Goal: Task Accomplishment & Management: Use online tool/utility

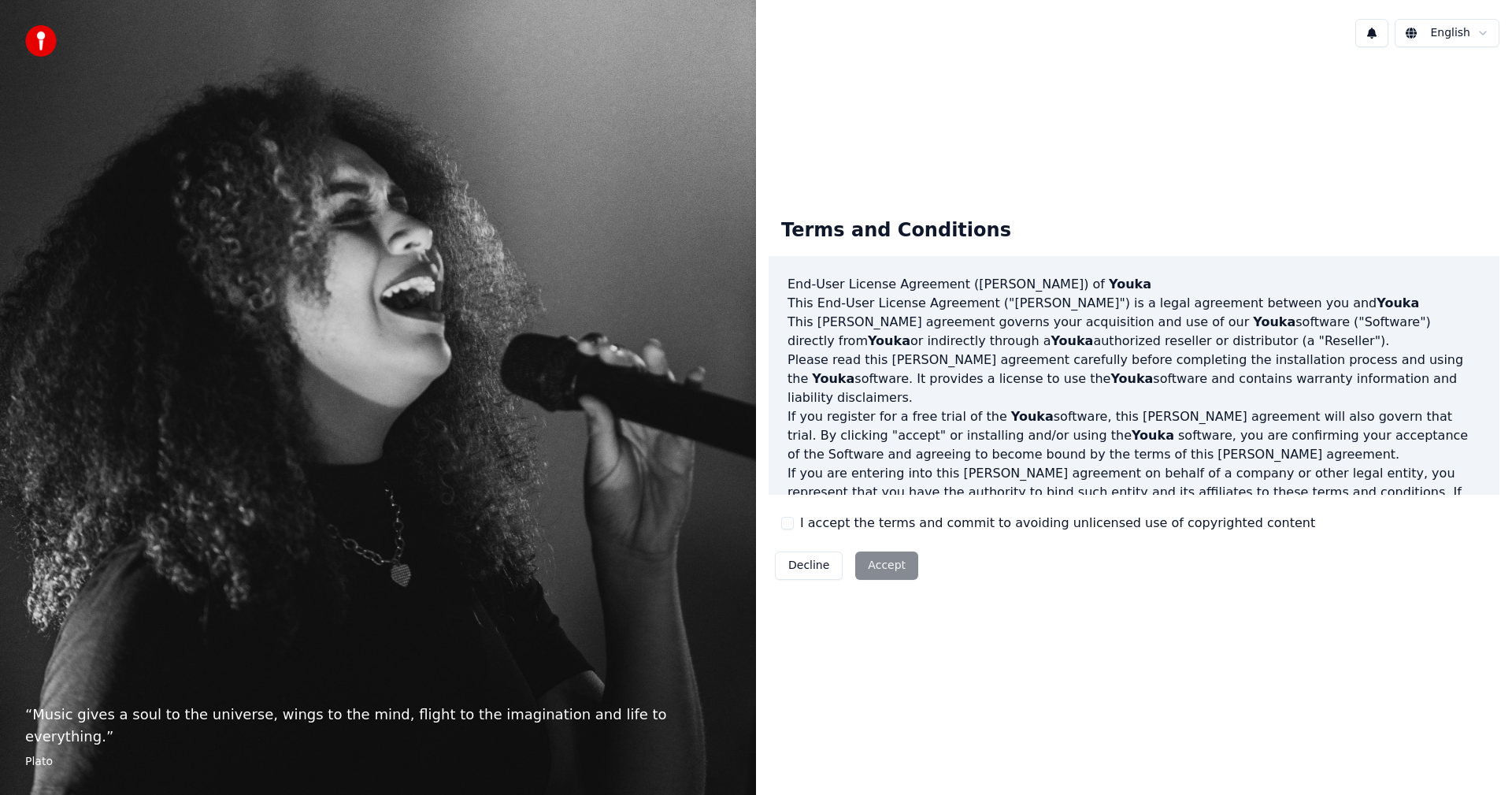
click at [808, 527] on label "I accept the terms and commit to avoiding unlicensed use of copyrighted content" at bounding box center [1058, 523] width 515 height 19
click at [794, 527] on button "I accept the terms and commit to avoiding unlicensed use of copyrighted content" at bounding box center [788, 523] width 13 height 13
click at [896, 568] on button "Accept" at bounding box center [886, 566] width 63 height 29
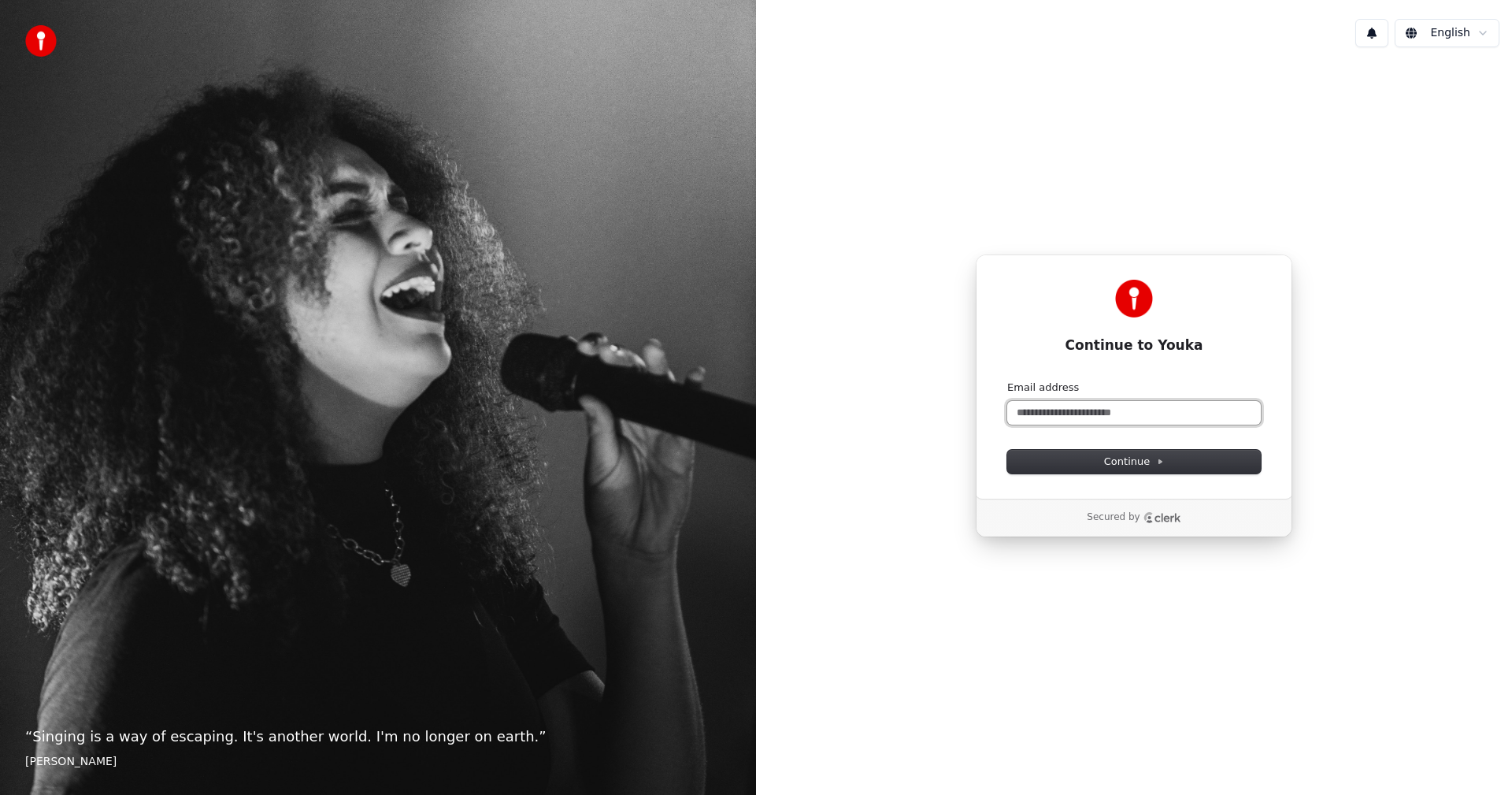
click at [1060, 405] on input "Email address" at bounding box center [1134, 412] width 254 height 23
click at [1052, 459] on button "Continue" at bounding box center [1134, 462] width 254 height 23
type input "**********"
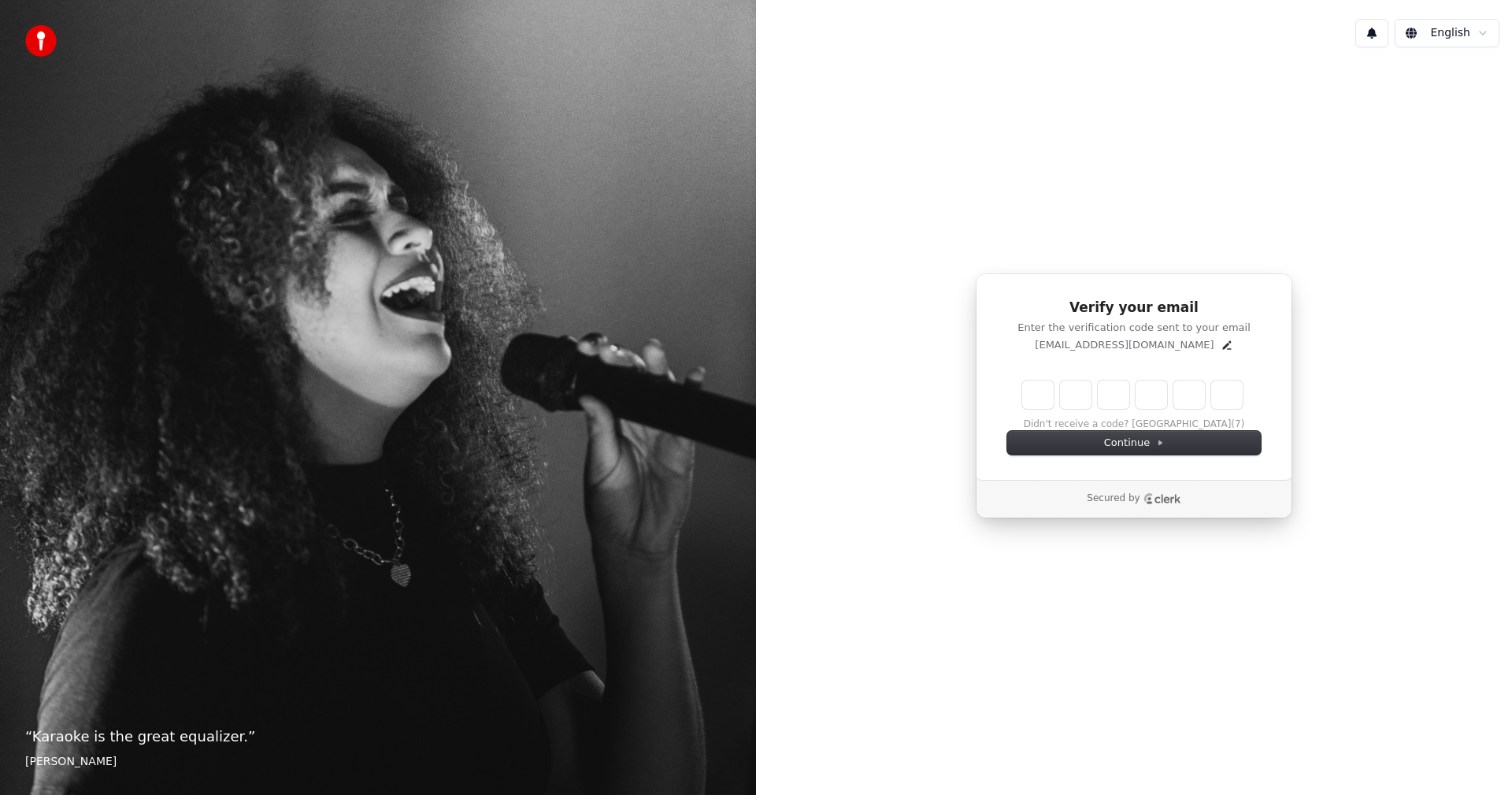
type input "******"
type input "*"
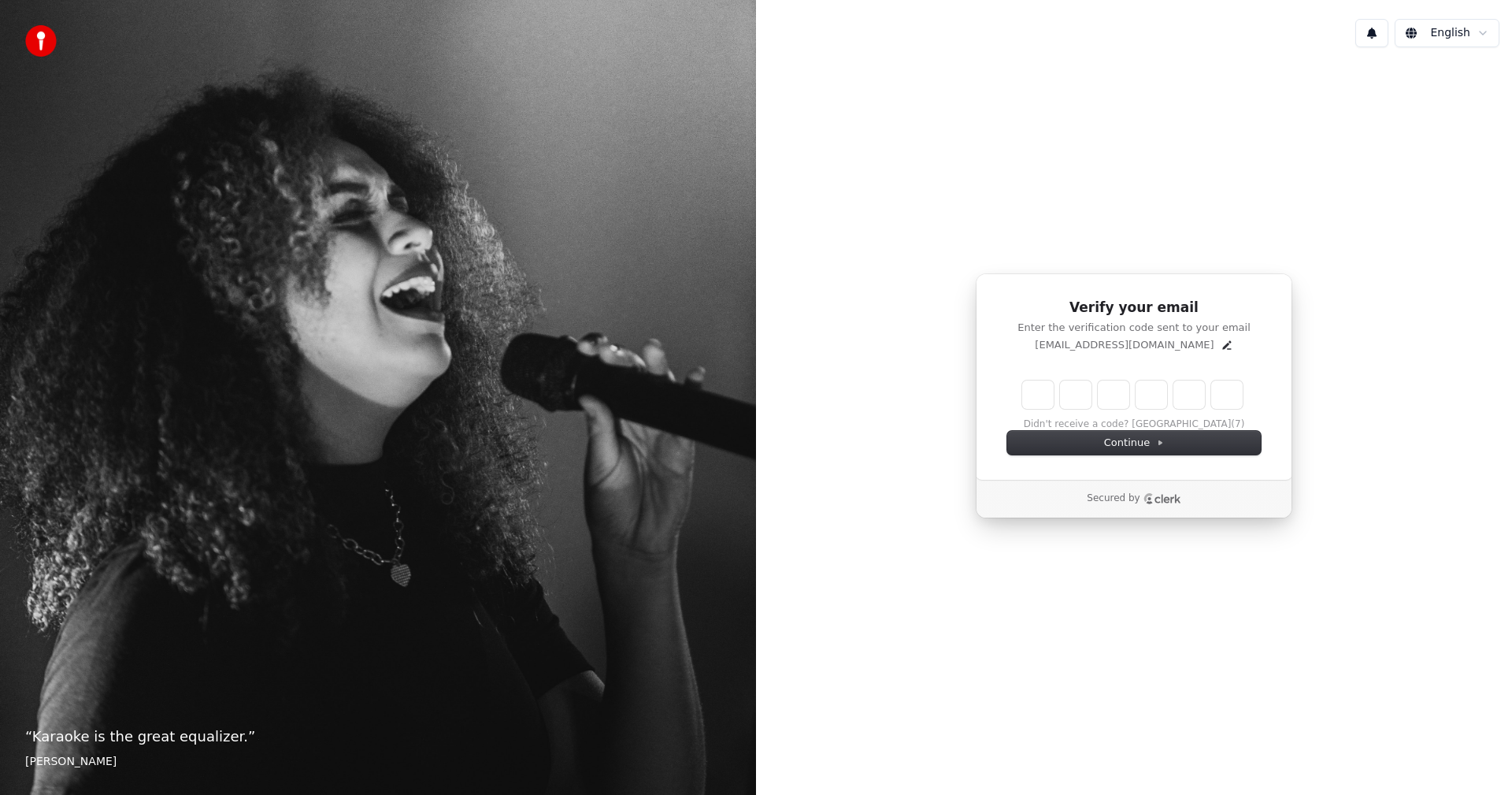
type input "*"
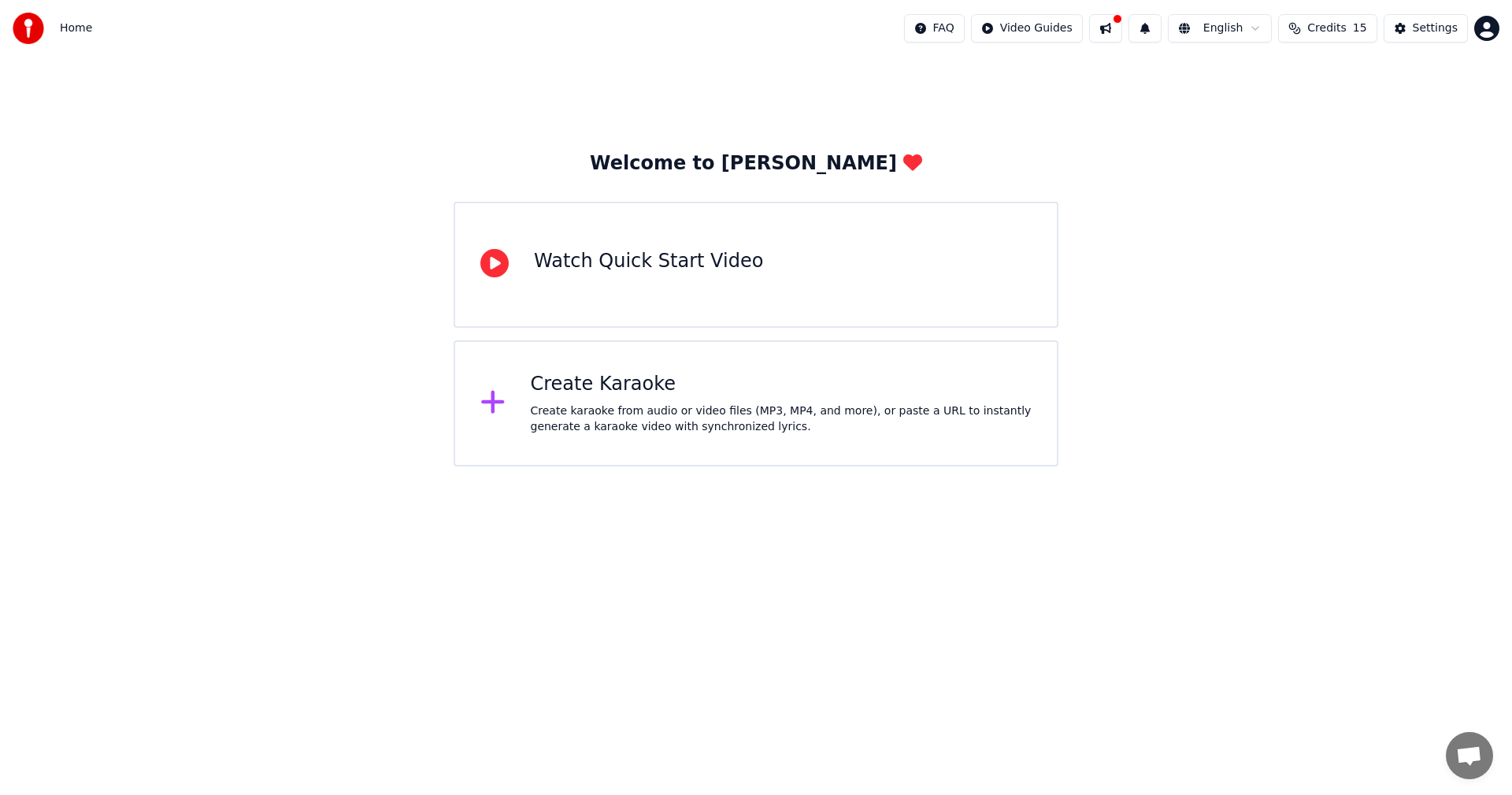
click at [619, 395] on div "Create Karaoke" at bounding box center [782, 385] width 502 height 25
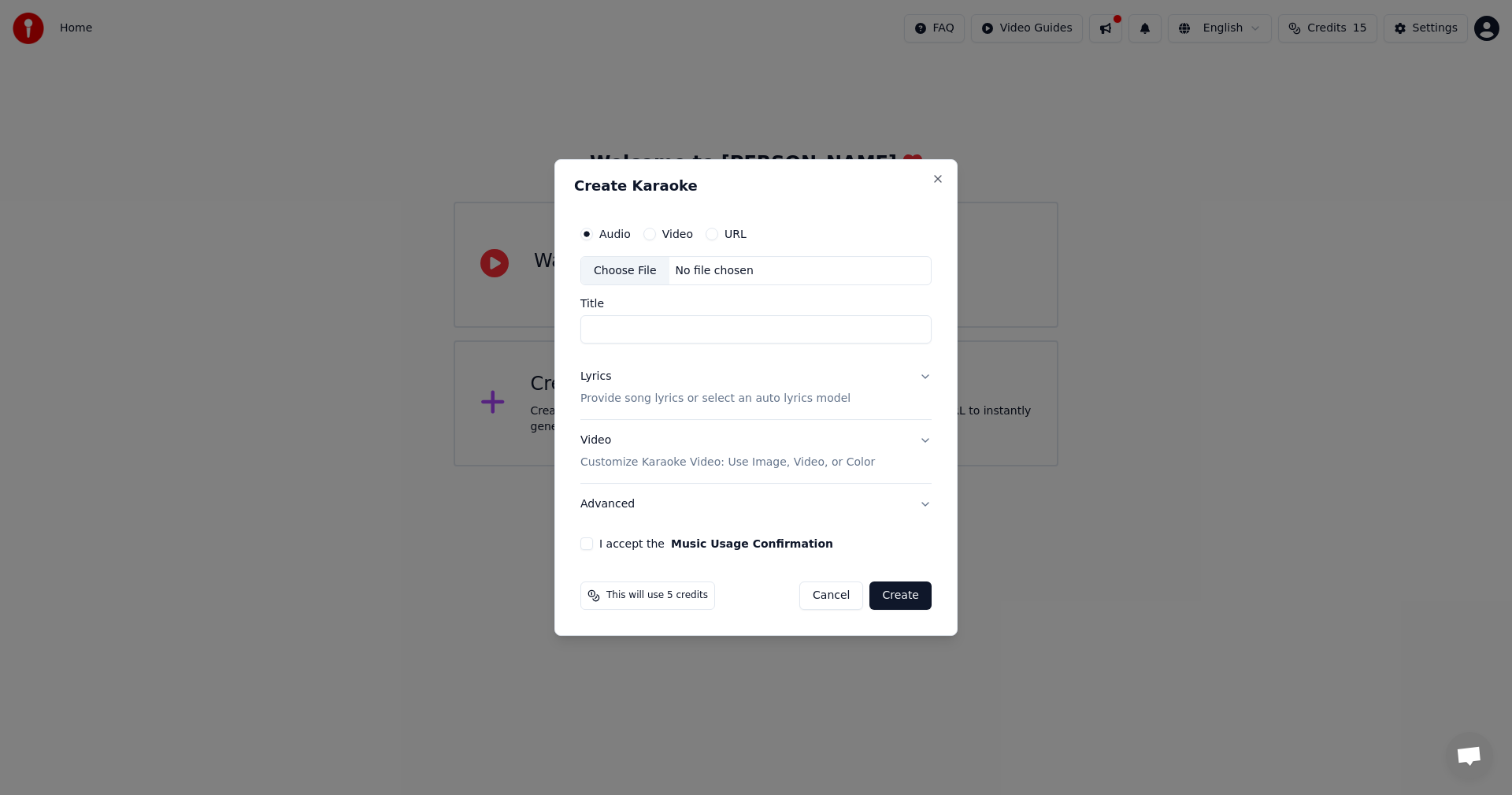
click at [709, 232] on button "URL" at bounding box center [711, 234] width 13 height 13
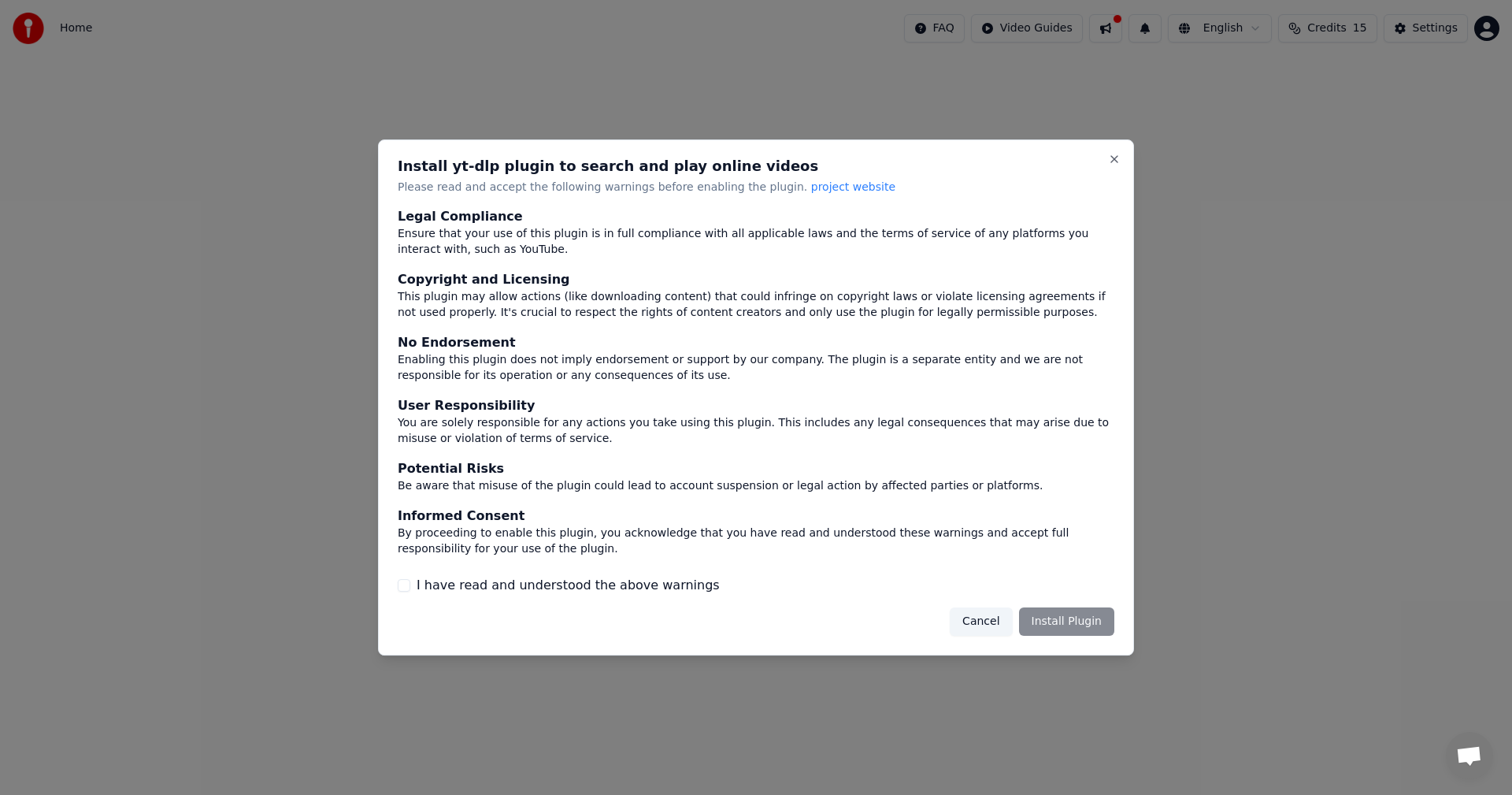
click at [409, 590] on button "I have read and understood the above warnings" at bounding box center [404, 585] width 13 height 13
click at [1082, 617] on button "Install Plugin" at bounding box center [1067, 622] width 95 height 29
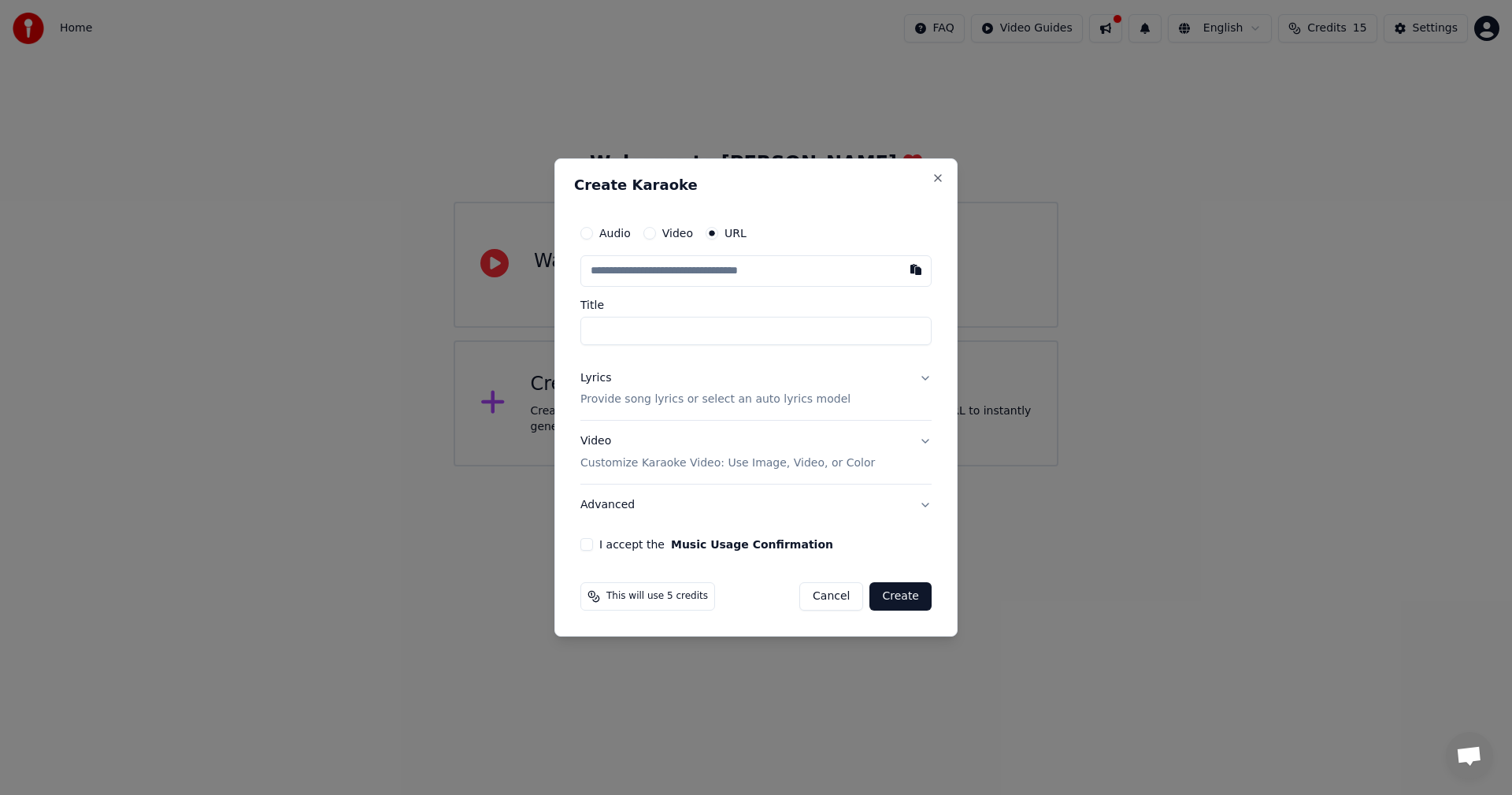
paste input "**********"
type input "**********"
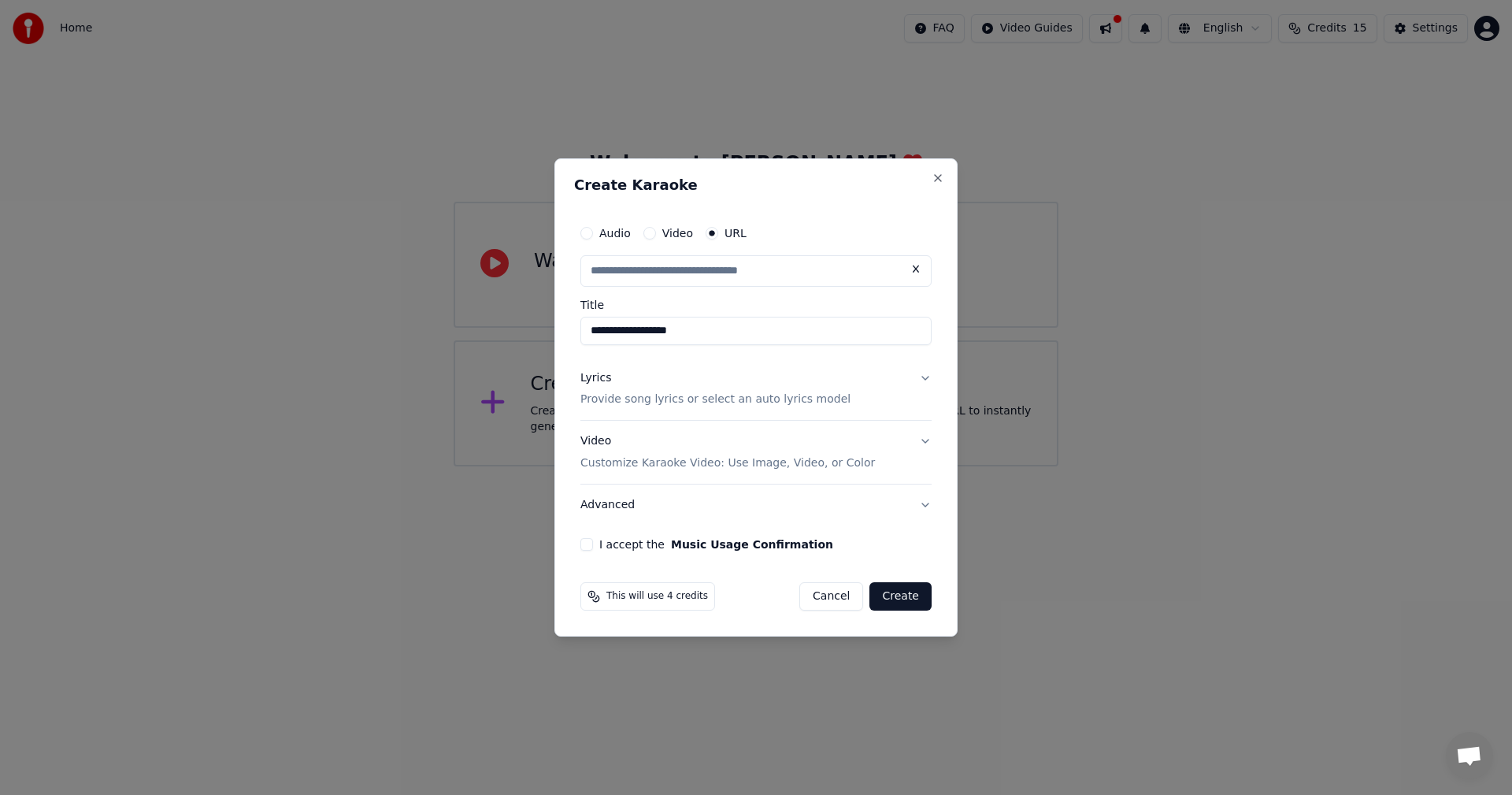
scroll to position [0, 0]
click at [923, 381] on button "Lyrics Provide song lyrics or select an auto lyrics model" at bounding box center [756, 389] width 351 height 63
type input "**********"
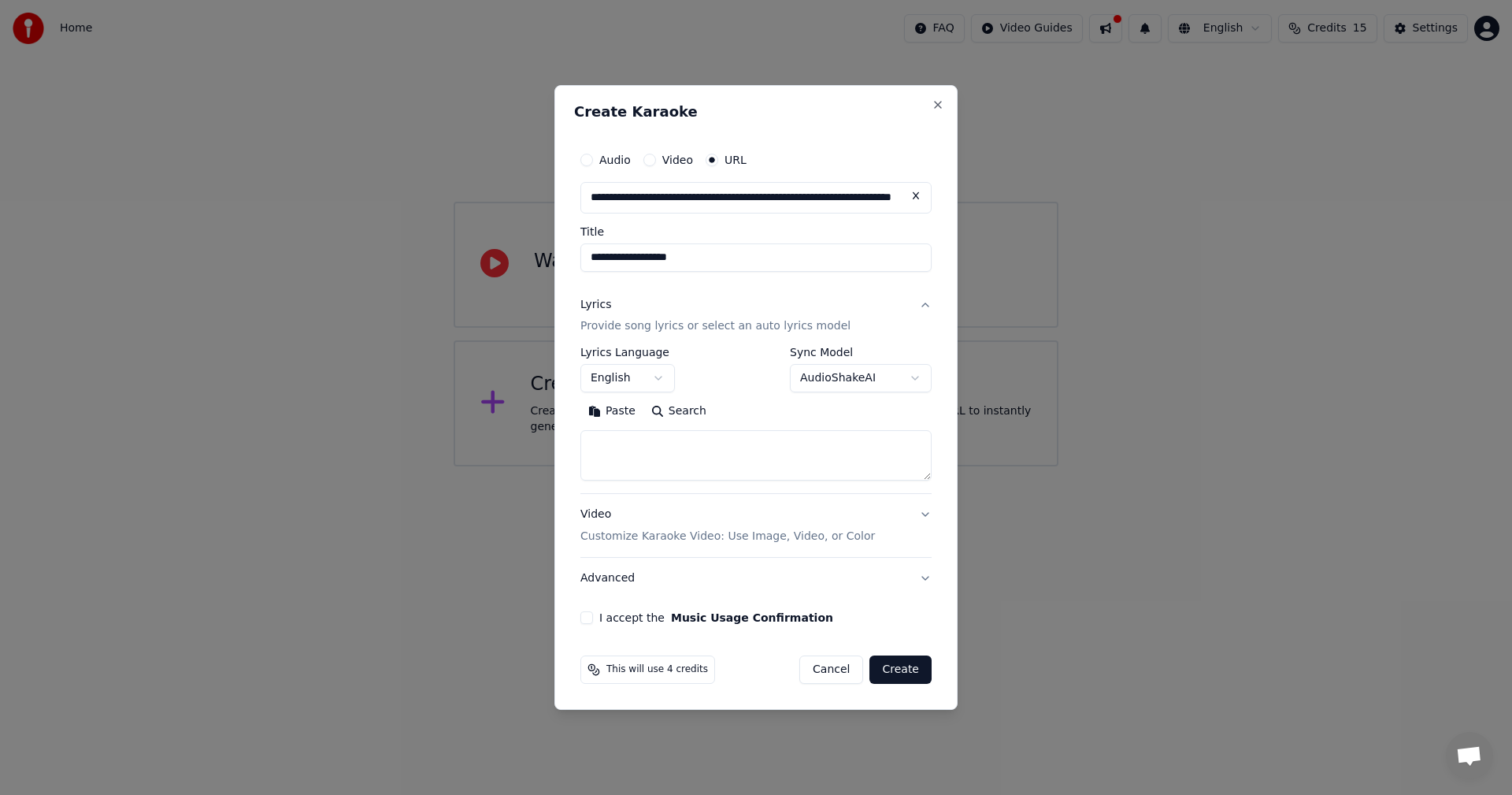
click at [917, 377] on body "**********" at bounding box center [756, 233] width 1512 height 467
click at [582, 616] on button "I accept the Music Usage Confirmation" at bounding box center [587, 617] width 13 height 13
click at [890, 672] on button "Create" at bounding box center [901, 669] width 62 height 29
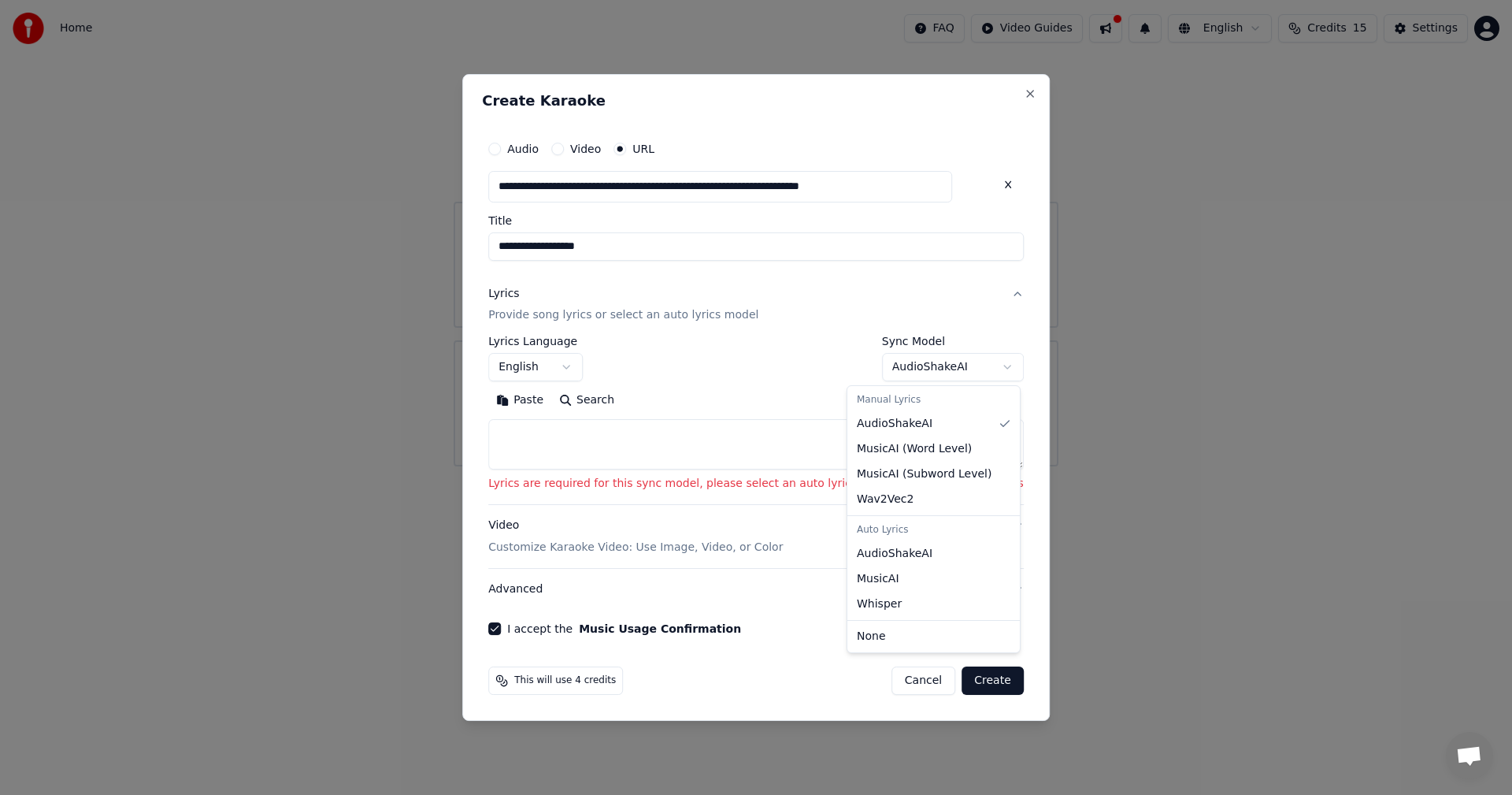
click at [974, 365] on body "**********" at bounding box center [756, 233] width 1512 height 467
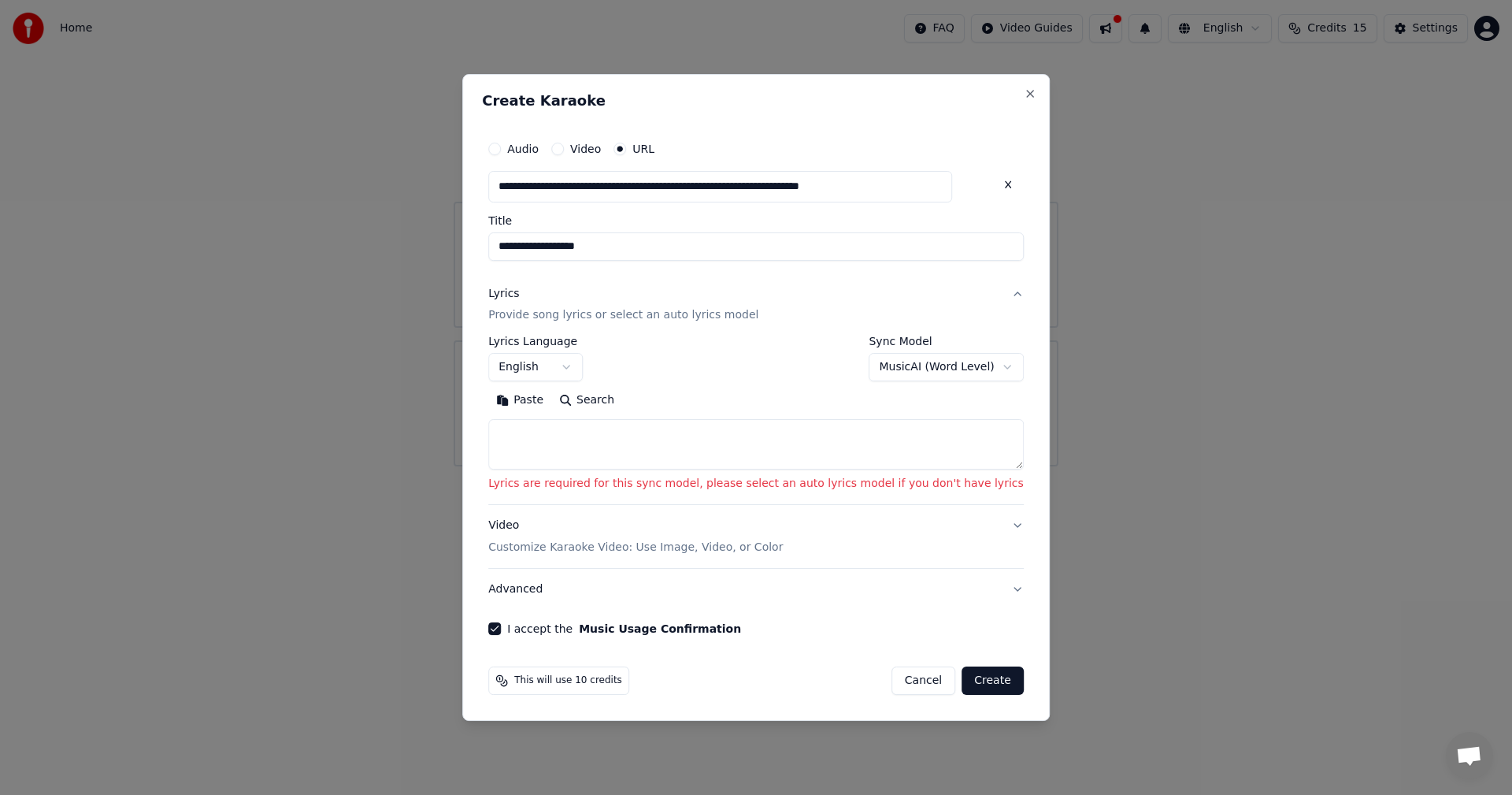
click at [962, 682] on button "Create" at bounding box center [993, 681] width 62 height 29
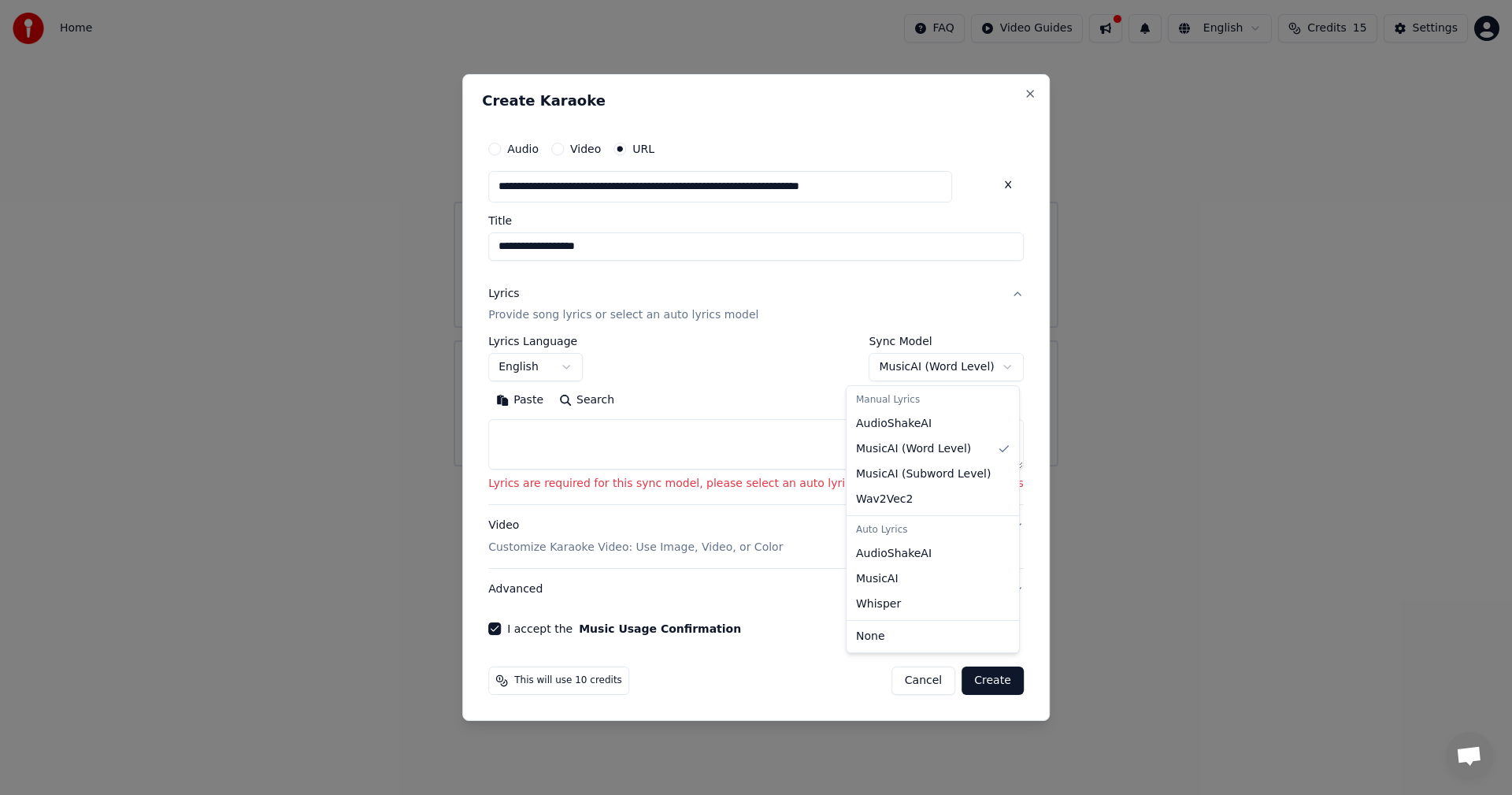
click at [951, 372] on body "**********" at bounding box center [756, 233] width 1512 height 467
select select "**********"
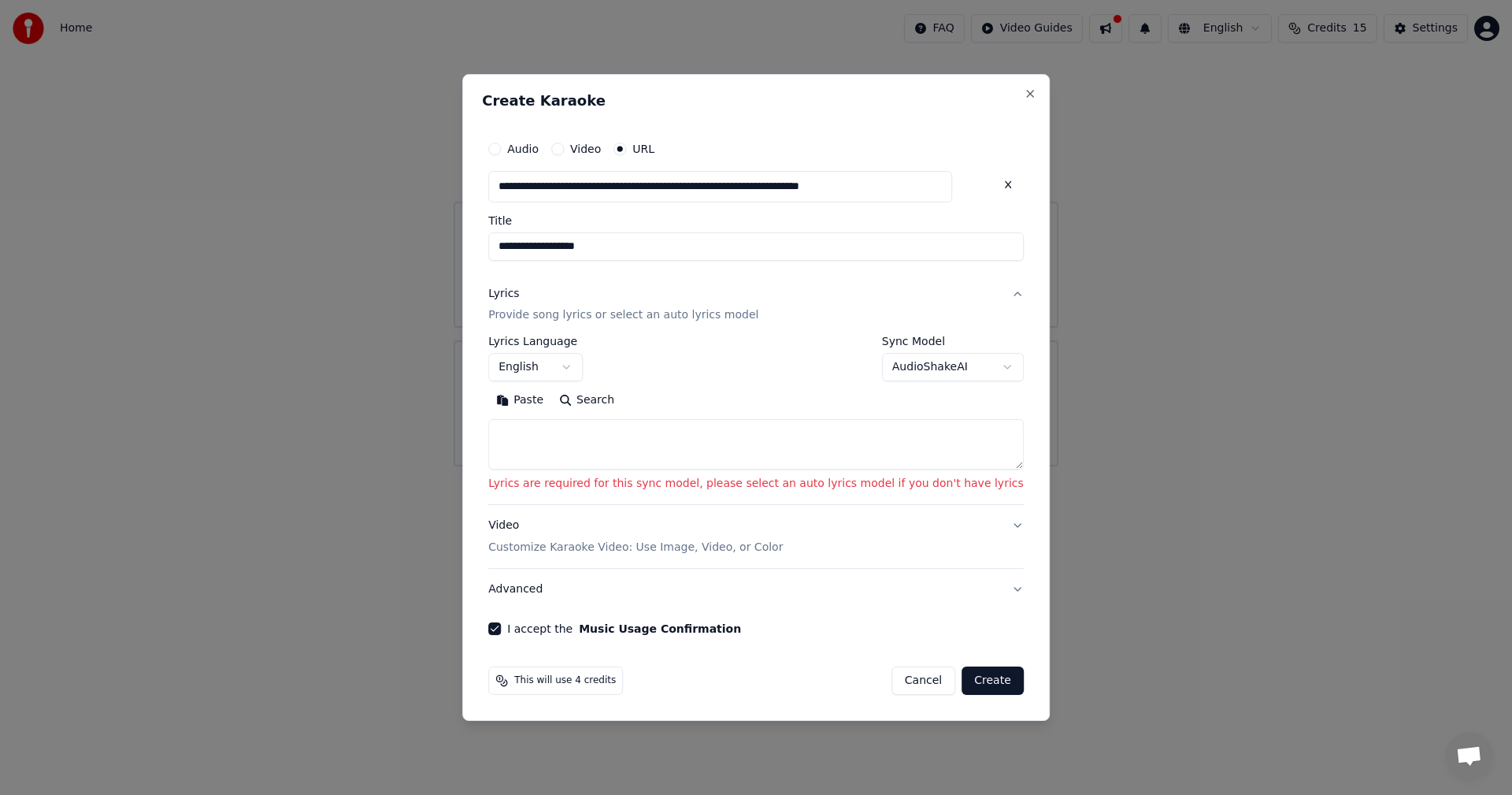
click at [546, 436] on textarea at bounding box center [756, 445] width 536 height 50
paste textarea "**********"
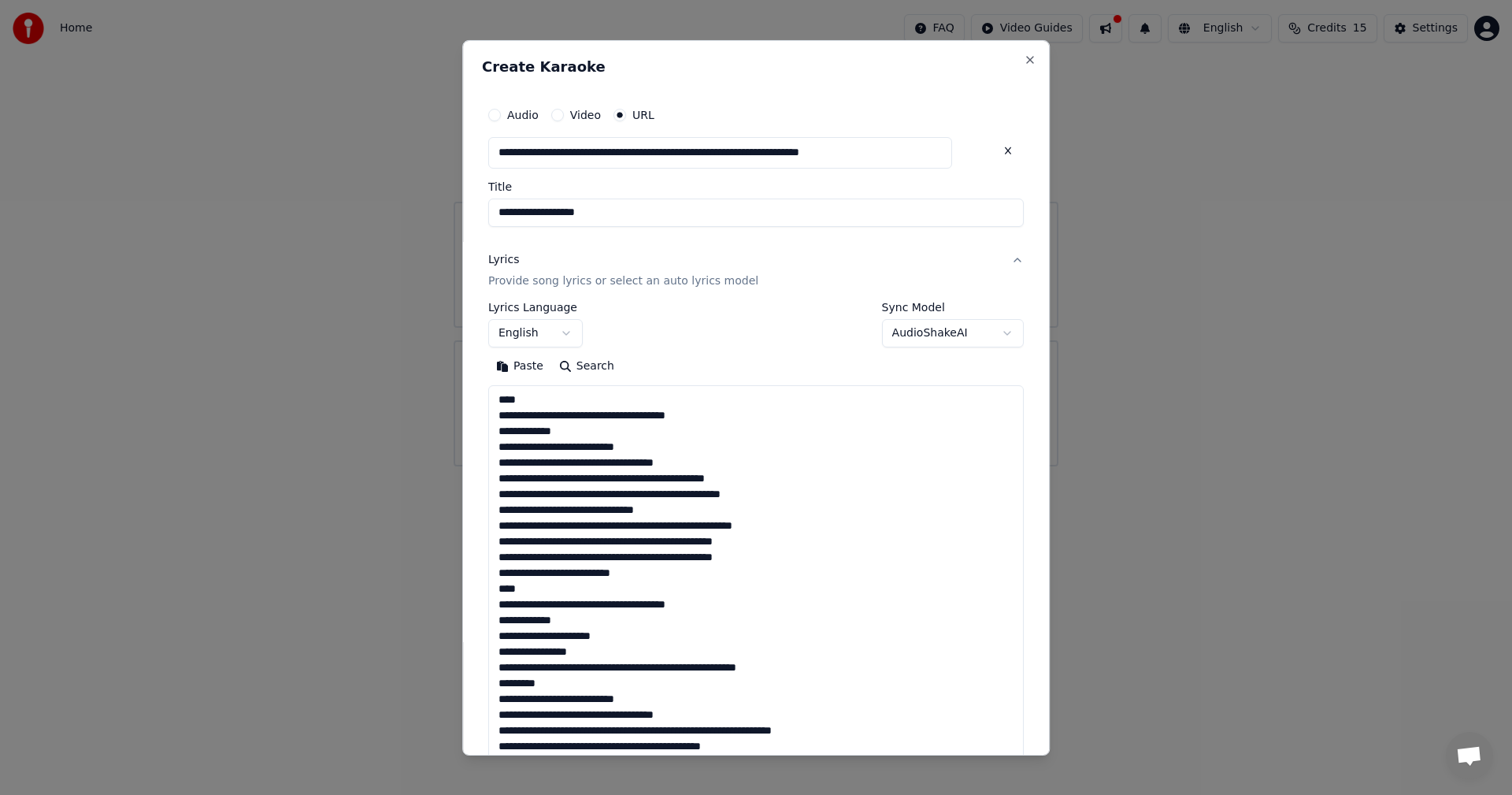
scroll to position [697, 0]
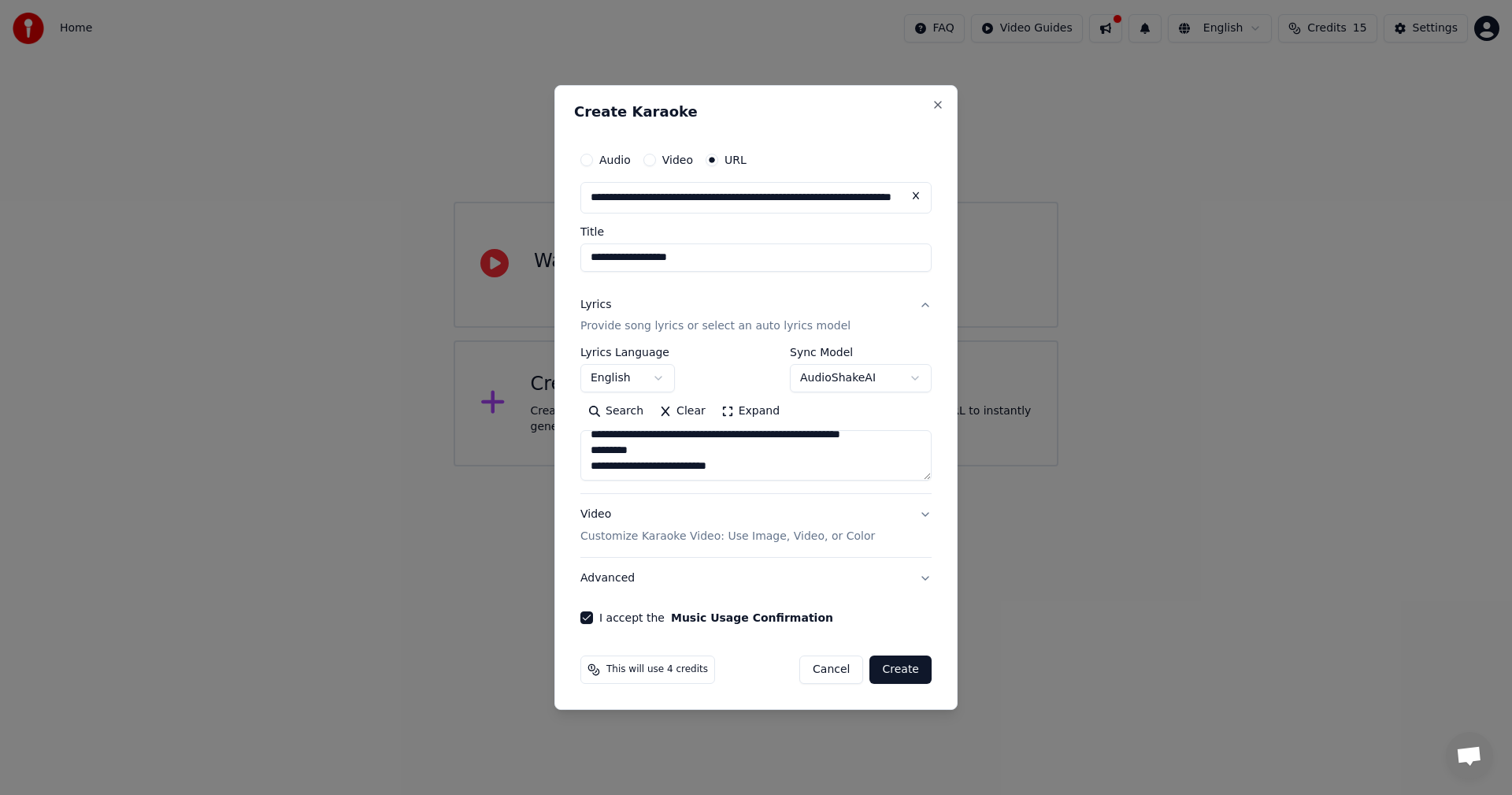
type textarea "**********"
click at [912, 669] on button "Create" at bounding box center [901, 669] width 62 height 29
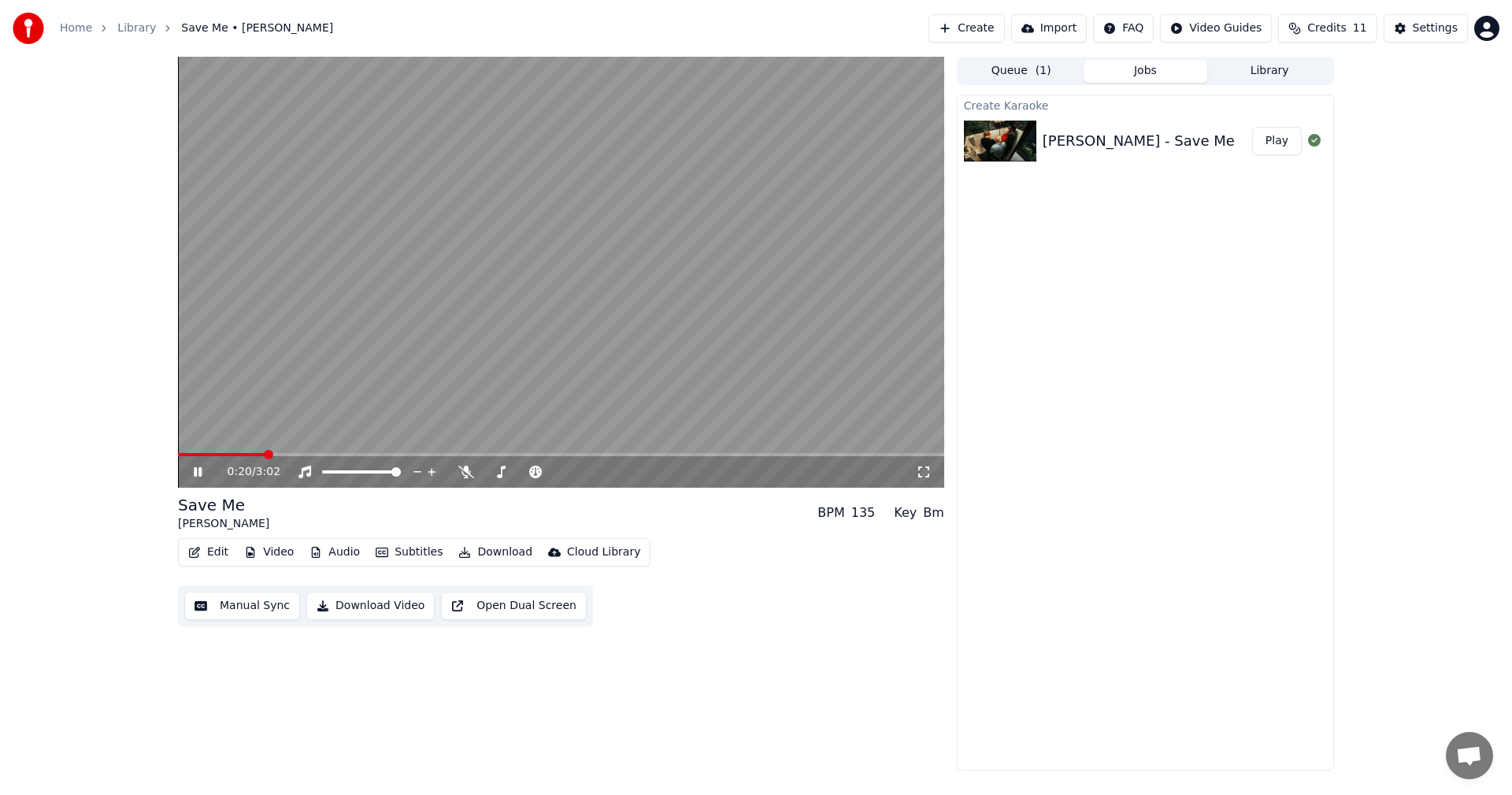
click at [196, 472] on icon at bounding box center [197, 472] width 8 height 10
click at [563, 477] on span at bounding box center [557, 472] width 10 height 10
click at [178, 456] on span at bounding box center [183, 455] width 10 height 10
click at [198, 470] on icon at bounding box center [197, 472] width 10 height 11
click at [922, 469] on icon at bounding box center [923, 472] width 16 height 13
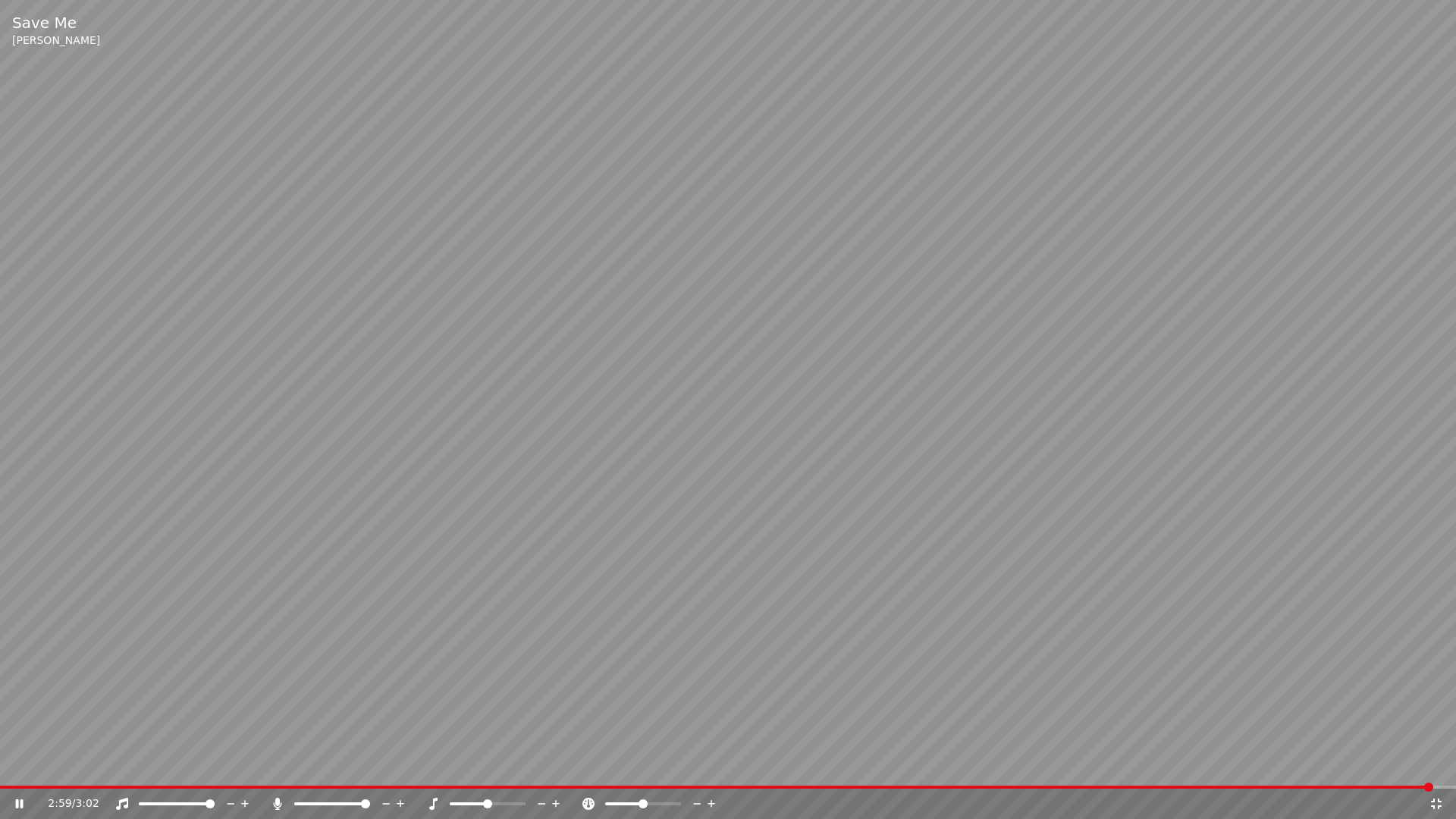
click at [17, 764] on icon at bounding box center [19, 803] width 8 height 9
click at [1438, 764] on icon at bounding box center [1436, 803] width 11 height 11
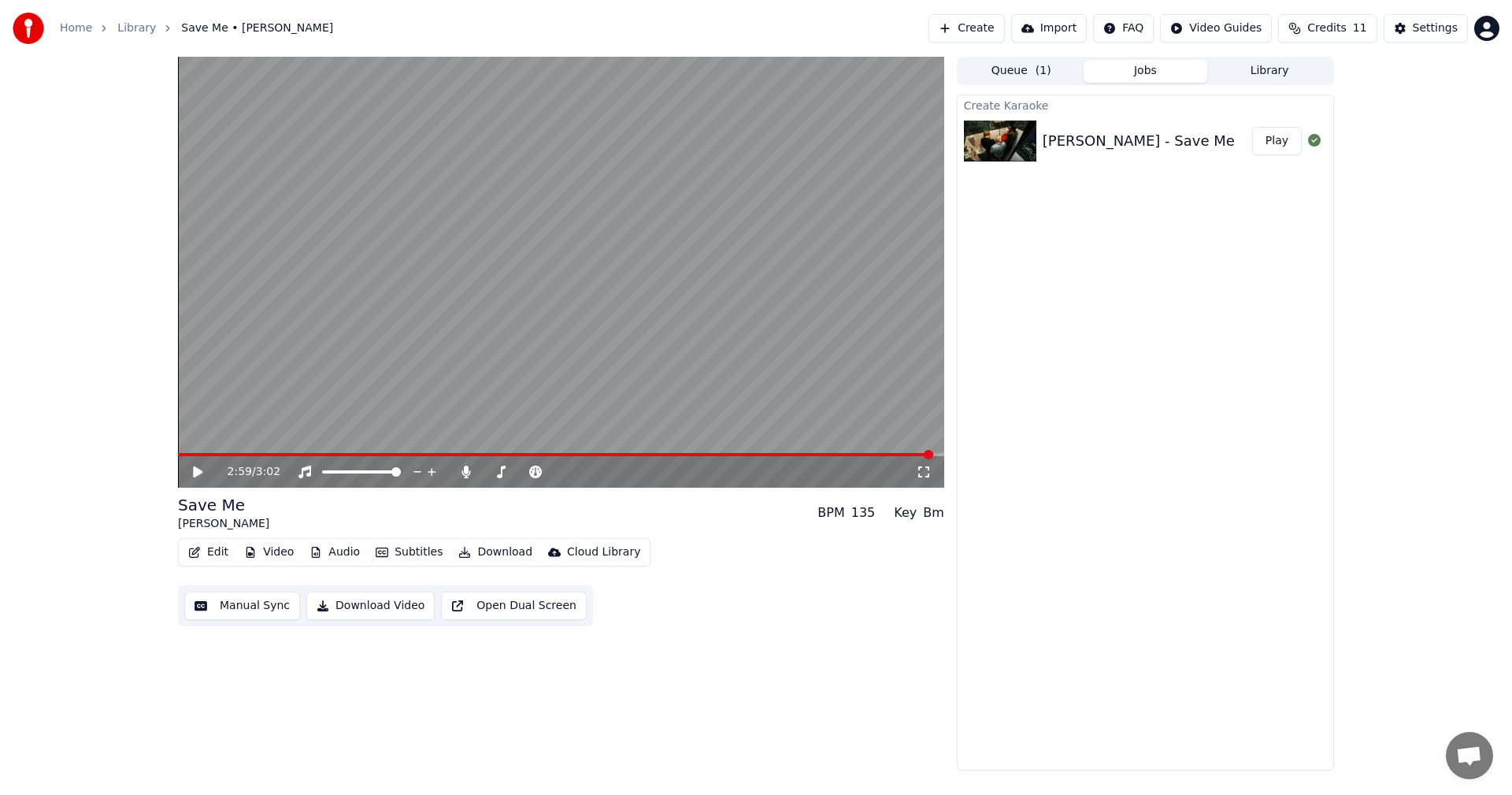
click at [232, 604] on button "Manual Sync" at bounding box center [242, 605] width 116 height 29
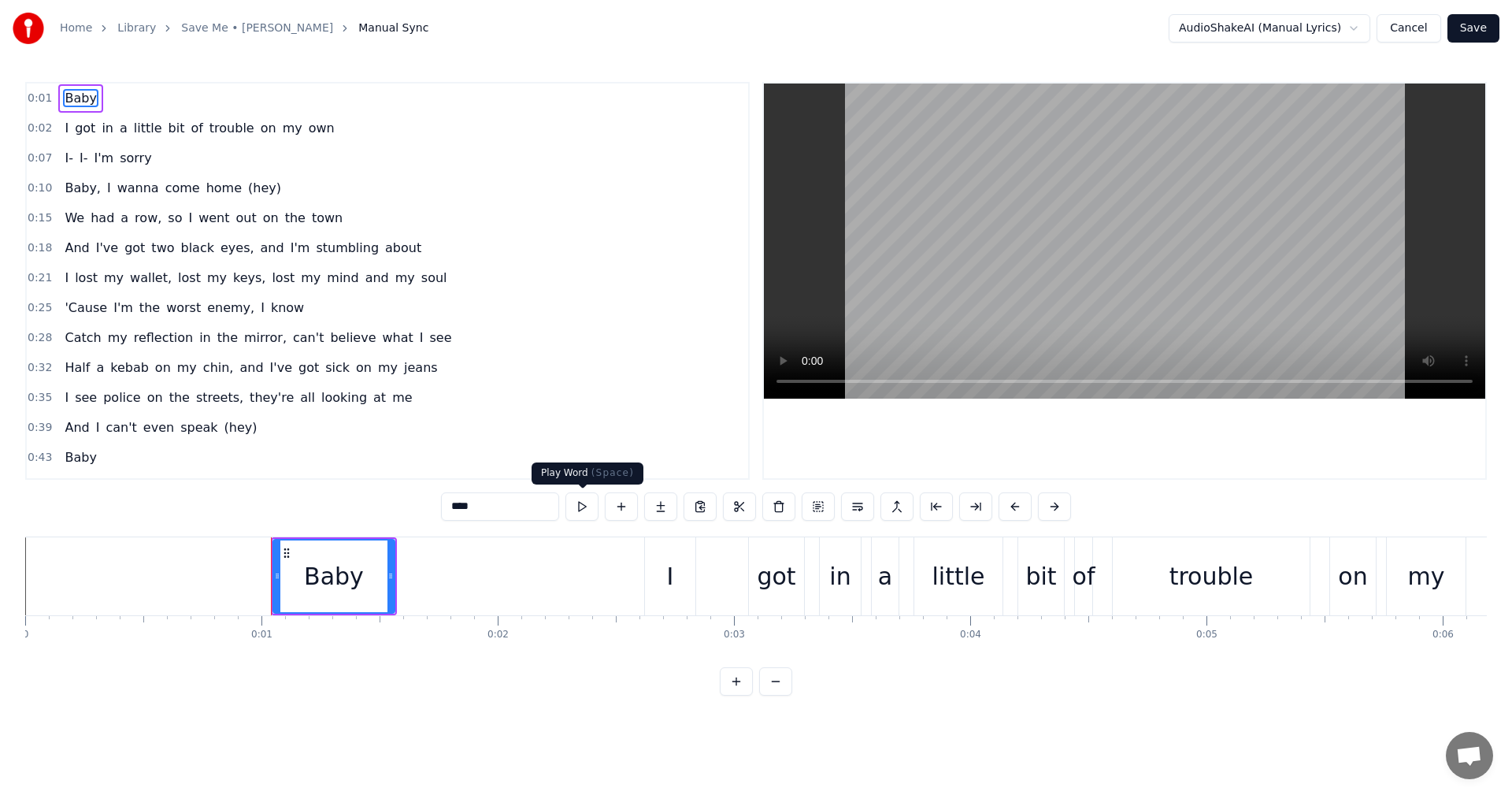
click at [579, 511] on button at bounding box center [582, 507] width 33 height 29
click at [48, 130] on span "0:02" at bounding box center [40, 128] width 24 height 16
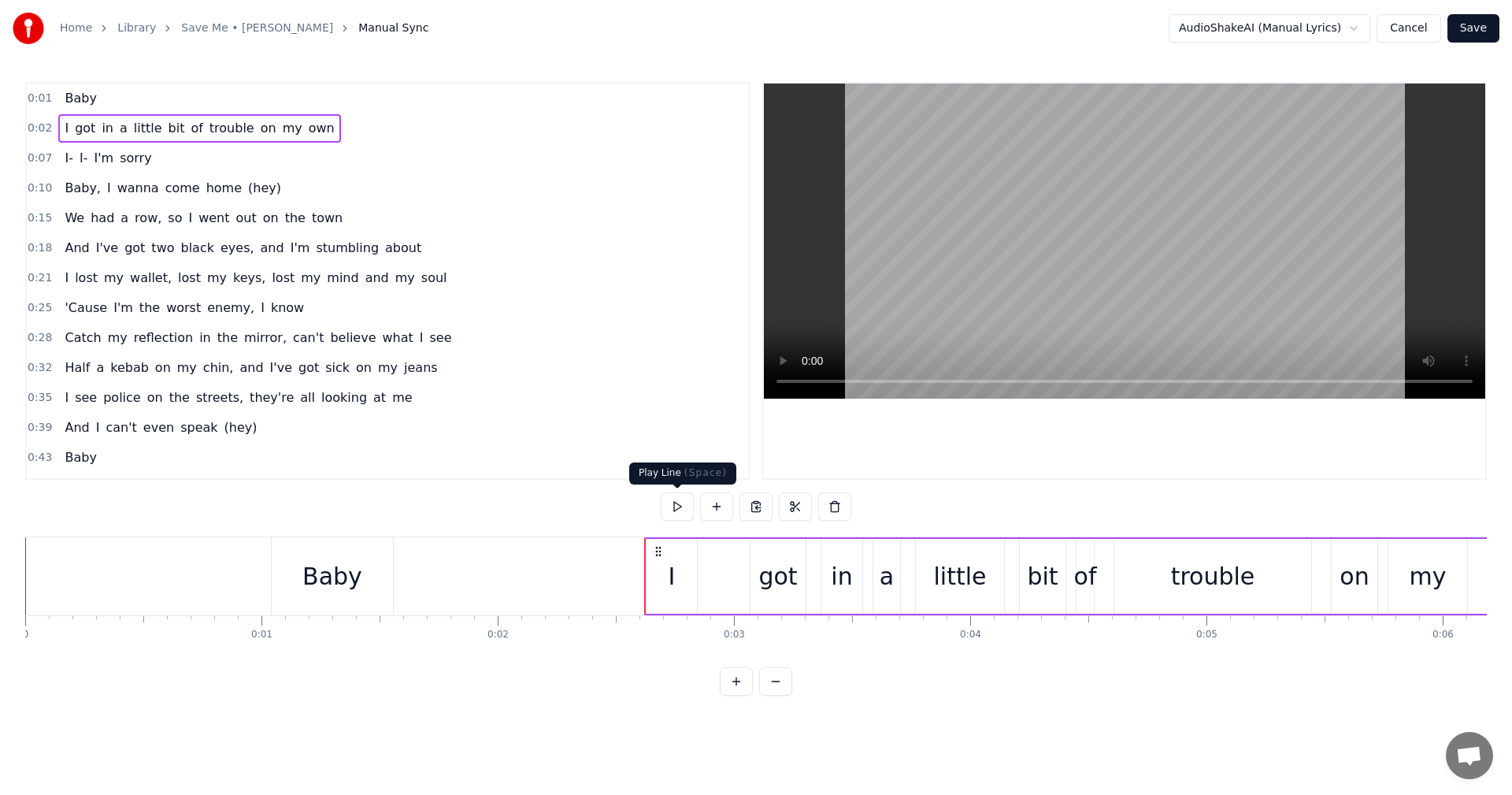
click at [680, 507] on button at bounding box center [677, 507] width 33 height 29
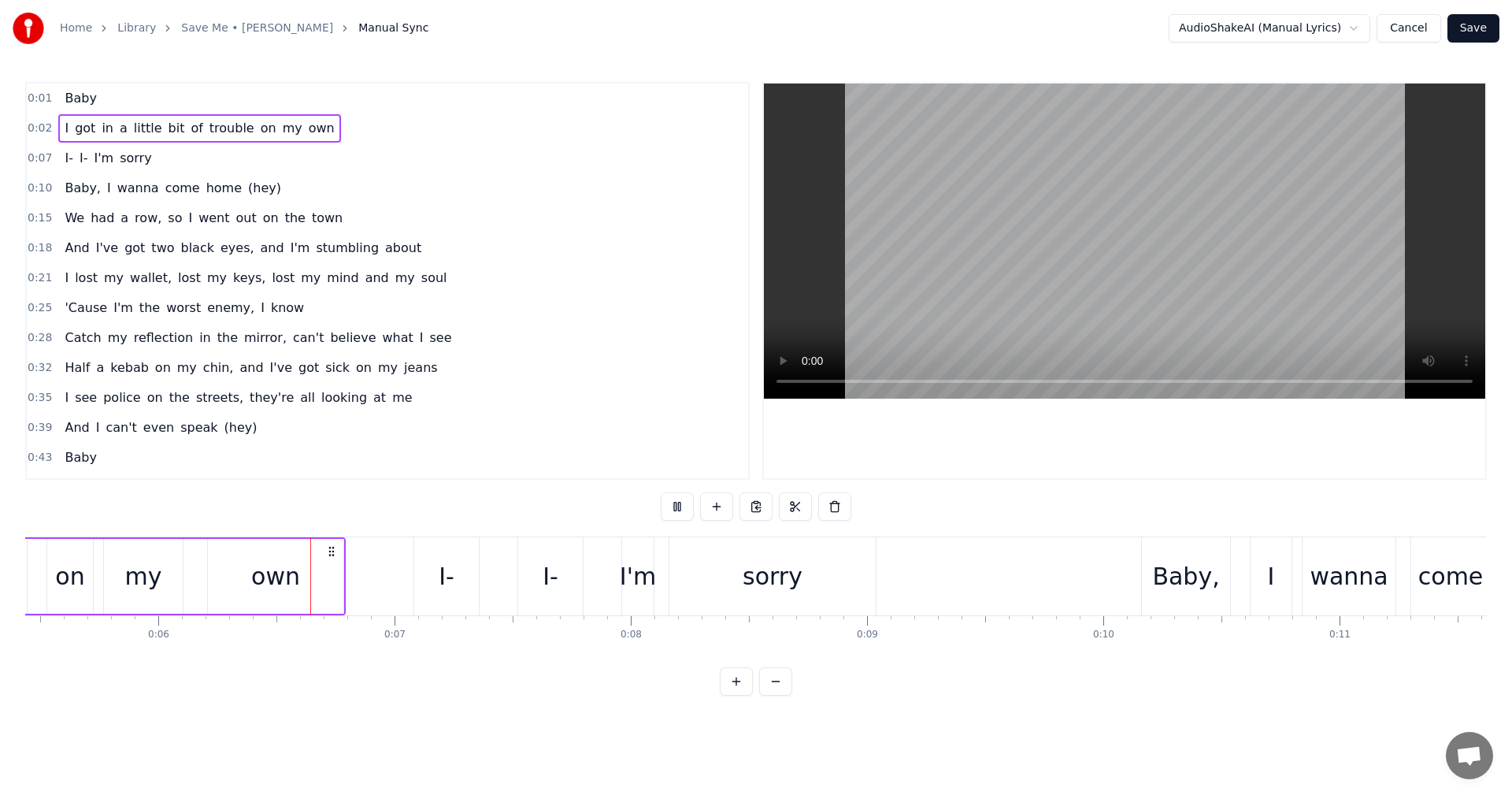
scroll to position [0, 1348]
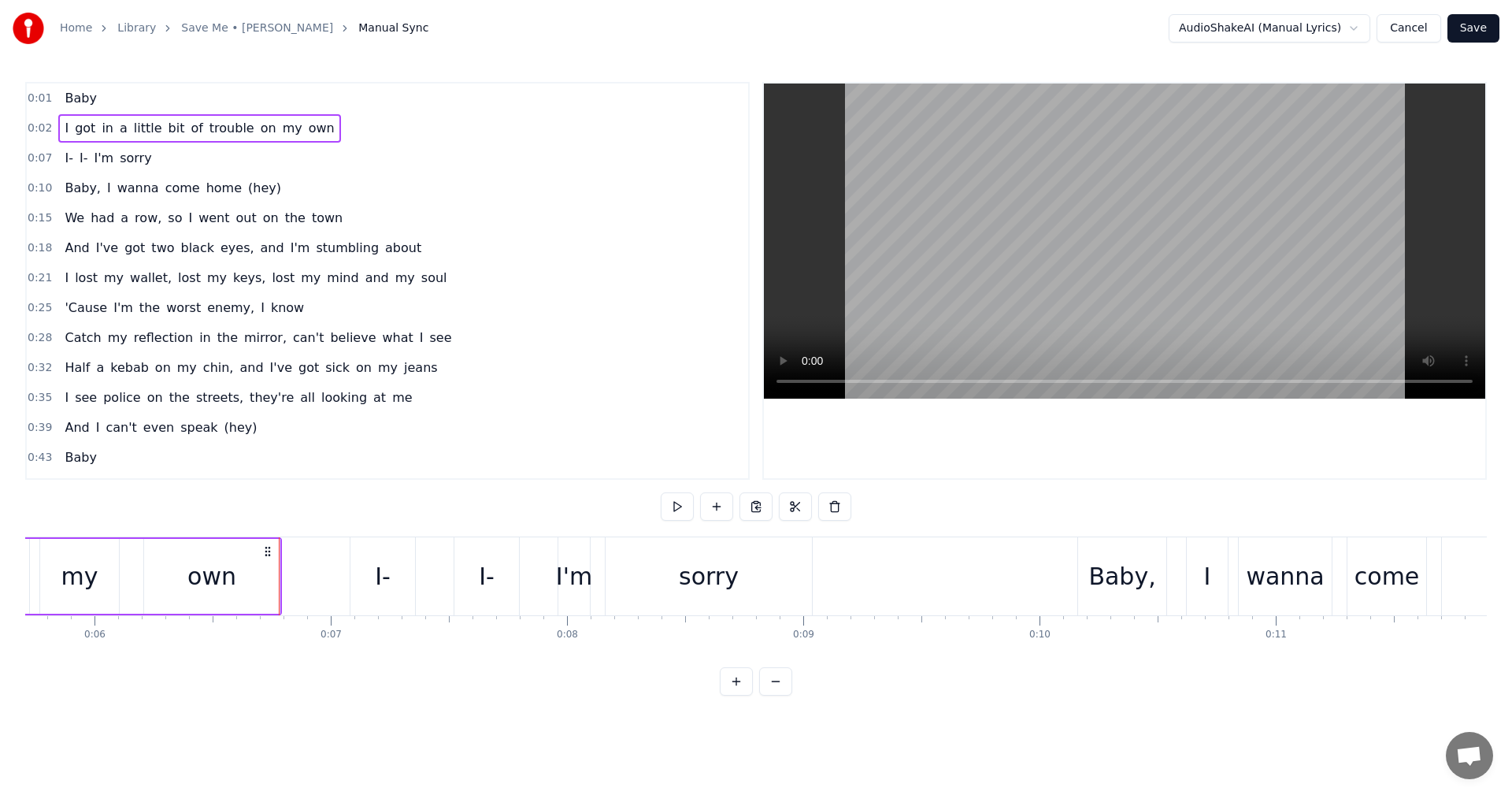
click at [126, 161] on span "sorry" at bounding box center [135, 158] width 35 height 18
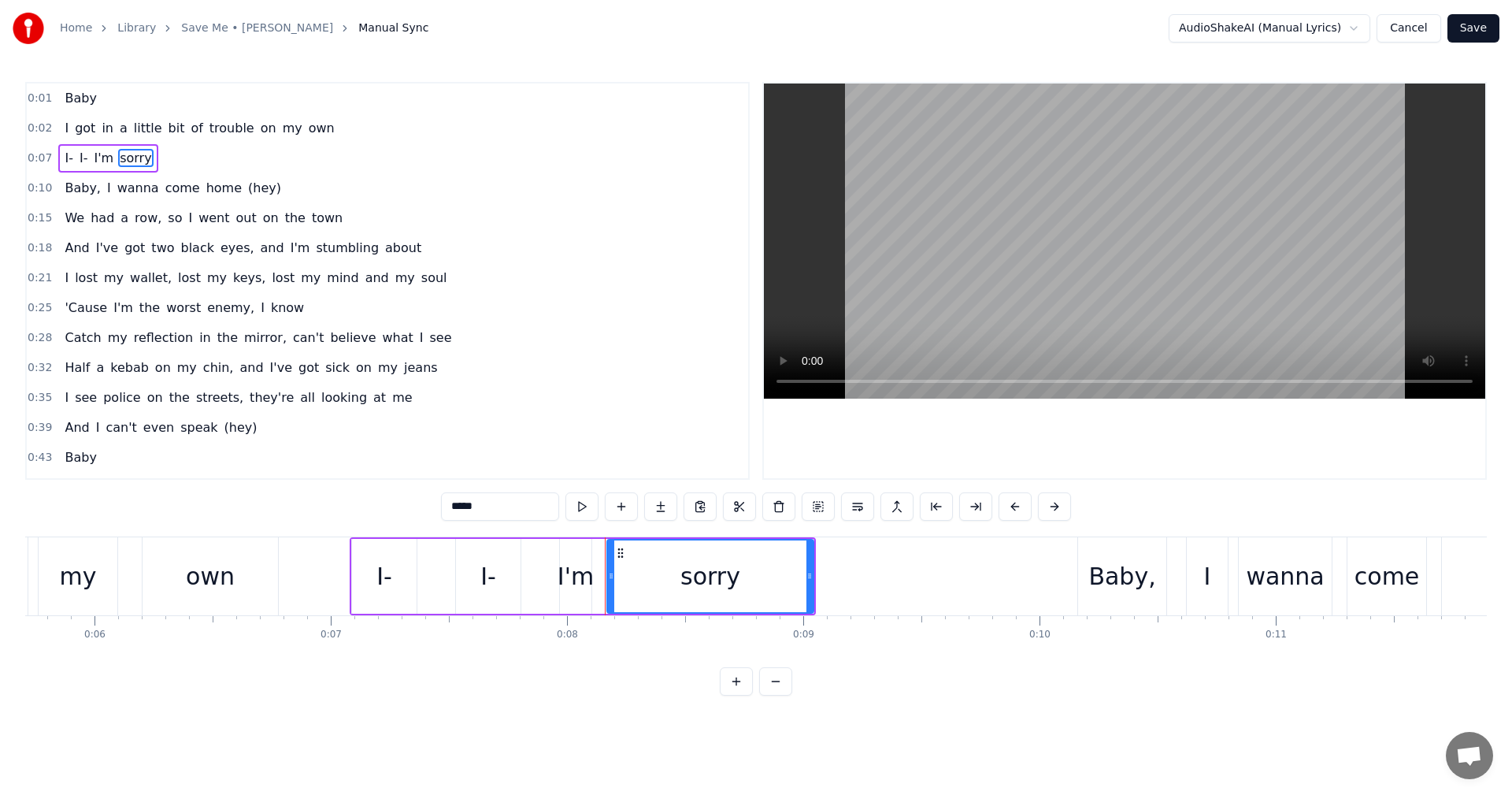
click at [31, 158] on span "0:07" at bounding box center [40, 158] width 24 height 16
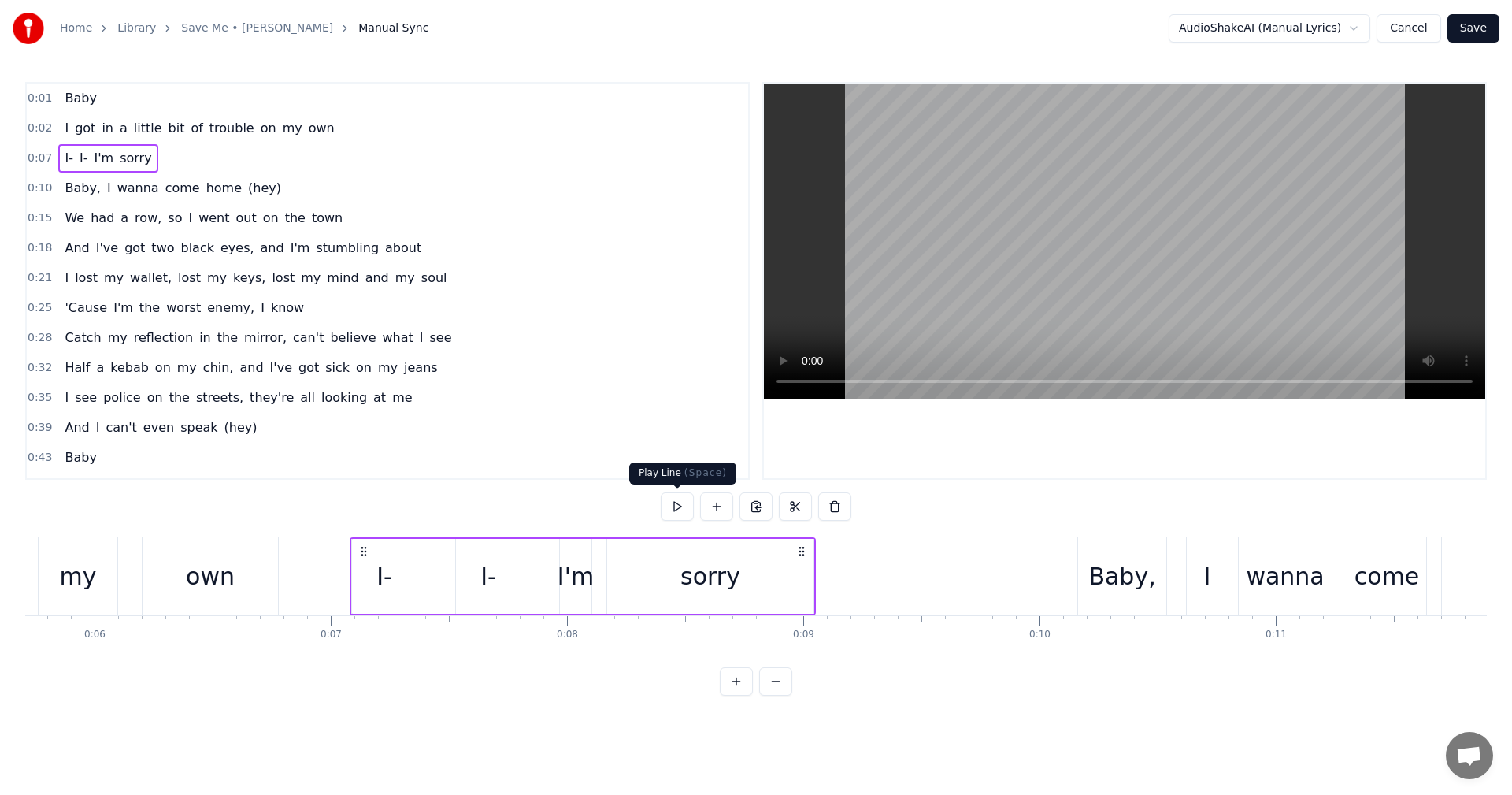
click at [672, 502] on button at bounding box center [677, 507] width 33 height 29
click at [669, 510] on button at bounding box center [677, 507] width 33 height 29
drag, startPoint x: 813, startPoint y: 592, endPoint x: 795, endPoint y: 592, distance: 18.0
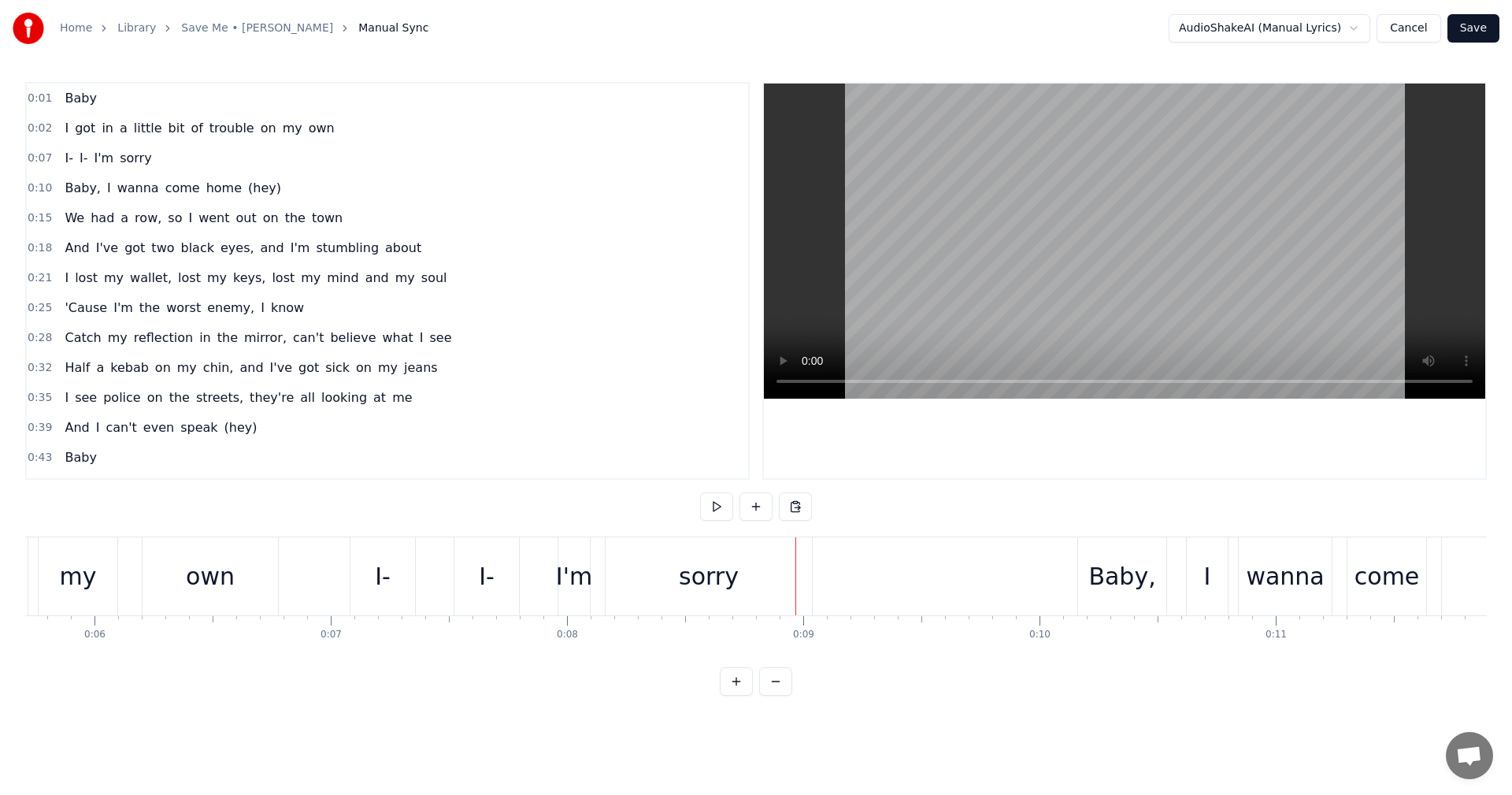
click at [807, 599] on div "sorry" at bounding box center [709, 577] width 206 height 78
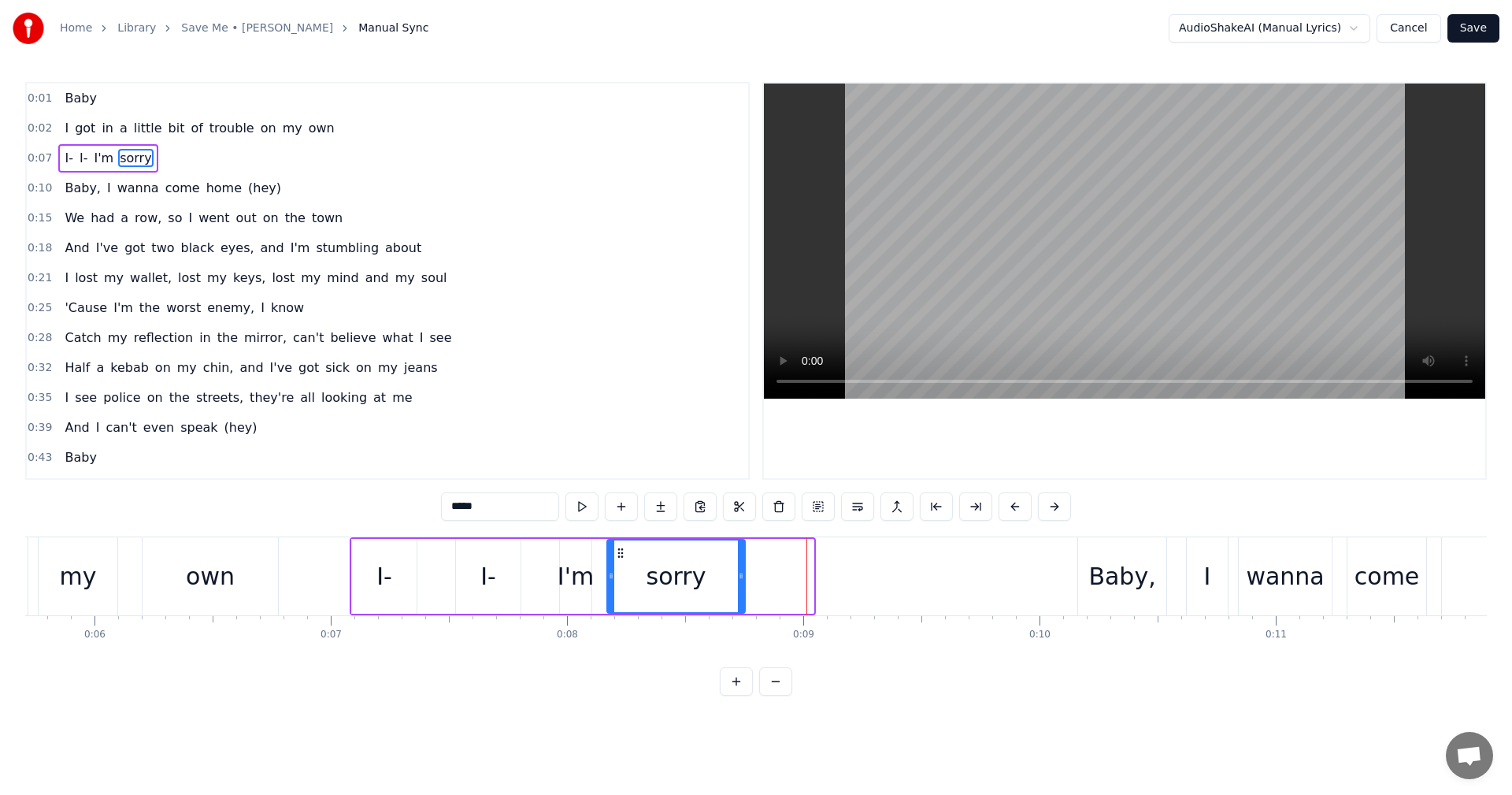
drag, startPoint x: 810, startPoint y: 580, endPoint x: 742, endPoint y: 580, distance: 68.0
click at [742, 580] on icon at bounding box center [741, 576] width 6 height 13
click at [564, 502] on button at bounding box center [563, 507] width 33 height 29
click at [42, 158] on span "0:07" at bounding box center [40, 158] width 24 height 16
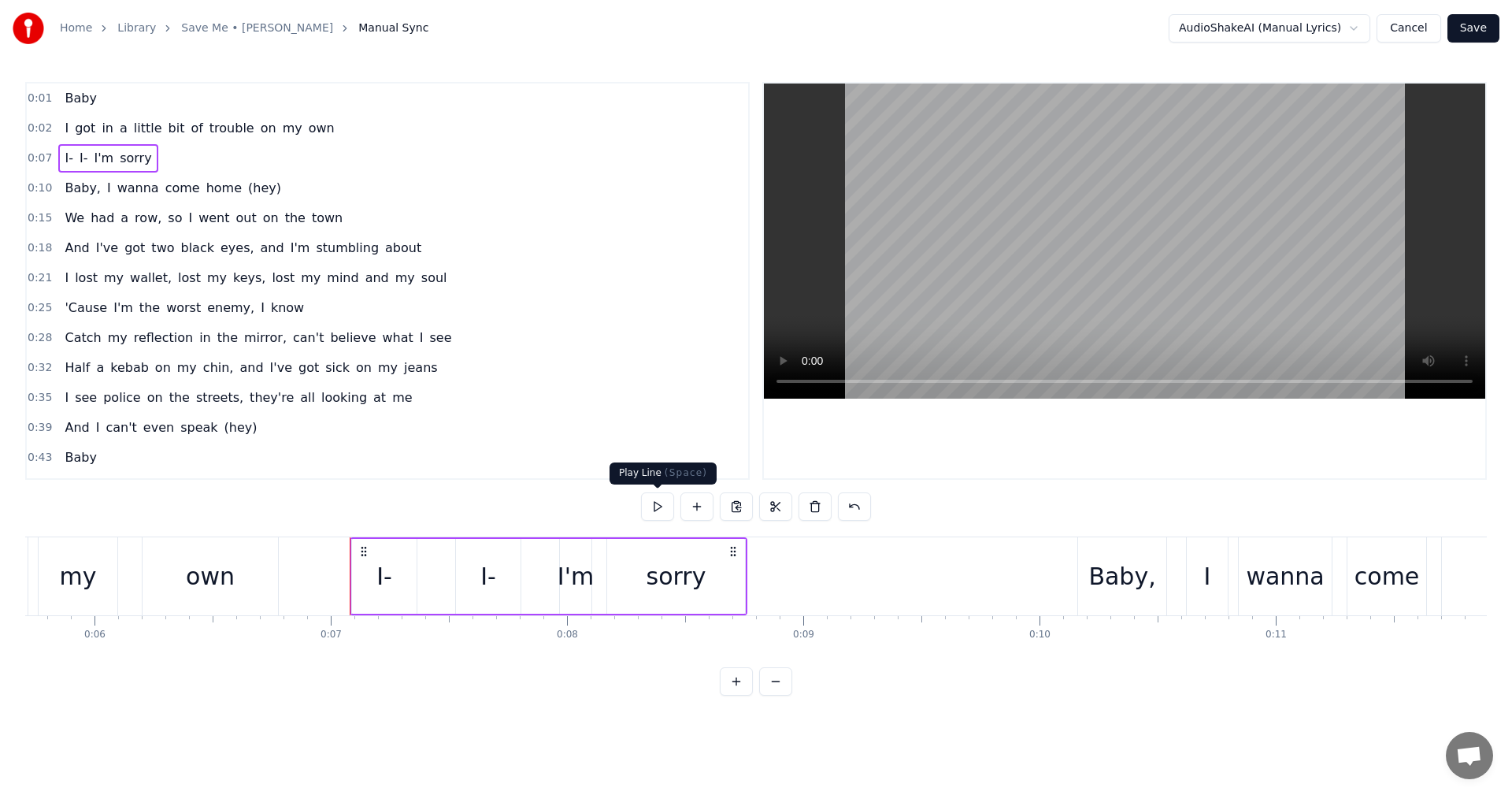
click at [653, 508] on button at bounding box center [658, 507] width 33 height 29
click at [656, 507] on button at bounding box center [658, 507] width 33 height 29
click at [29, 187] on span "0:10" at bounding box center [40, 188] width 24 height 16
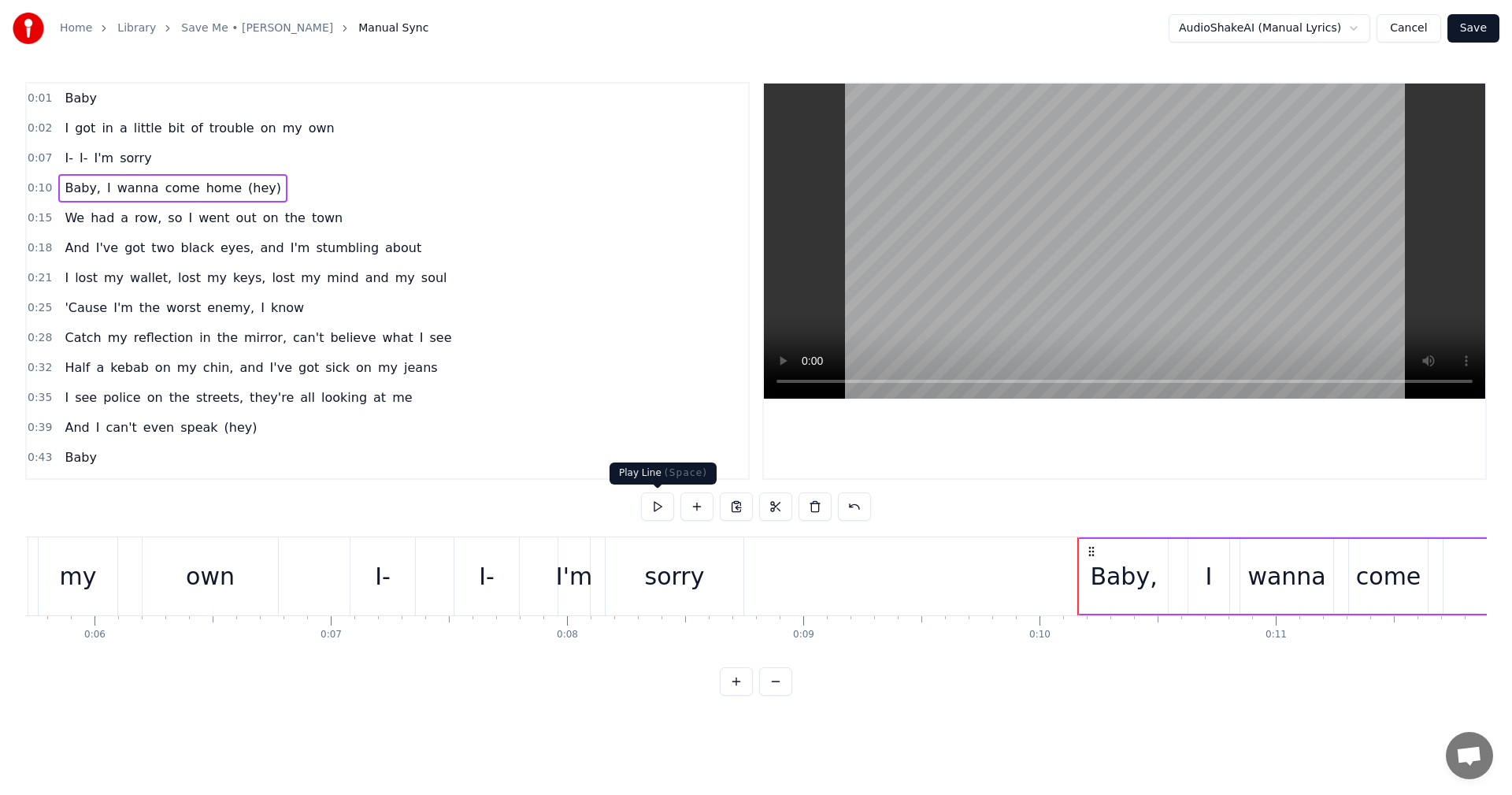
click at [661, 503] on button at bounding box center [658, 507] width 33 height 29
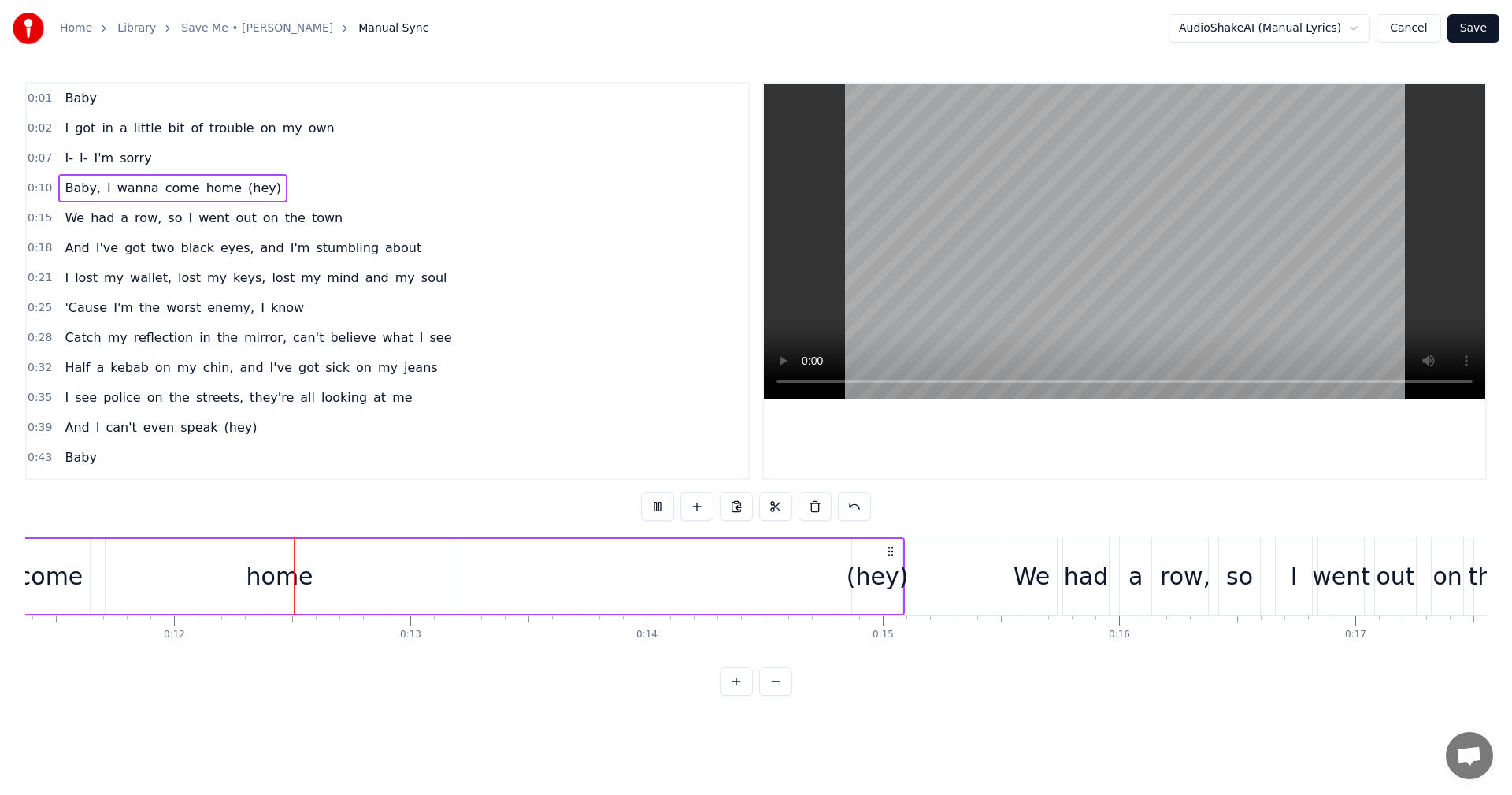
scroll to position [0, 2689]
click at [289, 583] on div "home" at bounding box center [277, 576] width 67 height 36
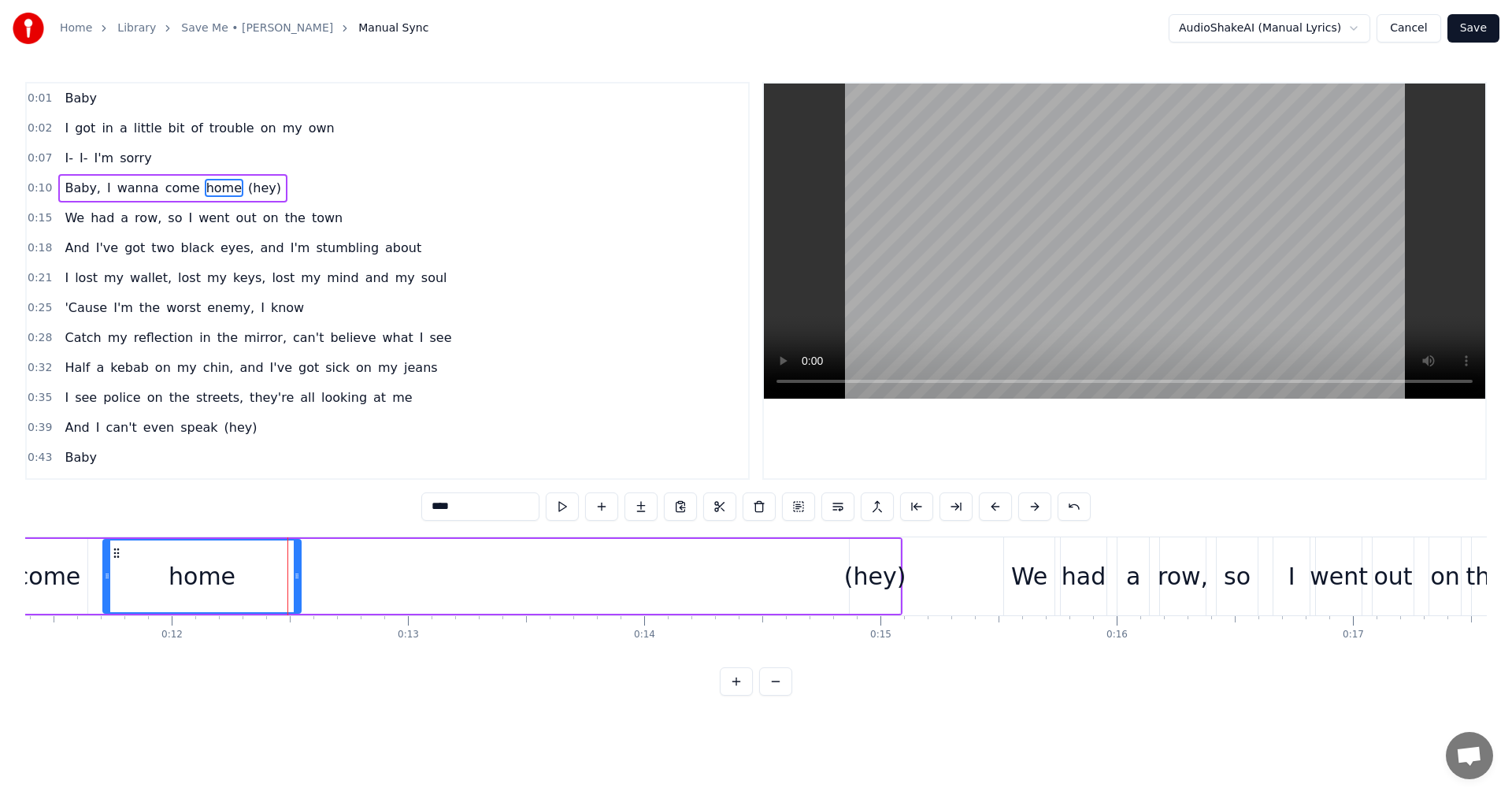
drag, startPoint x: 444, startPoint y: 580, endPoint x: 293, endPoint y: 571, distance: 151.3
click at [293, 571] on icon at bounding box center [296, 576] width 6 height 13
click at [30, 190] on span "0:10" at bounding box center [40, 188] width 24 height 16
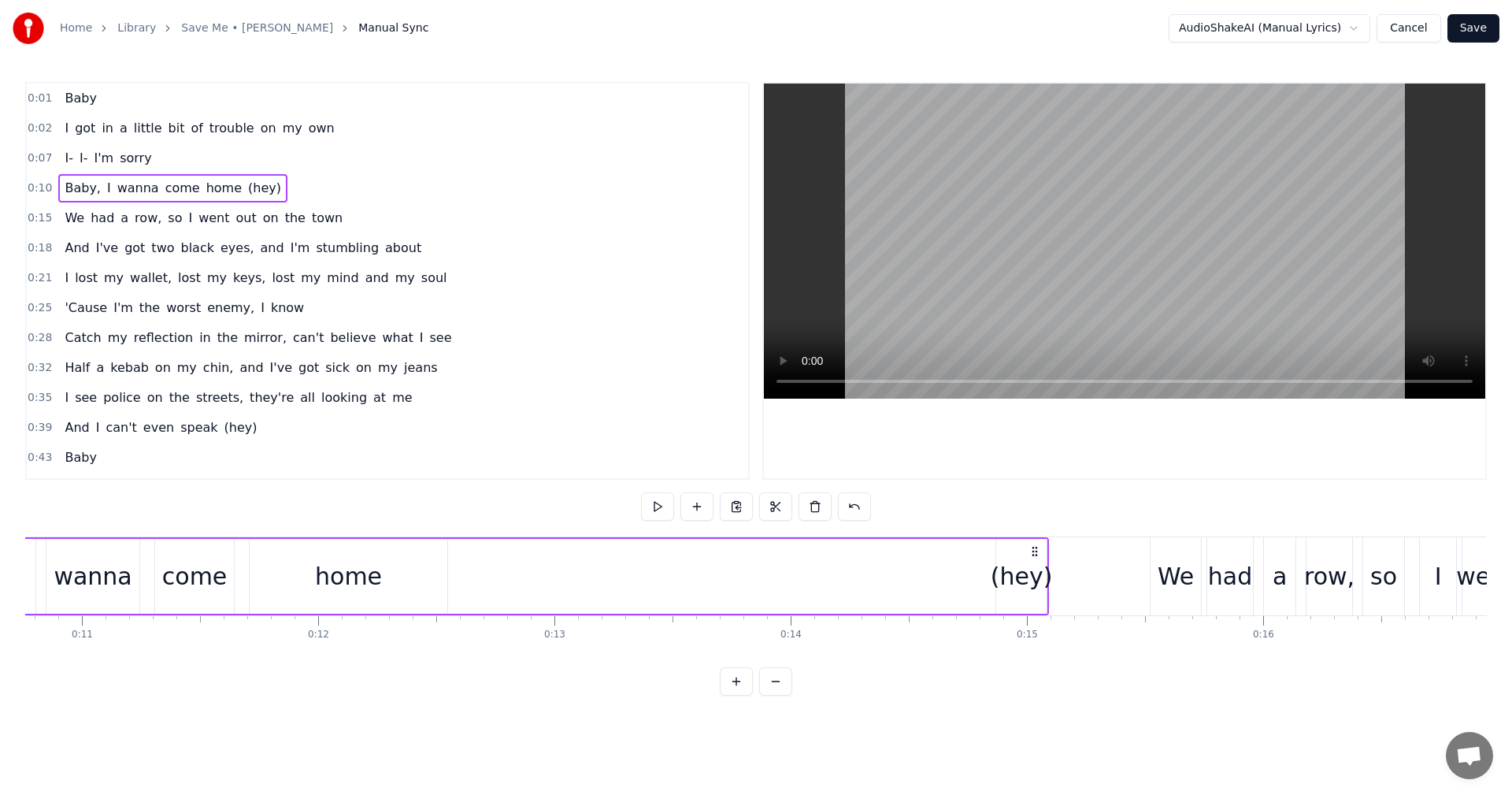
scroll to position [0, 2322]
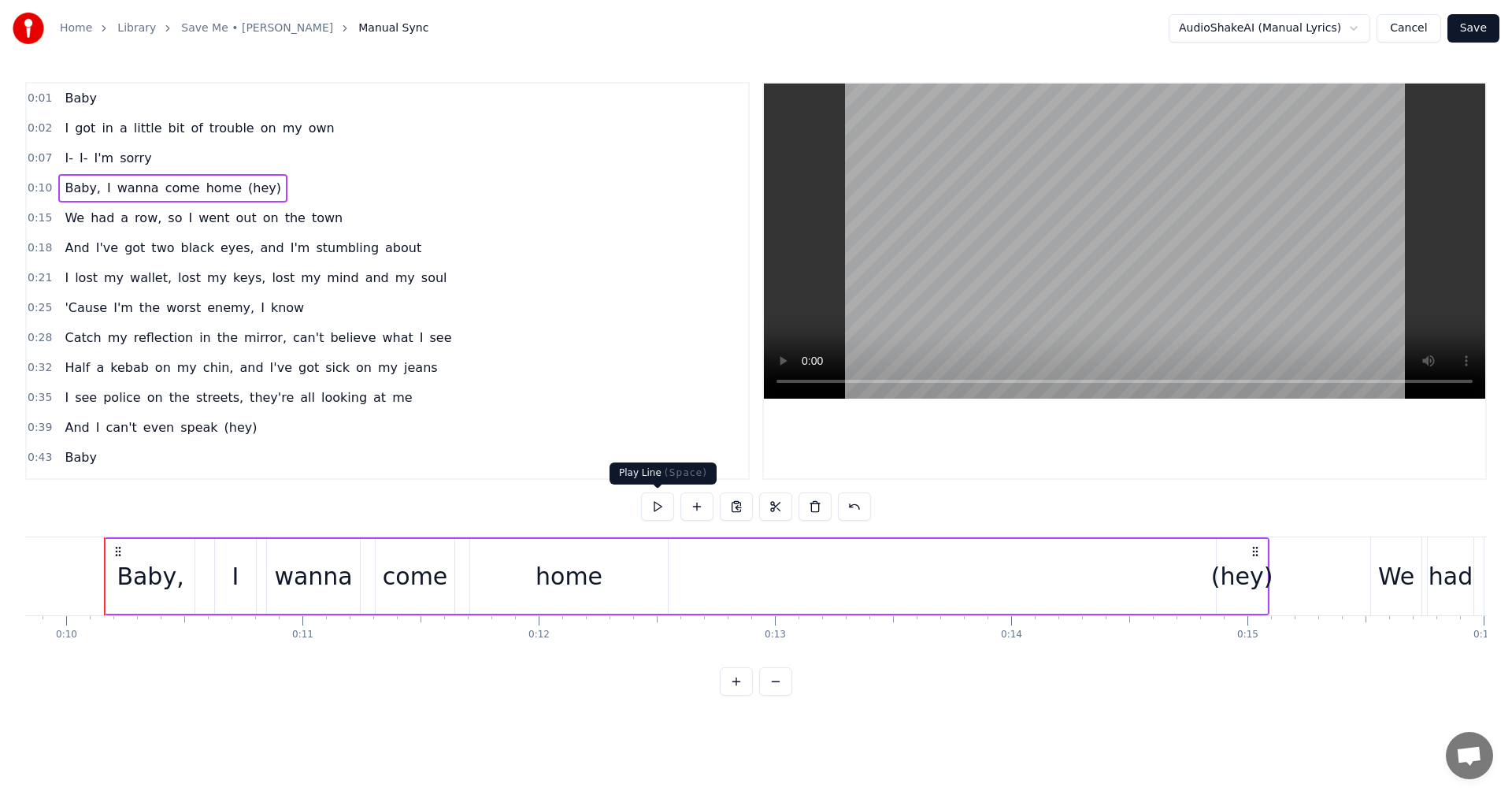
click at [663, 506] on button at bounding box center [658, 507] width 33 height 29
click at [30, 218] on span "0:15" at bounding box center [40, 218] width 24 height 16
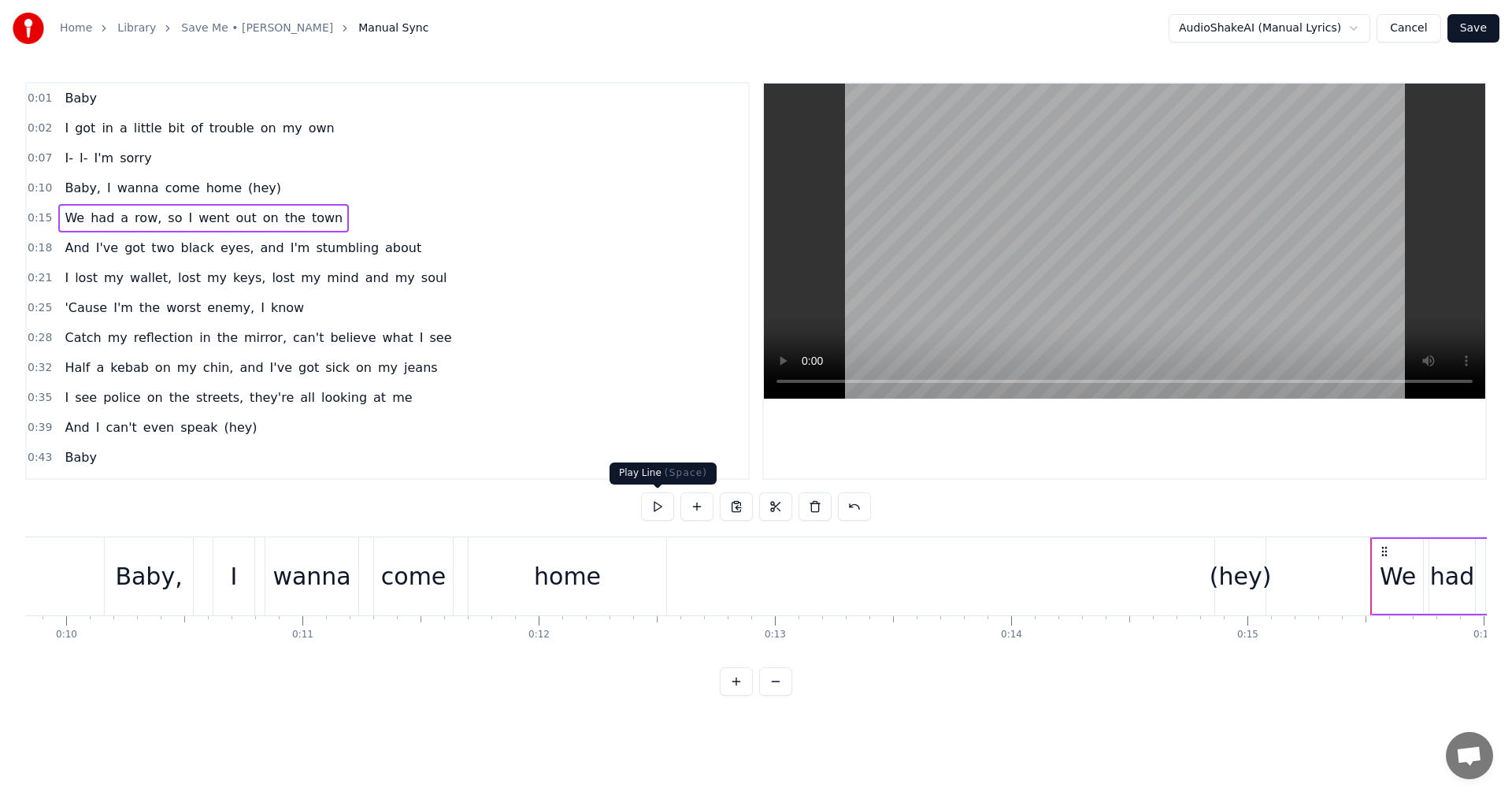
click at [660, 507] on button at bounding box center [658, 507] width 33 height 29
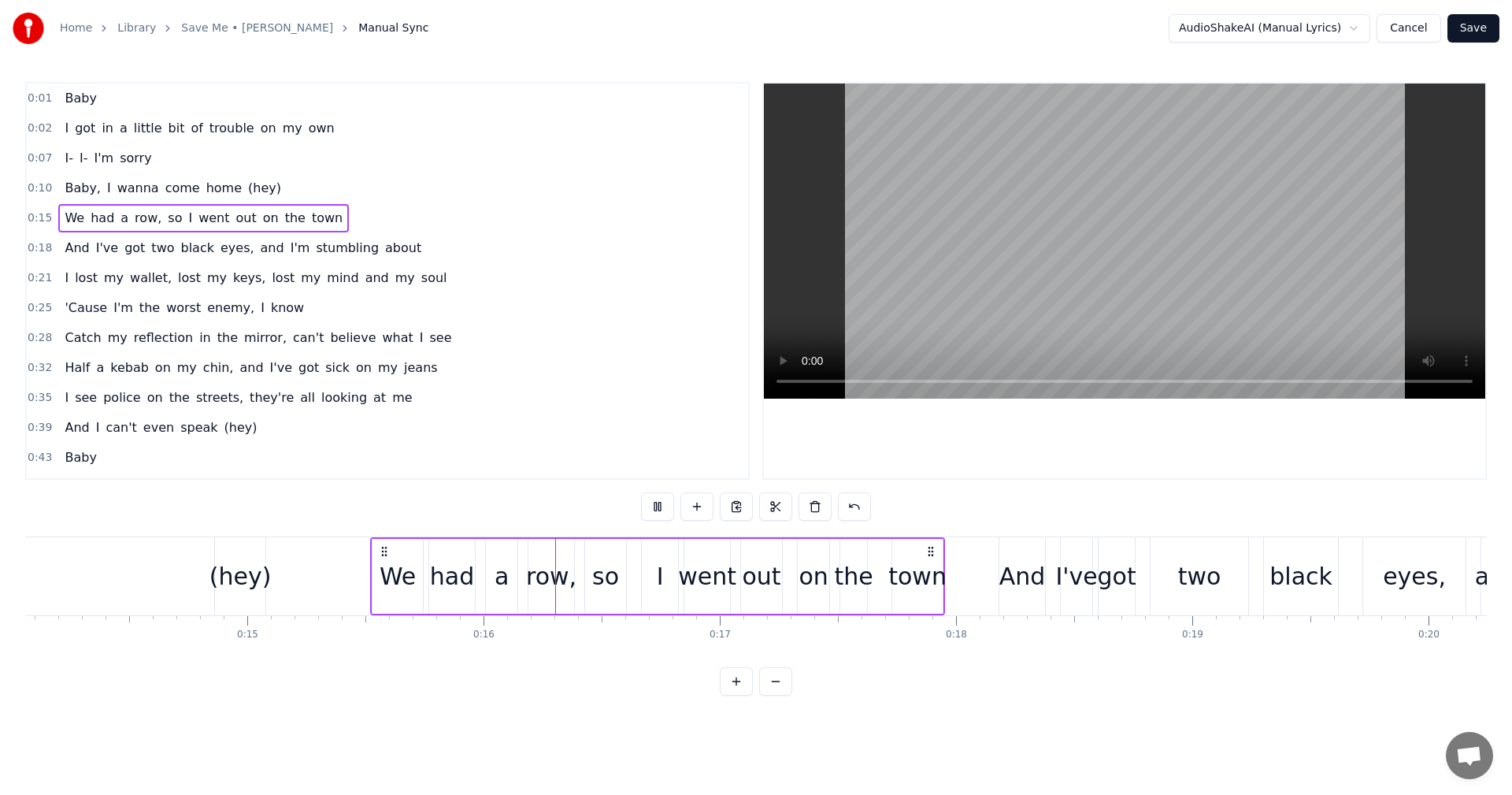
scroll to position [0, 3638]
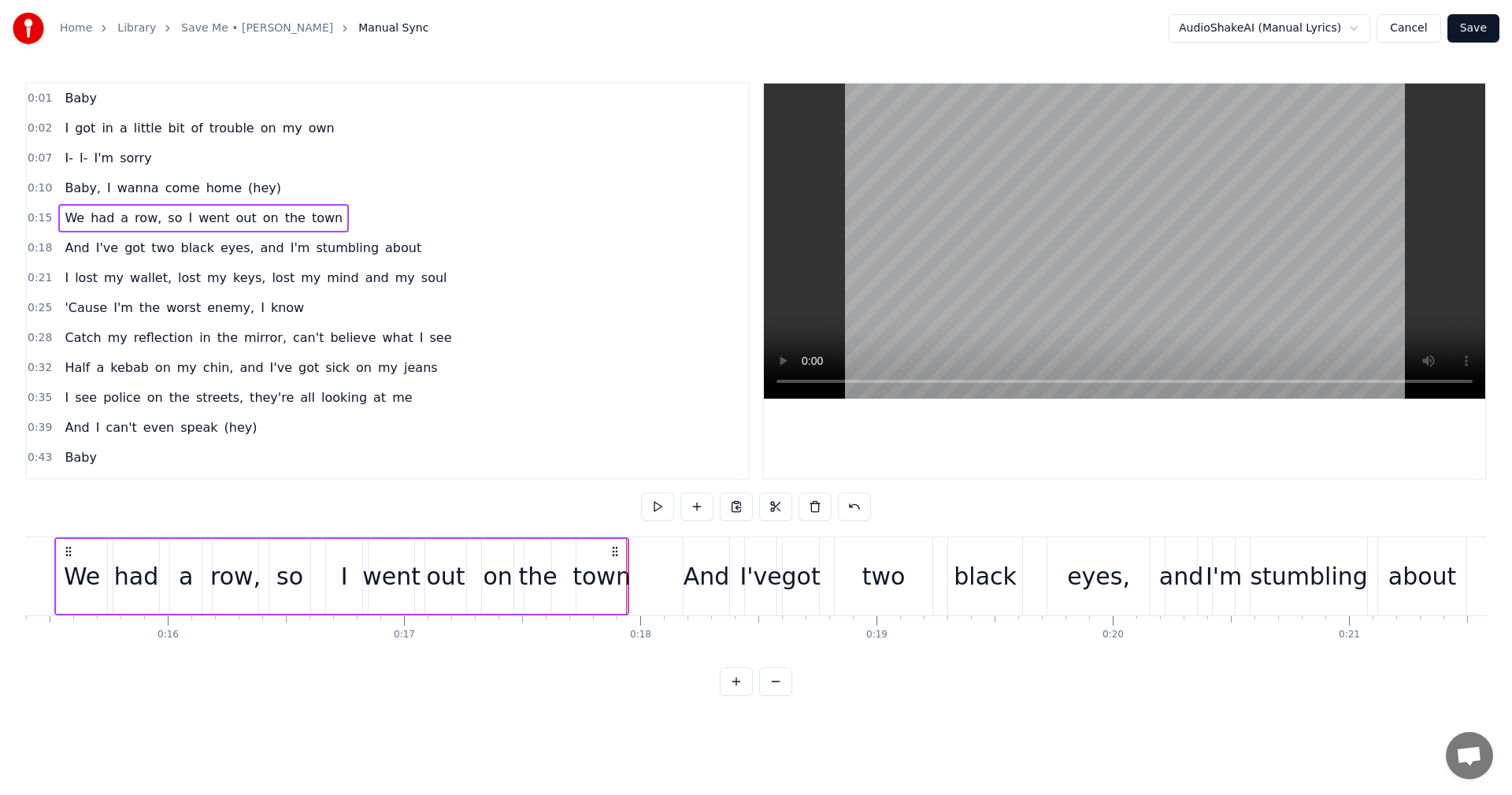
click at [33, 401] on span "0:35" at bounding box center [40, 398] width 24 height 16
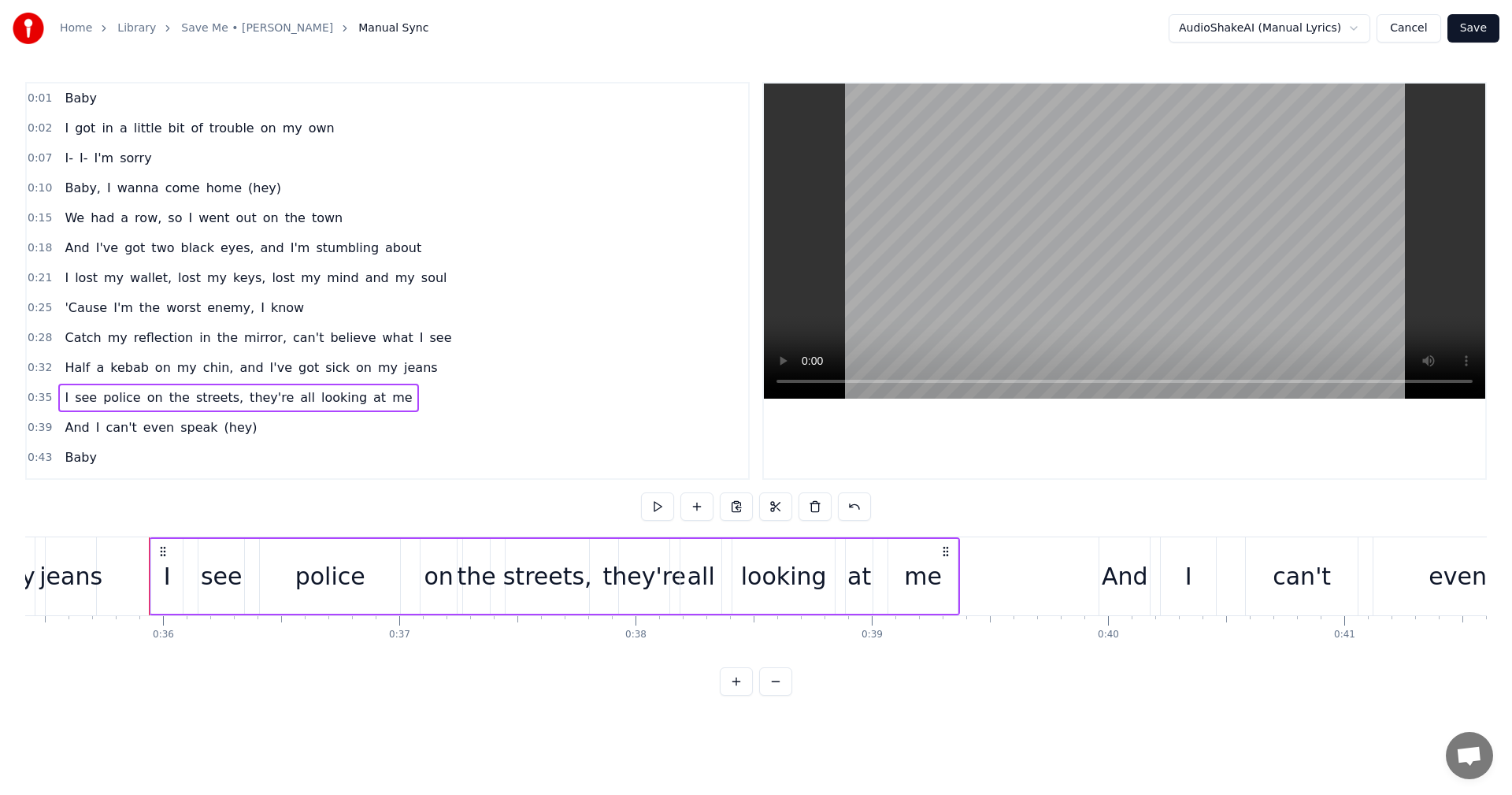
scroll to position [0, 8413]
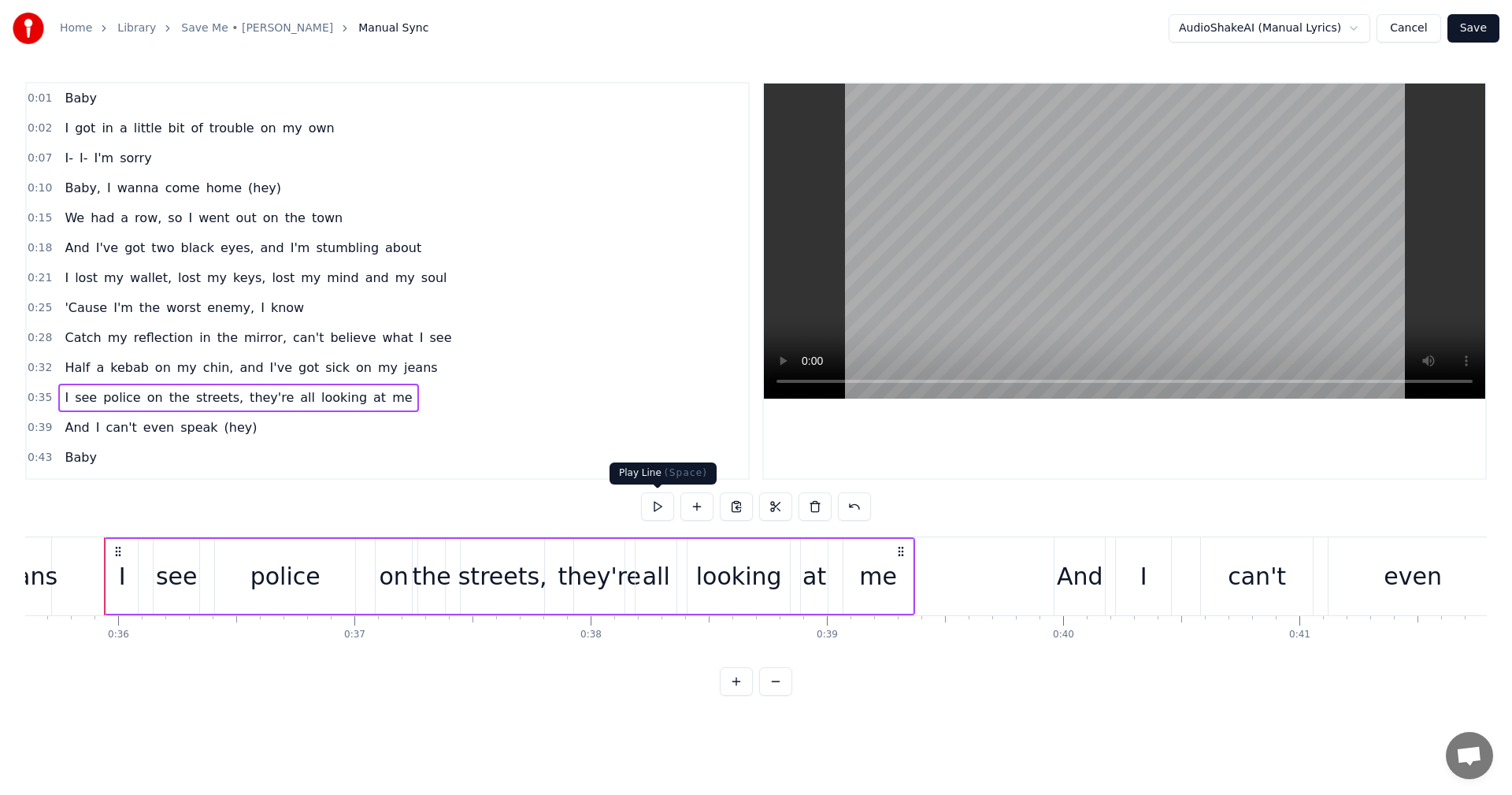
click at [656, 508] on button at bounding box center [658, 507] width 33 height 29
click at [35, 429] on span "0:39" at bounding box center [40, 428] width 24 height 16
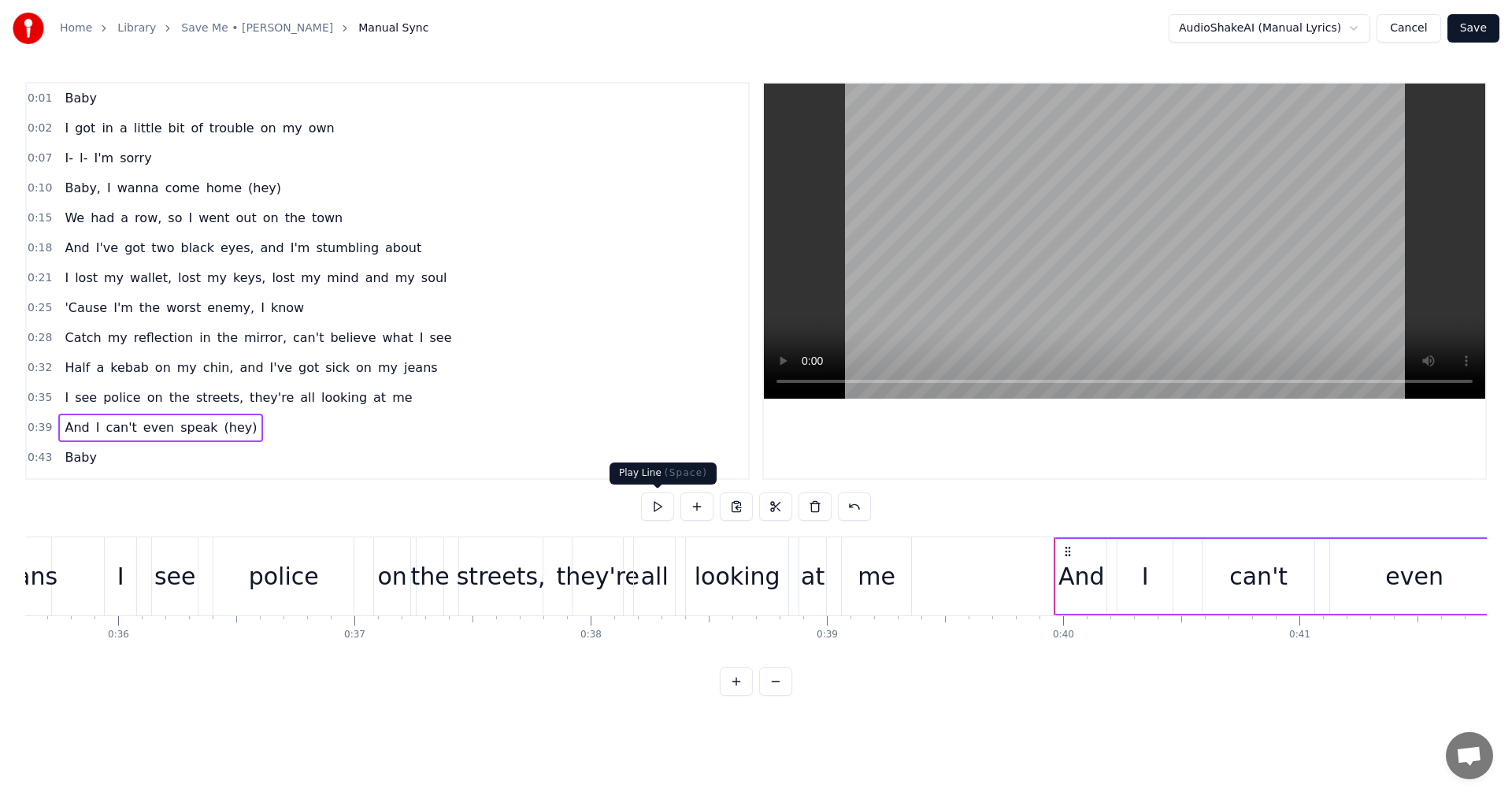
click at [659, 506] on button at bounding box center [658, 507] width 33 height 29
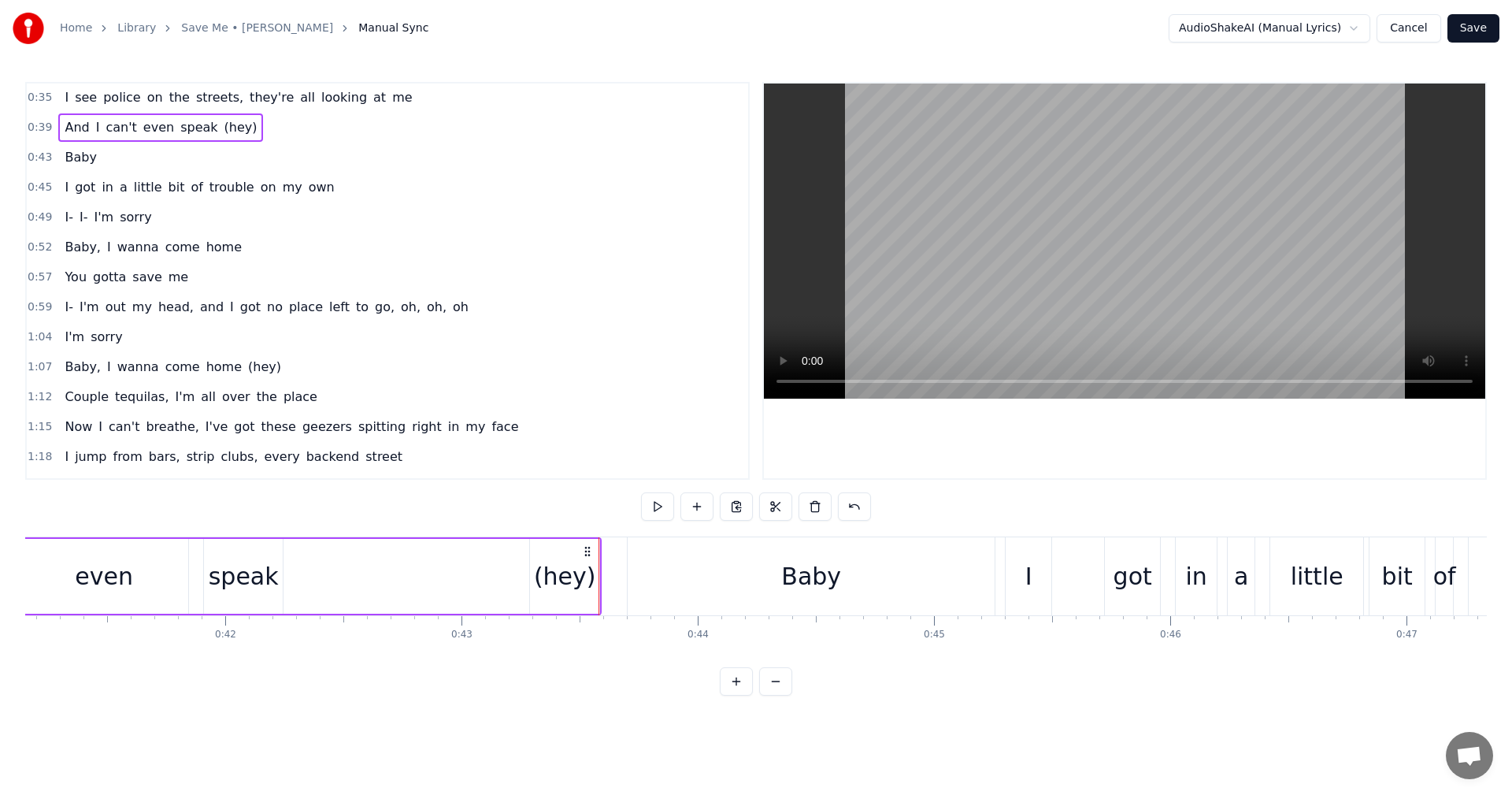
scroll to position [315, 0]
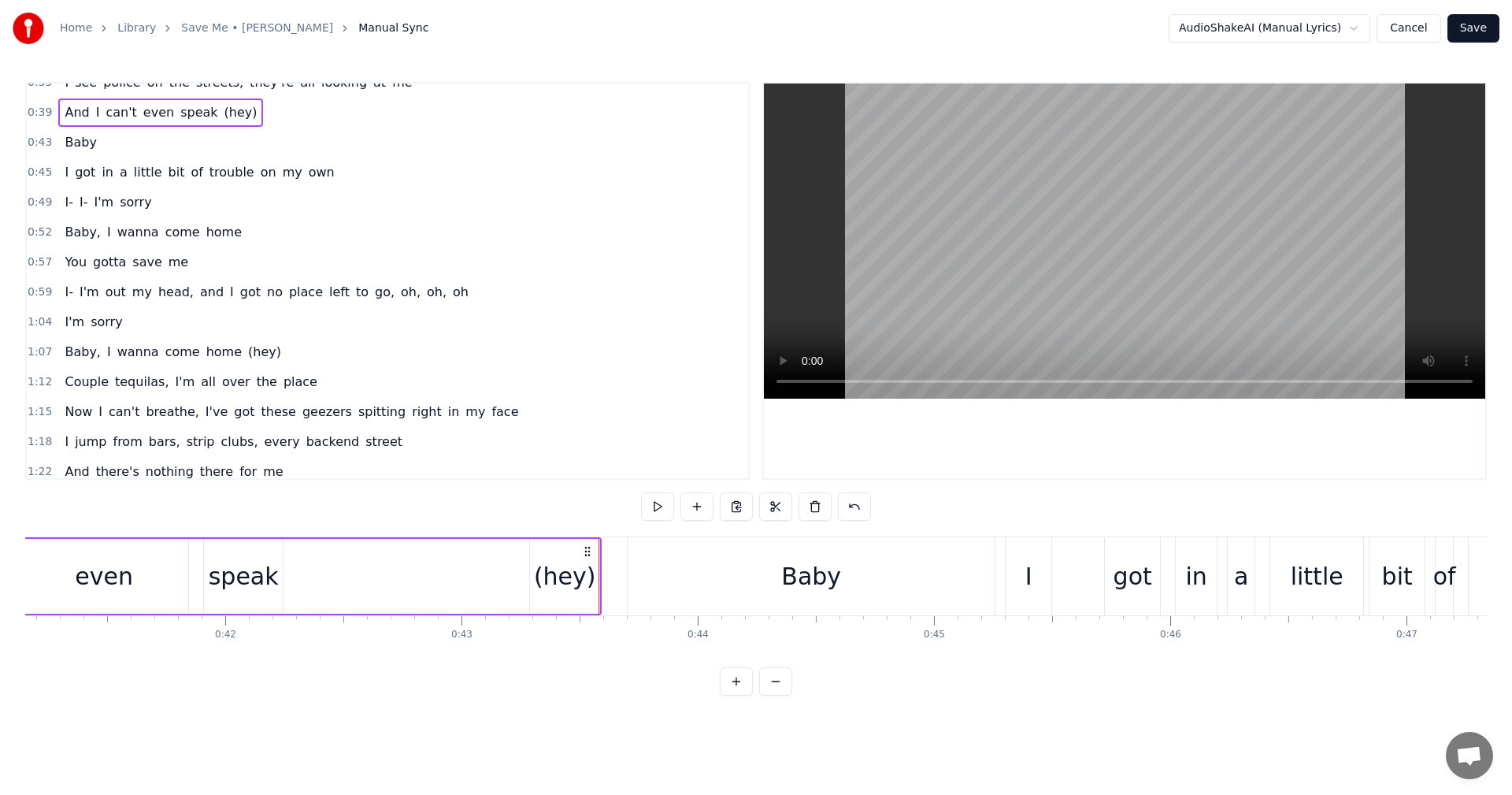
click at [41, 174] on span "0:45" at bounding box center [40, 172] width 24 height 16
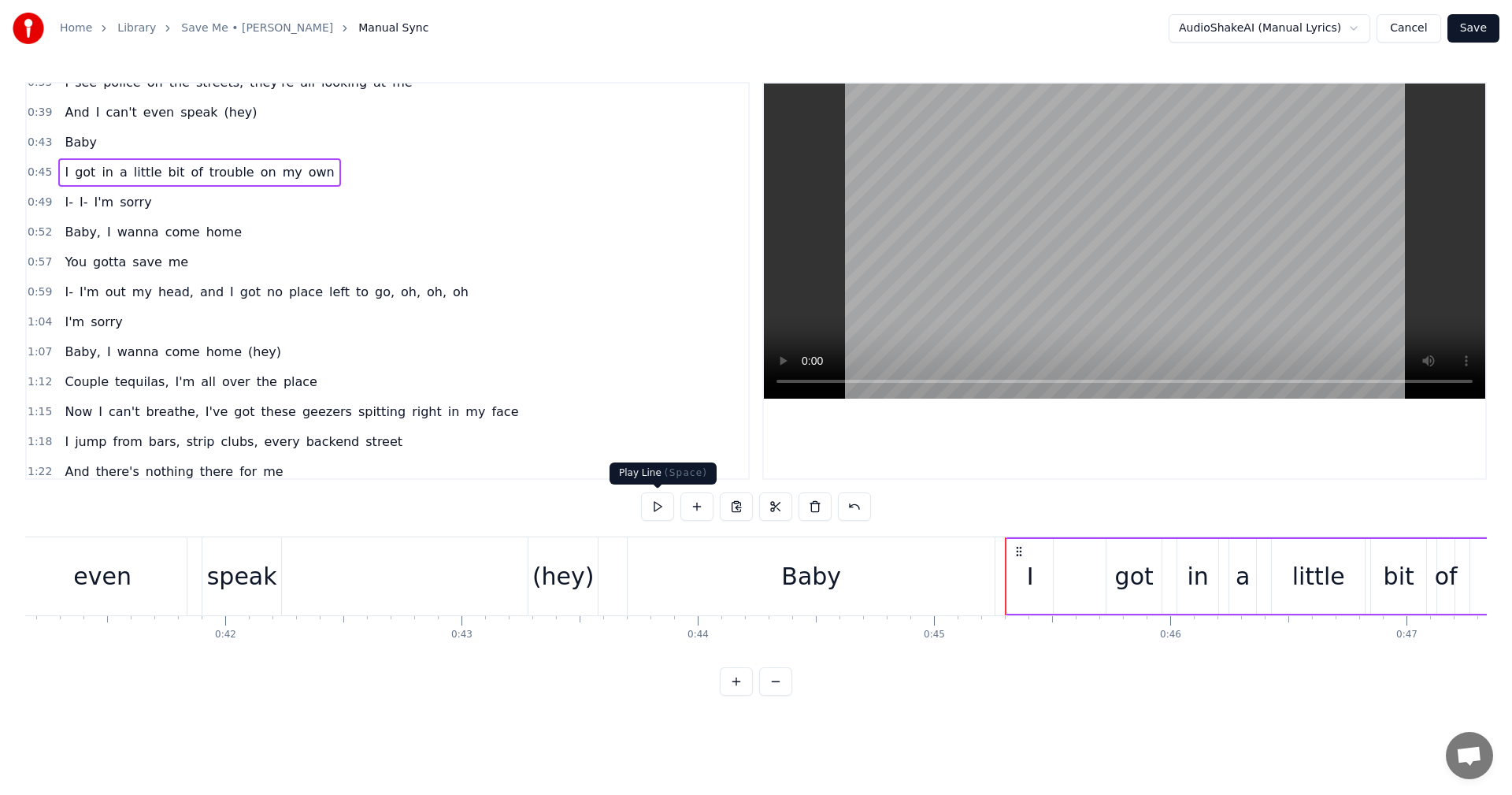
click at [659, 503] on button at bounding box center [658, 507] width 33 height 29
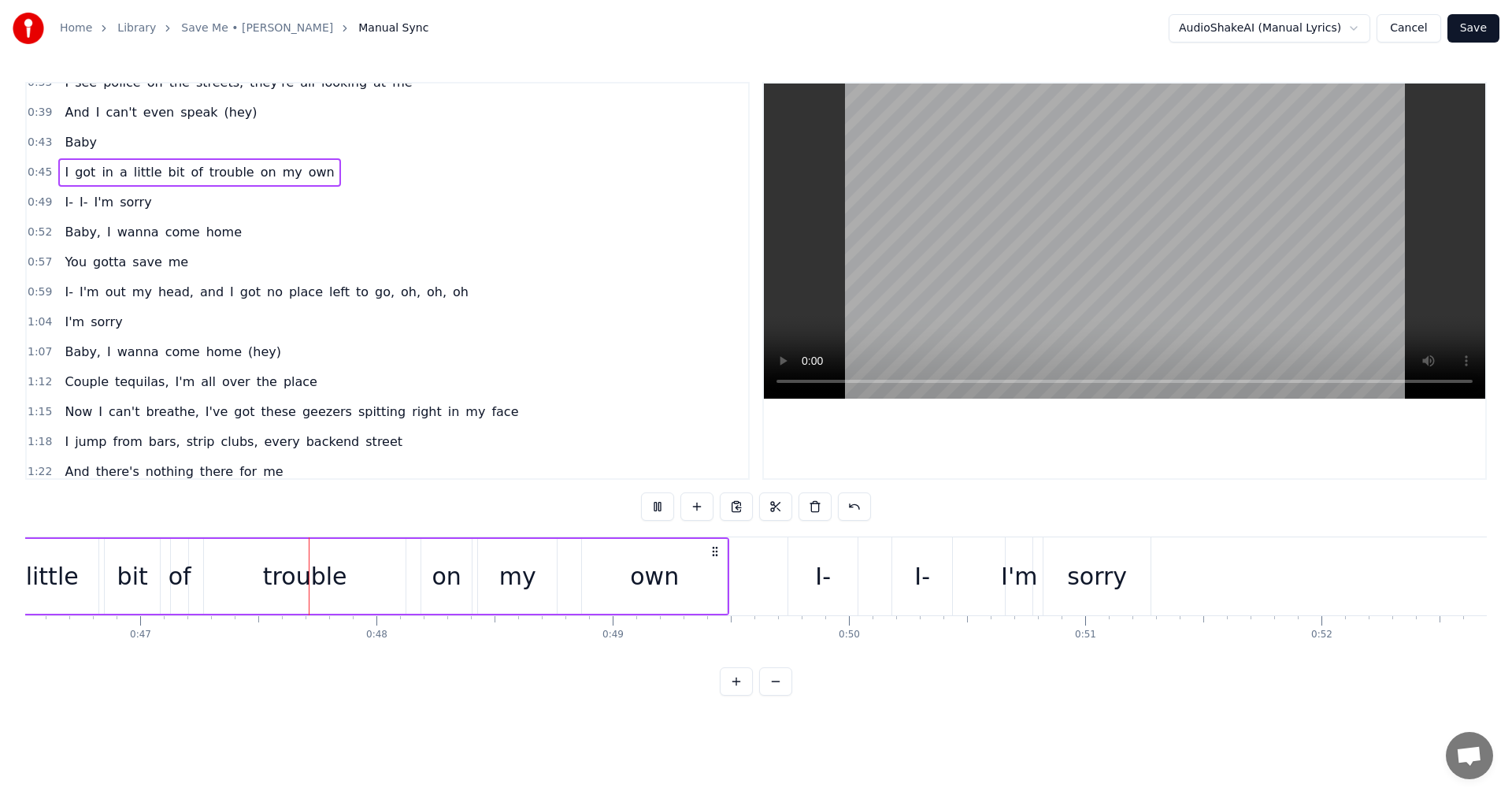
scroll to position [0, 11045]
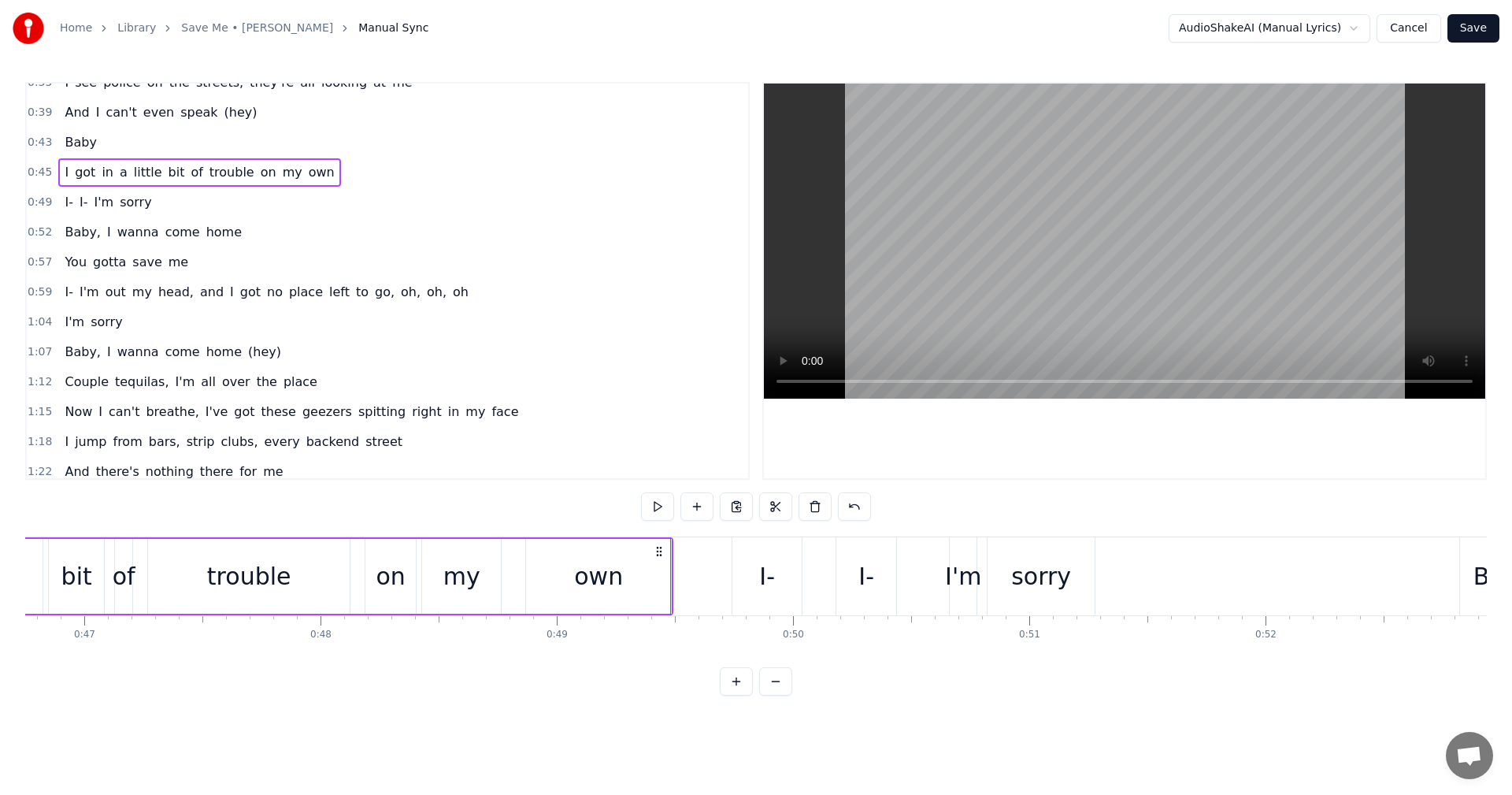
click at [31, 232] on span "0:52" at bounding box center [40, 232] width 24 height 16
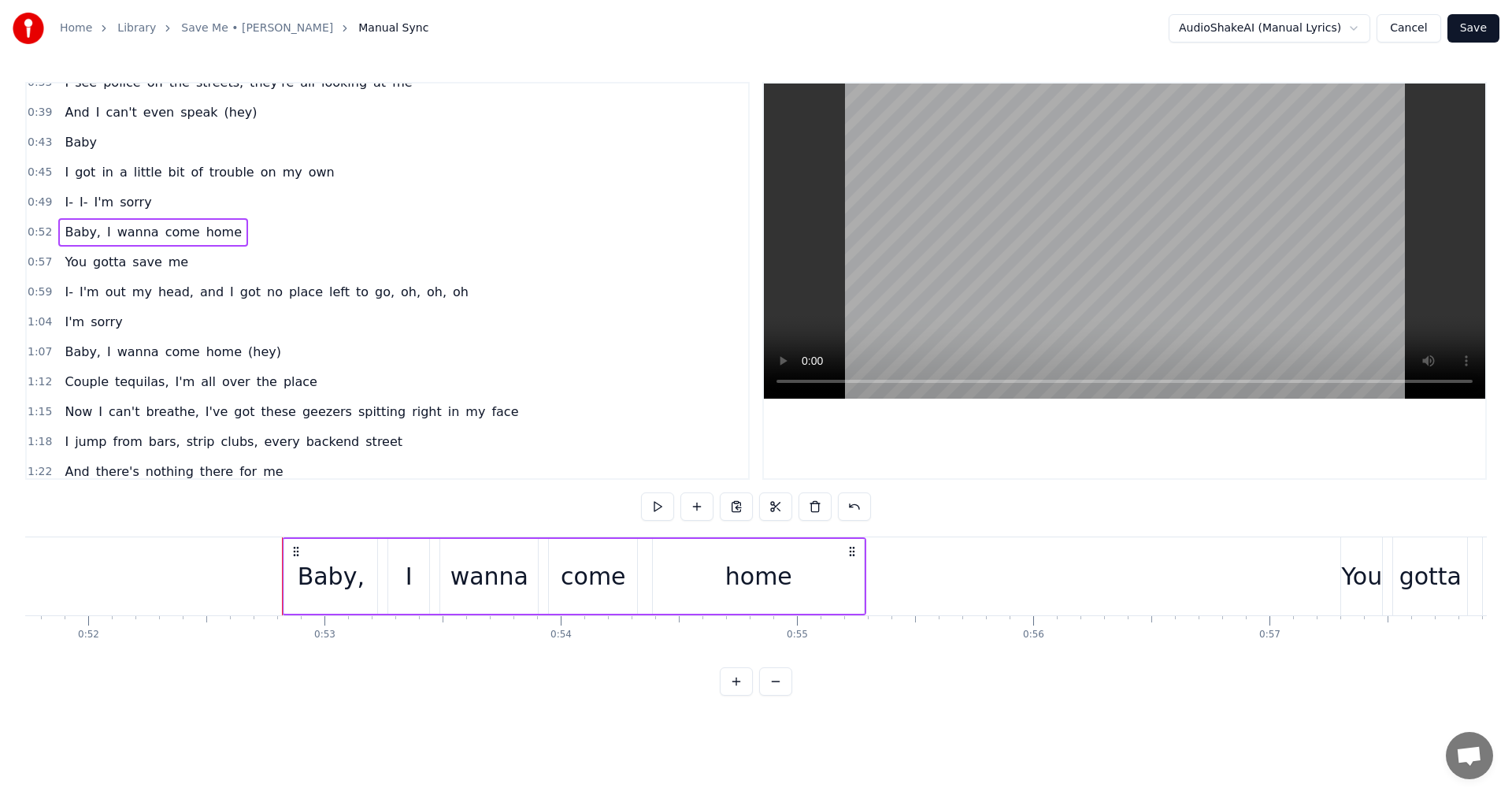
scroll to position [0, 12402]
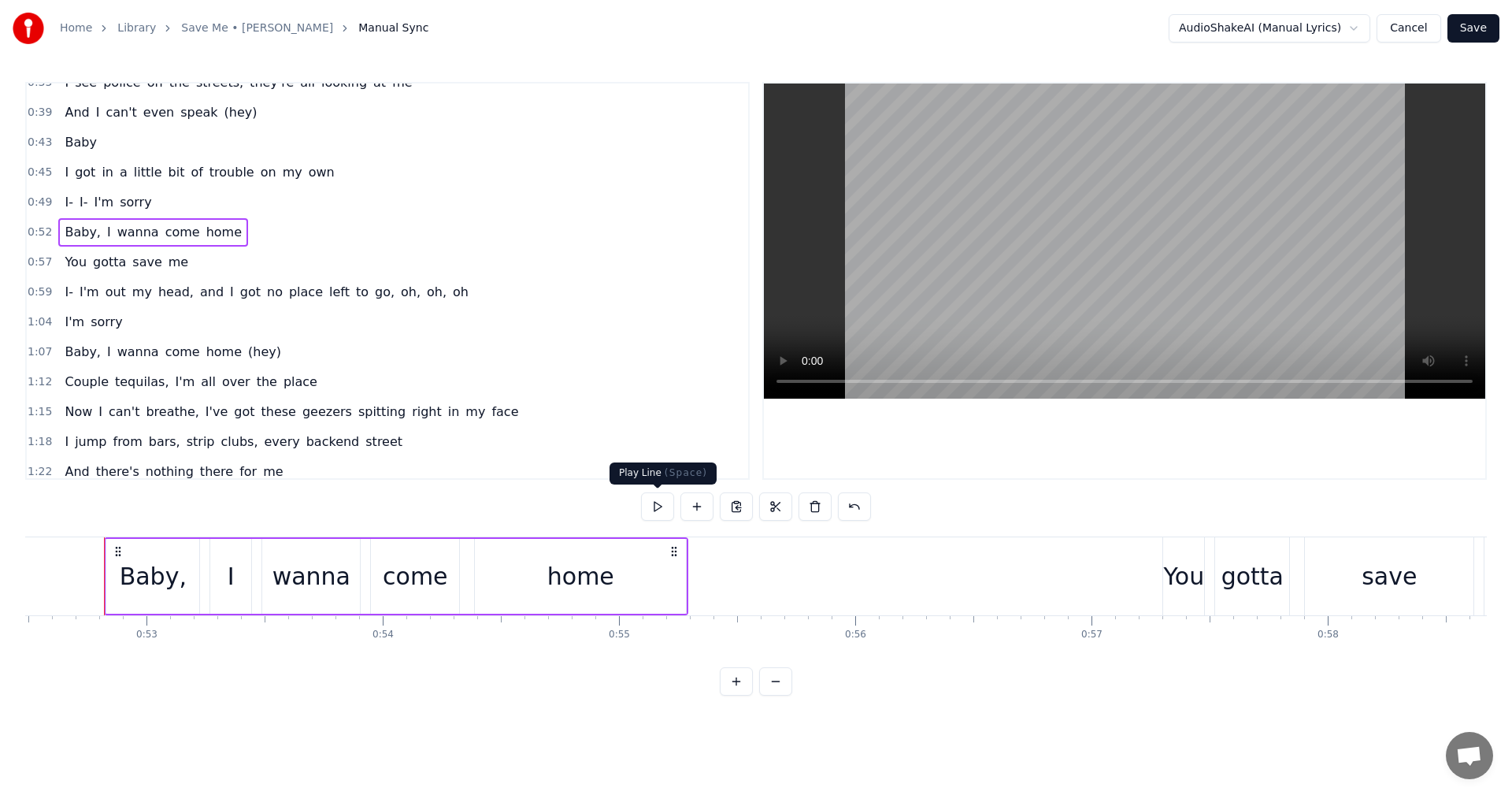
click at [660, 509] on button at bounding box center [658, 507] width 33 height 29
click at [34, 262] on span "0:57" at bounding box center [40, 262] width 24 height 16
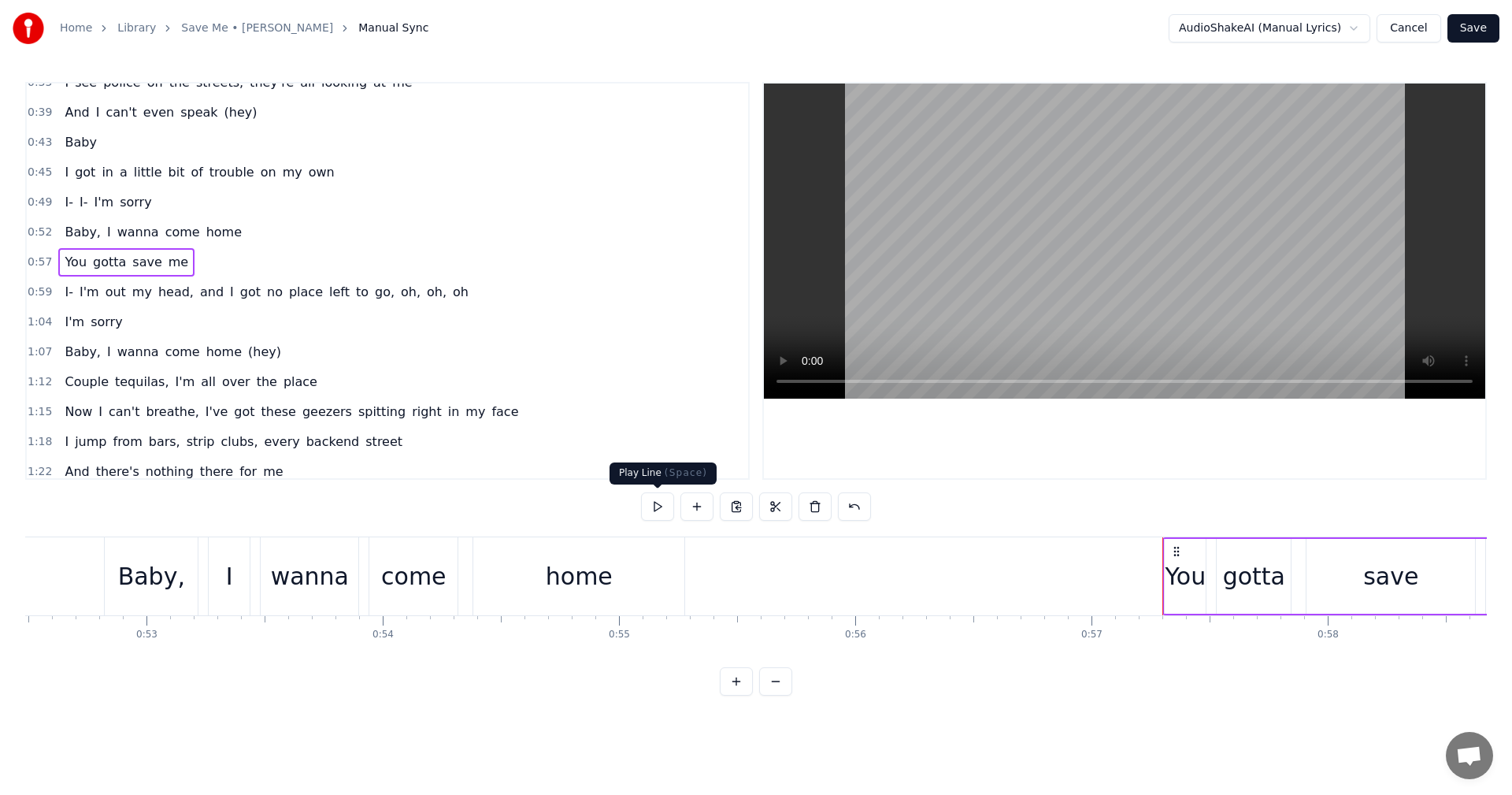
click at [652, 510] on button at bounding box center [658, 507] width 33 height 29
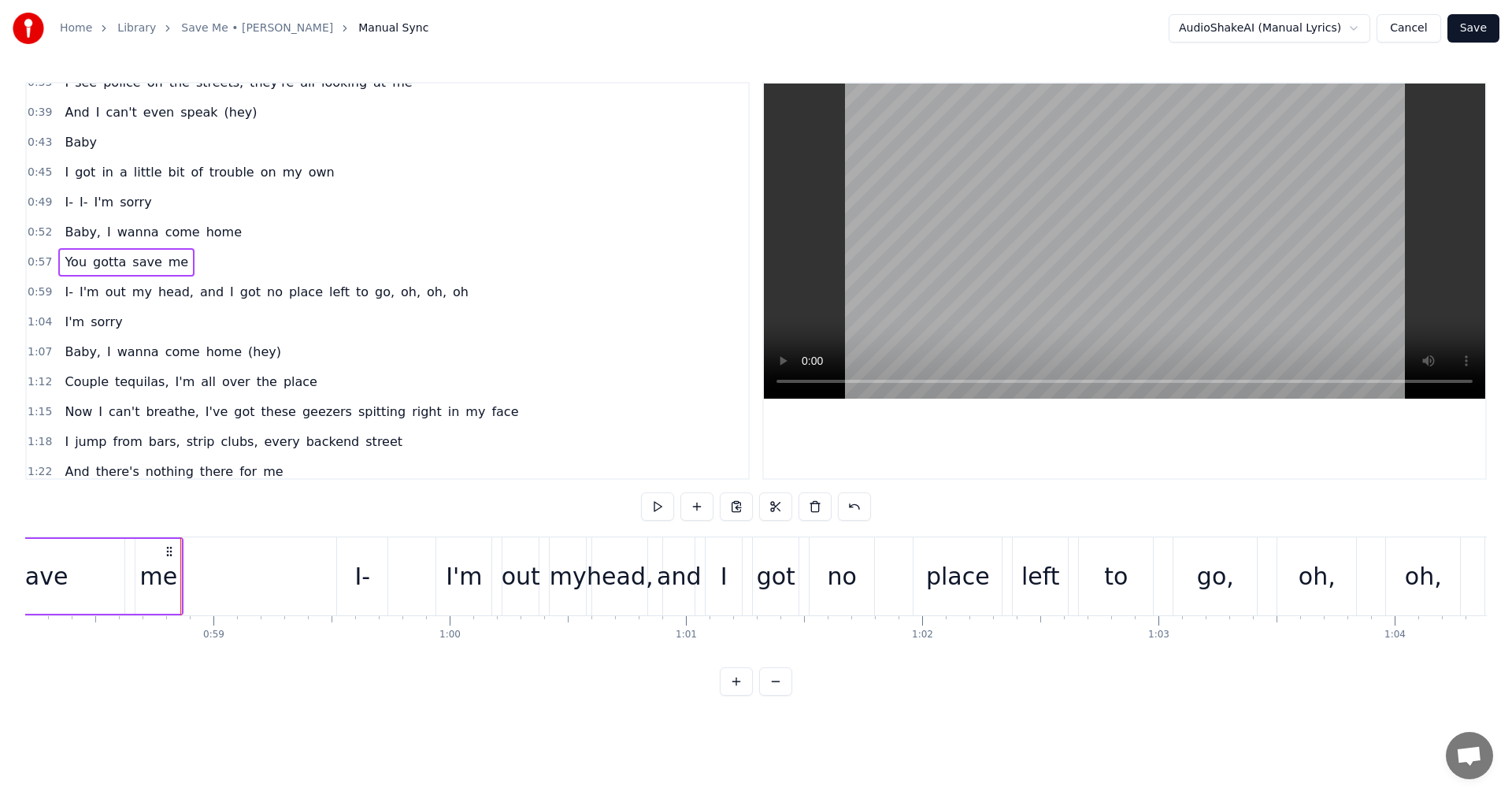
scroll to position [0, 13761]
click at [652, 510] on button at bounding box center [658, 507] width 33 height 29
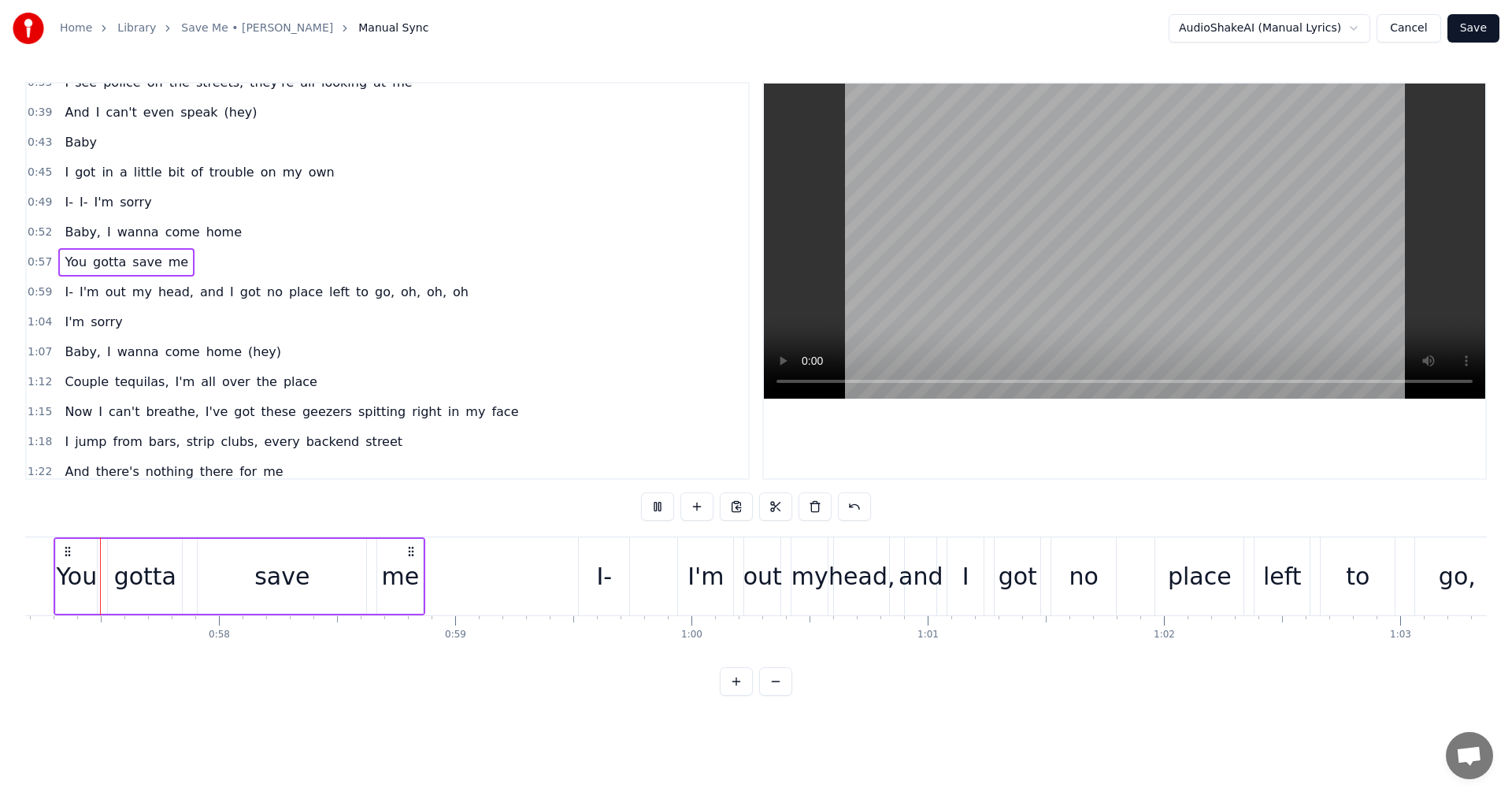
scroll to position [0, 13507]
click at [400, 578] on div "me" at bounding box center [403, 576] width 38 height 36
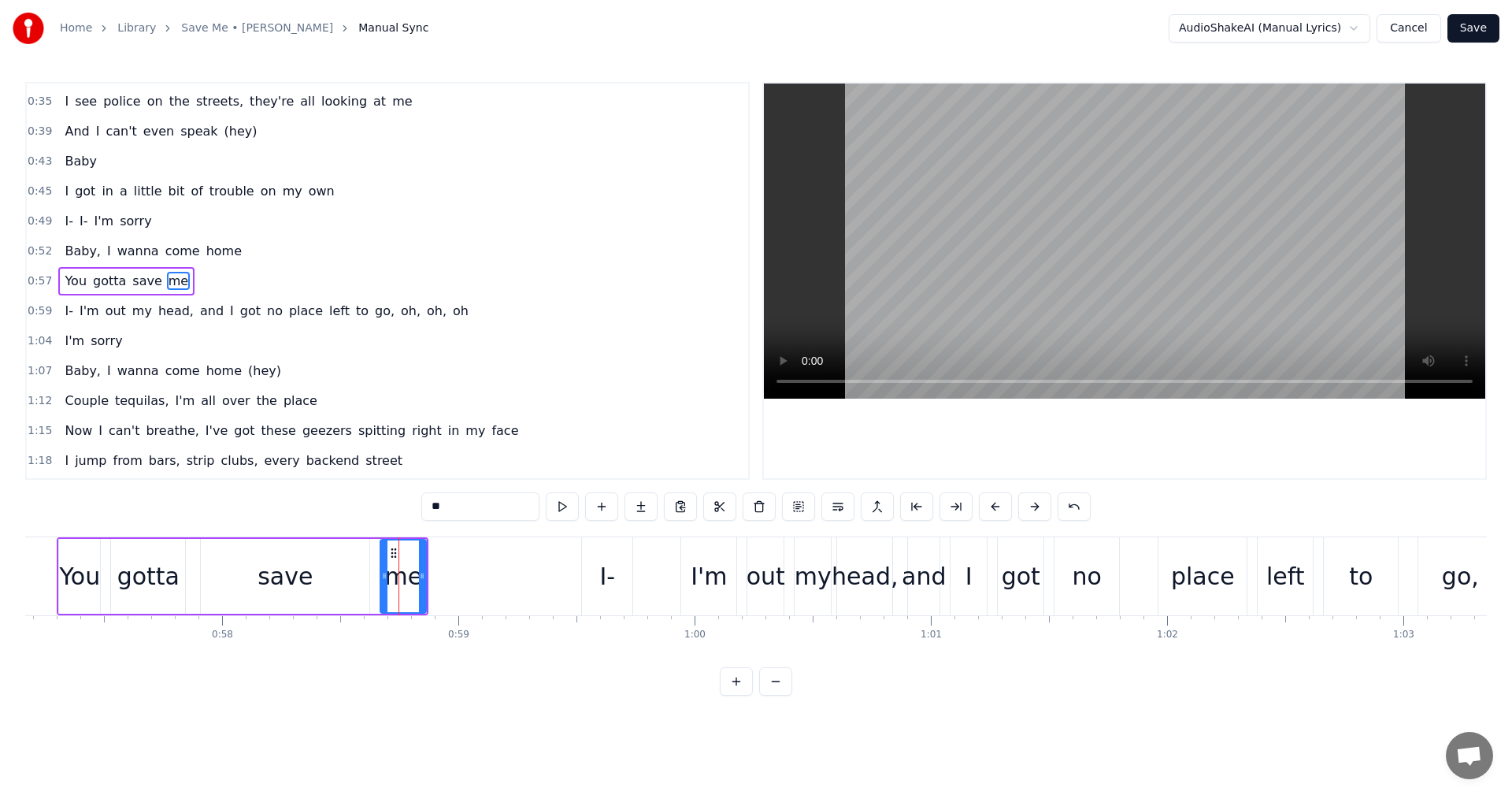
drag, startPoint x: 404, startPoint y: 580, endPoint x: 379, endPoint y: 582, distance: 25.1
click at [379, 582] on div "You gotta save me" at bounding box center [243, 577] width 372 height 78
click at [396, 579] on div "me" at bounding box center [403, 576] width 38 height 36
drag, startPoint x: 395, startPoint y: 553, endPoint x: 326, endPoint y: 565, distance: 70.0
click at [326, 565] on div "me" at bounding box center [334, 576] width 44 height 72
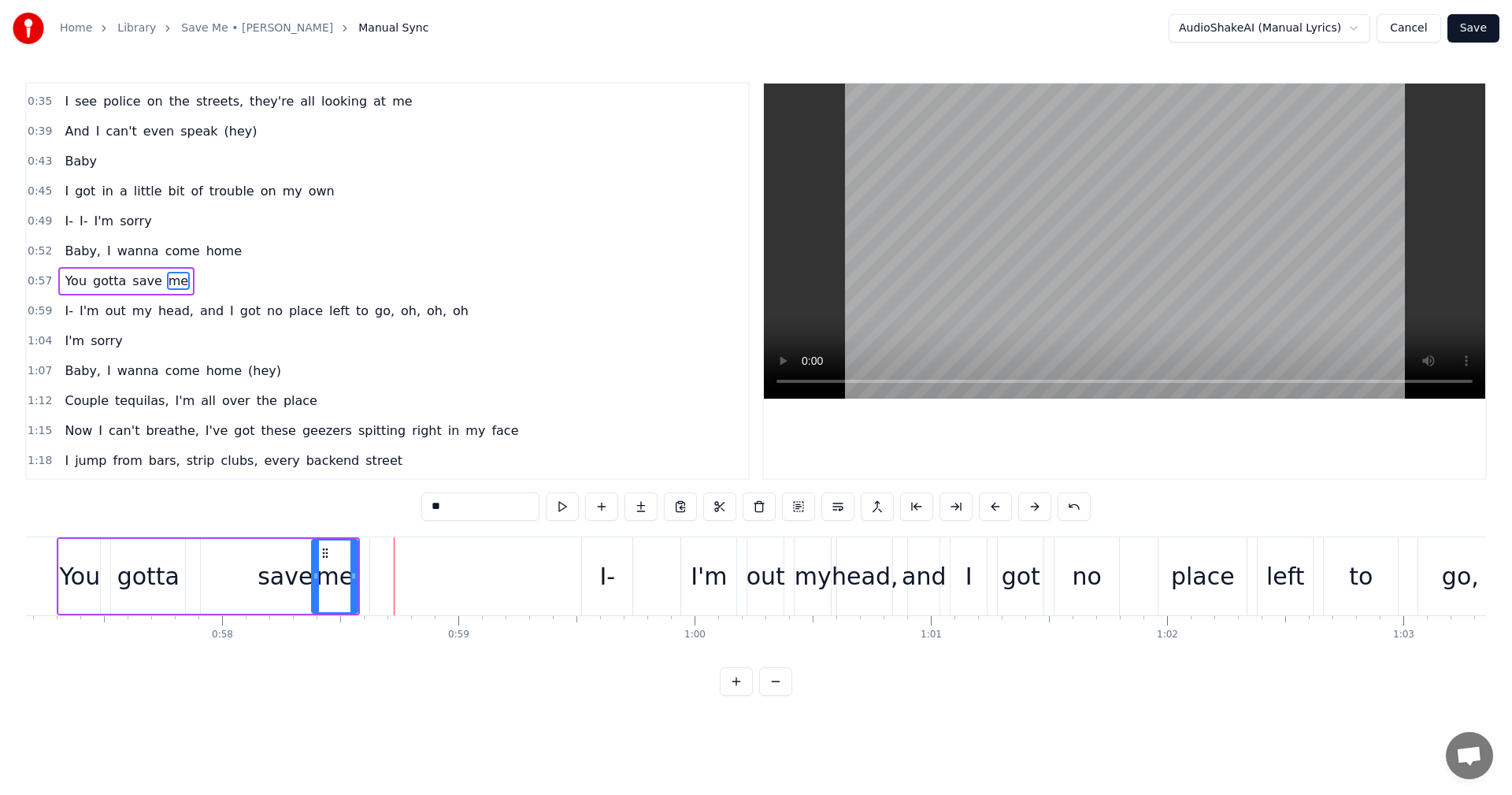
click at [23, 281] on div "Home Library Save Me • Olly Murs Manual Sync AudioShakeAI (Manual Lyrics) Cance…" at bounding box center [756, 348] width 1512 height 696
click at [36, 281] on span "0:57" at bounding box center [40, 281] width 24 height 16
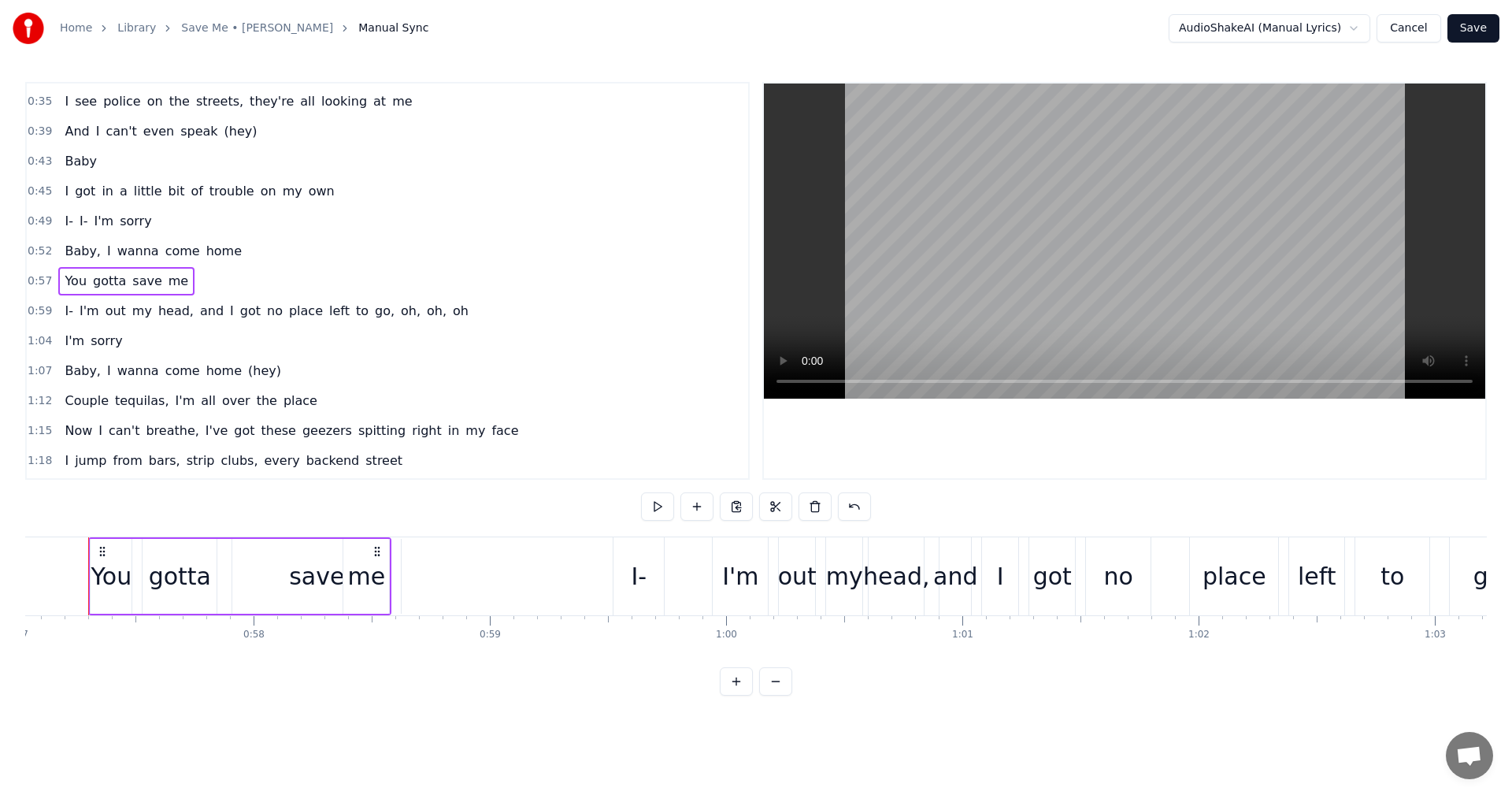
scroll to position [0, 13460]
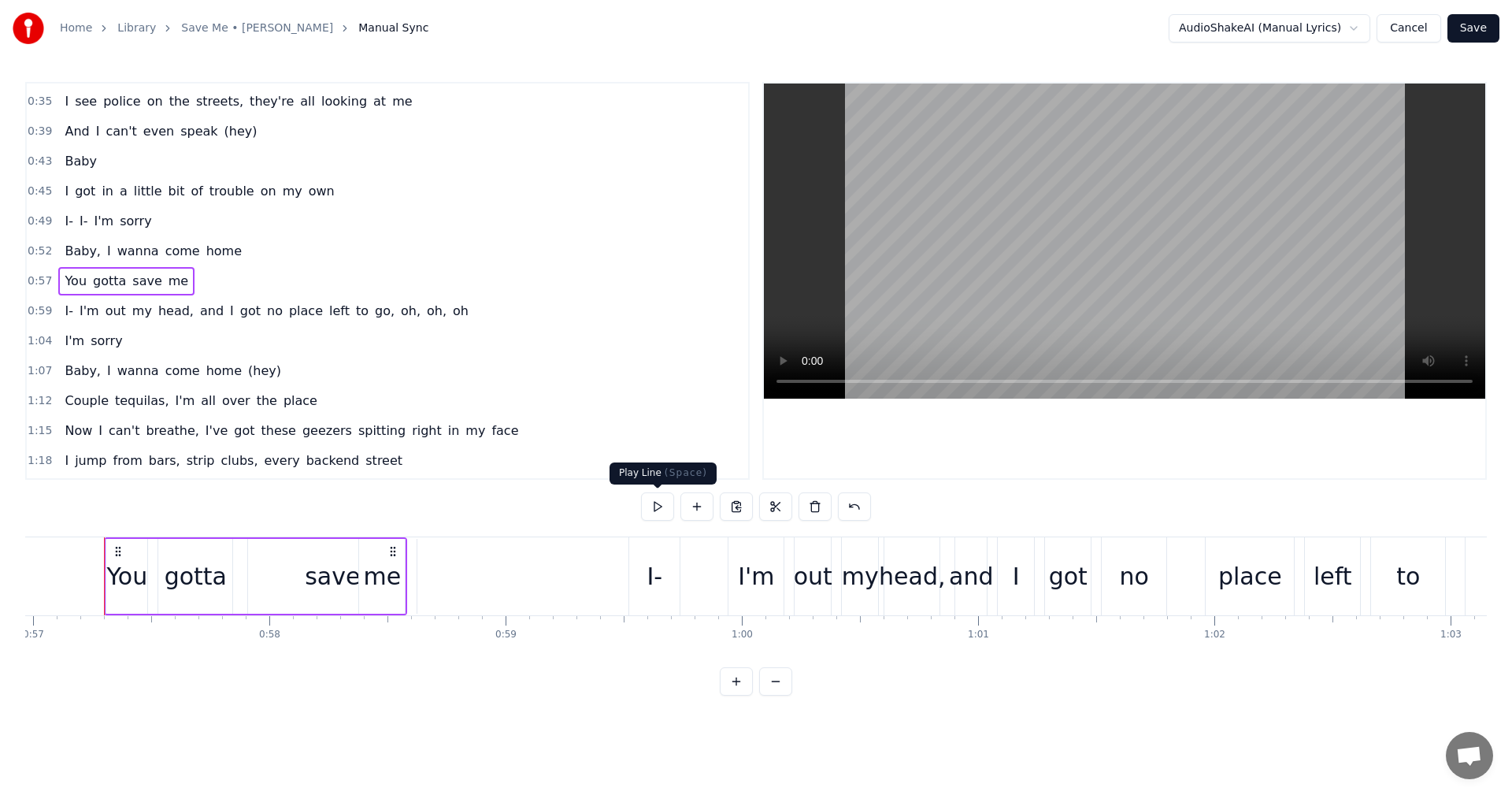
click at [660, 506] on button at bounding box center [658, 507] width 33 height 29
click at [334, 578] on div "save" at bounding box center [332, 576] width 55 height 36
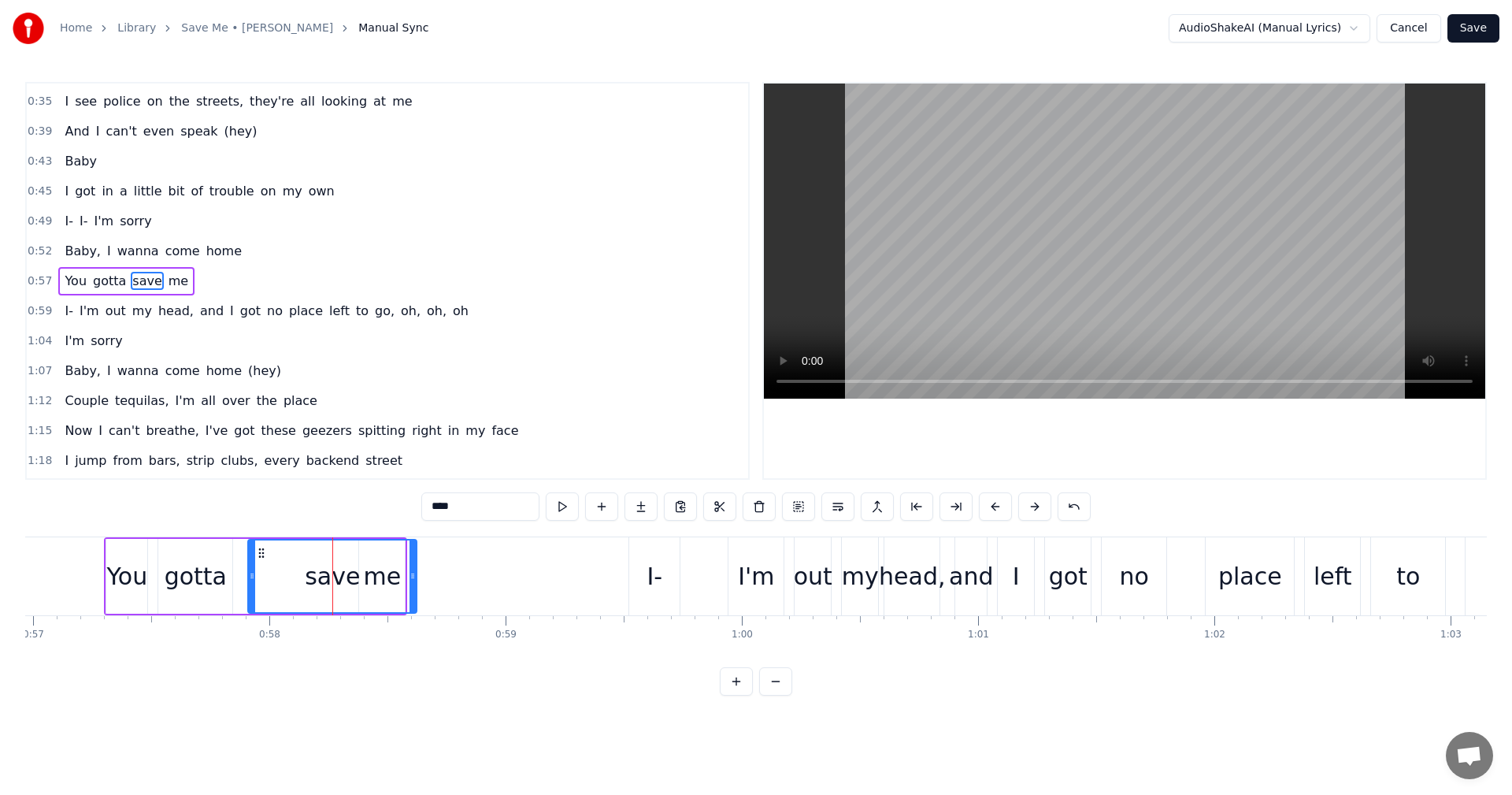
click at [334, 578] on div "save" at bounding box center [332, 576] width 55 height 36
drag, startPoint x: 249, startPoint y: 582, endPoint x: 238, endPoint y: 591, distance: 14.2
click at [238, 591] on div at bounding box center [241, 576] width 6 height 72
click at [337, 583] on div "save" at bounding box center [327, 576] width 55 height 36
click at [353, 574] on div "save" at bounding box center [327, 576] width 178 height 72
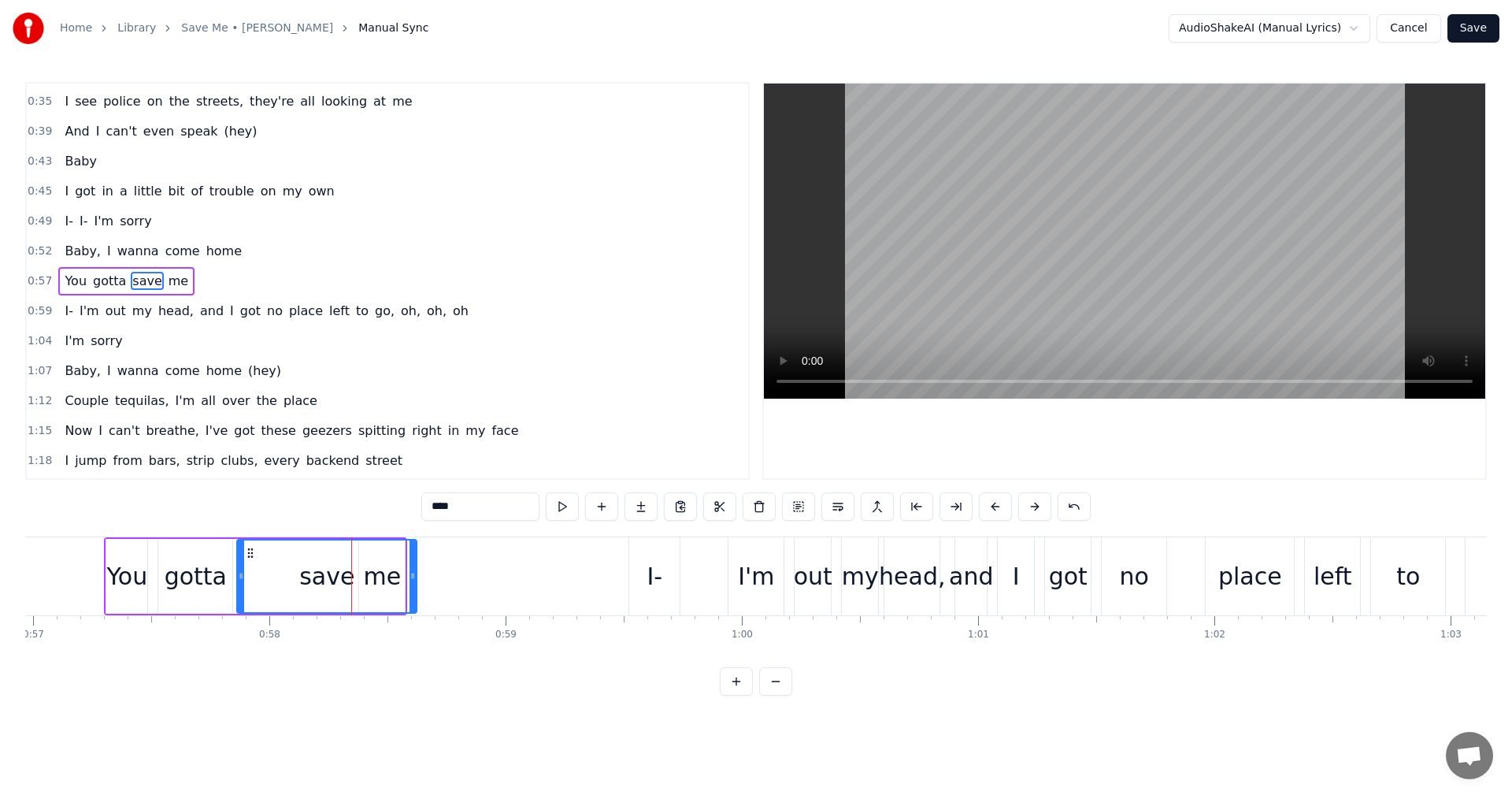
click at [353, 574] on div "save" at bounding box center [327, 576] width 178 height 72
drag, startPoint x: 415, startPoint y: 578, endPoint x: 351, endPoint y: 583, distance: 64.2
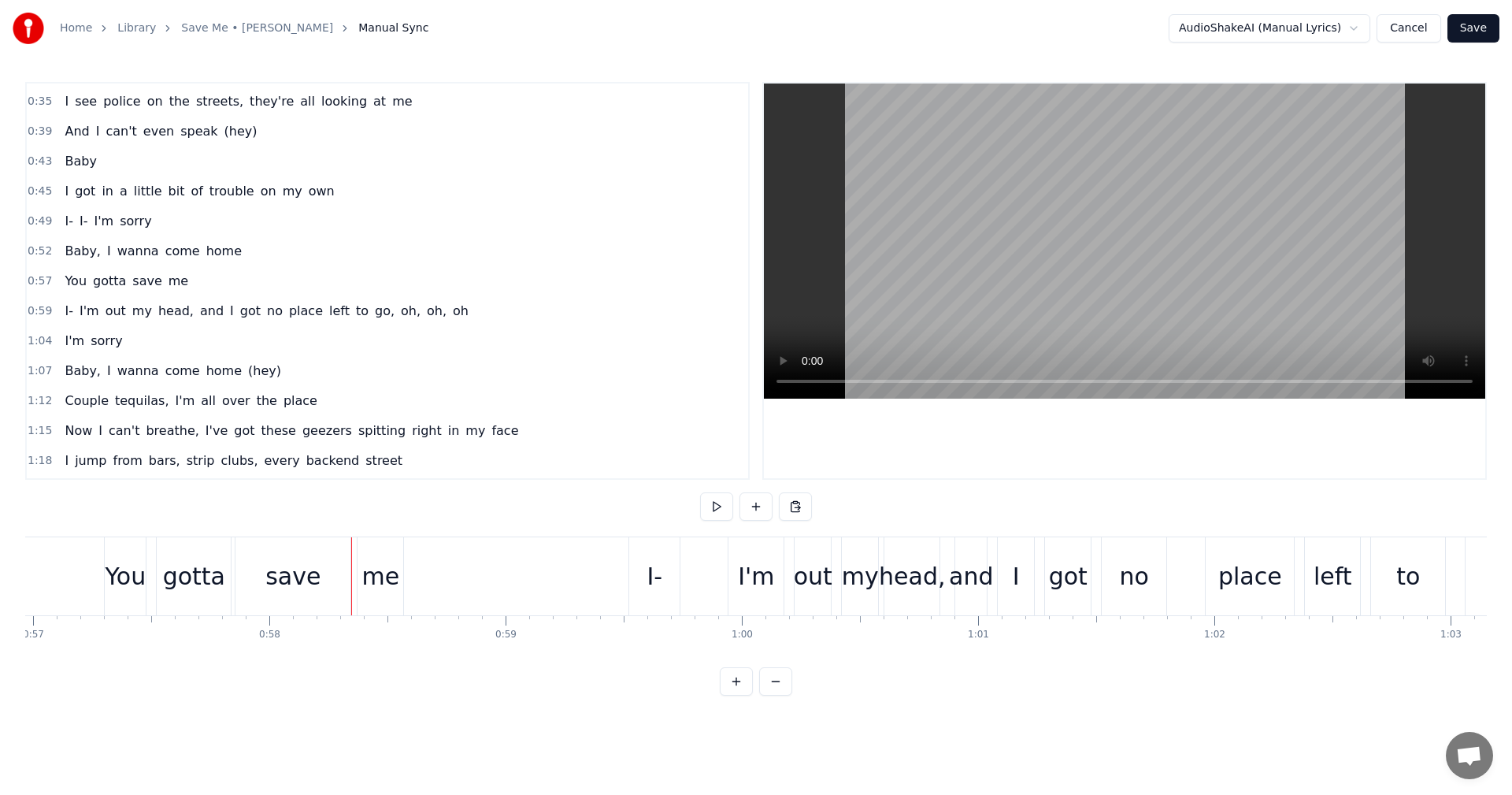
click at [258, 559] on div "save" at bounding box center [293, 577] width 115 height 78
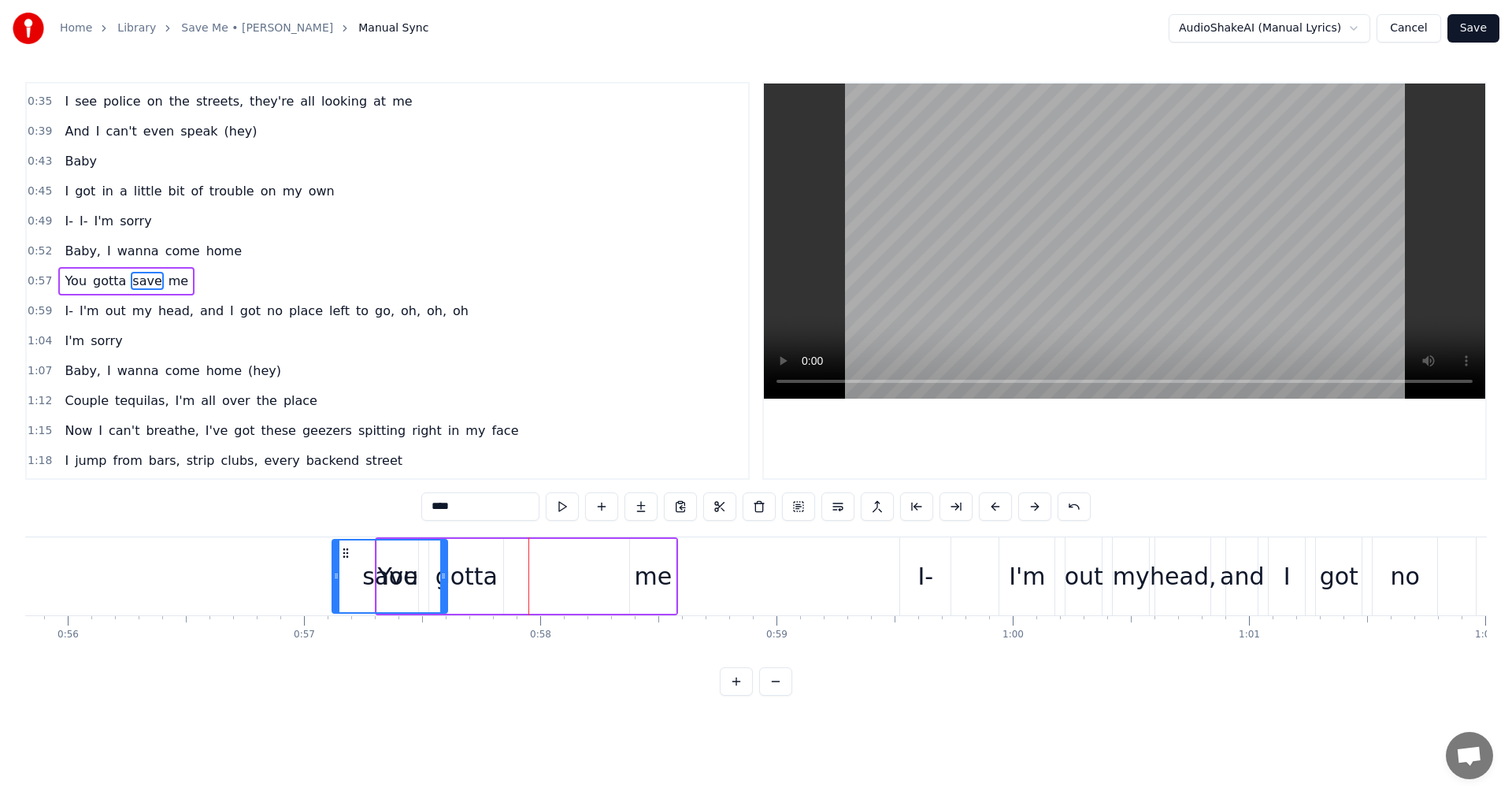
scroll to position [0, 13171]
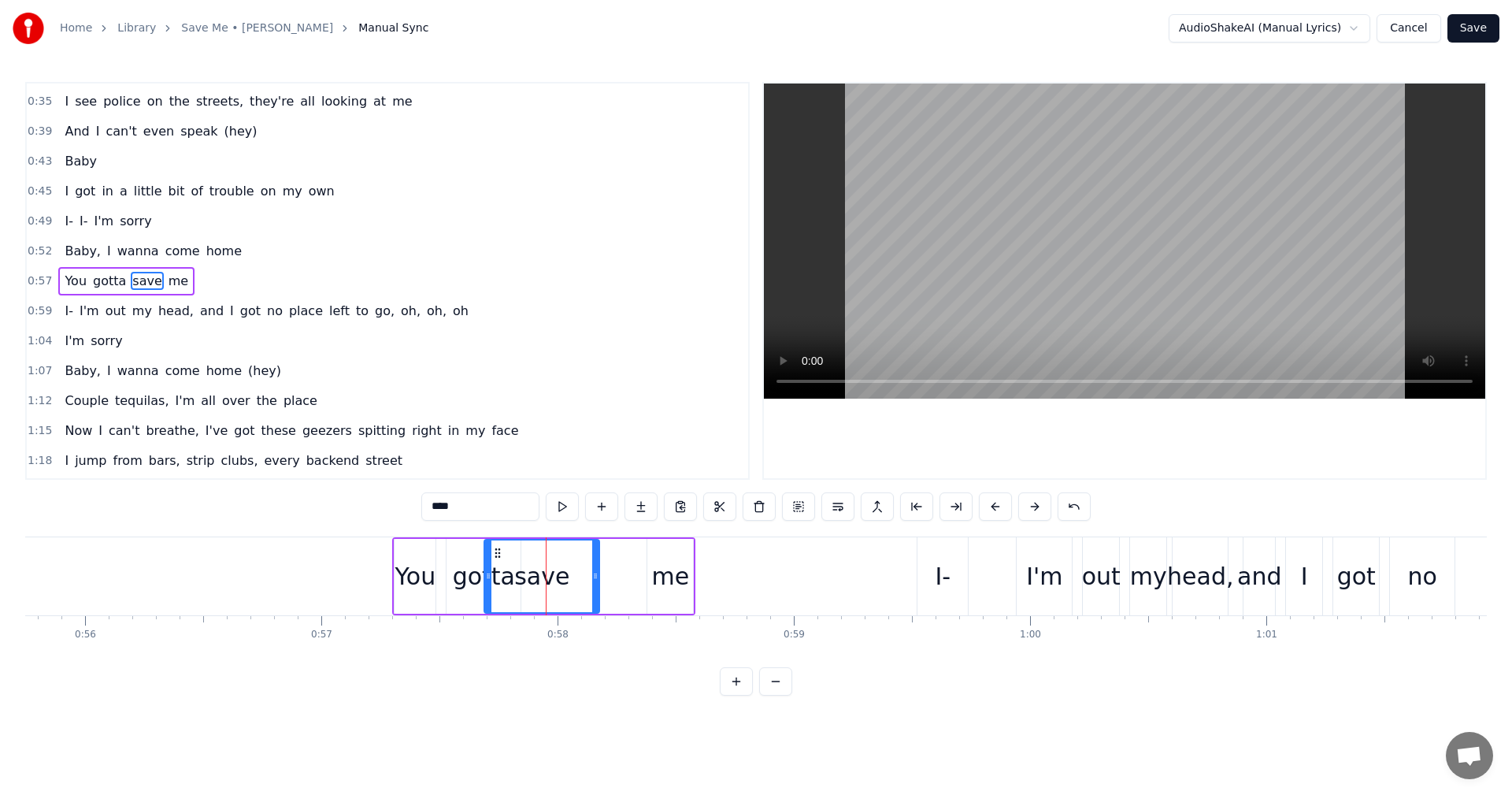
drag, startPoint x: 249, startPoint y: 554, endPoint x: 497, endPoint y: 590, distance: 250.6
click at [497, 590] on div "save" at bounding box center [542, 576] width 113 height 72
click at [673, 575] on div "me" at bounding box center [671, 576] width 38 height 36
type input "**"
drag, startPoint x: 659, startPoint y: 552, endPoint x: 578, endPoint y: 553, distance: 81.0
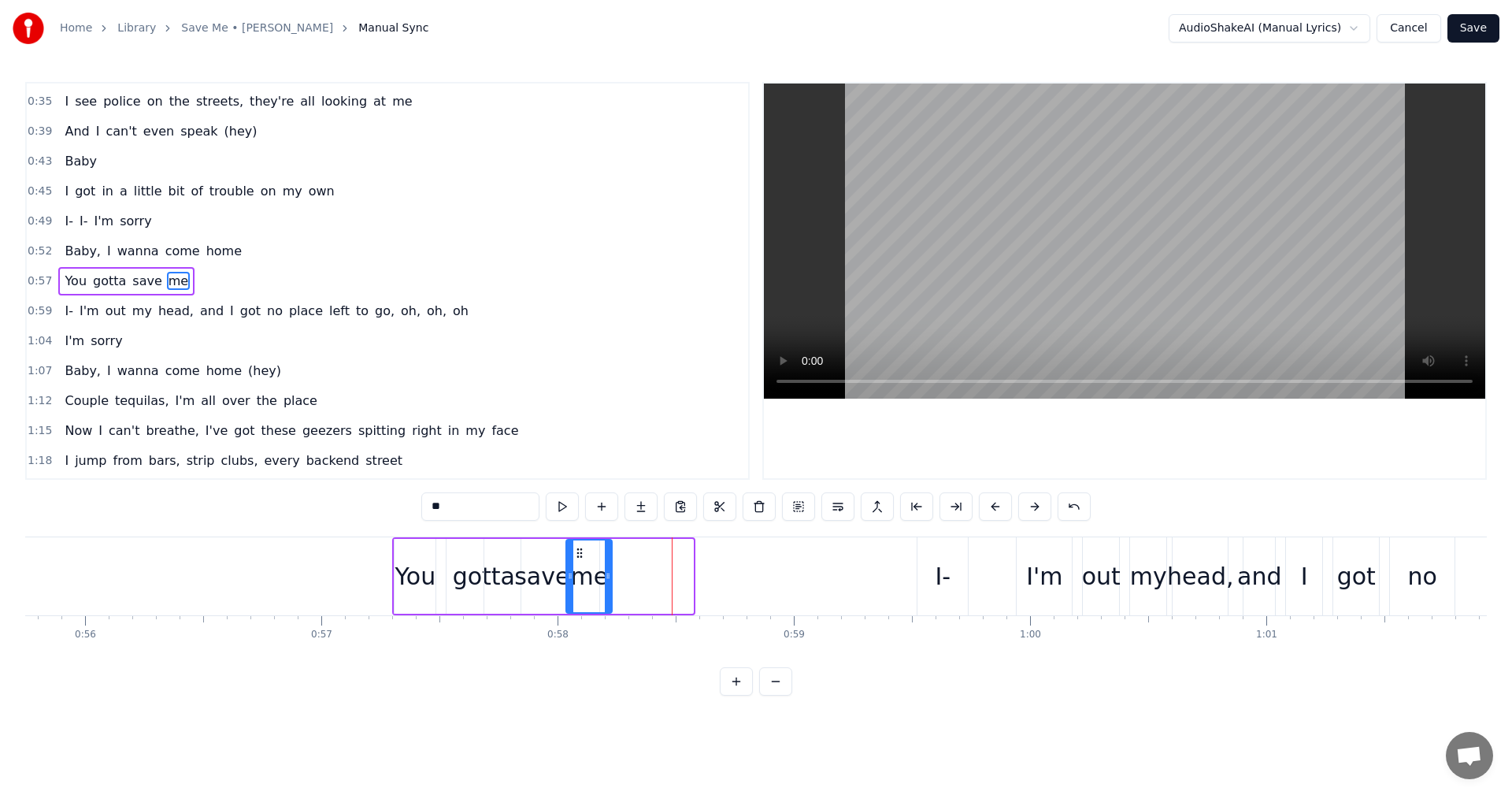
click at [578, 553] on icon at bounding box center [579, 553] width 13 height 13
click at [48, 281] on span "0:57" at bounding box center [40, 281] width 24 height 16
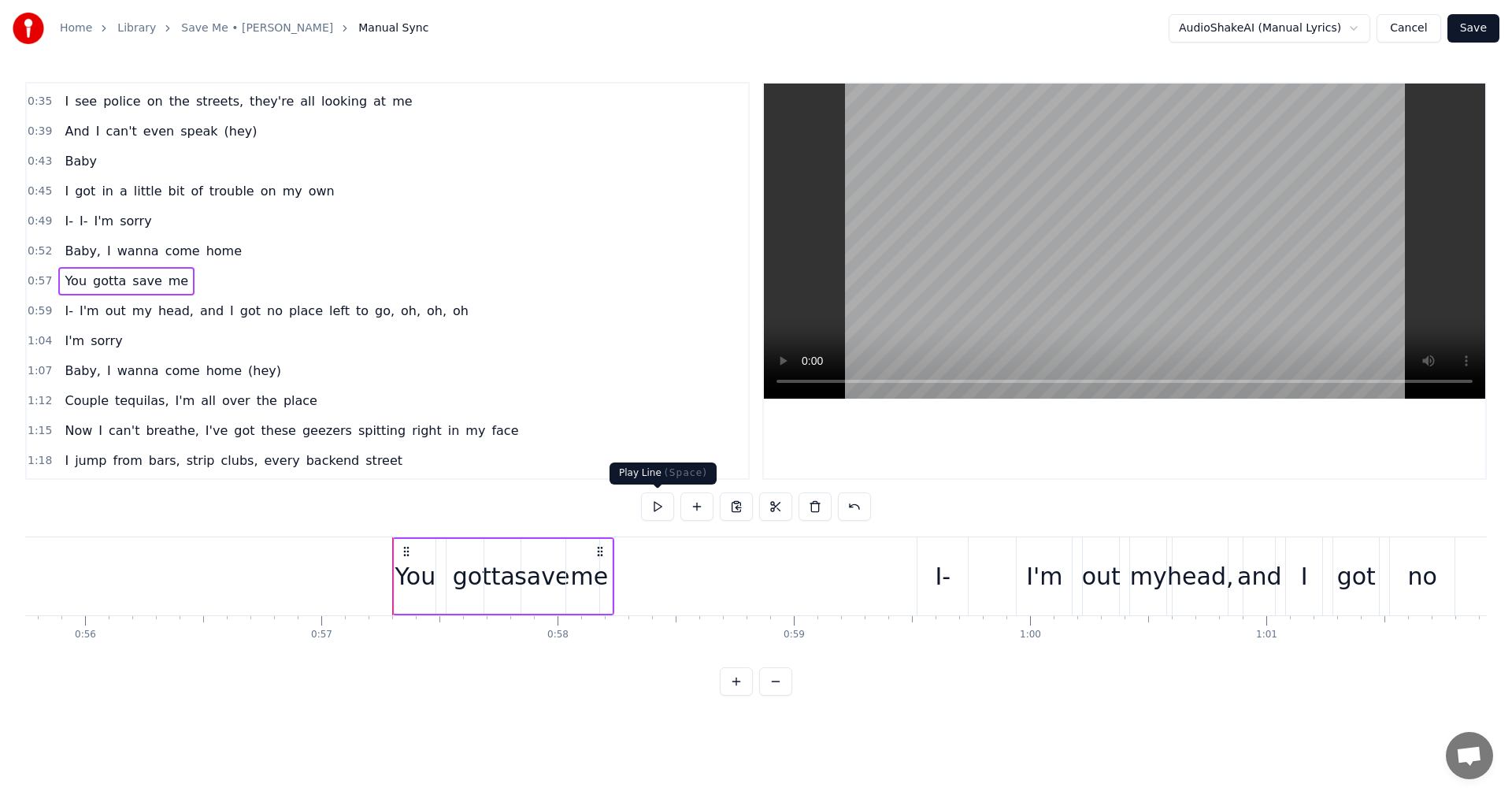
click at [660, 506] on button at bounding box center [658, 507] width 33 height 29
click at [590, 578] on div "me" at bounding box center [589, 576] width 38 height 36
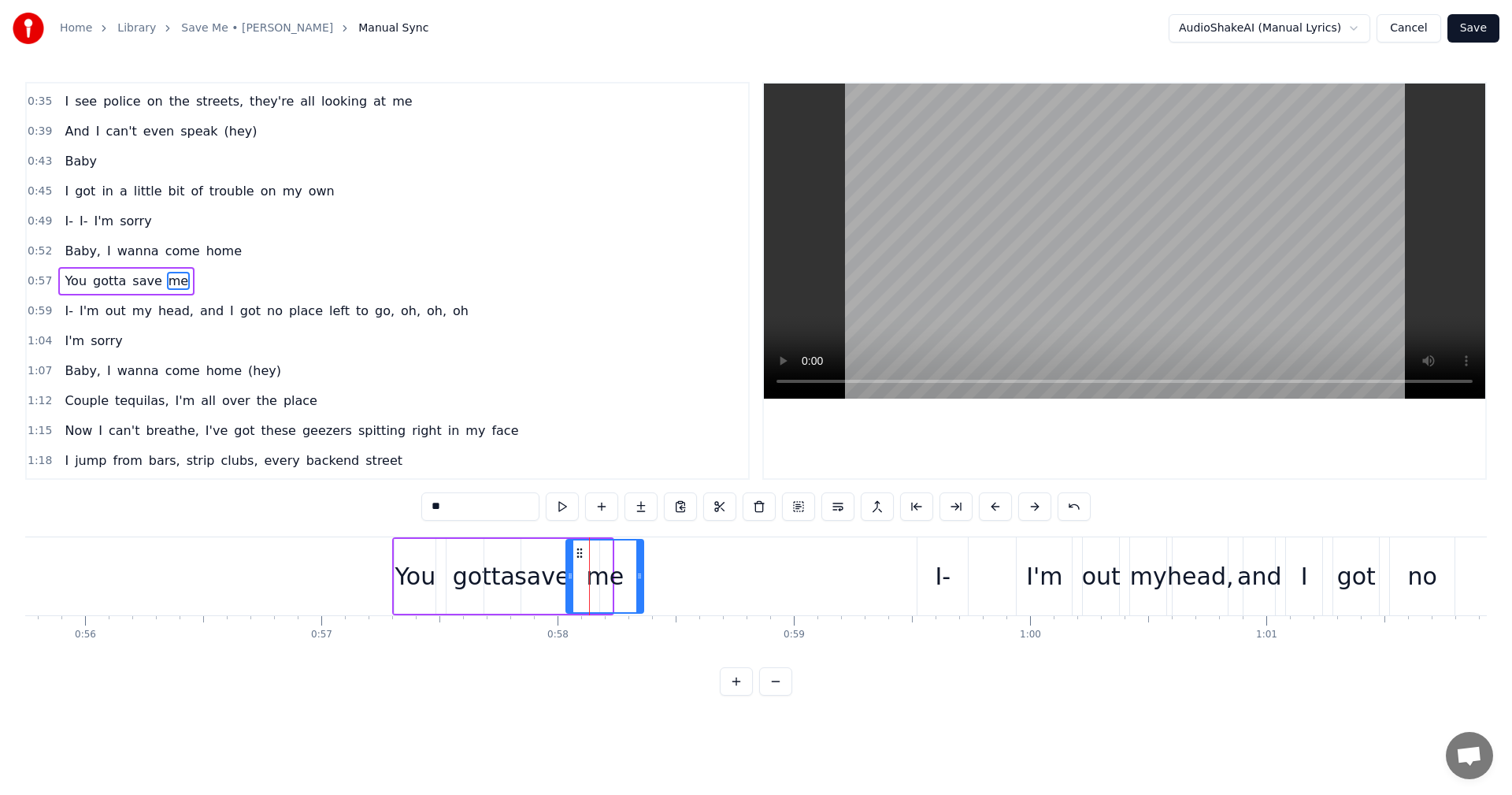
drag, startPoint x: 608, startPoint y: 580, endPoint x: 640, endPoint y: 584, distance: 32.2
click at [640, 584] on div at bounding box center [639, 576] width 6 height 72
click at [31, 279] on span "0:57" at bounding box center [40, 281] width 24 height 16
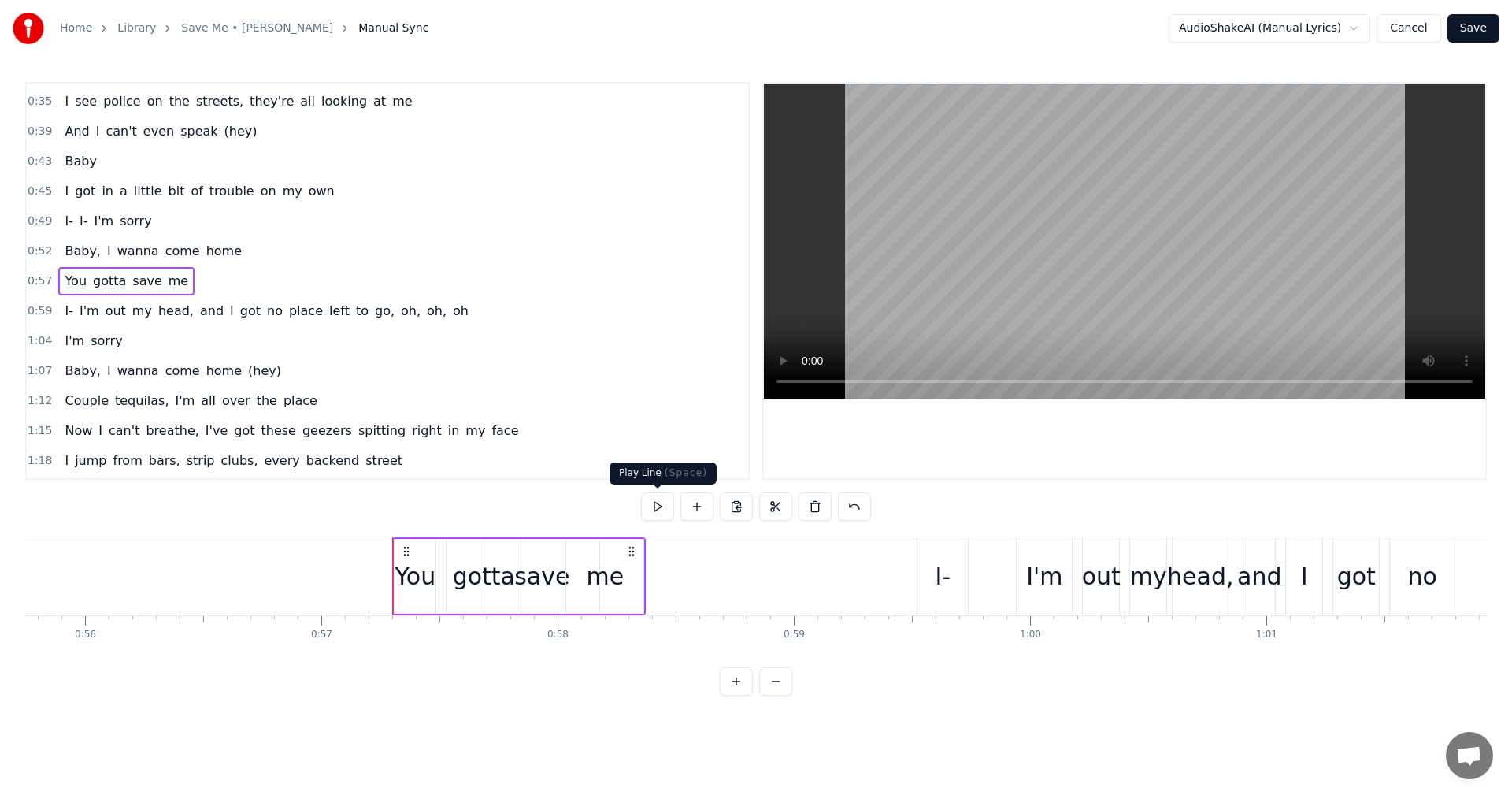
click at [658, 502] on button at bounding box center [658, 507] width 33 height 29
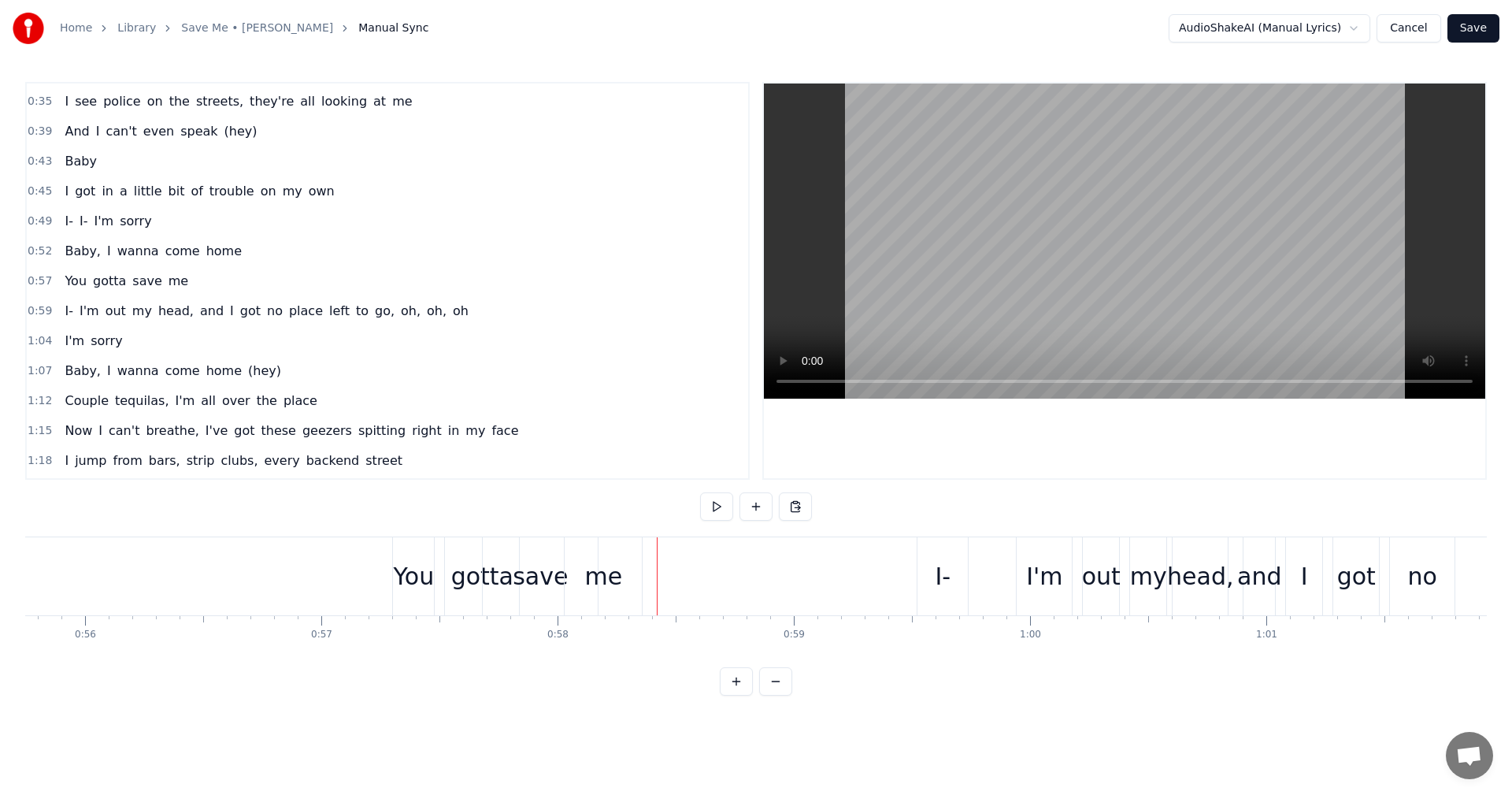
click at [614, 578] on div "me" at bounding box center [603, 576] width 38 height 36
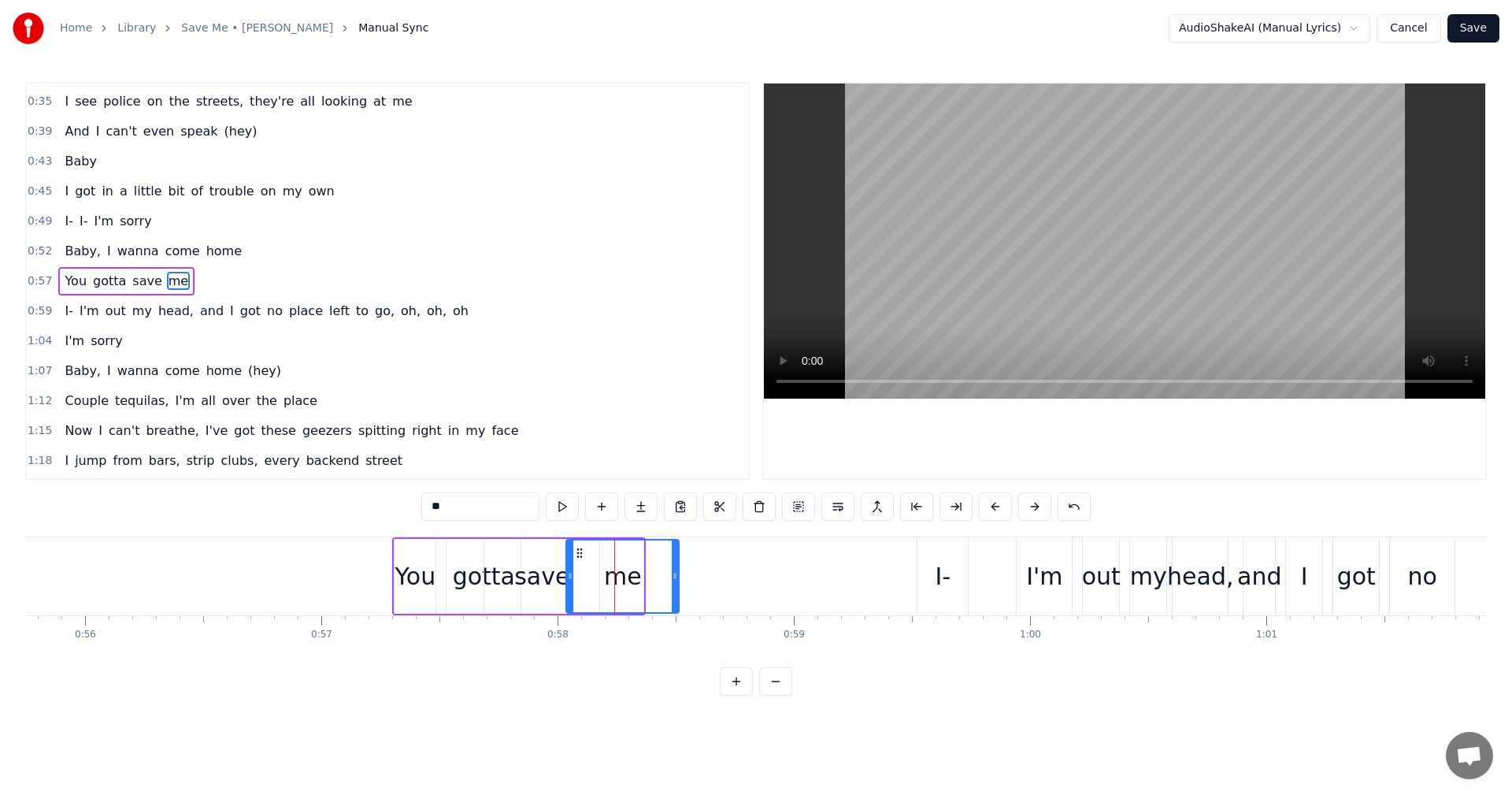
drag, startPoint x: 643, startPoint y: 581, endPoint x: 678, endPoint y: 585, distance: 35.2
click at [678, 585] on div at bounding box center [674, 576] width 6 height 72
click at [35, 279] on span "0:57" at bounding box center [40, 281] width 24 height 16
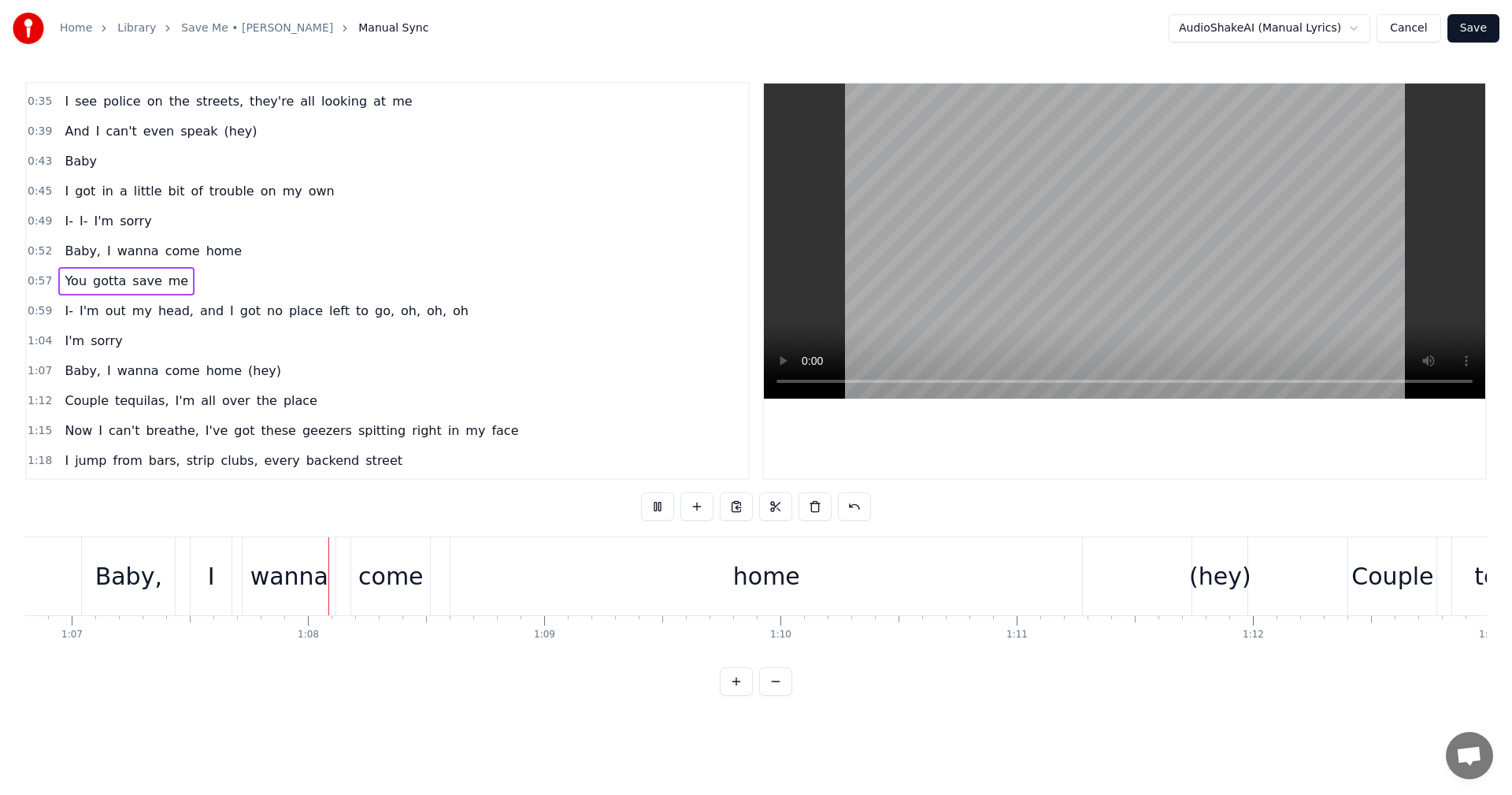
scroll to position [0, 15839]
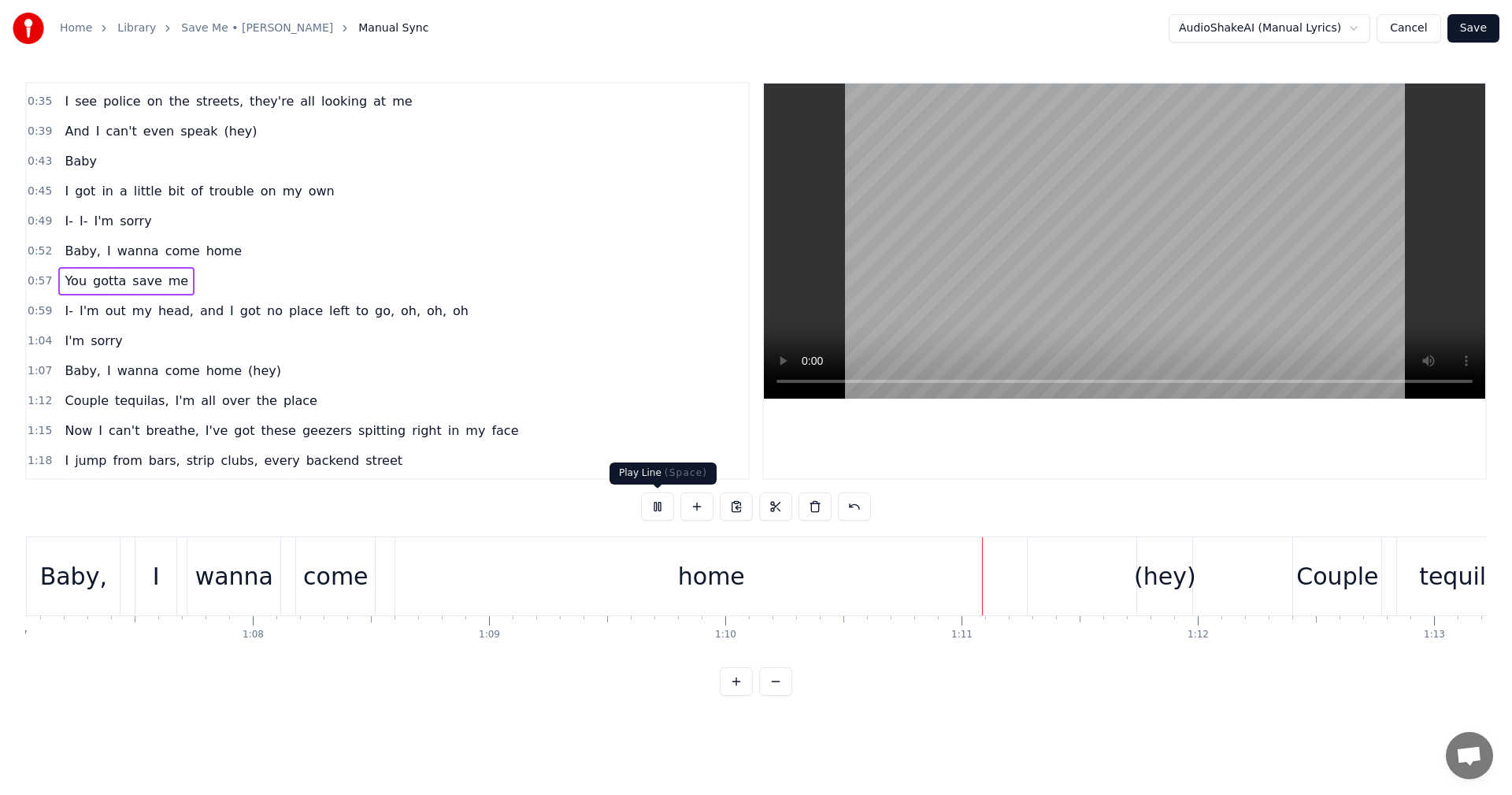
click at [653, 504] on button at bounding box center [658, 507] width 33 height 29
click at [709, 580] on div "home" at bounding box center [711, 576] width 67 height 36
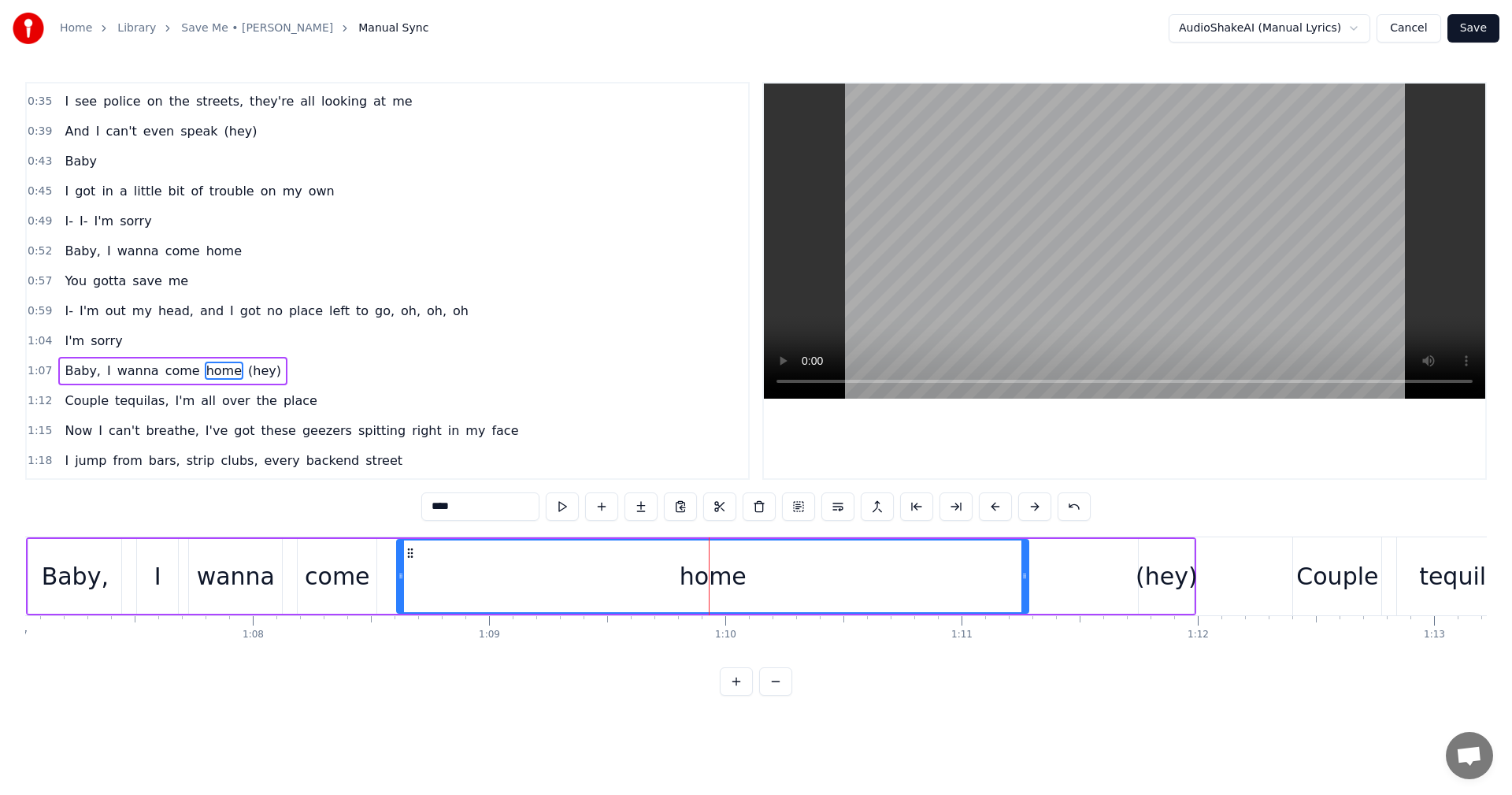
scroll to position [386, 0]
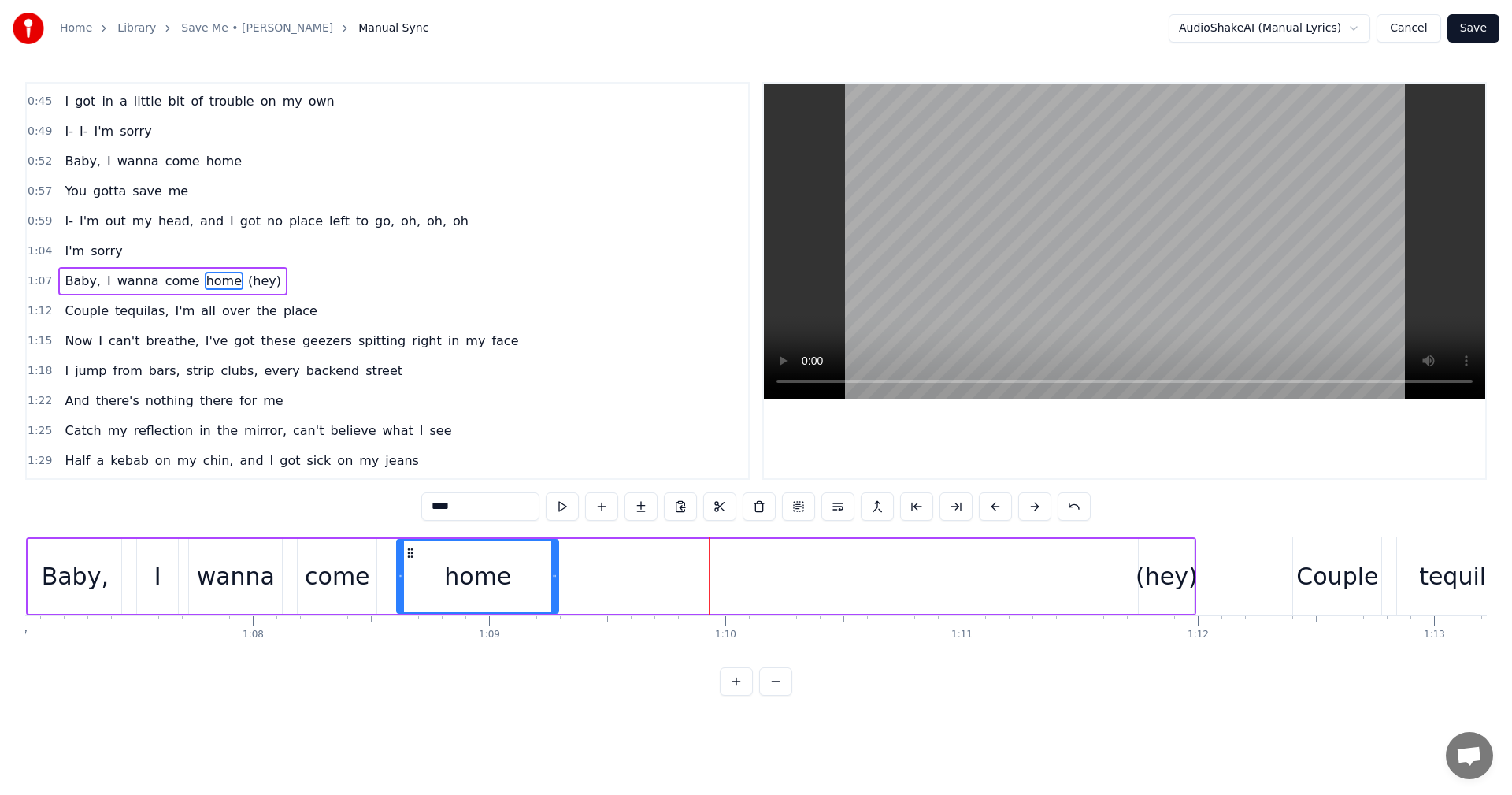
drag, startPoint x: 1022, startPoint y: 576, endPoint x: 552, endPoint y: 578, distance: 470.0
click at [552, 578] on icon at bounding box center [554, 576] width 6 height 13
click at [30, 281] on span "1:07" at bounding box center [40, 281] width 24 height 16
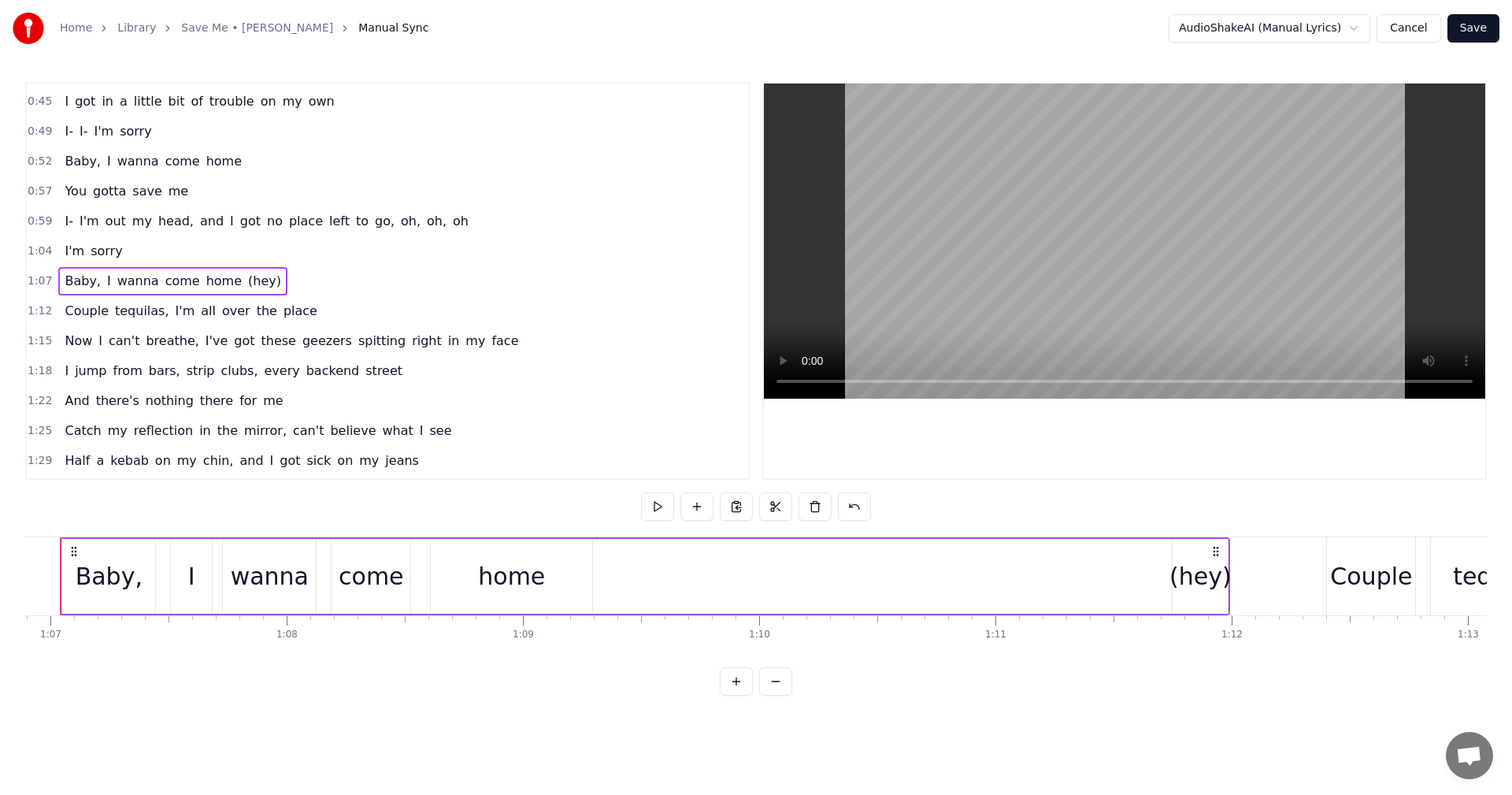
scroll to position [0, 15760]
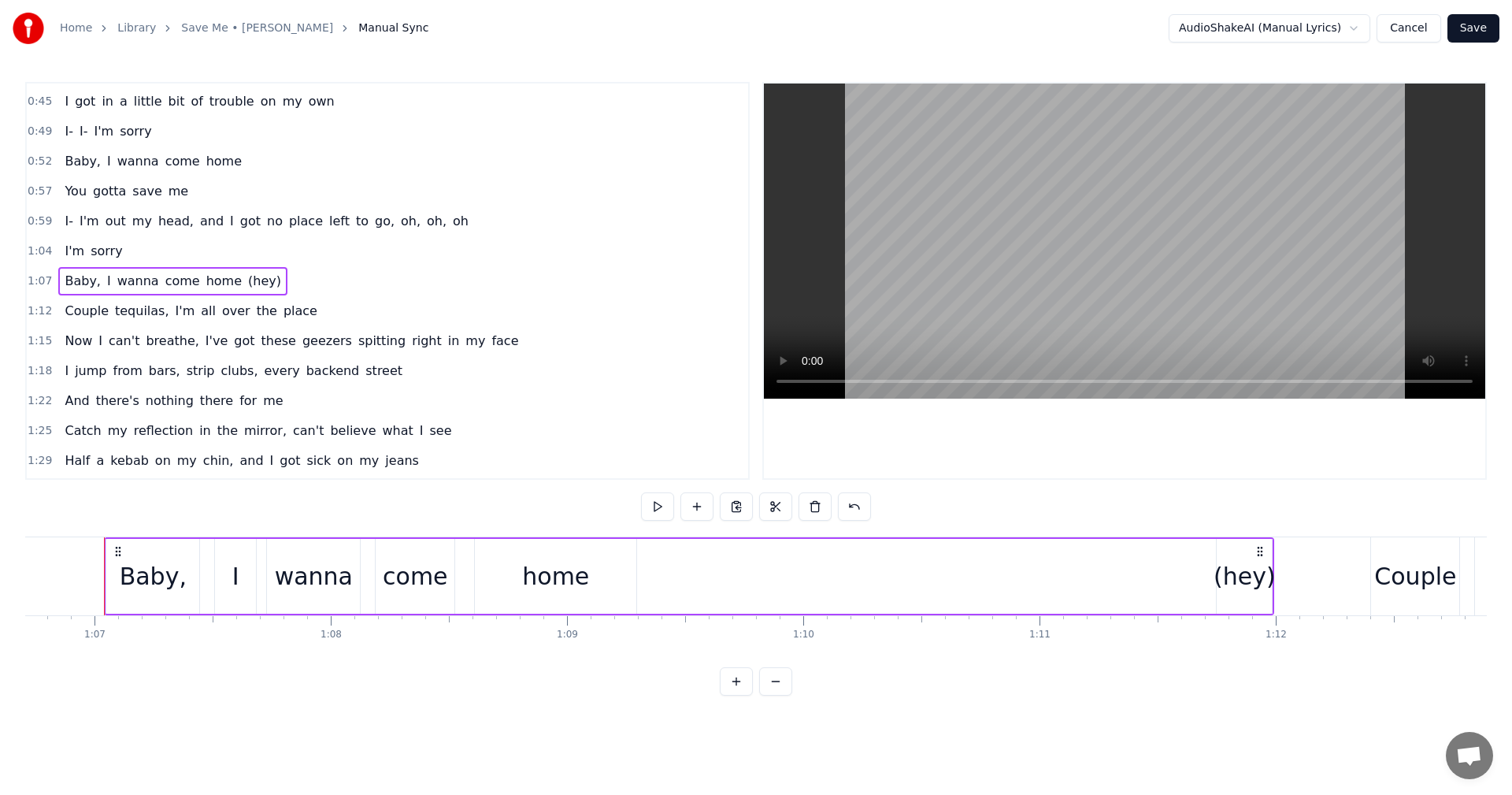
click at [37, 282] on span "1:07" at bounding box center [40, 281] width 24 height 16
click at [652, 503] on button at bounding box center [658, 507] width 33 height 29
click at [652, 507] on button at bounding box center [658, 507] width 33 height 29
click at [13, 314] on div "Home Library Save Me • Olly Murs Manual Sync AudioShakeAI (Manual Lyrics) Cance…" at bounding box center [756, 348] width 1512 height 696
click at [34, 310] on span "1:12" at bounding box center [40, 311] width 24 height 16
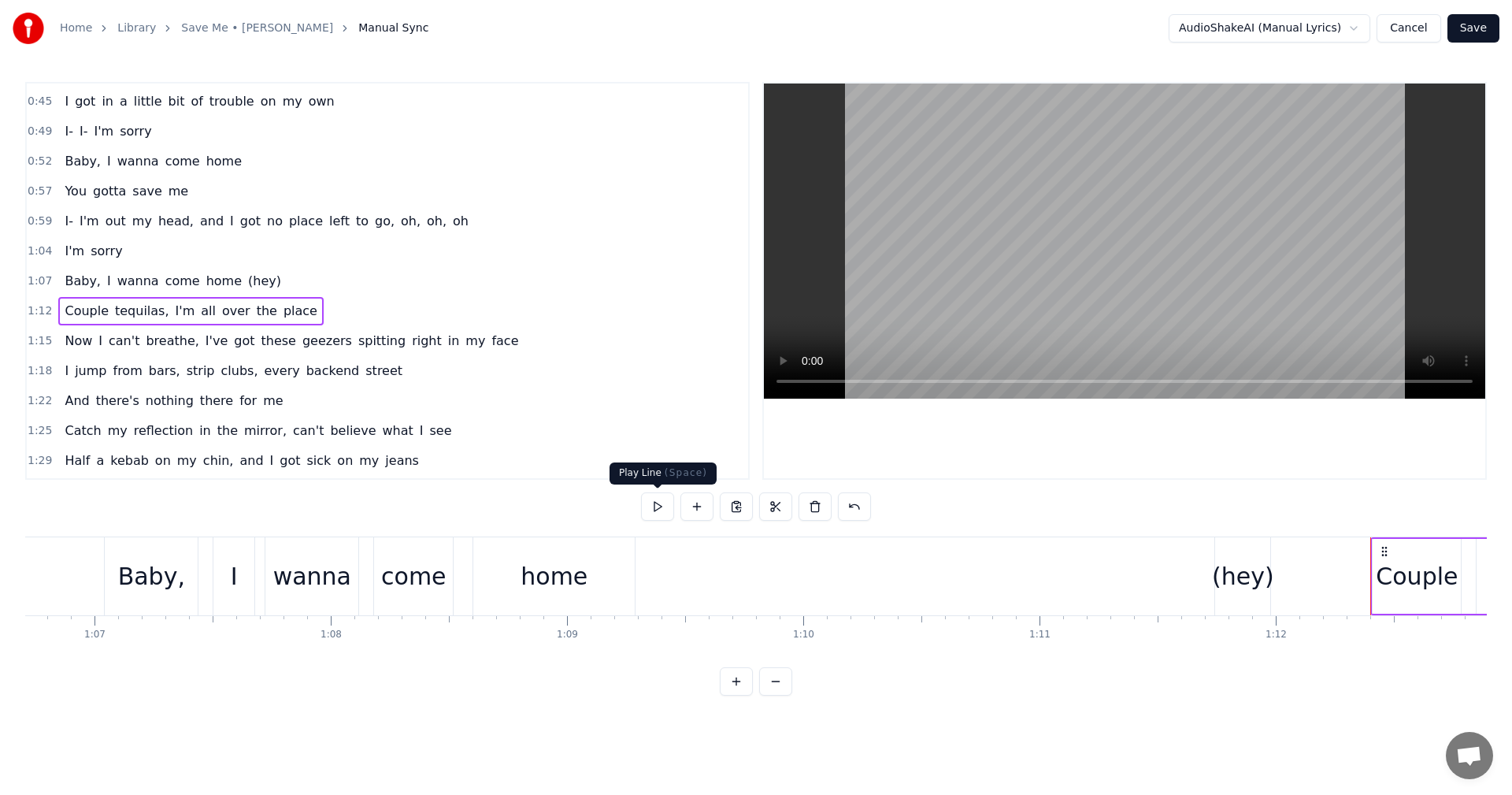
click at [659, 509] on button at bounding box center [658, 507] width 33 height 29
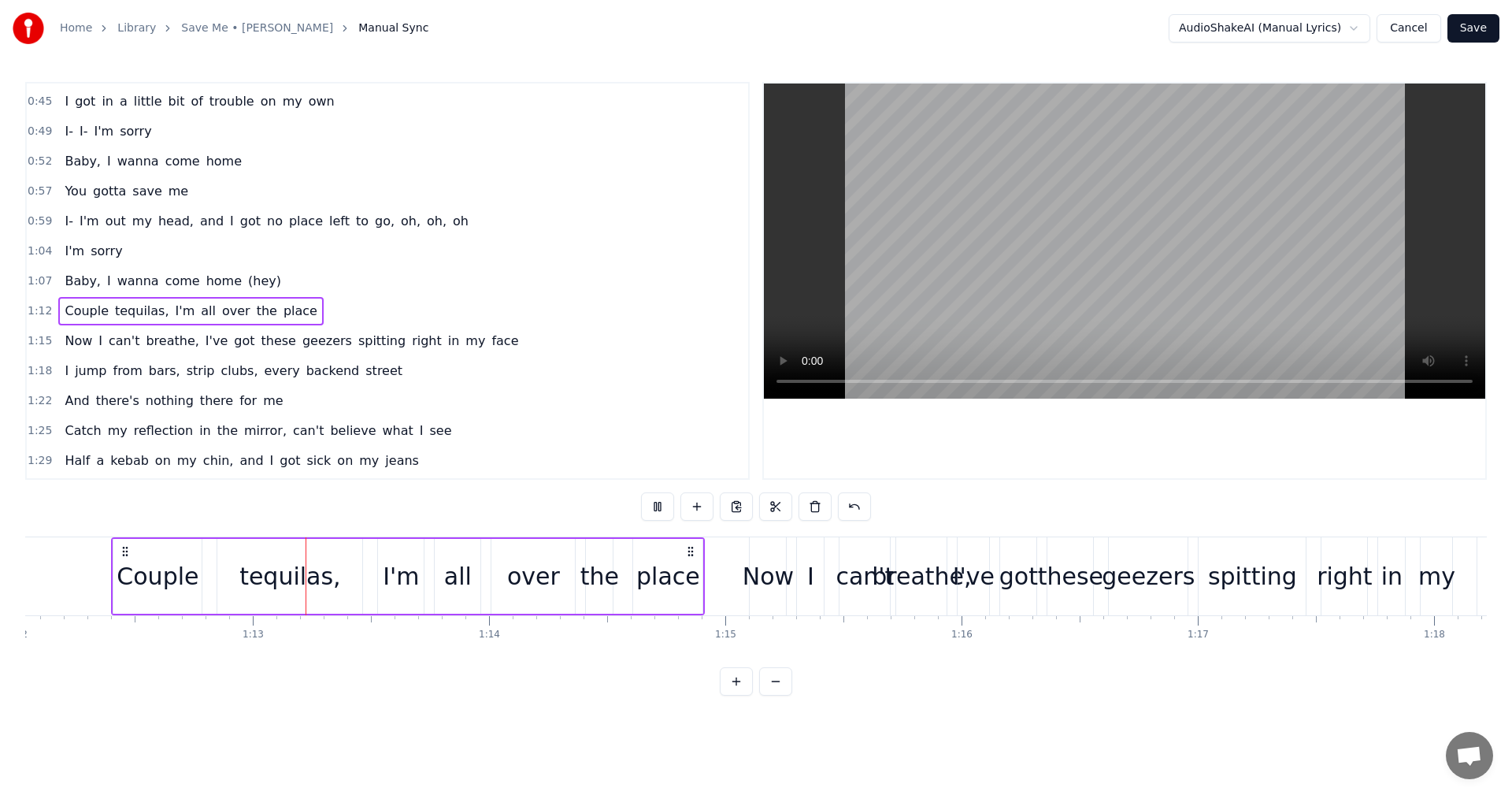
scroll to position [0, 17073]
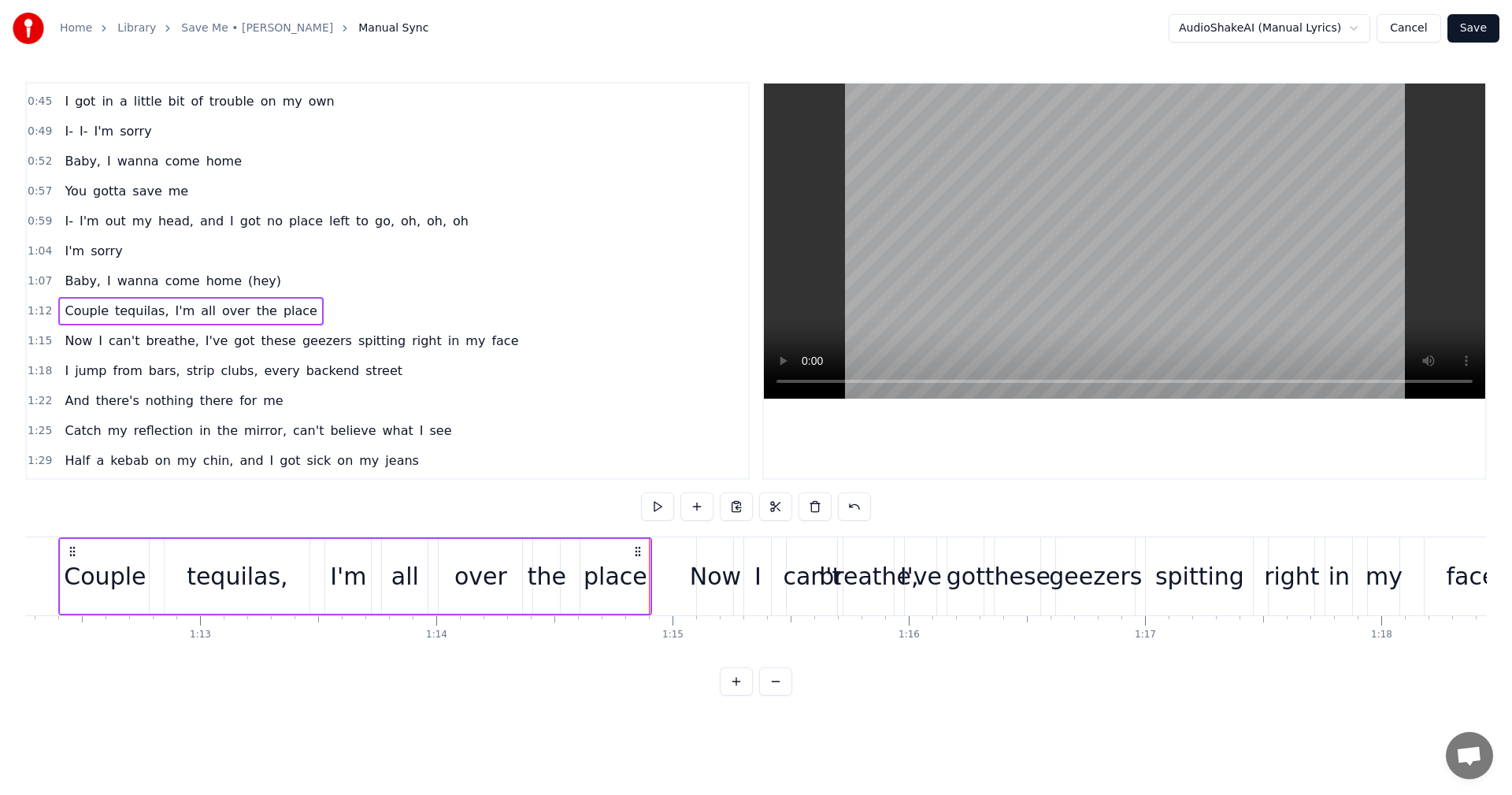
click at [659, 508] on button at bounding box center [658, 507] width 33 height 29
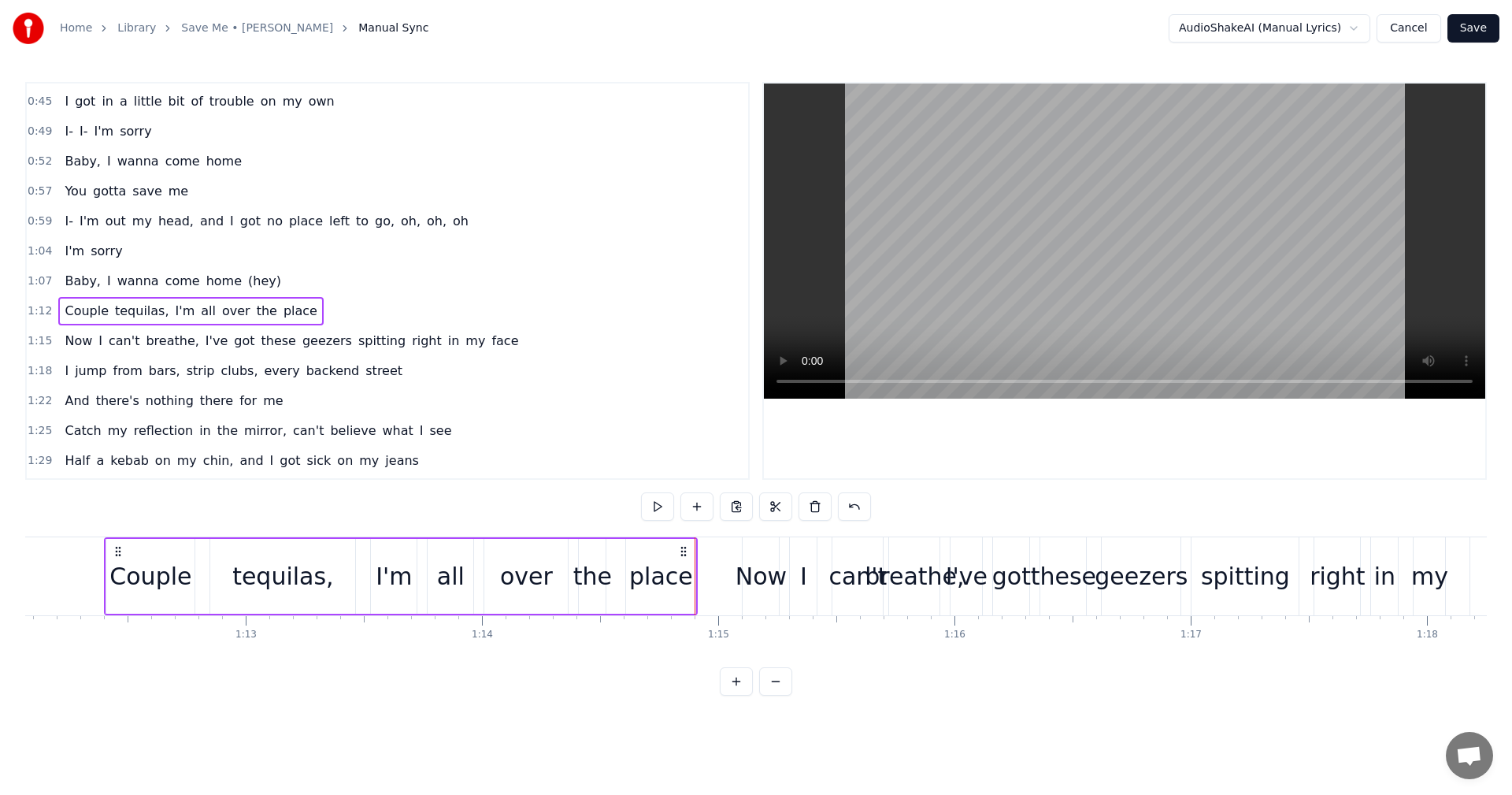
click at [35, 342] on span "1:15" at bounding box center [40, 341] width 24 height 16
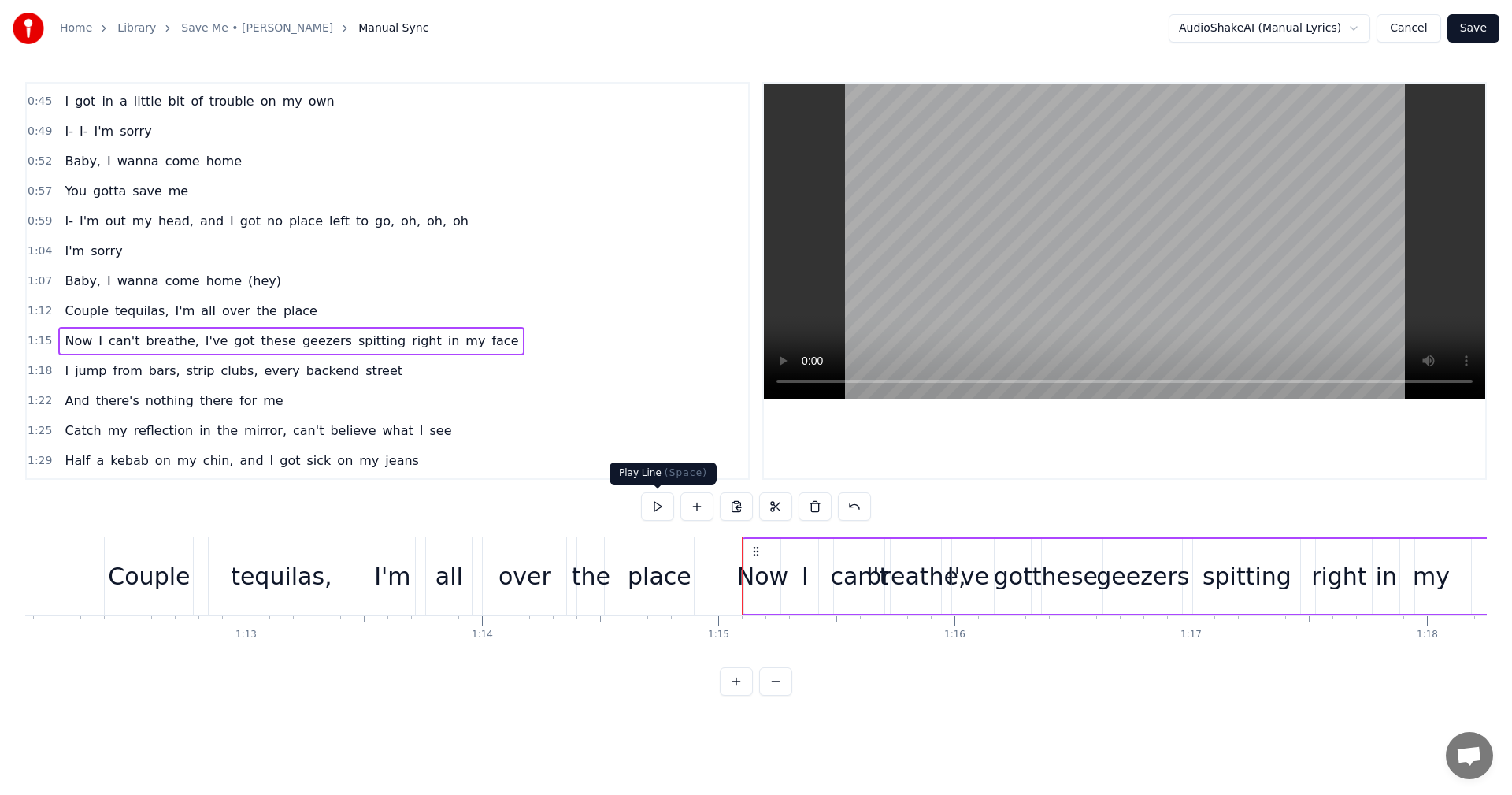
click at [661, 503] on button at bounding box center [658, 507] width 33 height 29
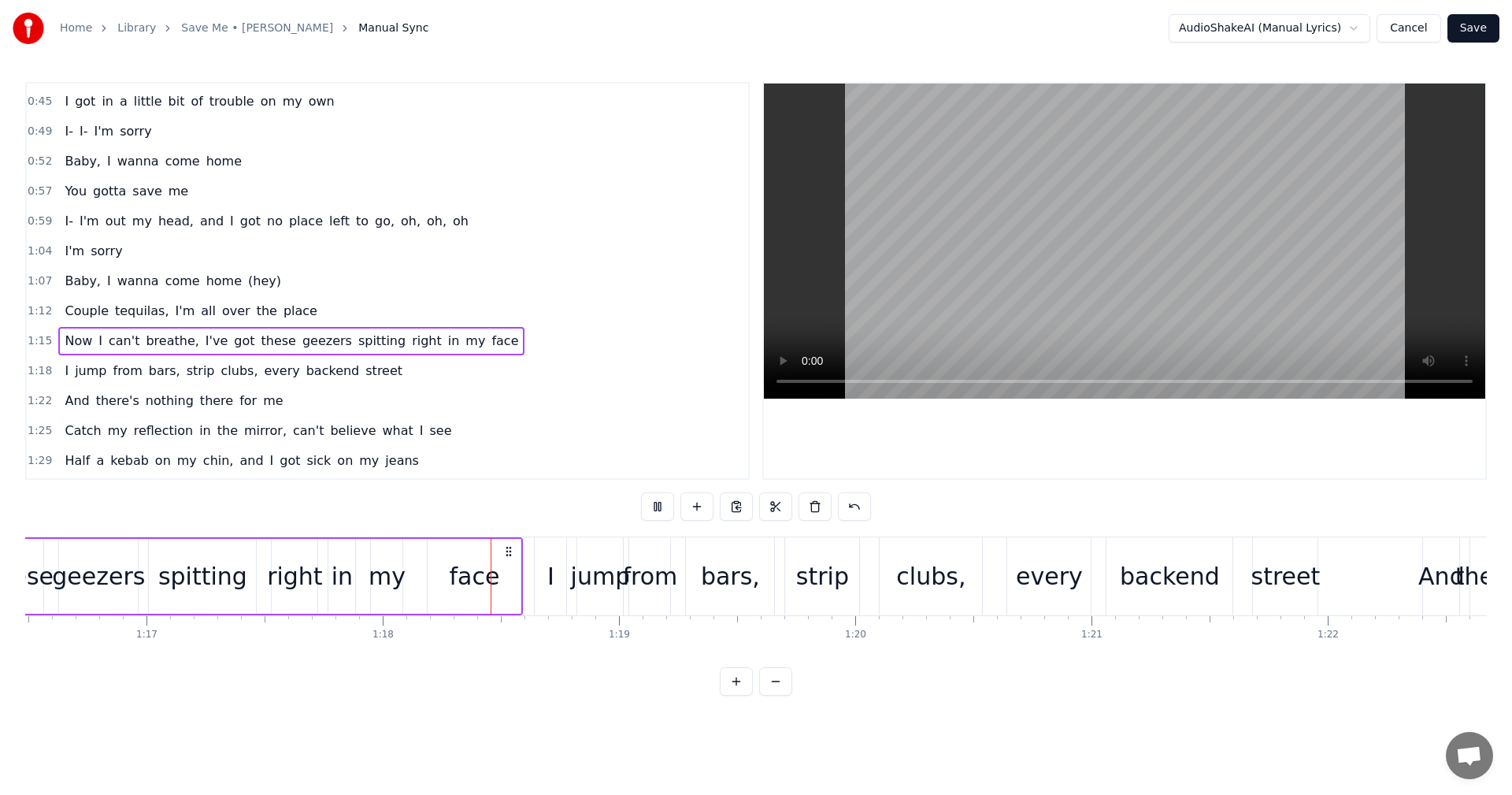
scroll to position [0, 18341]
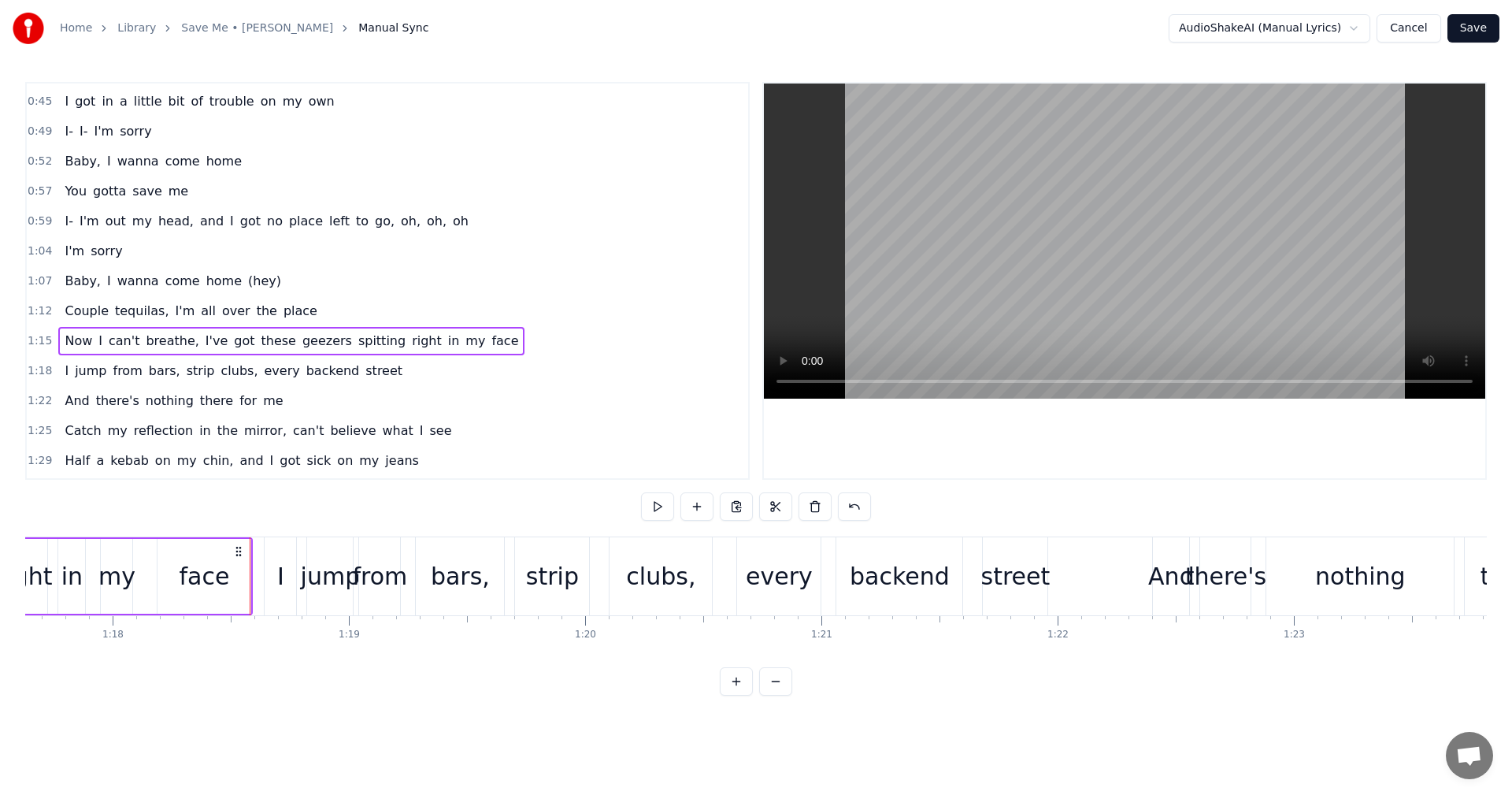
click at [39, 374] on span "1:18" at bounding box center [40, 372] width 24 height 16
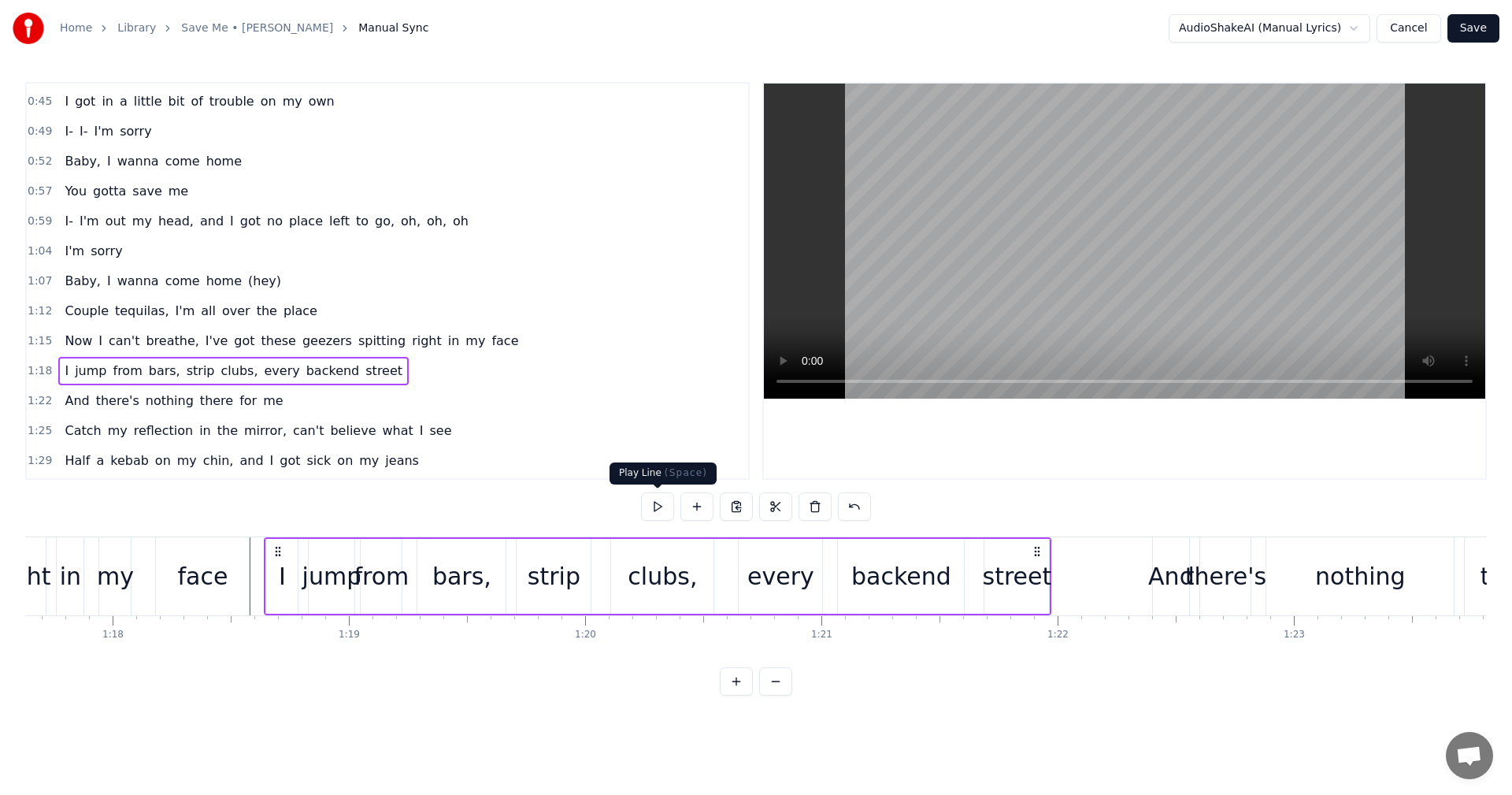
click at [659, 504] on button at bounding box center [658, 507] width 33 height 29
click at [35, 398] on span "1:22" at bounding box center [40, 401] width 24 height 16
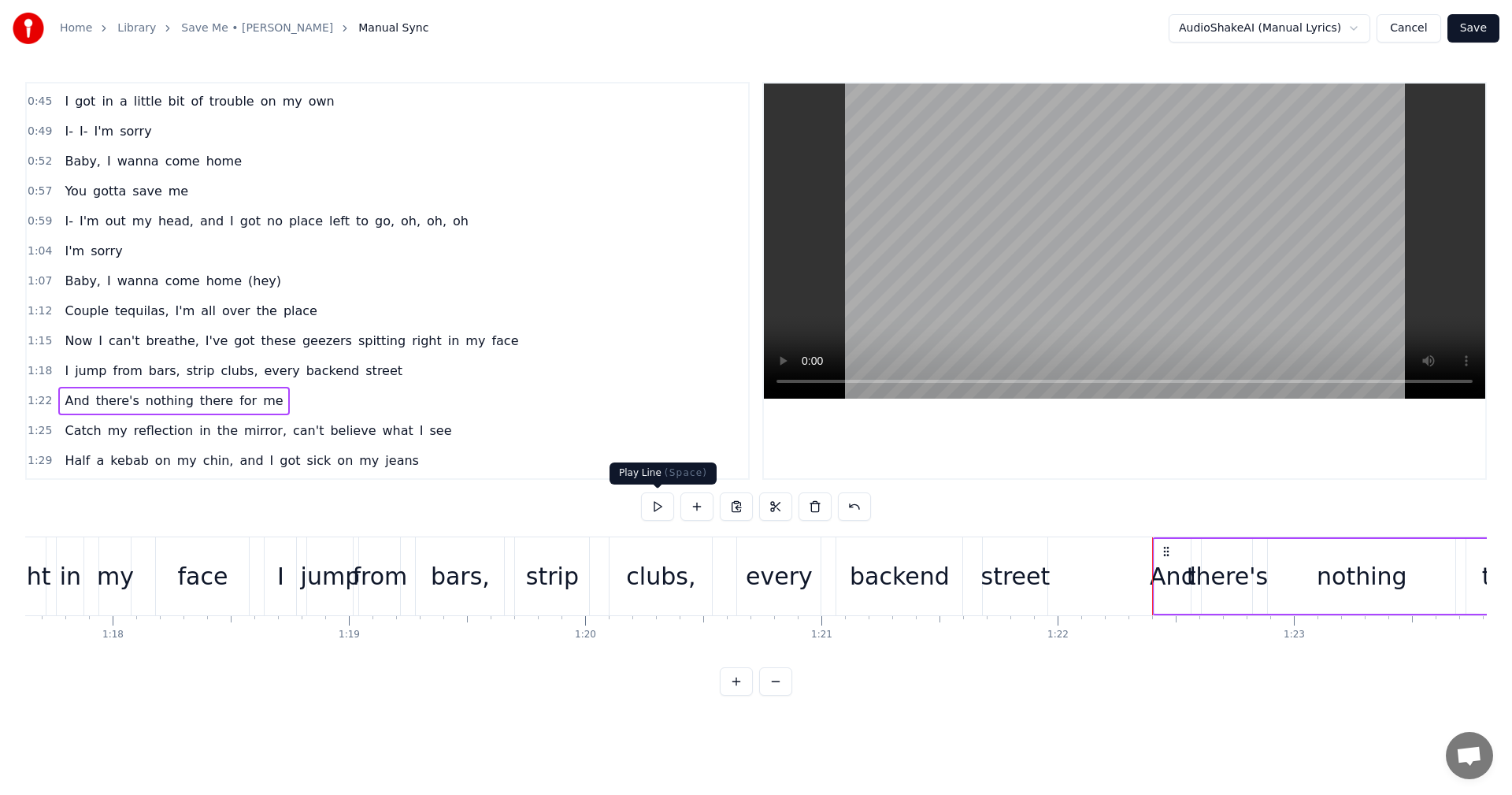
click at [660, 512] on button at bounding box center [658, 507] width 33 height 29
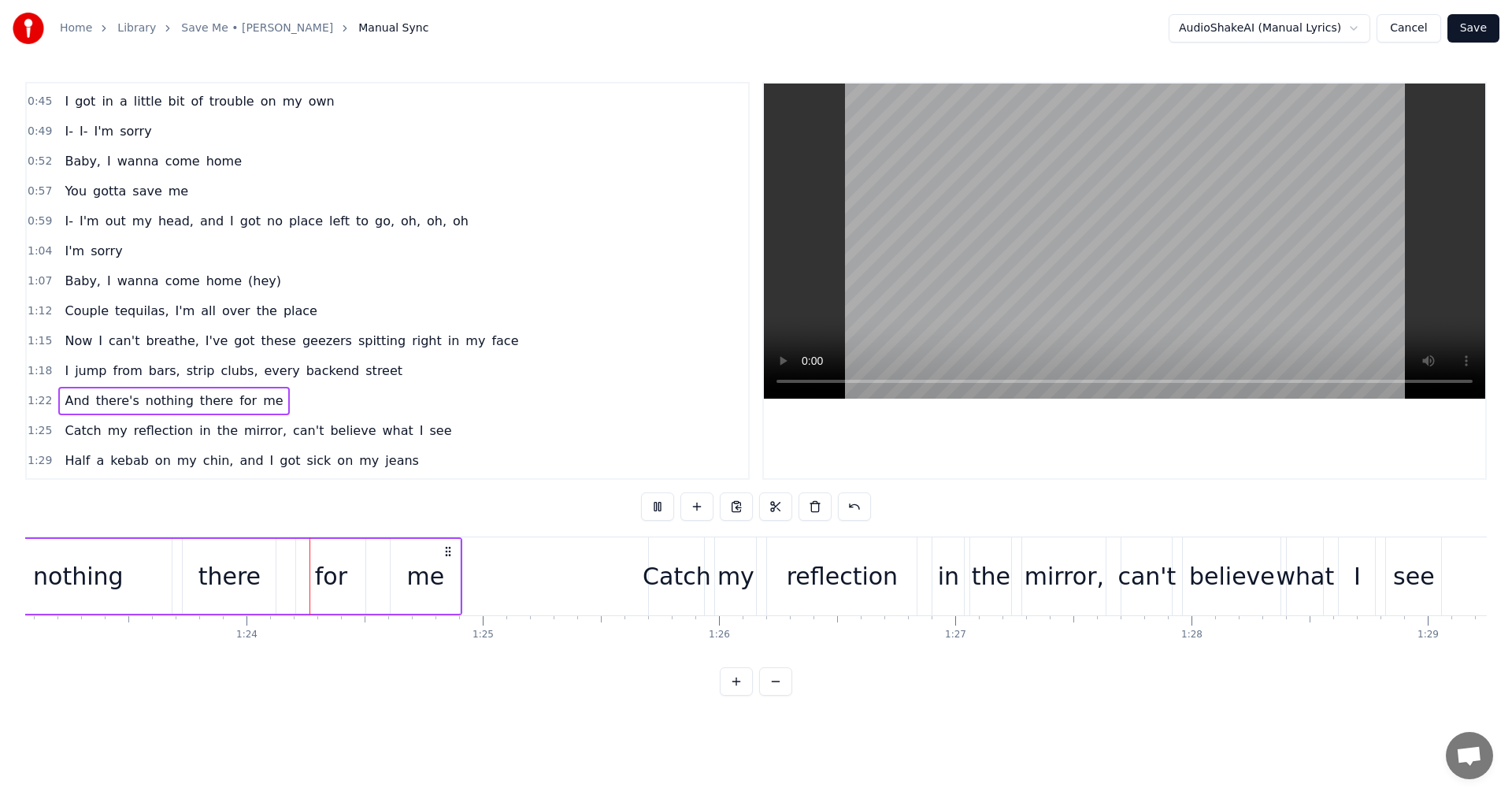
scroll to position [0, 19689]
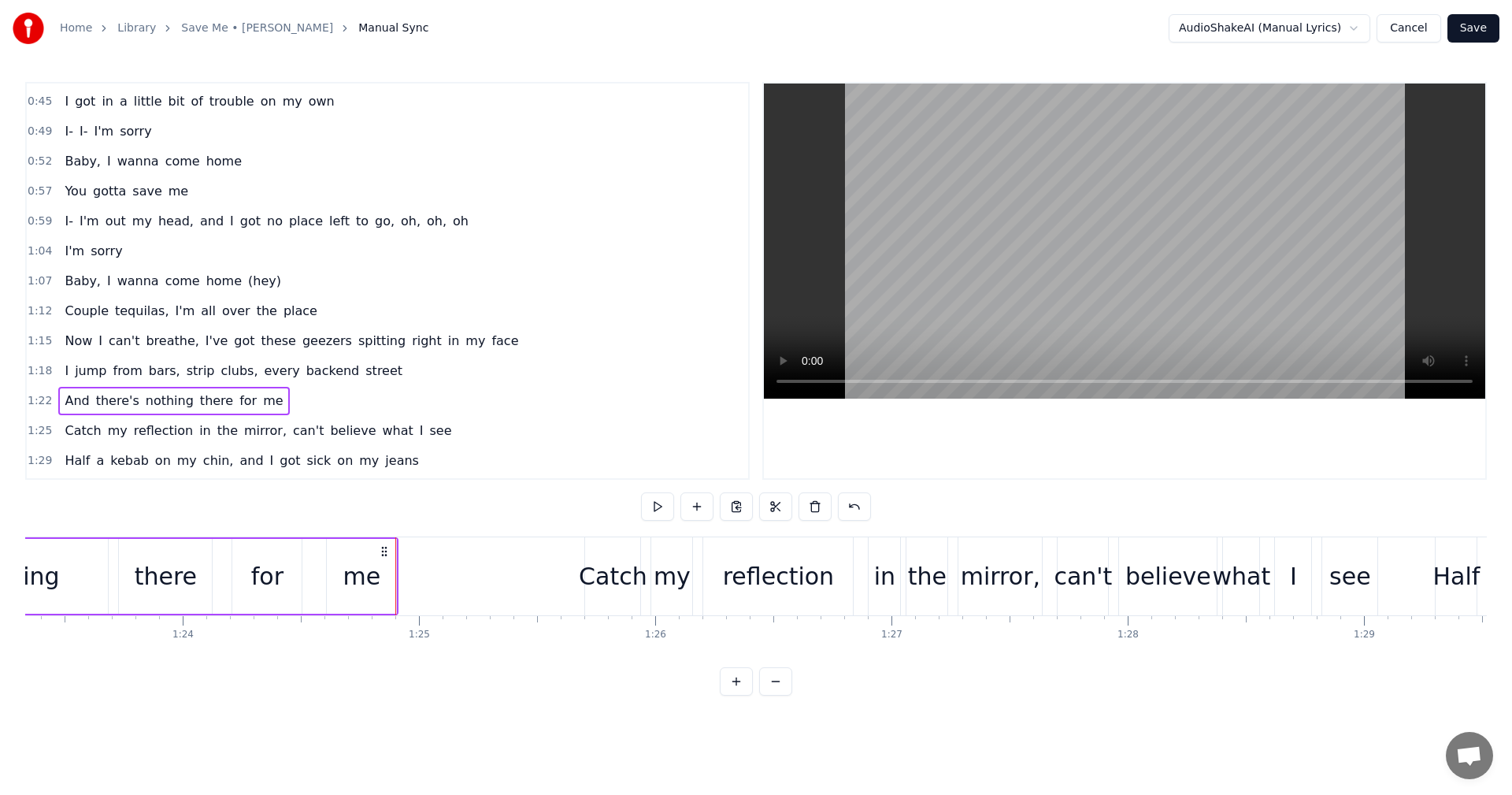
click at [37, 433] on span "1:25" at bounding box center [40, 431] width 24 height 16
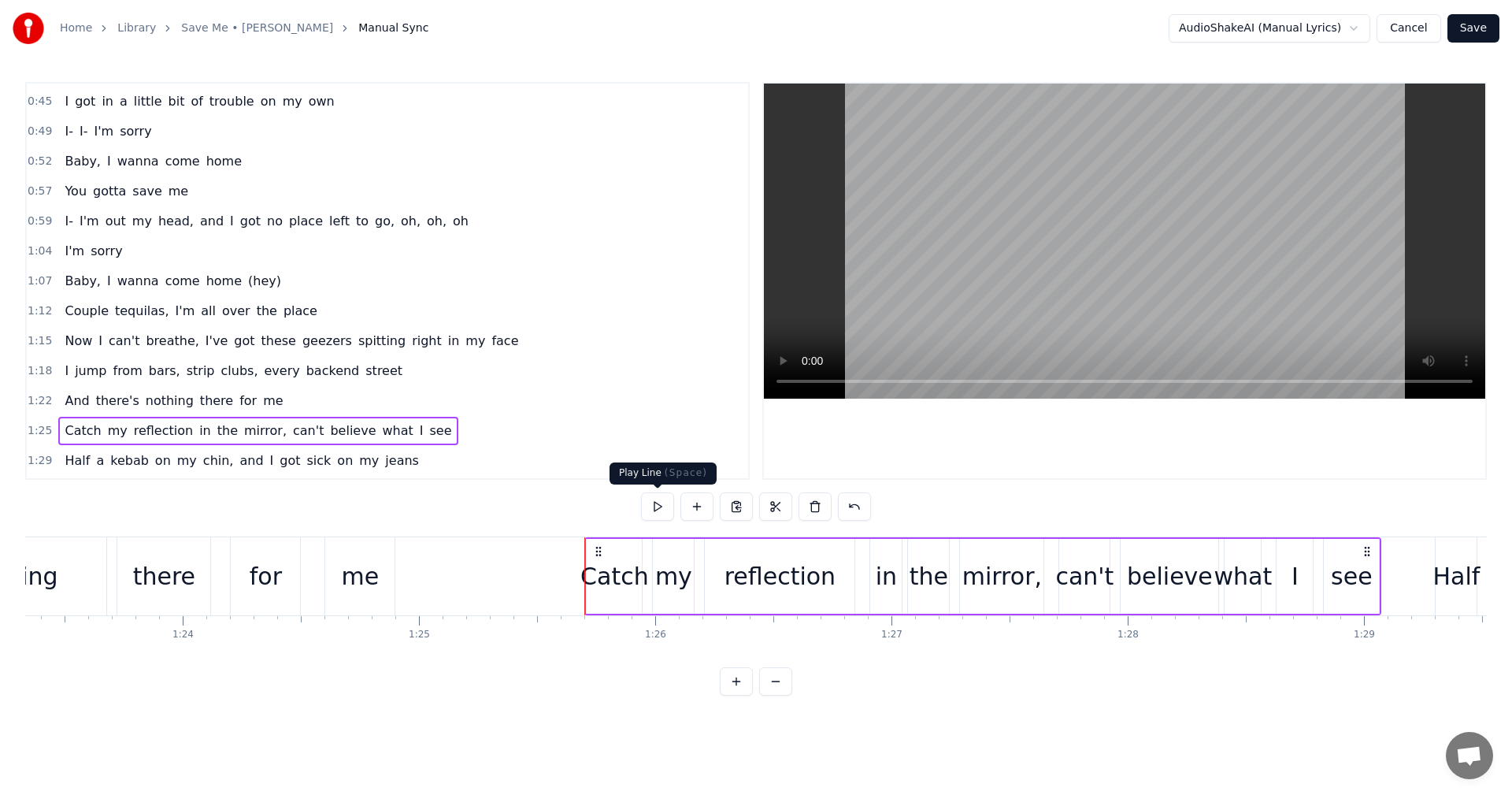
click at [657, 508] on button at bounding box center [658, 507] width 33 height 29
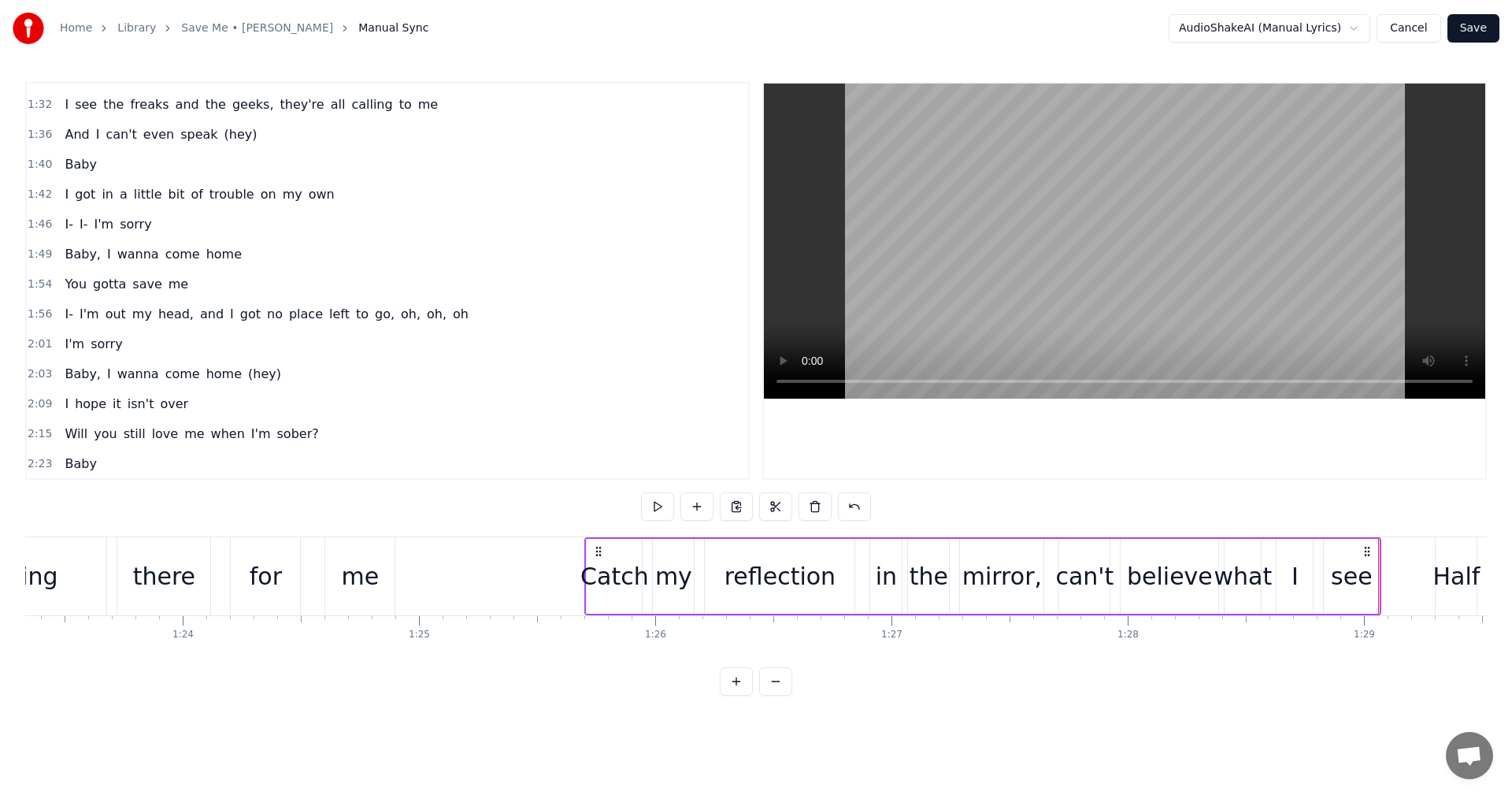
scroll to position [780, 0]
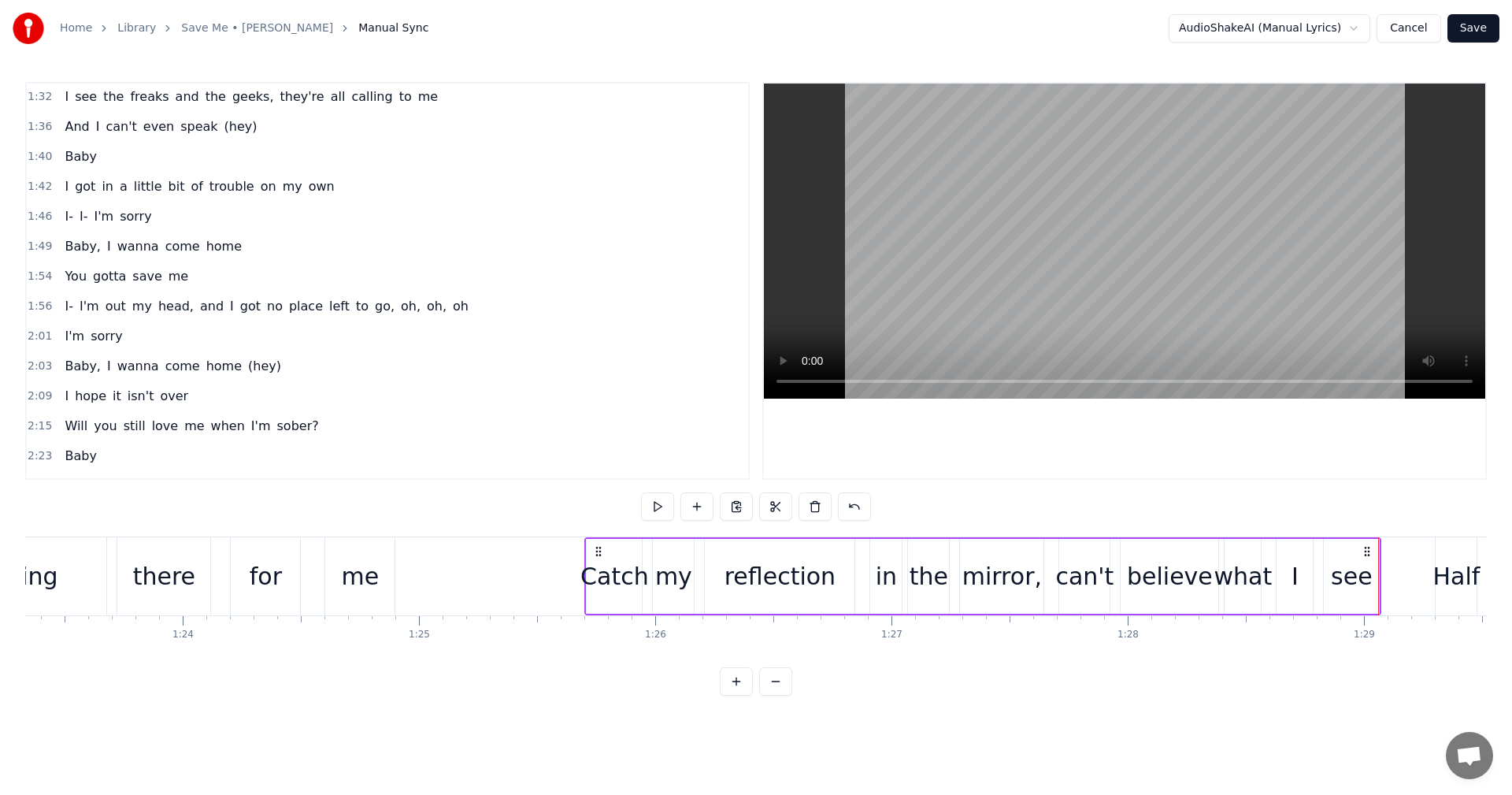
click at [33, 126] on span "1:36" at bounding box center [40, 126] width 24 height 16
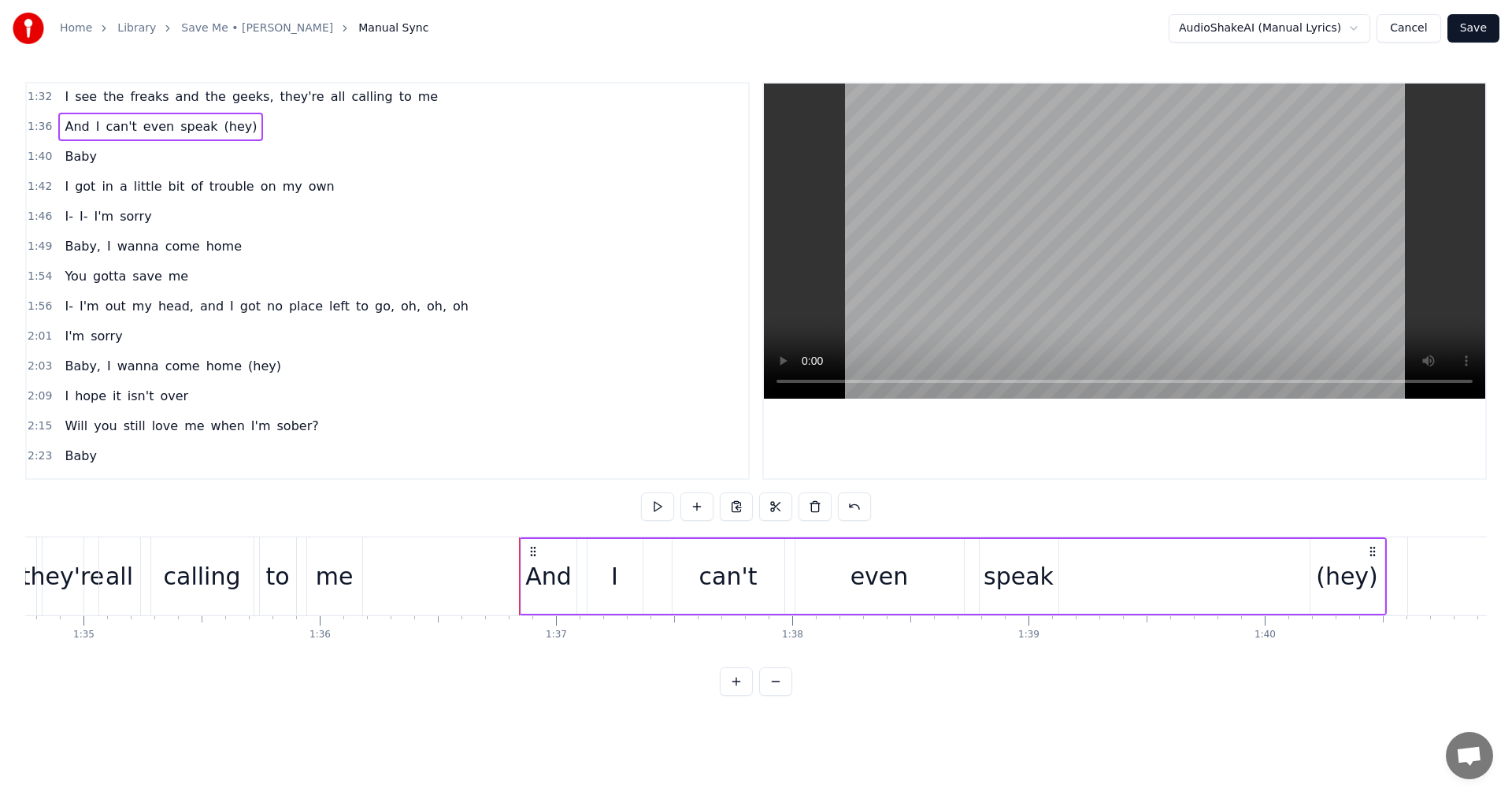
scroll to position [0, 22802]
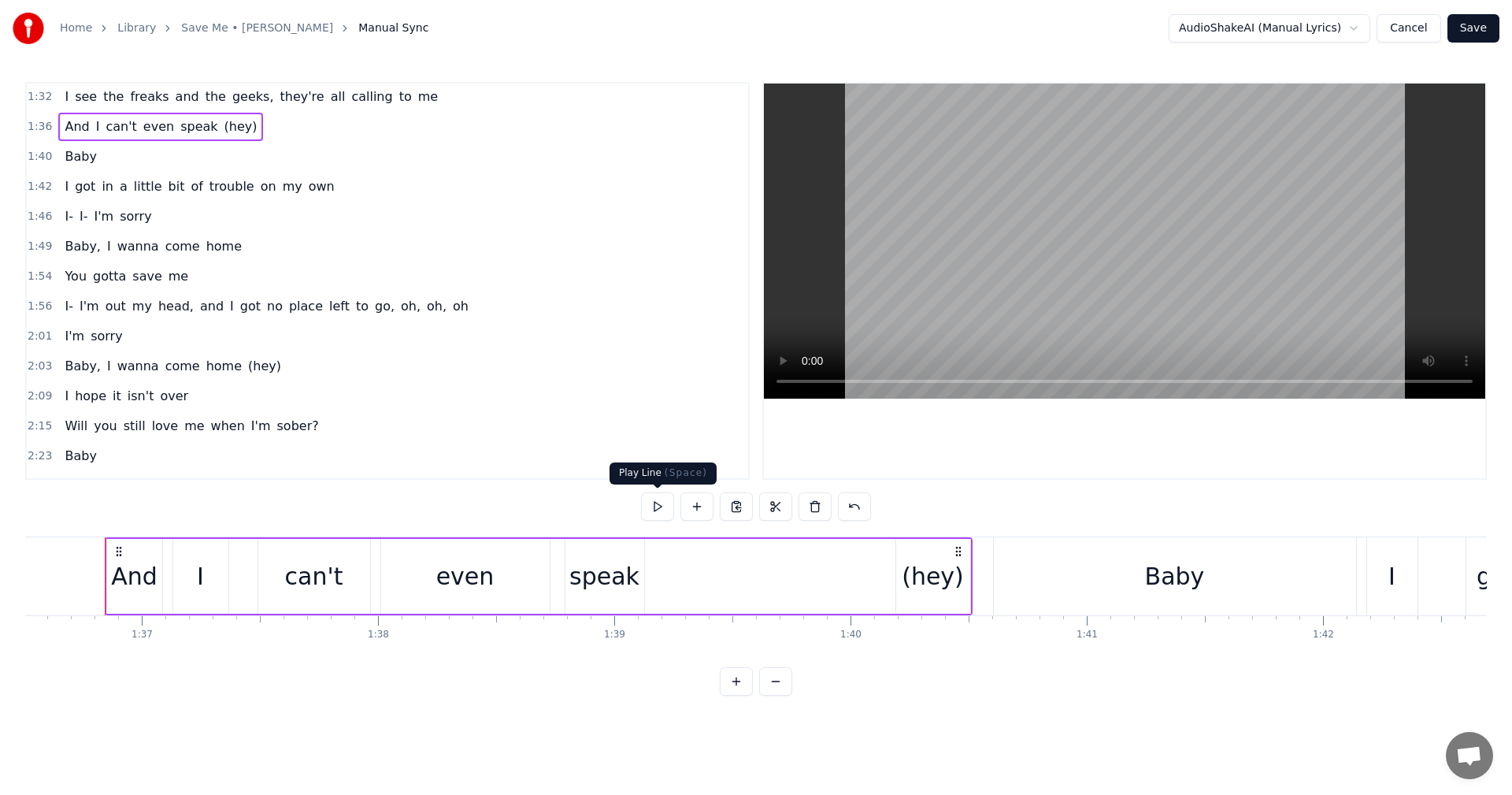
click at [659, 507] on button at bounding box center [658, 507] width 33 height 29
click at [41, 341] on span "2:01" at bounding box center [40, 336] width 24 height 16
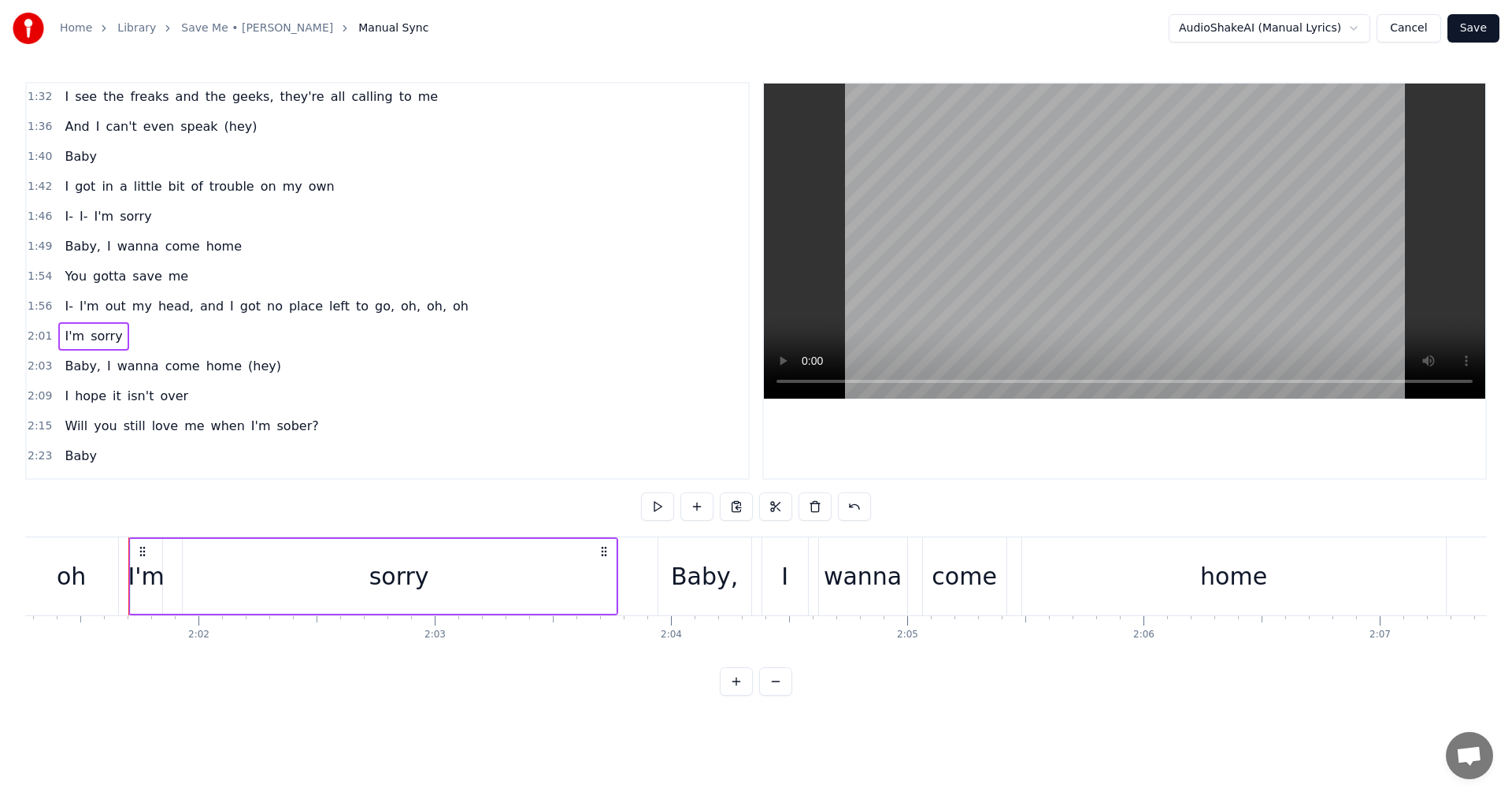
scroll to position [0, 28675]
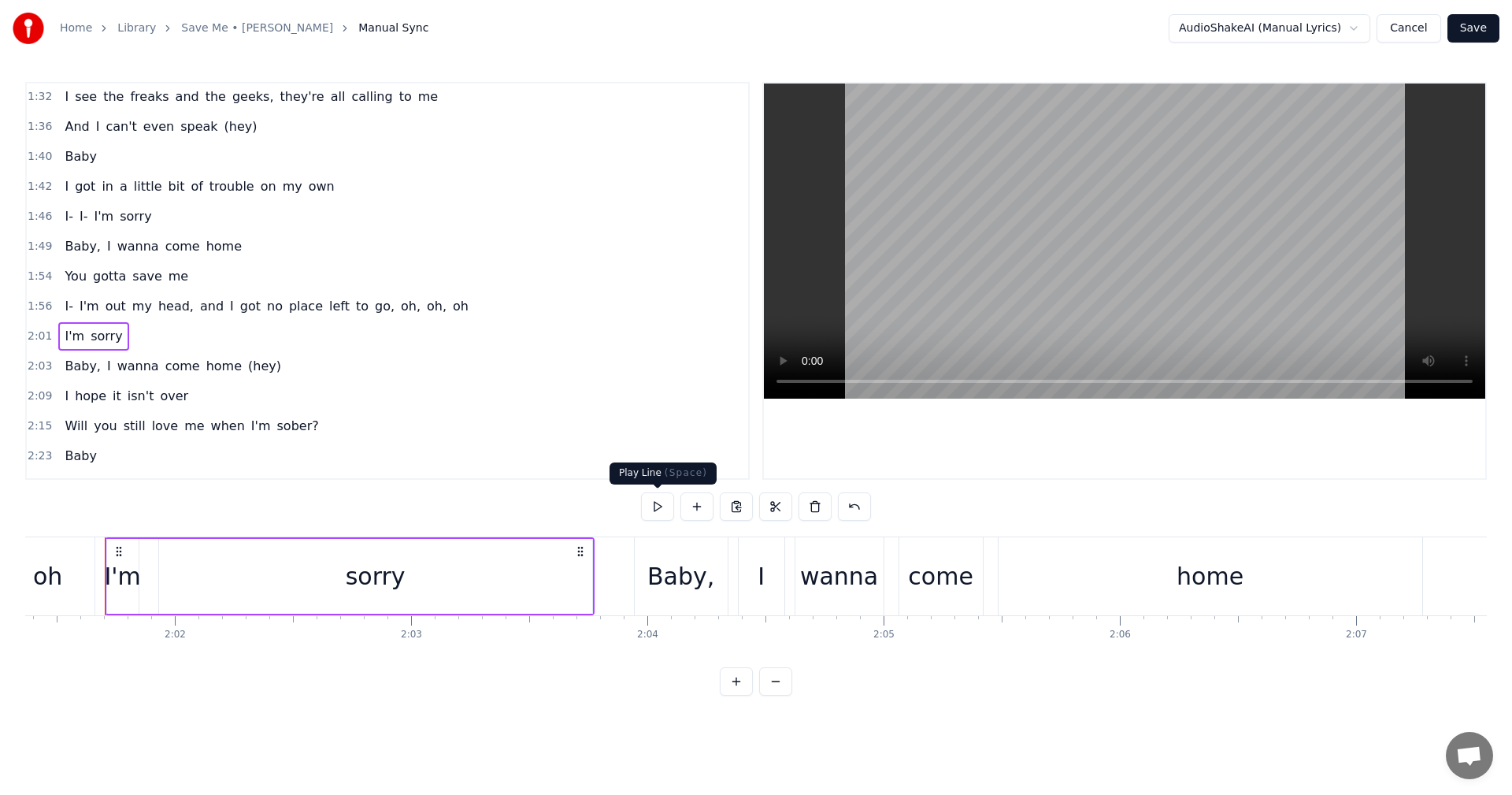
click at [662, 509] on button at bounding box center [658, 507] width 33 height 29
drag, startPoint x: 591, startPoint y: 578, endPoint x: 563, endPoint y: 581, distance: 28.2
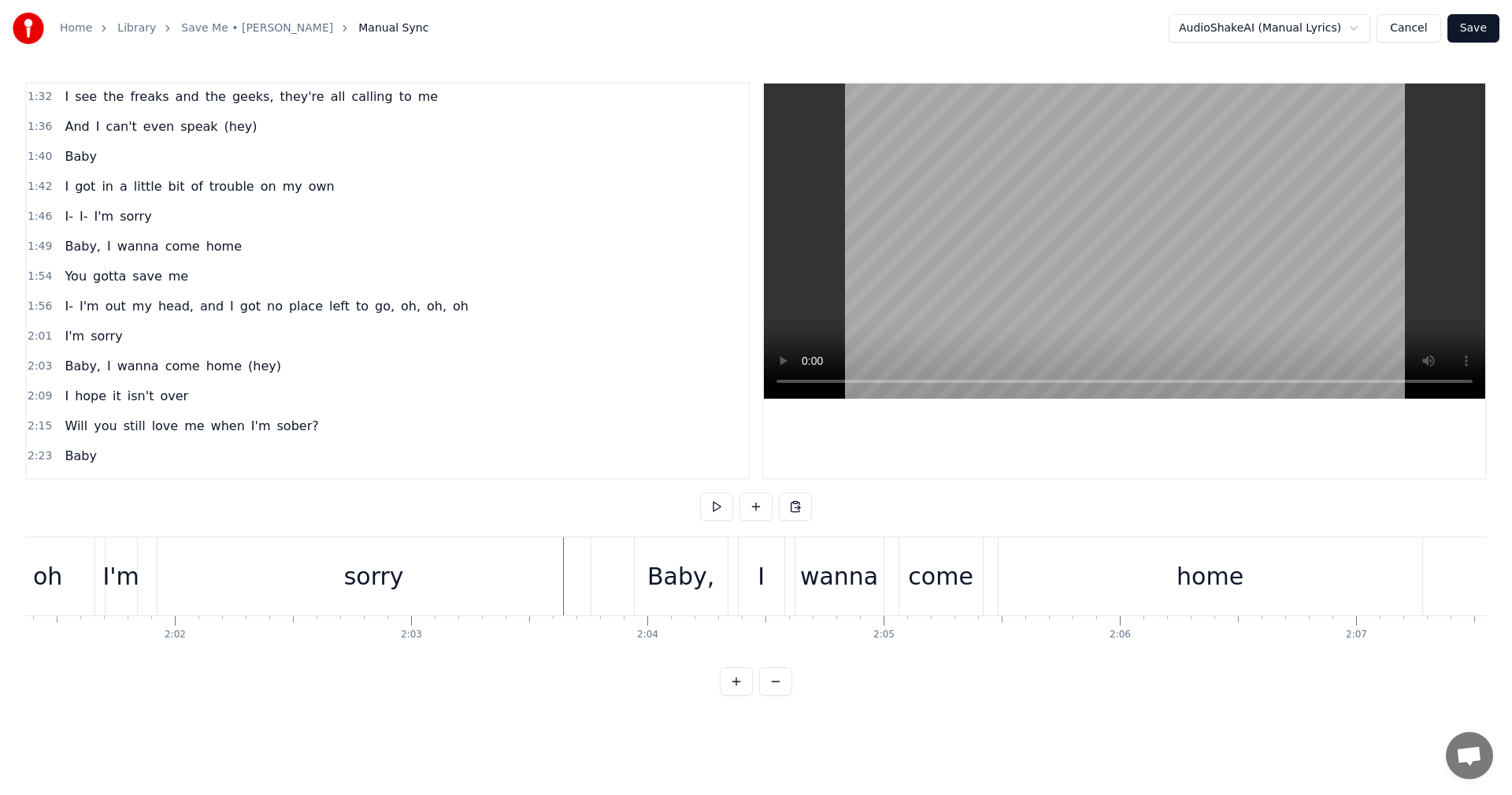
click at [364, 577] on div "sorry" at bounding box center [374, 576] width 60 height 36
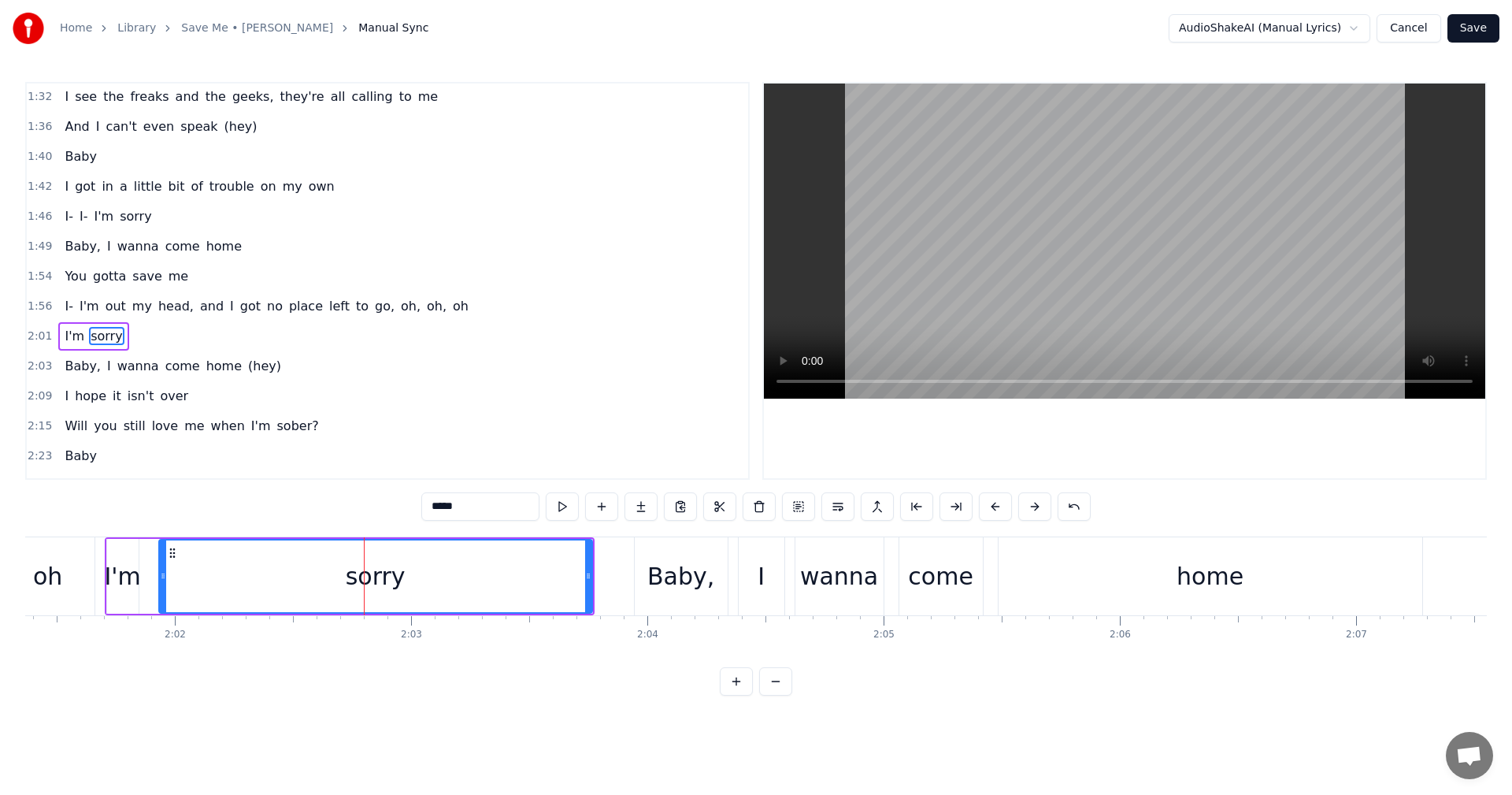
scroll to position [836, 0]
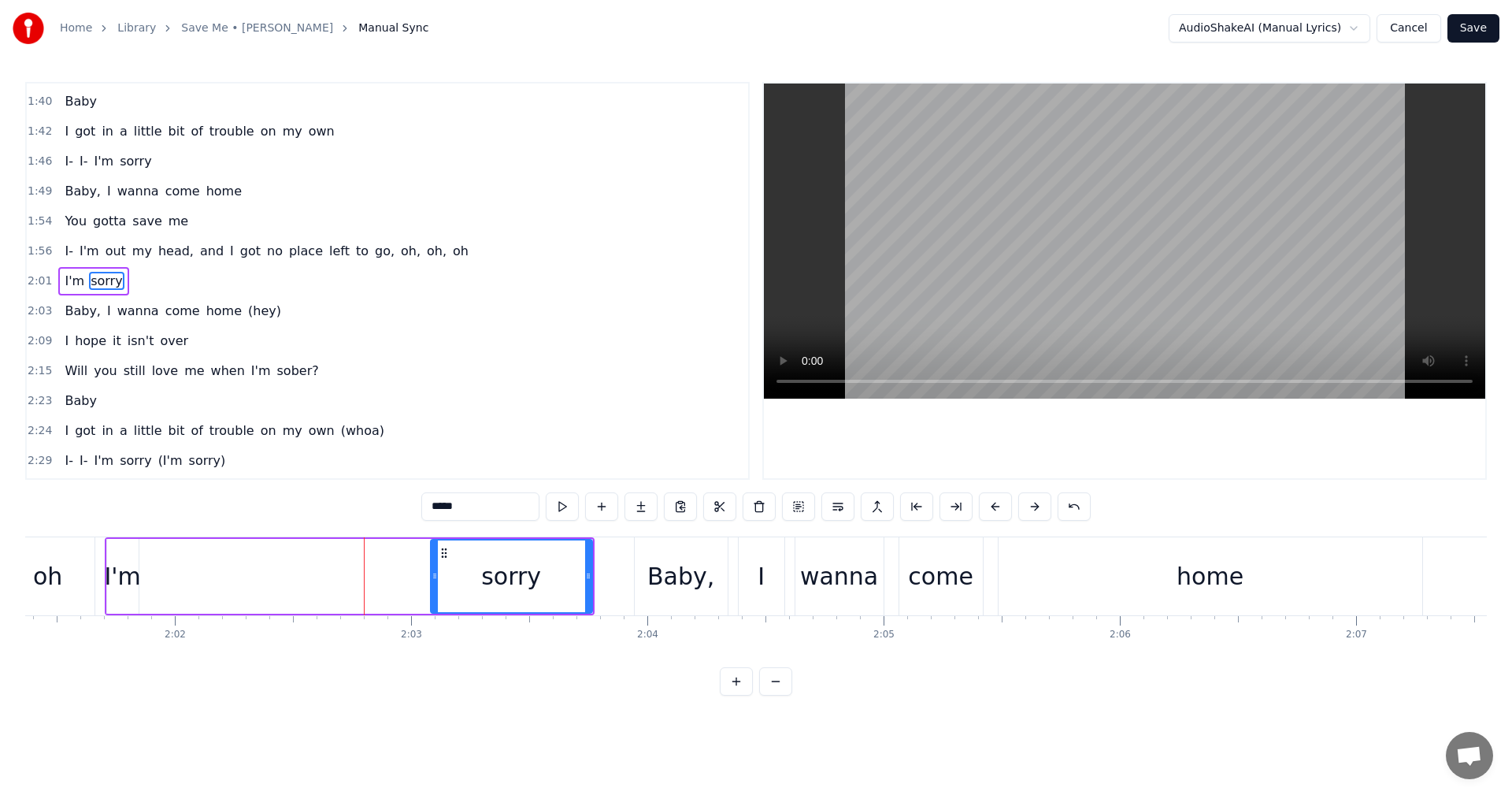
drag, startPoint x: 163, startPoint y: 570, endPoint x: 434, endPoint y: 591, distance: 271.8
click at [434, 591] on div at bounding box center [434, 576] width 6 height 72
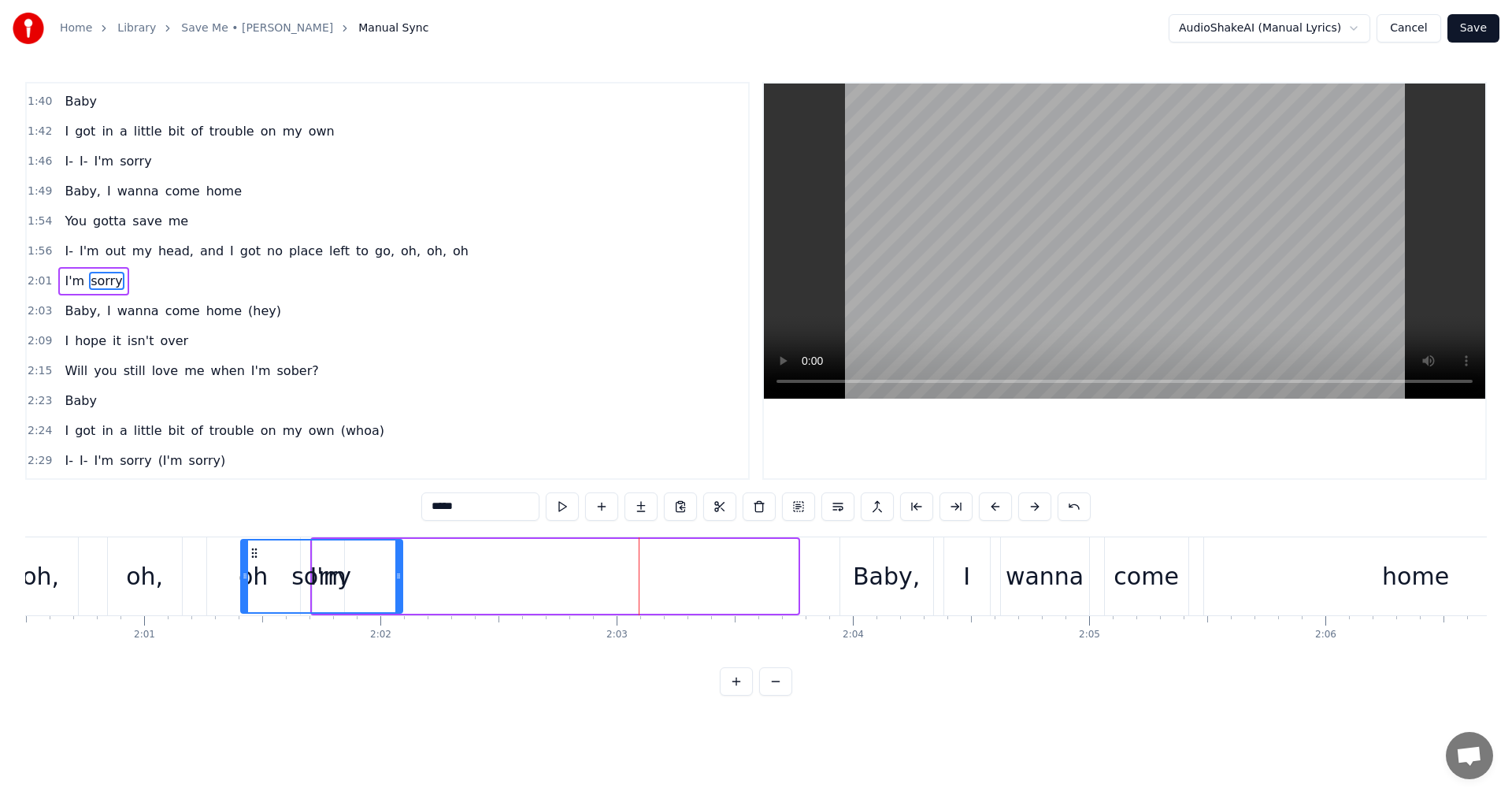
scroll to position [0, 28449]
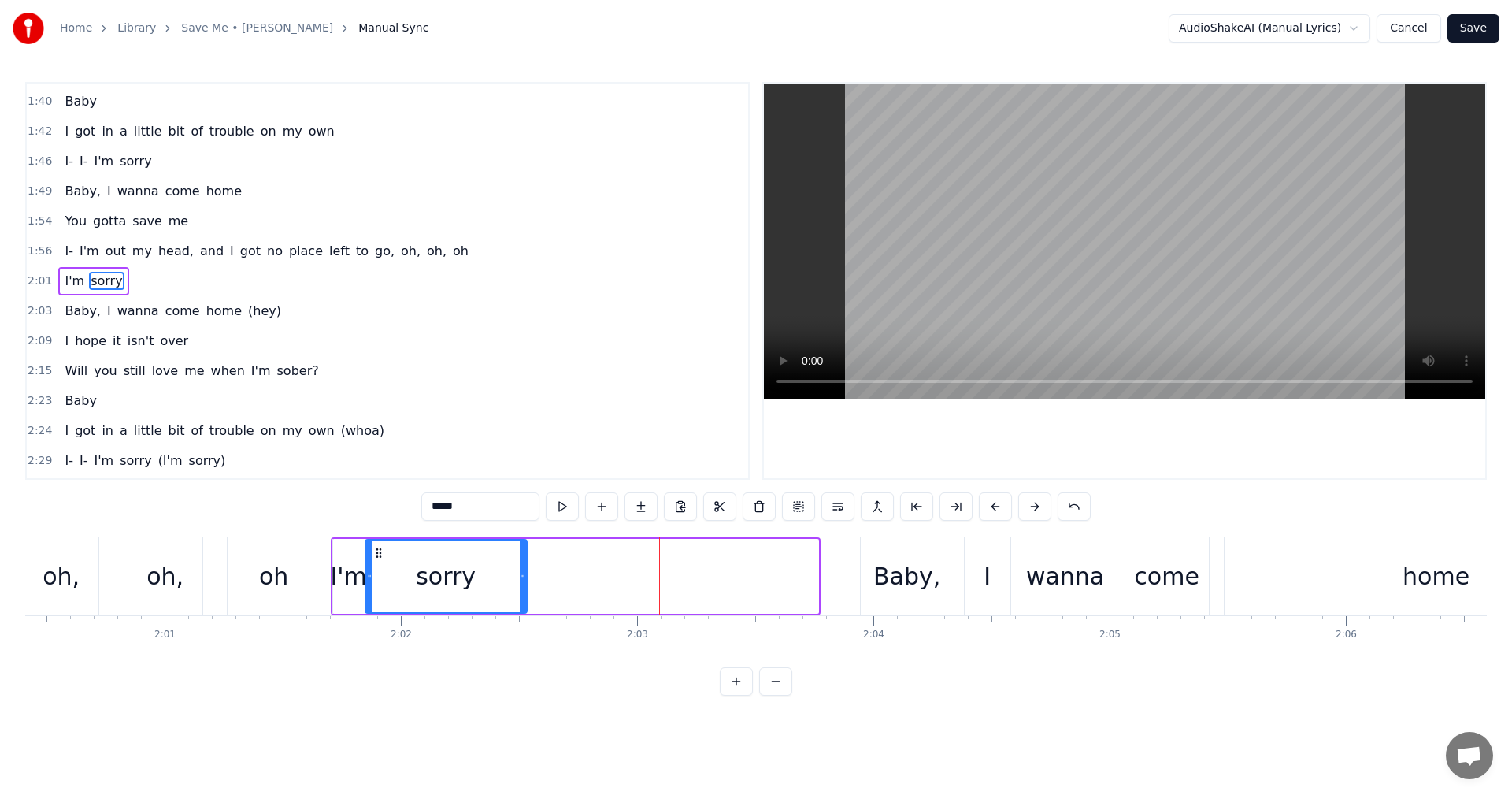
drag, startPoint x: 445, startPoint y: 556, endPoint x: 380, endPoint y: 559, distance: 65.1
click at [380, 559] on div "sorry" at bounding box center [446, 576] width 160 height 72
click at [32, 278] on span "2:01" at bounding box center [40, 281] width 24 height 16
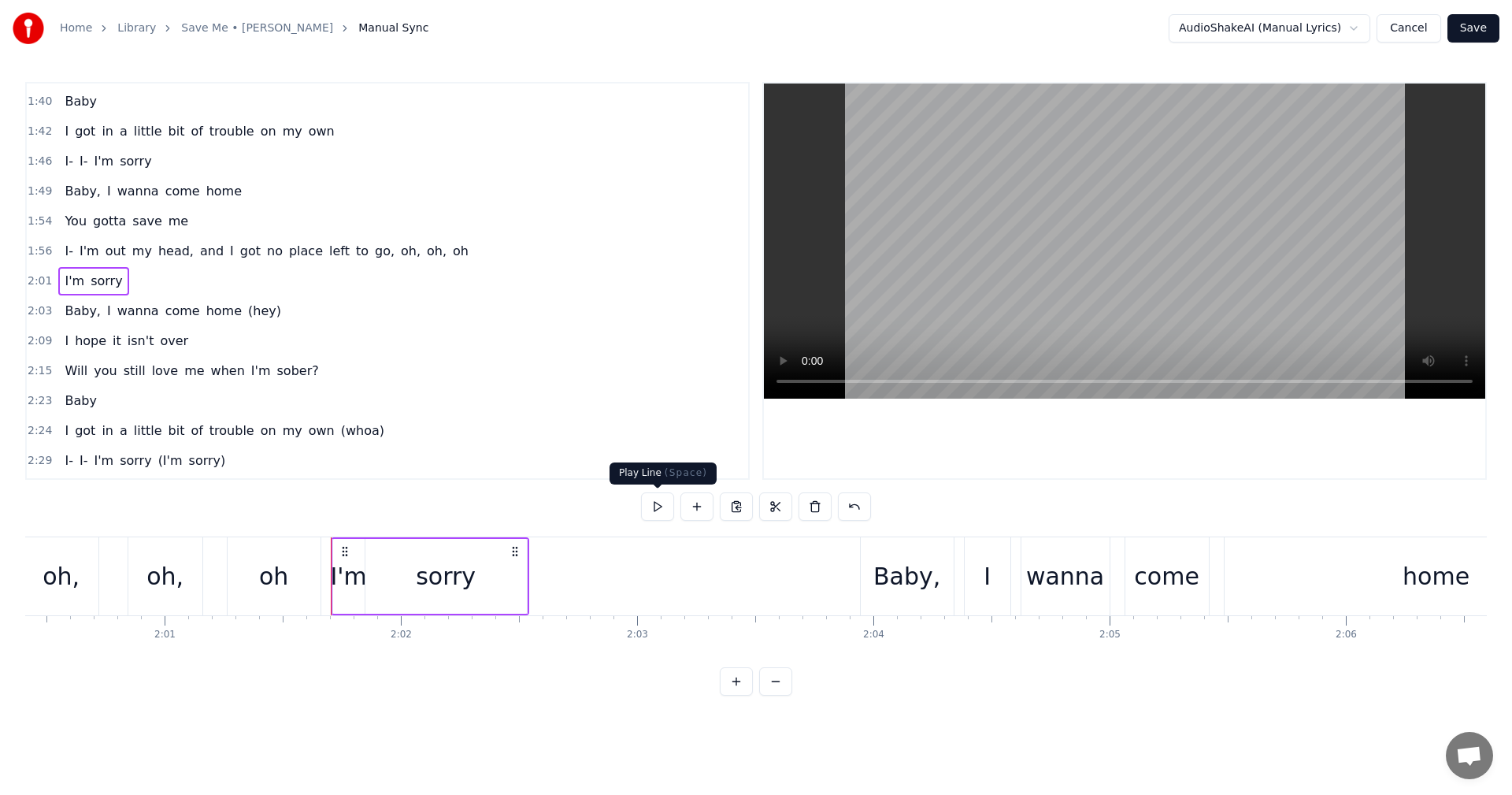
click at [656, 507] on button at bounding box center [658, 507] width 33 height 29
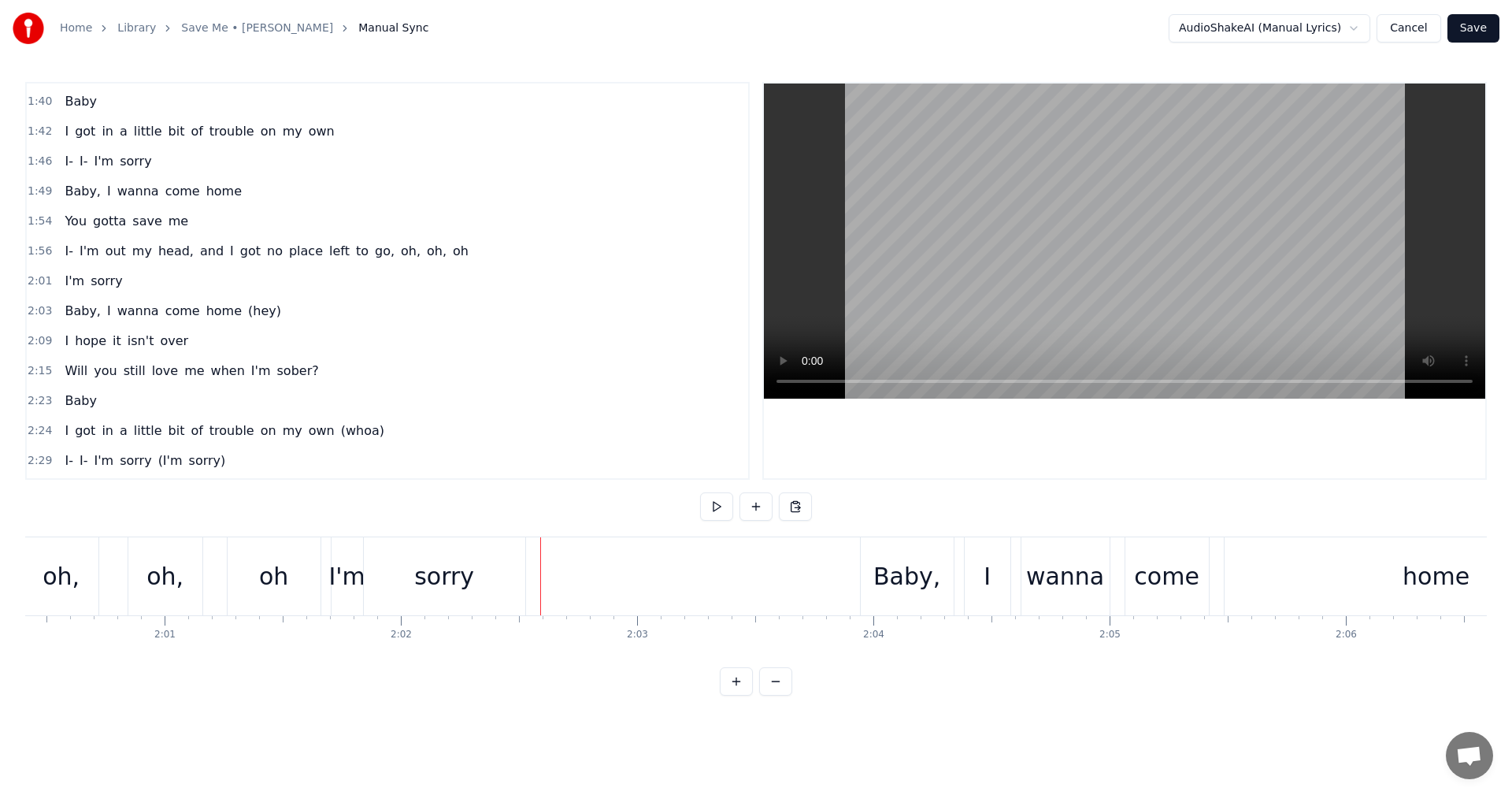
click at [449, 575] on div "sorry" at bounding box center [444, 576] width 60 height 36
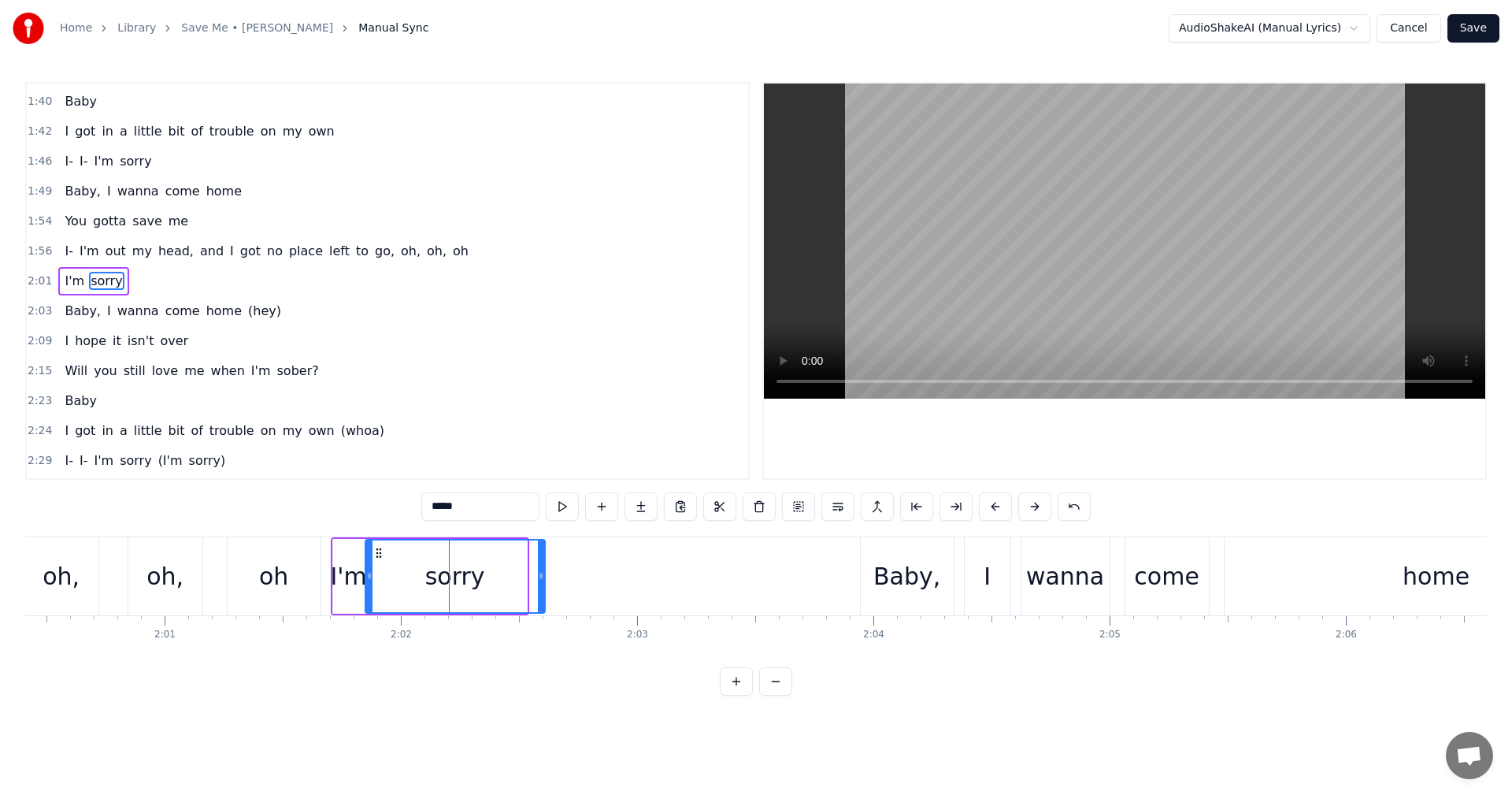
drag, startPoint x: 524, startPoint y: 581, endPoint x: 543, endPoint y: 583, distance: 19.1
click at [543, 583] on div at bounding box center [541, 576] width 6 height 72
click at [41, 279] on span "2:01" at bounding box center [40, 281] width 24 height 16
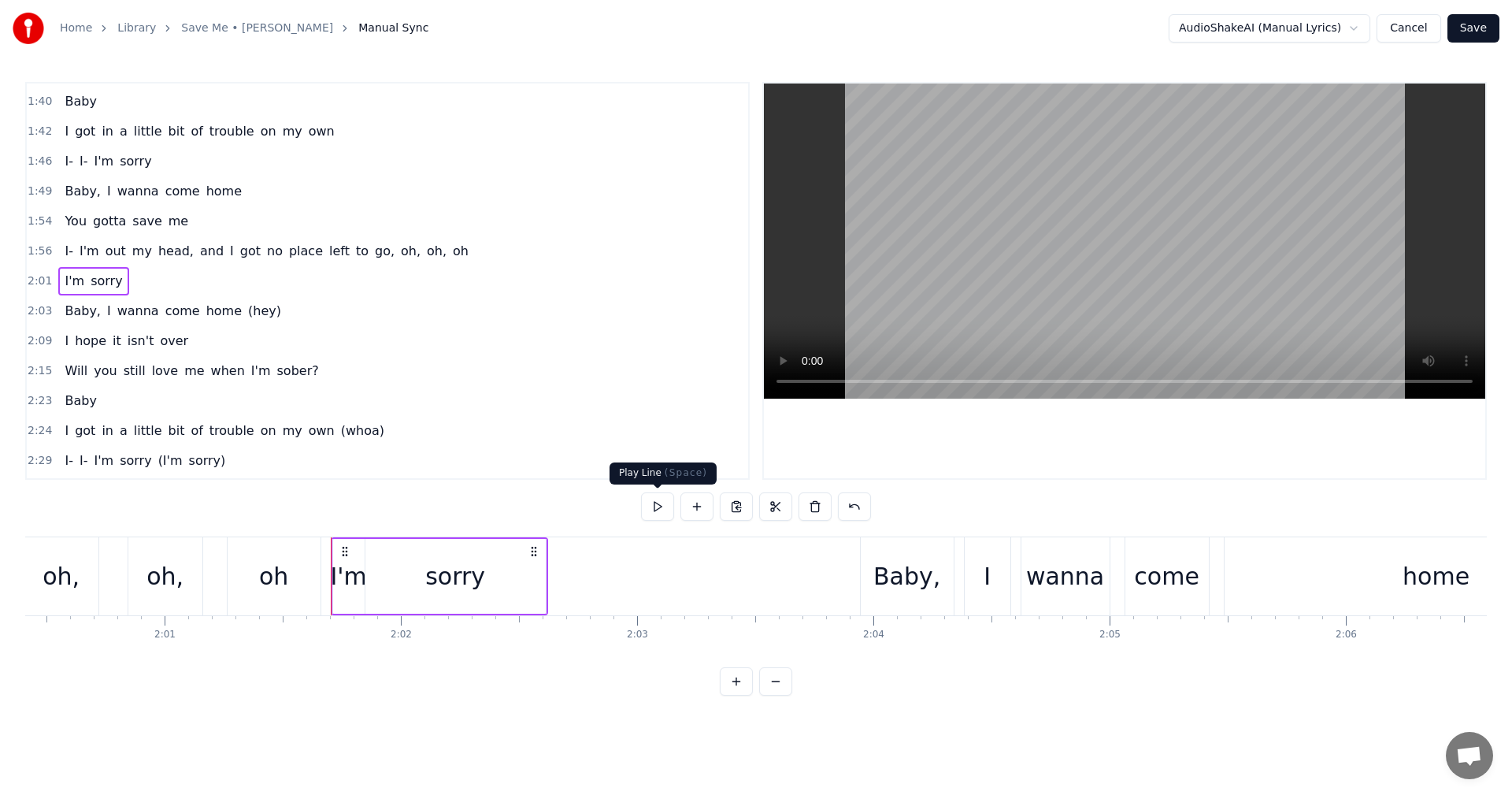
click at [655, 506] on button at bounding box center [658, 507] width 33 height 29
click at [41, 311] on span "2:03" at bounding box center [40, 311] width 24 height 16
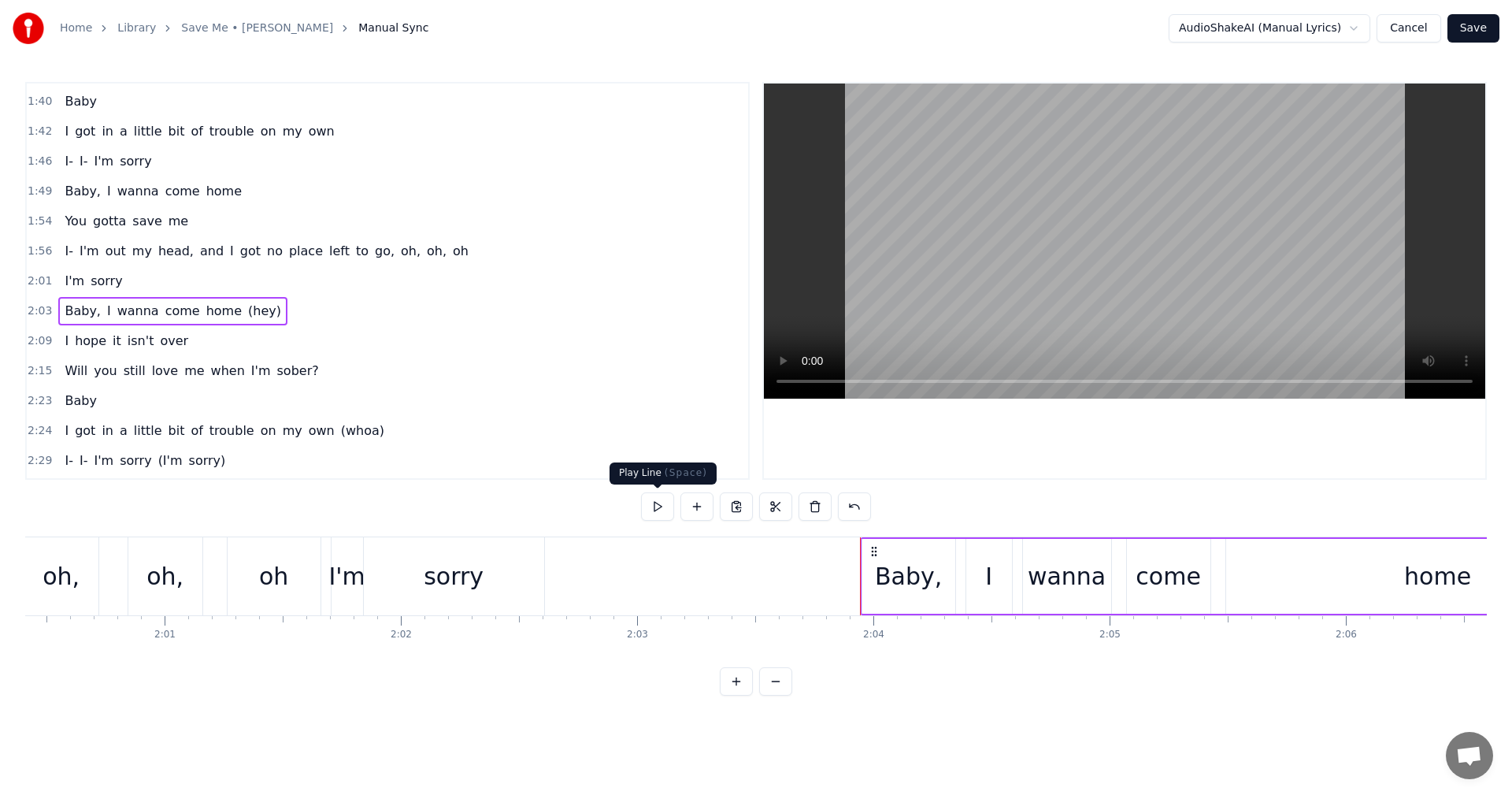
click at [660, 508] on button at bounding box center [658, 507] width 33 height 29
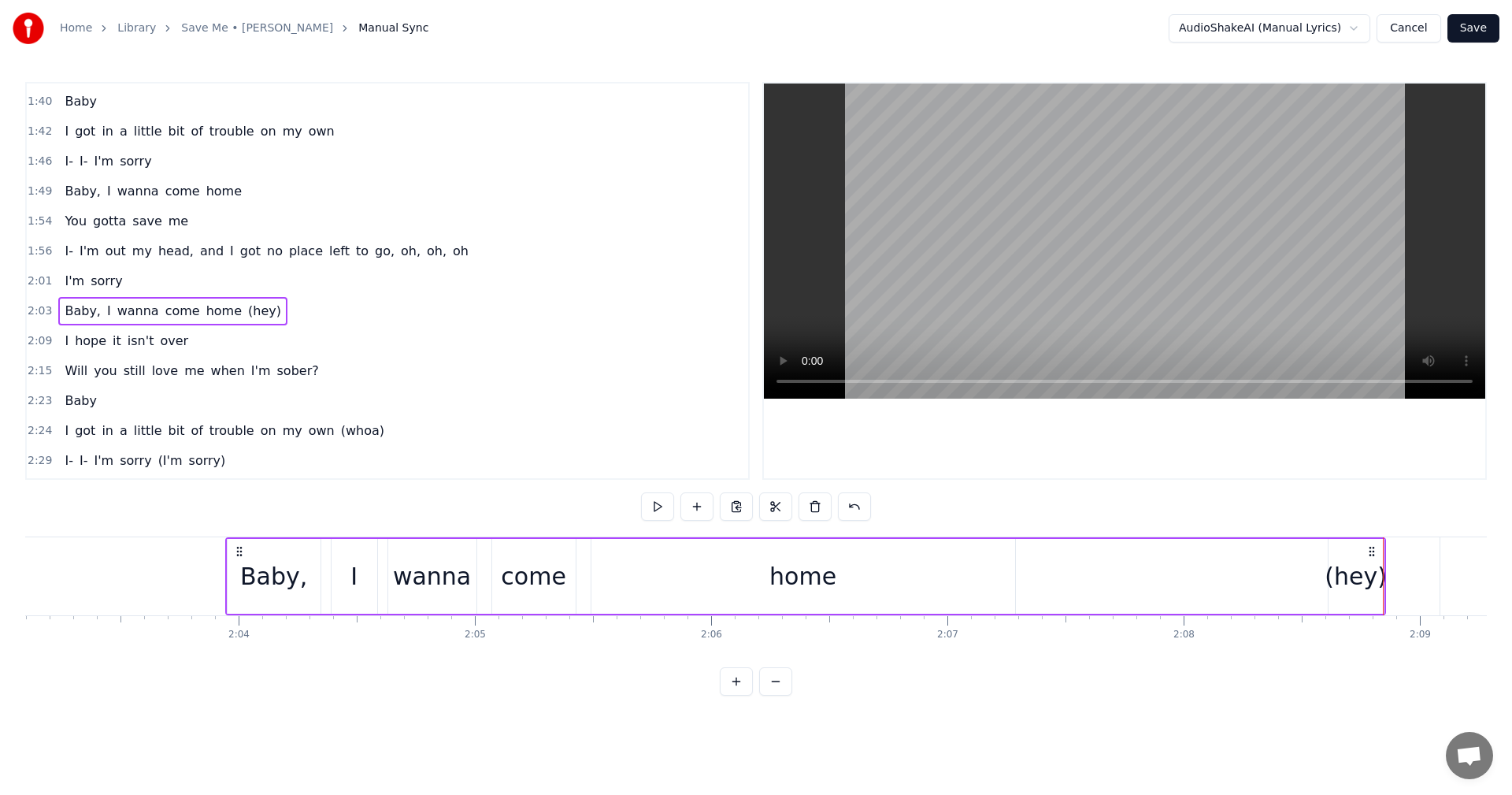
scroll to position [0, 29109]
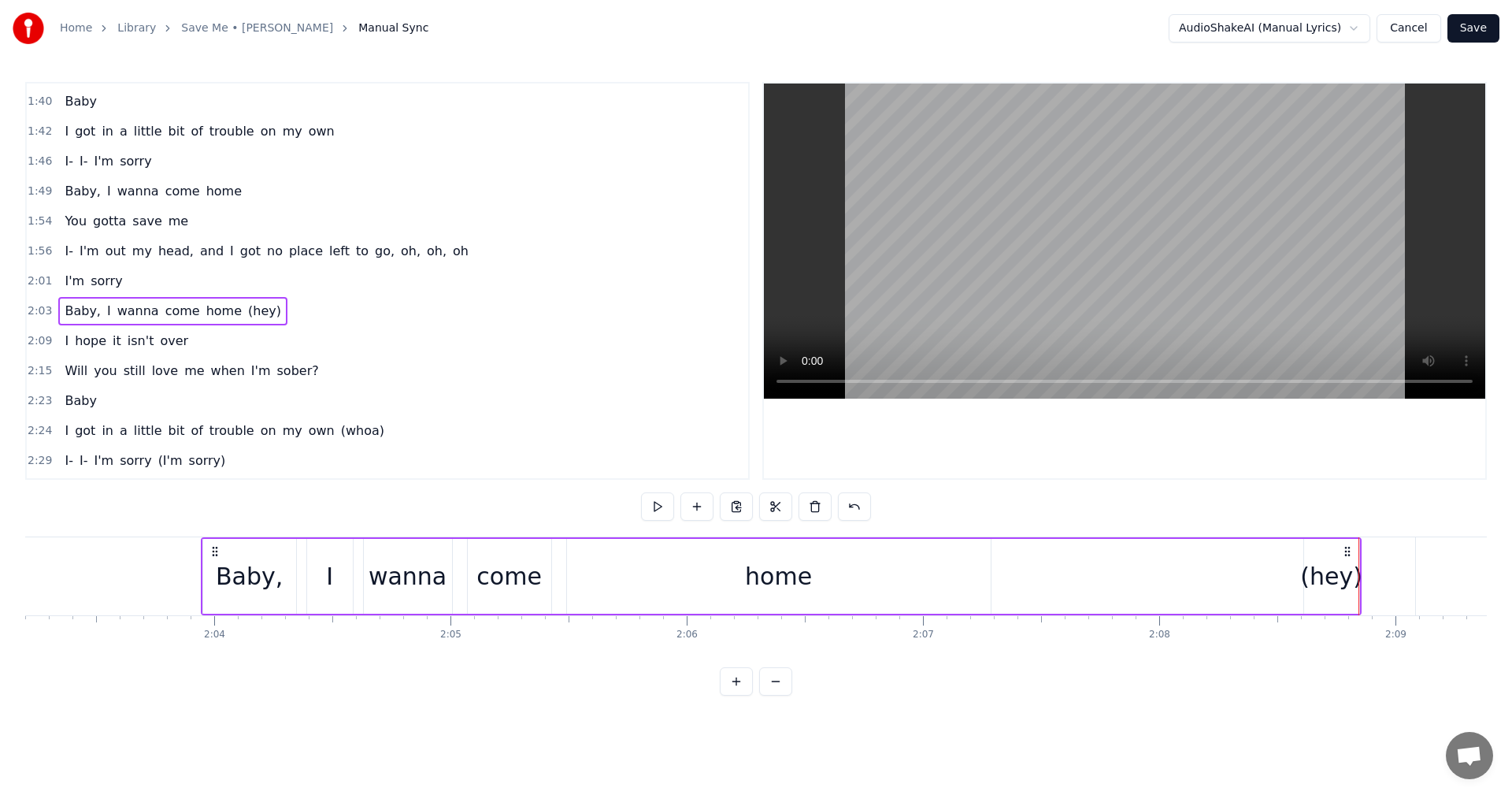
click at [786, 577] on div "home" at bounding box center [778, 576] width 67 height 36
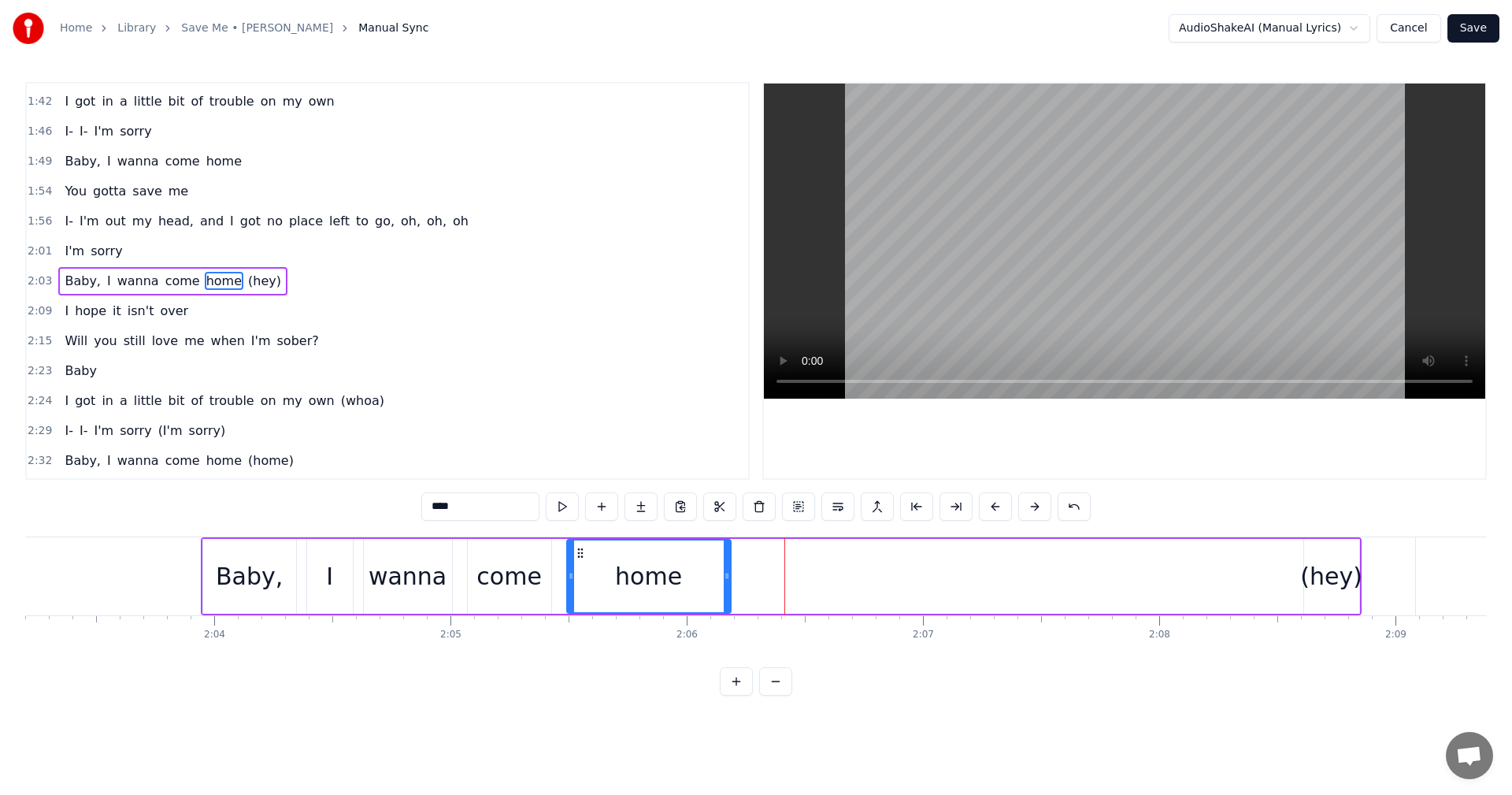
drag, startPoint x: 985, startPoint y: 574, endPoint x: 725, endPoint y: 579, distance: 260.0
click at [725, 579] on icon at bounding box center [726, 576] width 6 height 13
click at [42, 283] on span "2:03" at bounding box center [40, 281] width 24 height 16
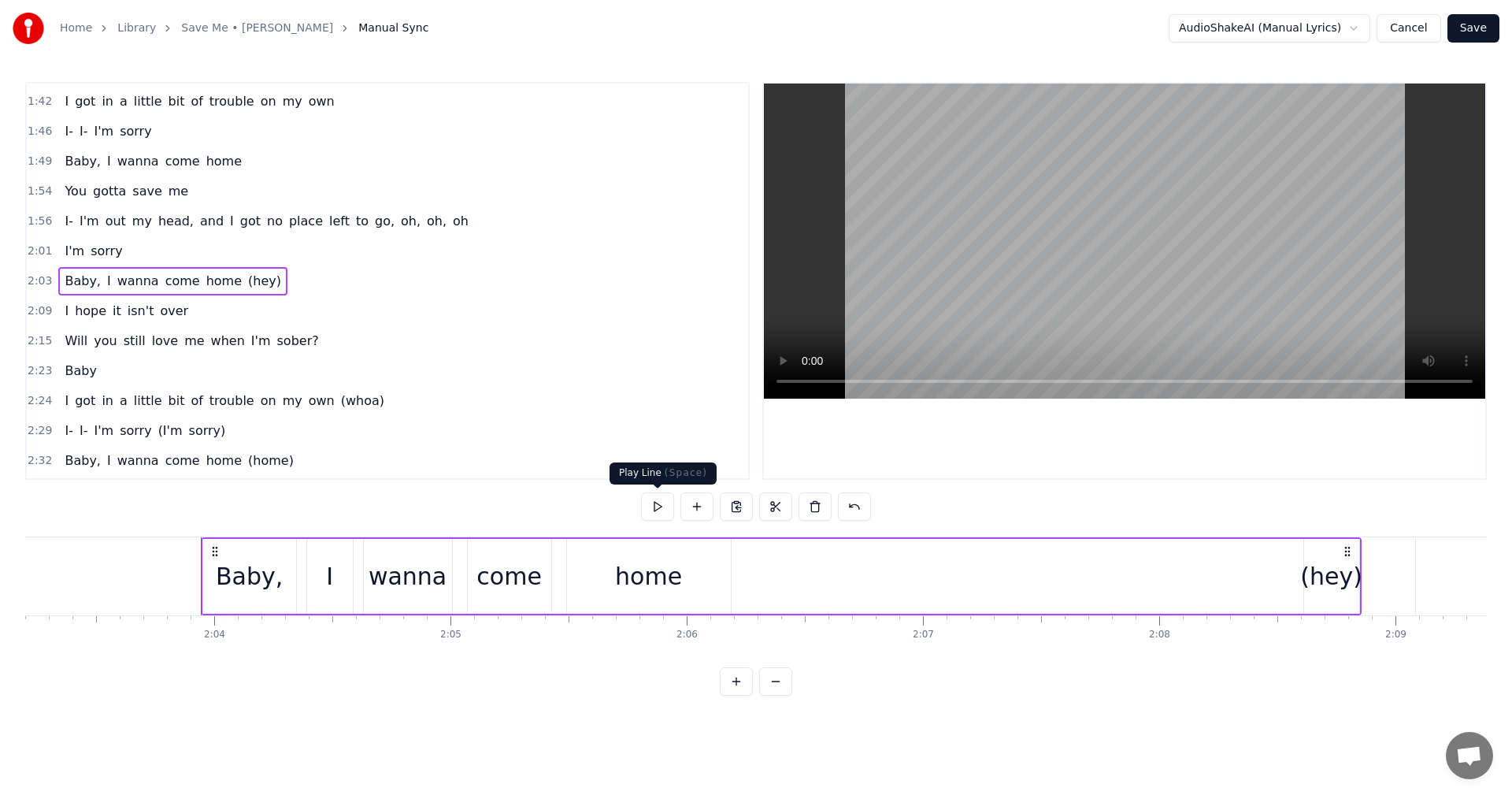
click at [663, 509] on button at bounding box center [658, 507] width 33 height 29
click at [31, 316] on span "2:09" at bounding box center [40, 311] width 24 height 16
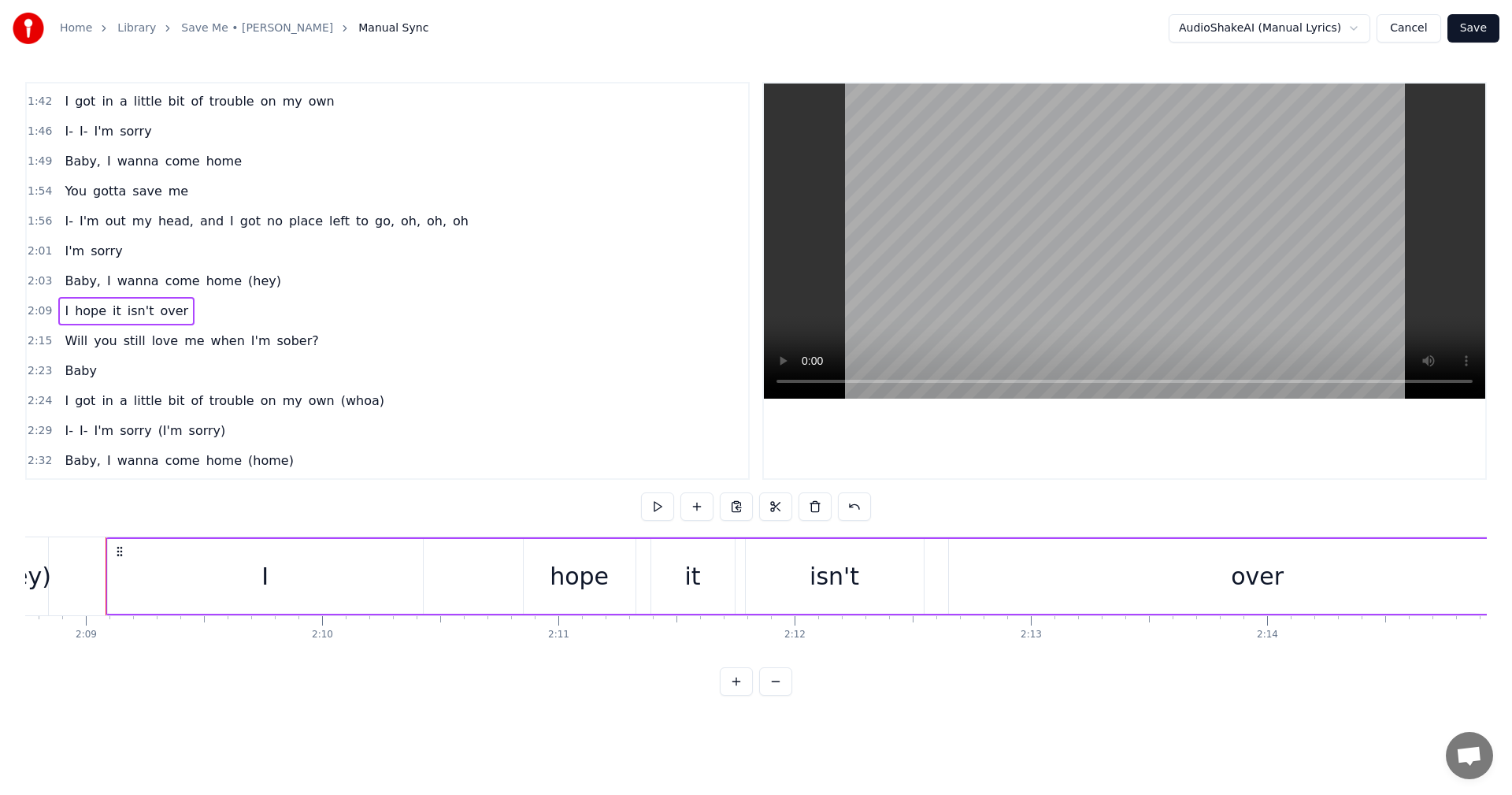
scroll to position [0, 30419]
click at [654, 511] on button at bounding box center [658, 507] width 33 height 29
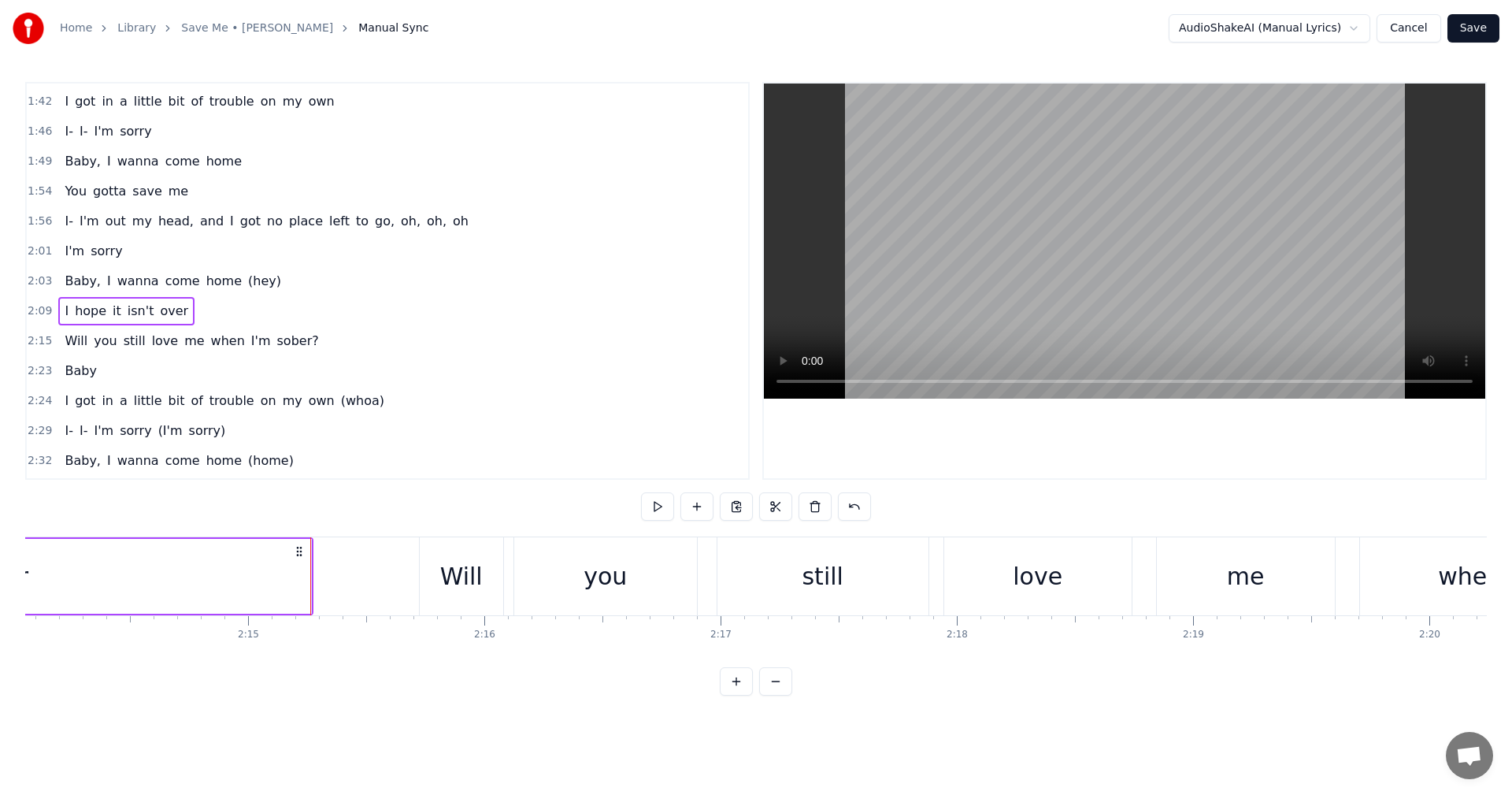
scroll to position [0, 31724]
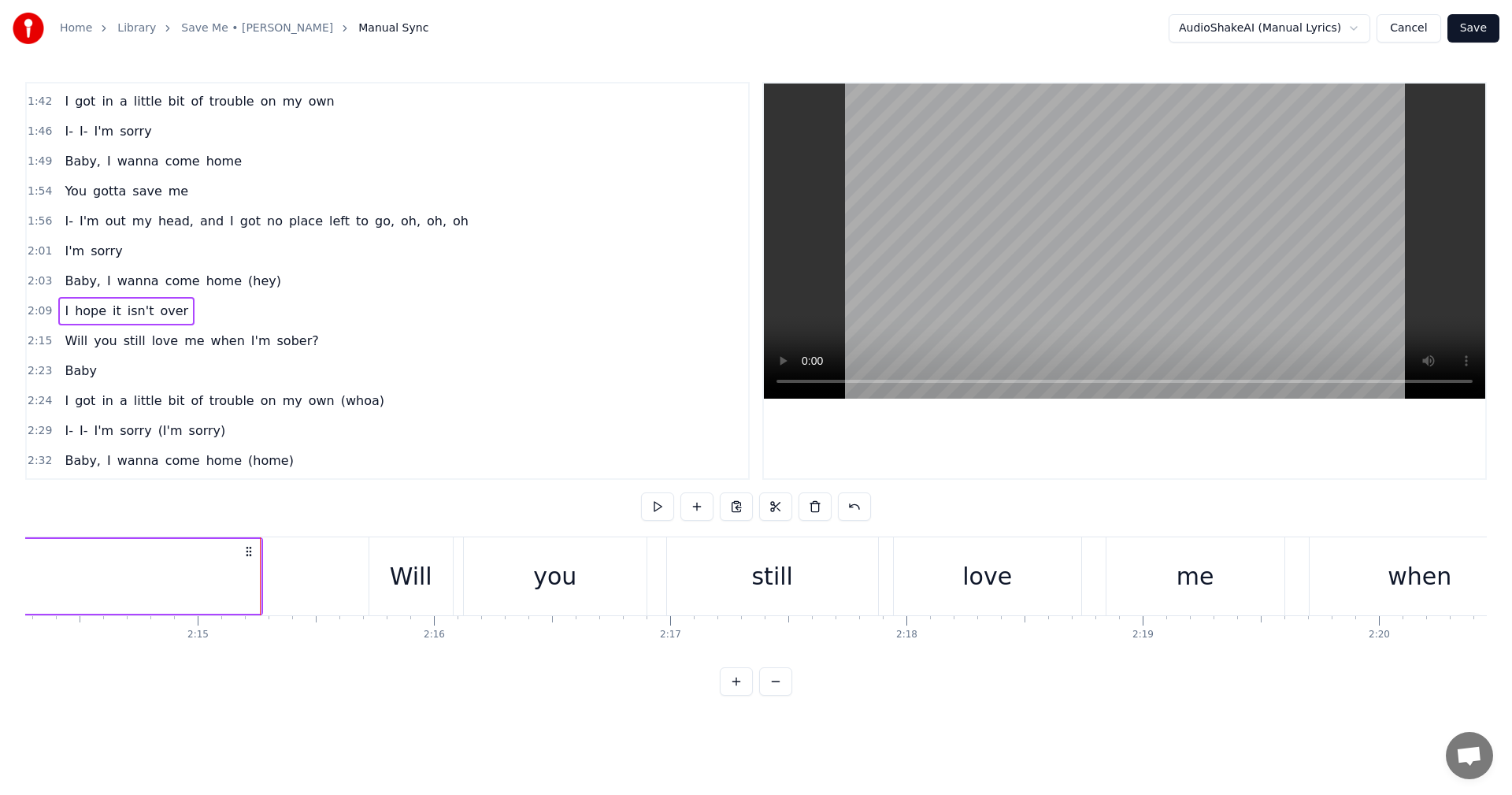
click at [35, 339] on span "2:15" at bounding box center [40, 341] width 24 height 16
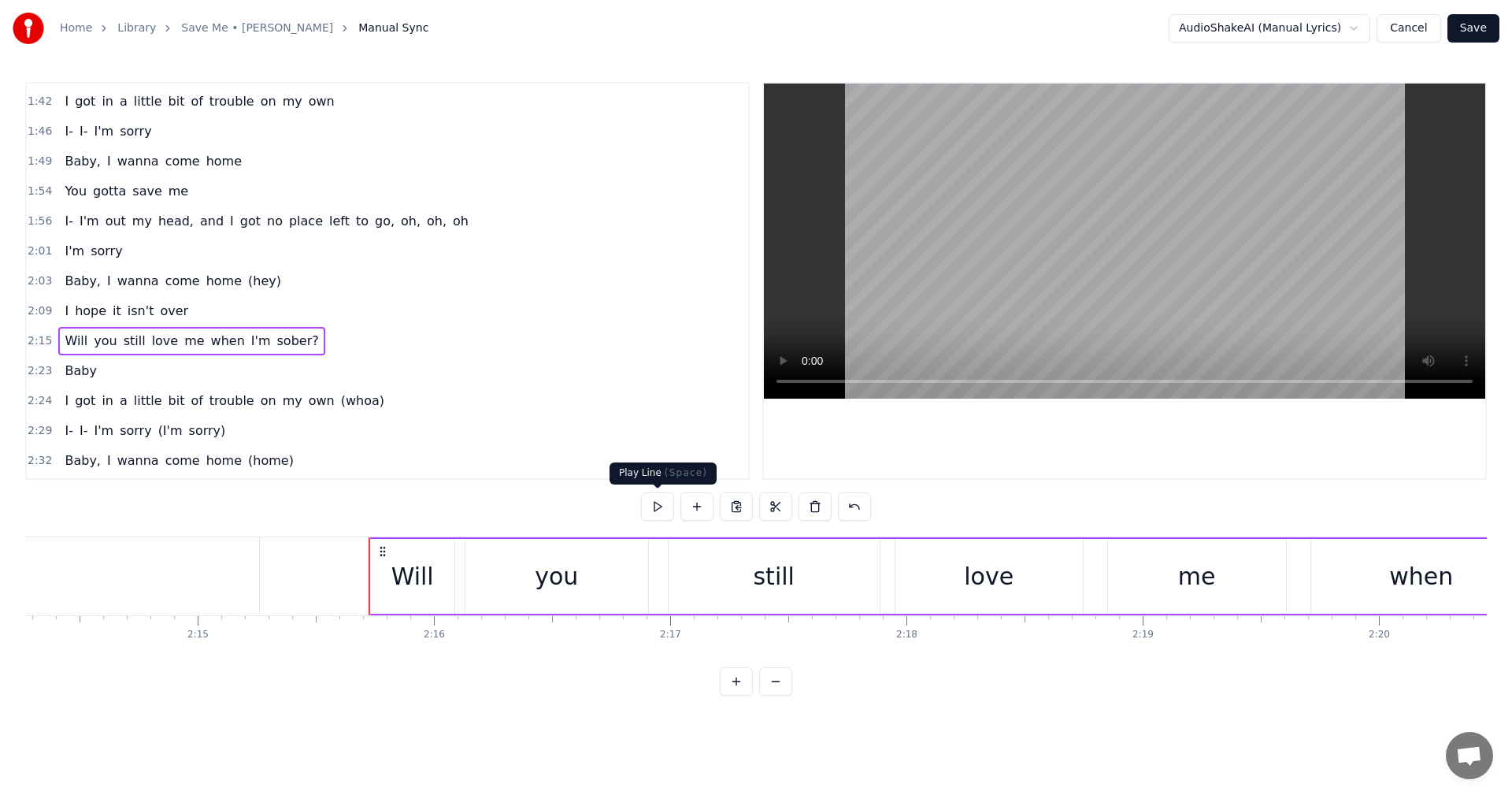
click at [655, 500] on button at bounding box center [658, 507] width 33 height 29
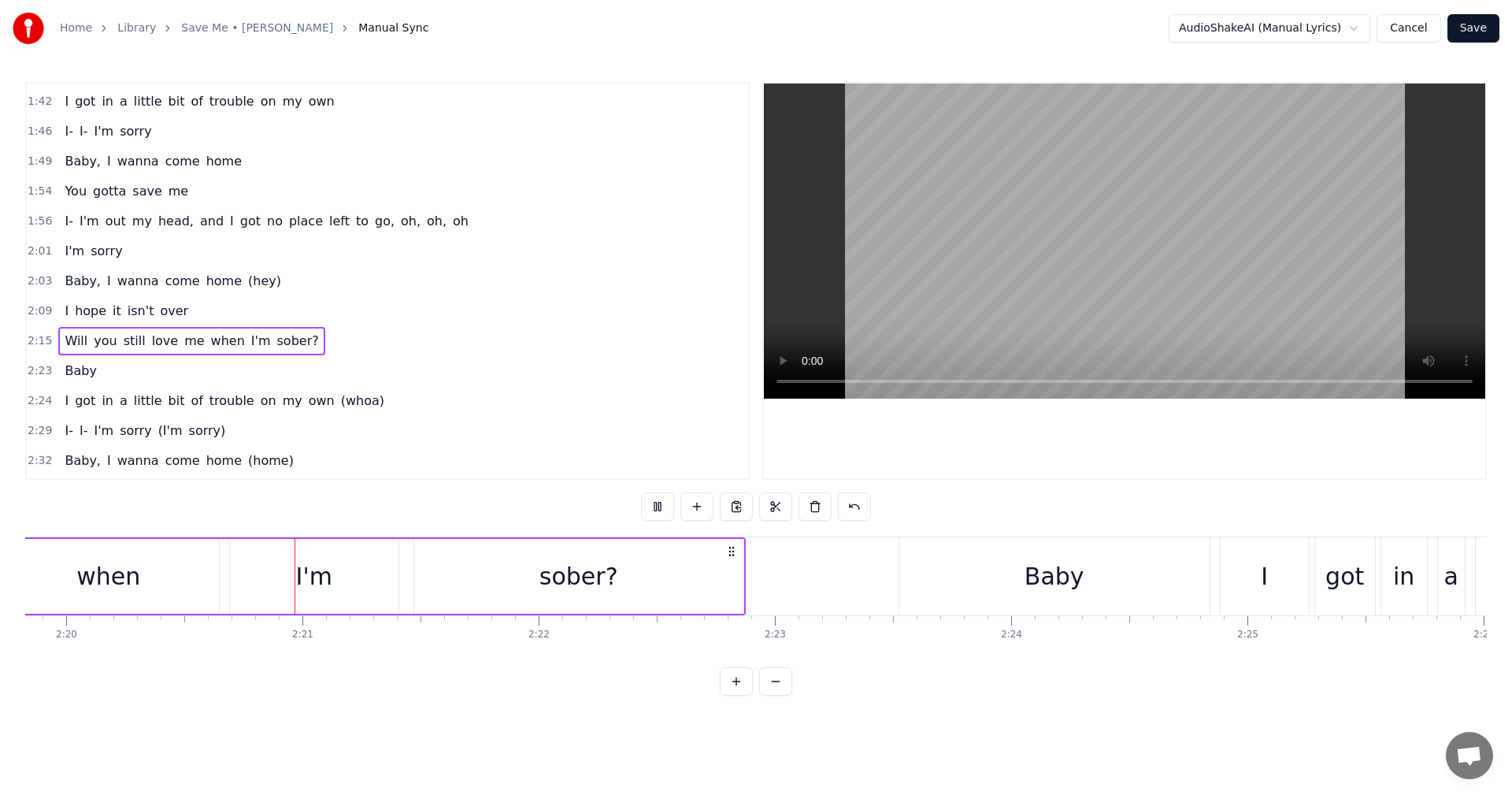
scroll to position [0, 33038]
click at [34, 372] on span "2:23" at bounding box center [40, 372] width 24 height 16
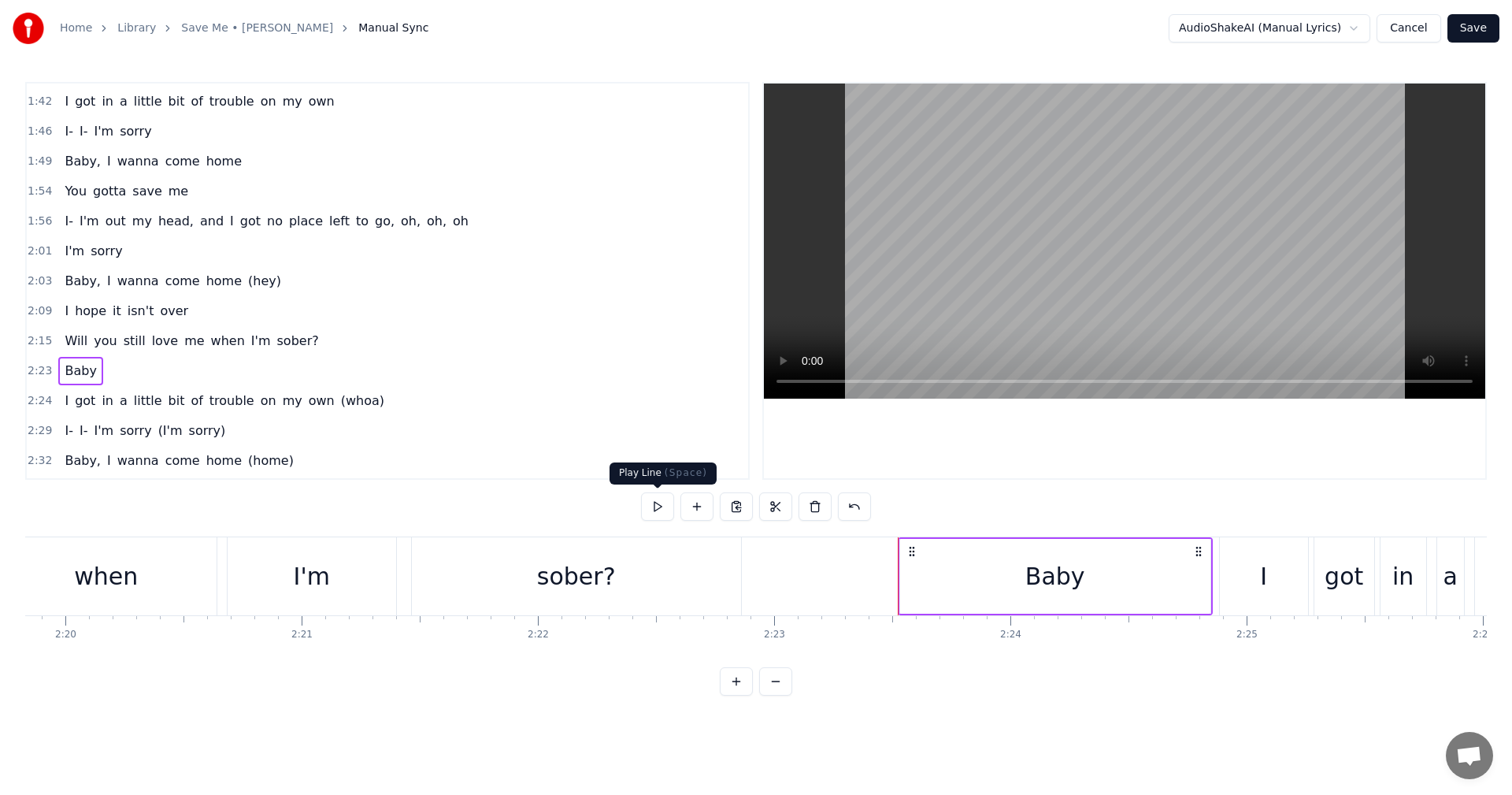
click at [638, 504] on div "0:01 Baby 0:02 I got in a little bit of trouble on my own 0:07 I- I- I'm sorry …" at bounding box center [756, 389] width 1462 height 614
click at [660, 508] on button at bounding box center [658, 507] width 33 height 29
click at [1179, 579] on div "Baby" at bounding box center [1055, 576] width 311 height 74
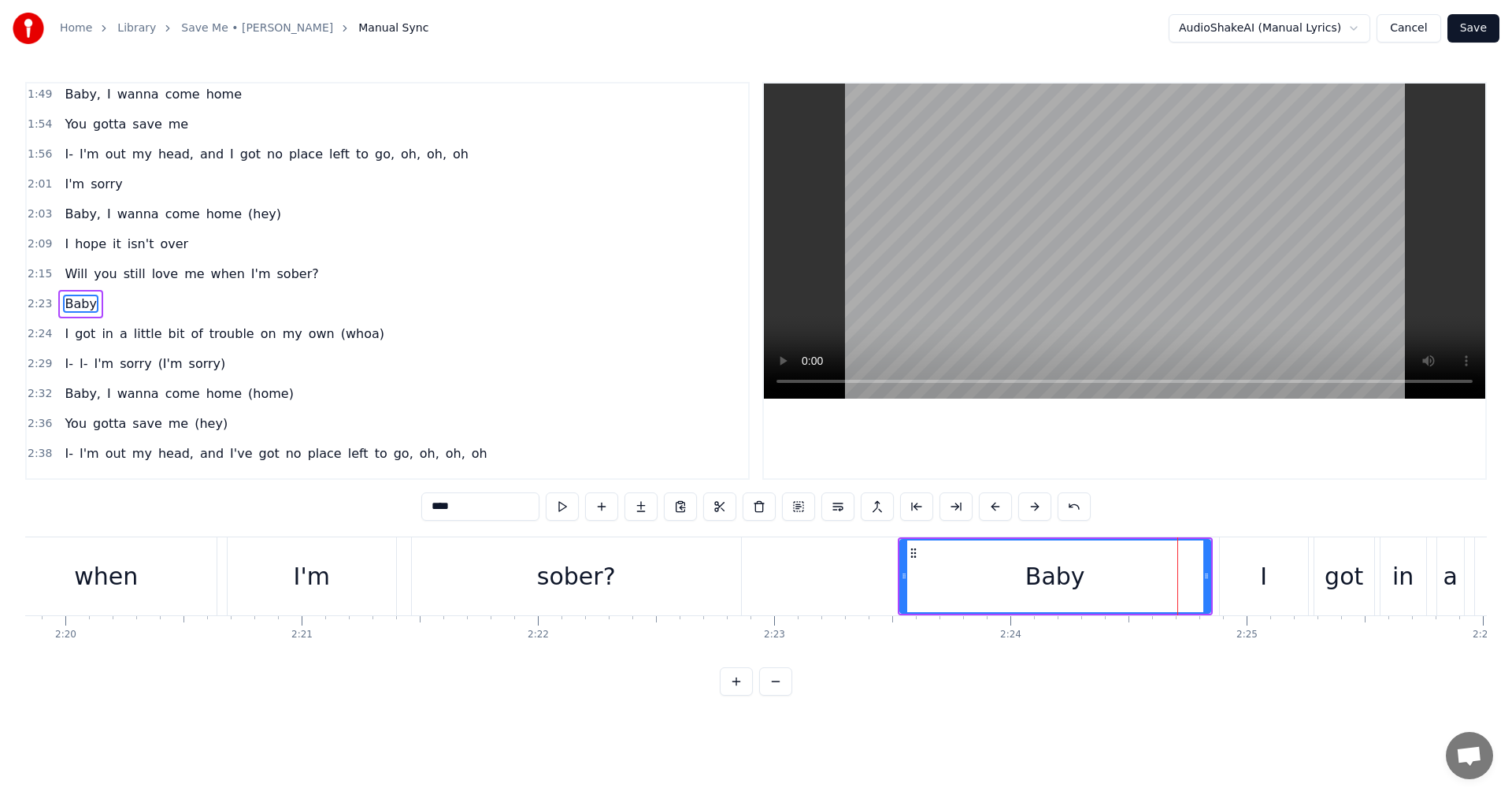
scroll to position [955, 0]
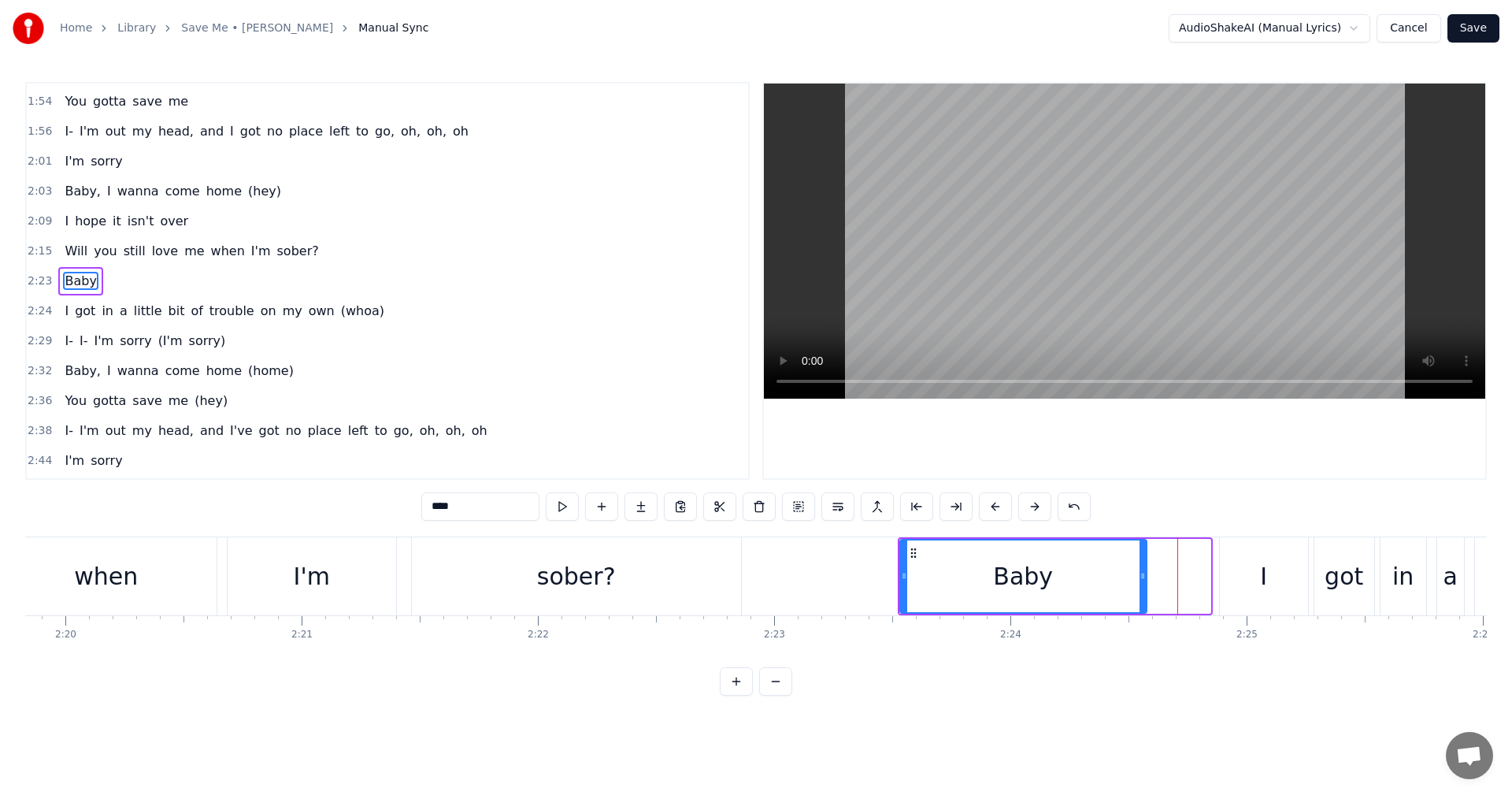
drag, startPoint x: 1206, startPoint y: 576, endPoint x: 1142, endPoint y: 579, distance: 64.1
click at [1142, 579] on icon at bounding box center [1142, 576] width 6 height 13
click at [33, 278] on span "2:23" at bounding box center [40, 281] width 24 height 16
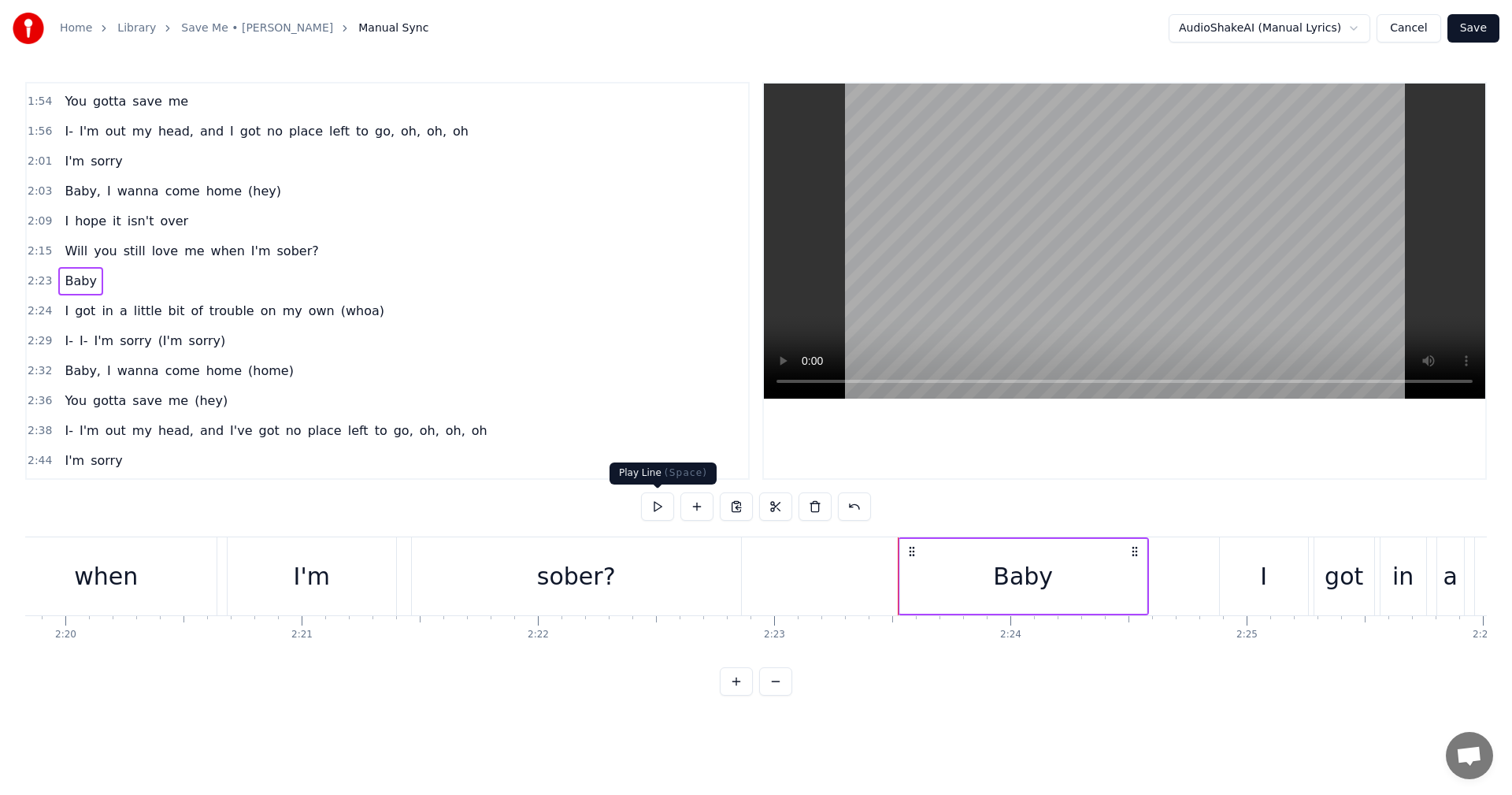
click at [667, 506] on button at bounding box center [658, 507] width 33 height 29
click at [1148, 576] on div "Baby" at bounding box center [1023, 577] width 251 height 78
click at [1141, 575] on div "Baby" at bounding box center [1023, 576] width 247 height 74
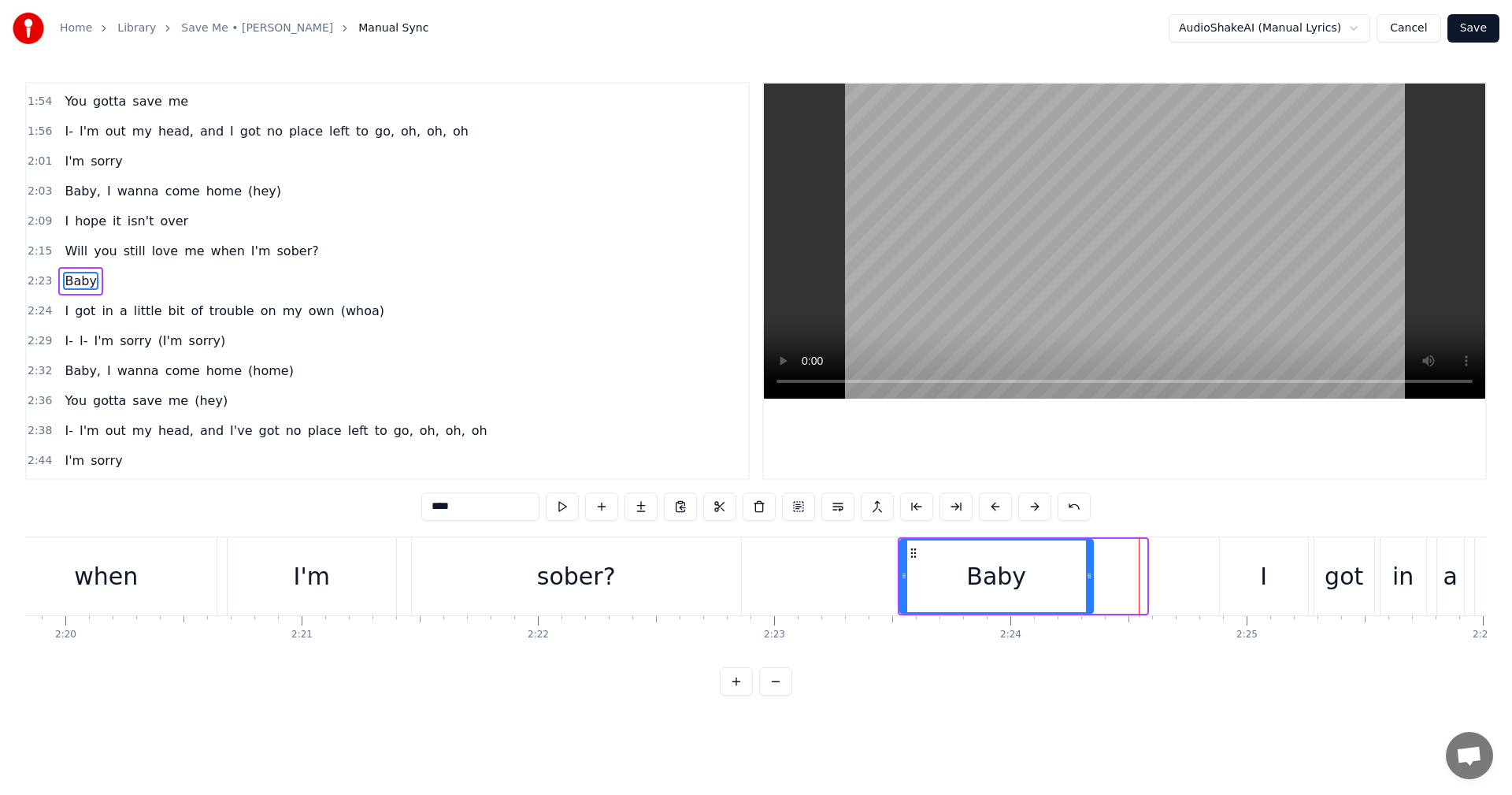
drag, startPoint x: 1141, startPoint y: 576, endPoint x: 1087, endPoint y: 577, distance: 54.0
click at [1087, 577] on icon at bounding box center [1089, 576] width 6 height 13
click at [35, 281] on span "2:23" at bounding box center [40, 281] width 24 height 16
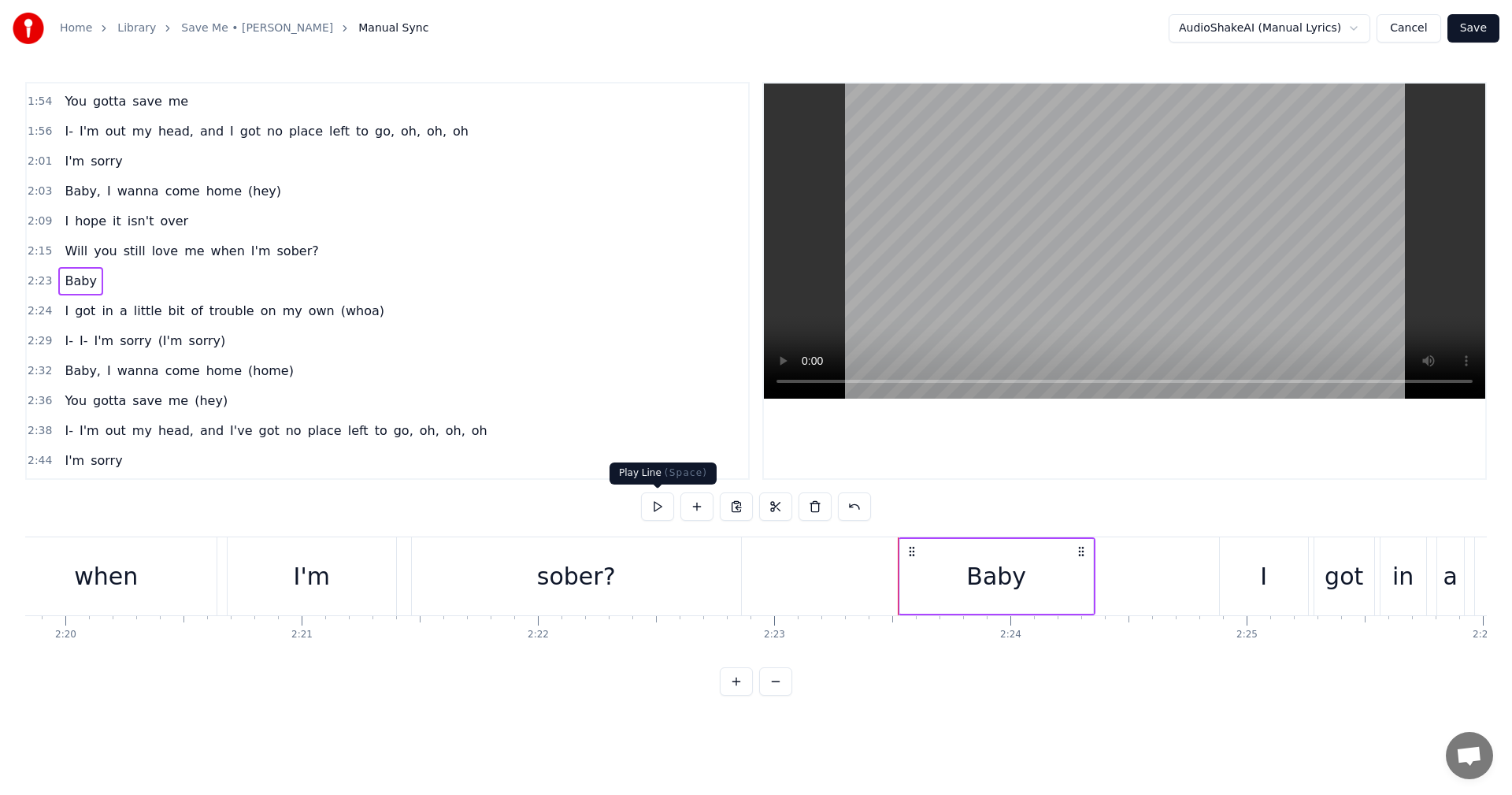
click at [653, 507] on button at bounding box center [658, 507] width 33 height 29
click at [36, 311] on span "2:24" at bounding box center [40, 311] width 24 height 16
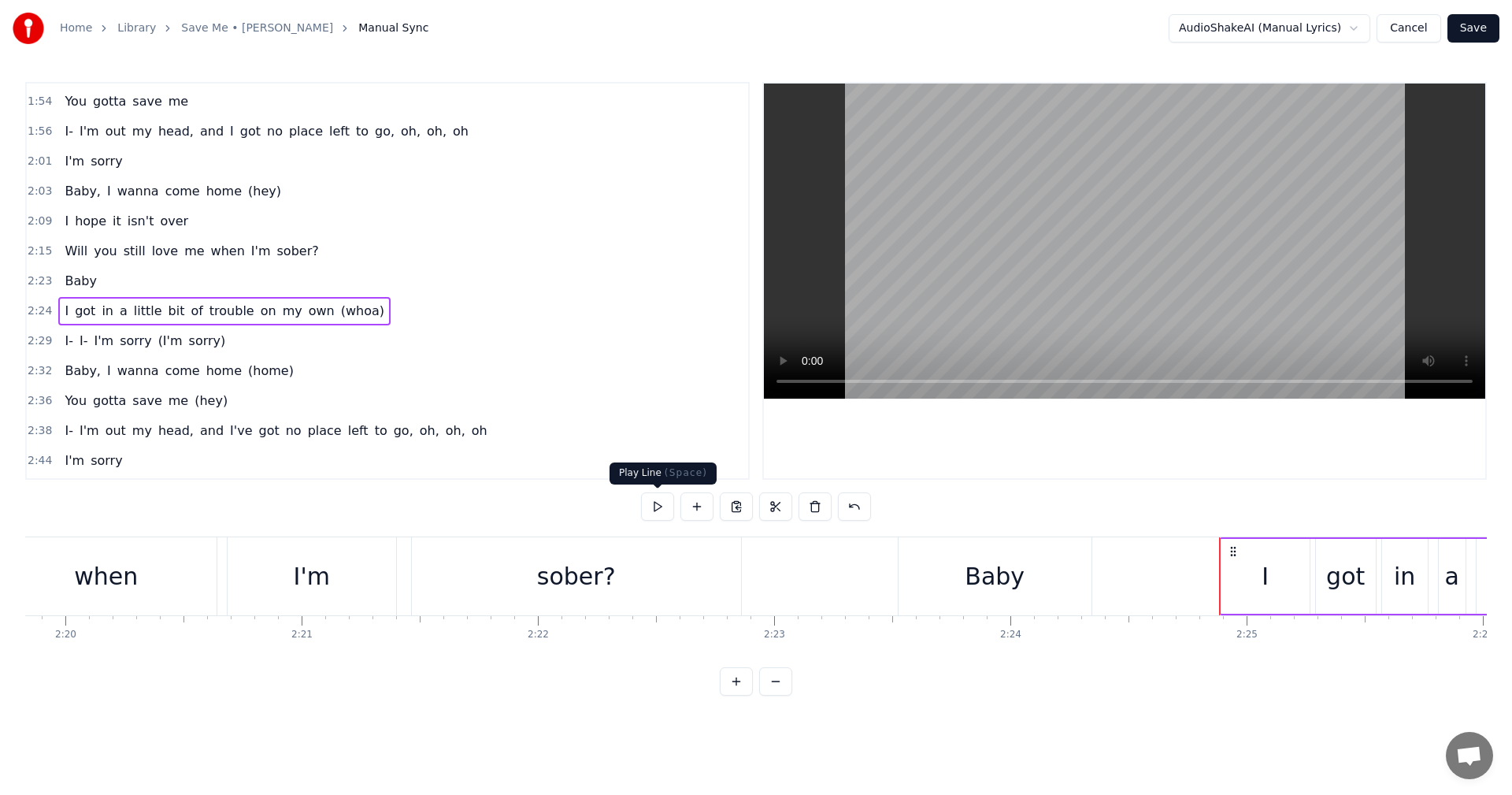
click at [673, 504] on button at bounding box center [658, 507] width 33 height 29
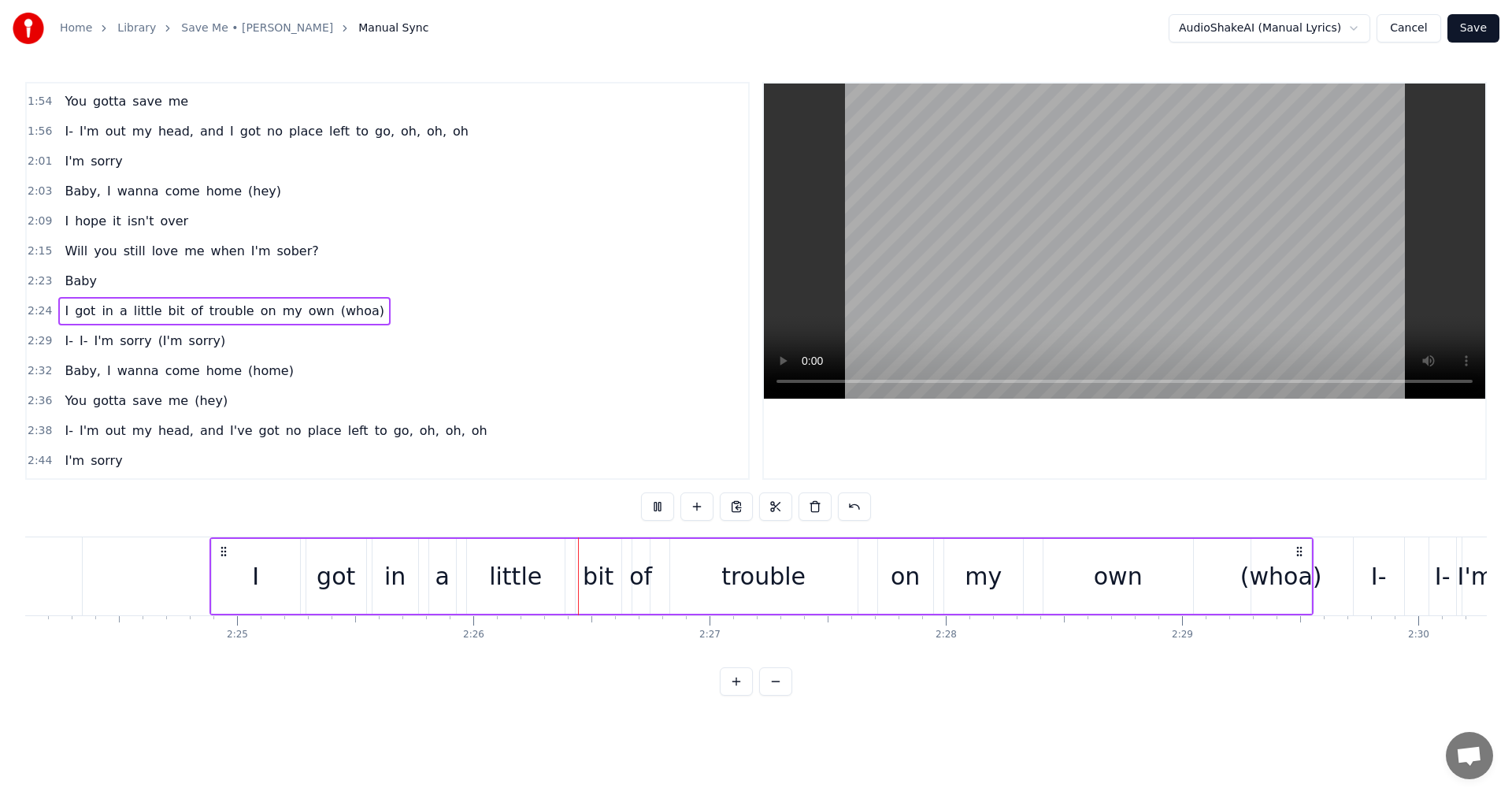
scroll to position [0, 34386]
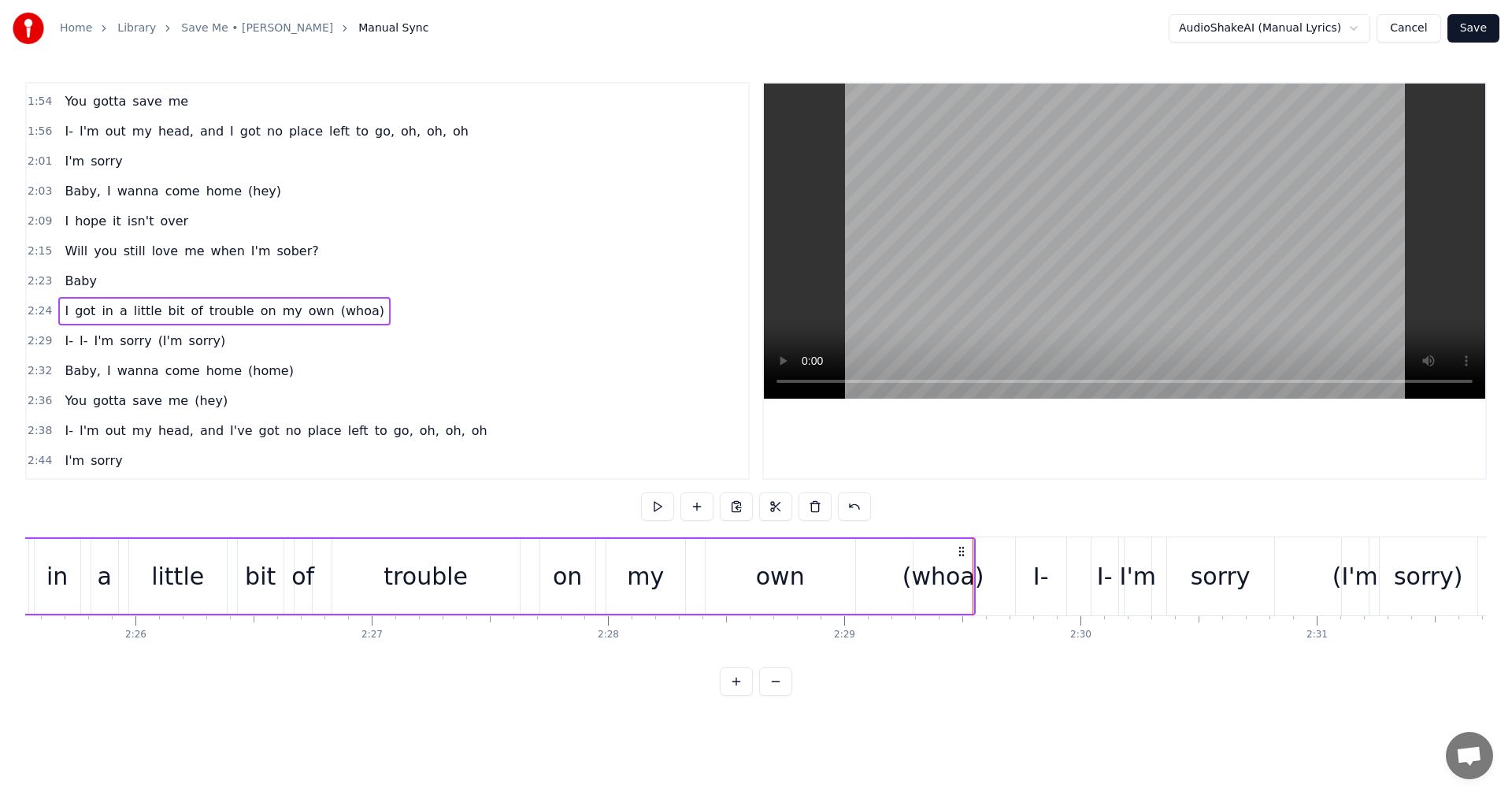
click at [40, 340] on span "2:29" at bounding box center [40, 341] width 24 height 16
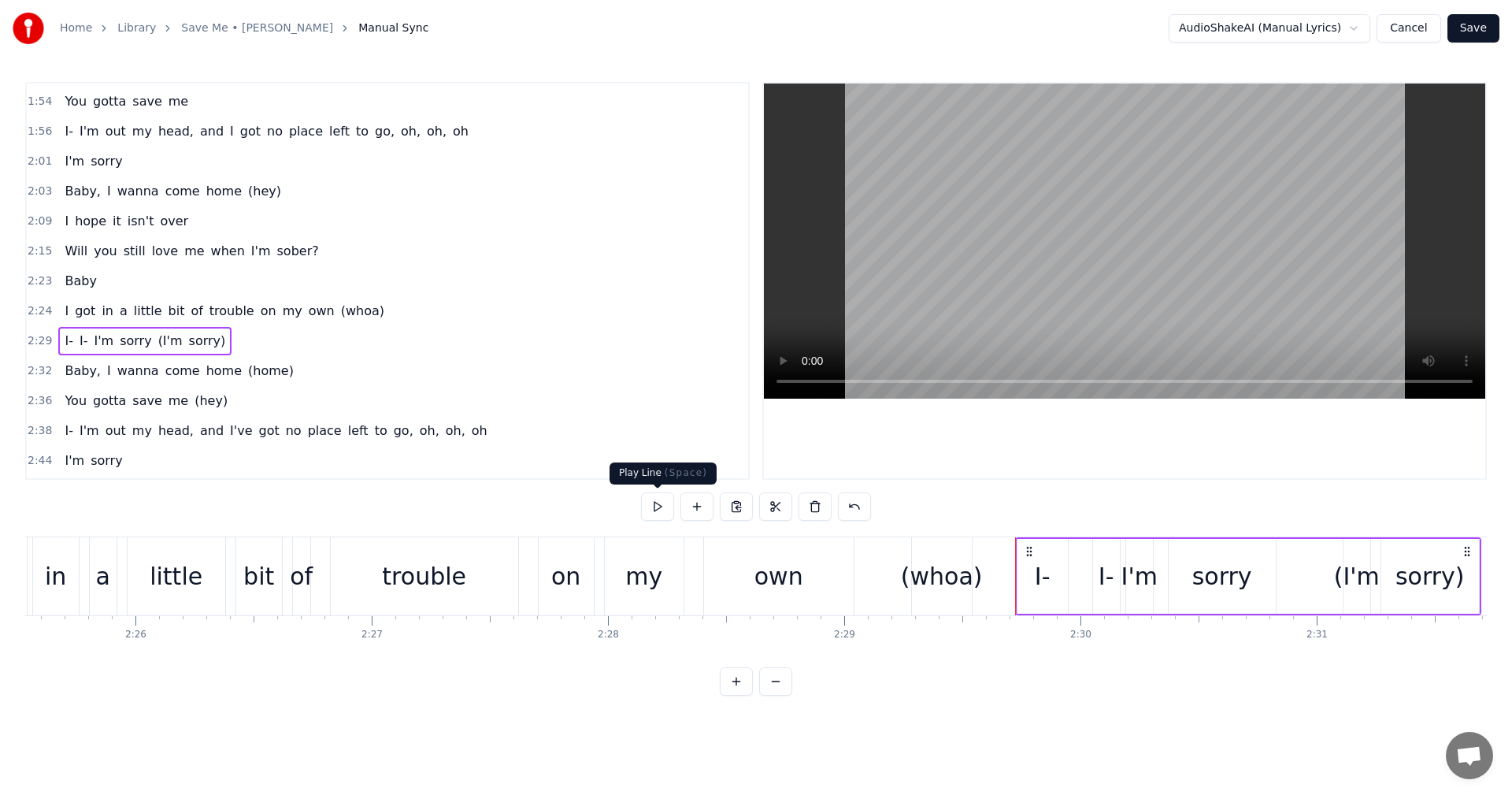
click at [653, 513] on button at bounding box center [658, 507] width 33 height 29
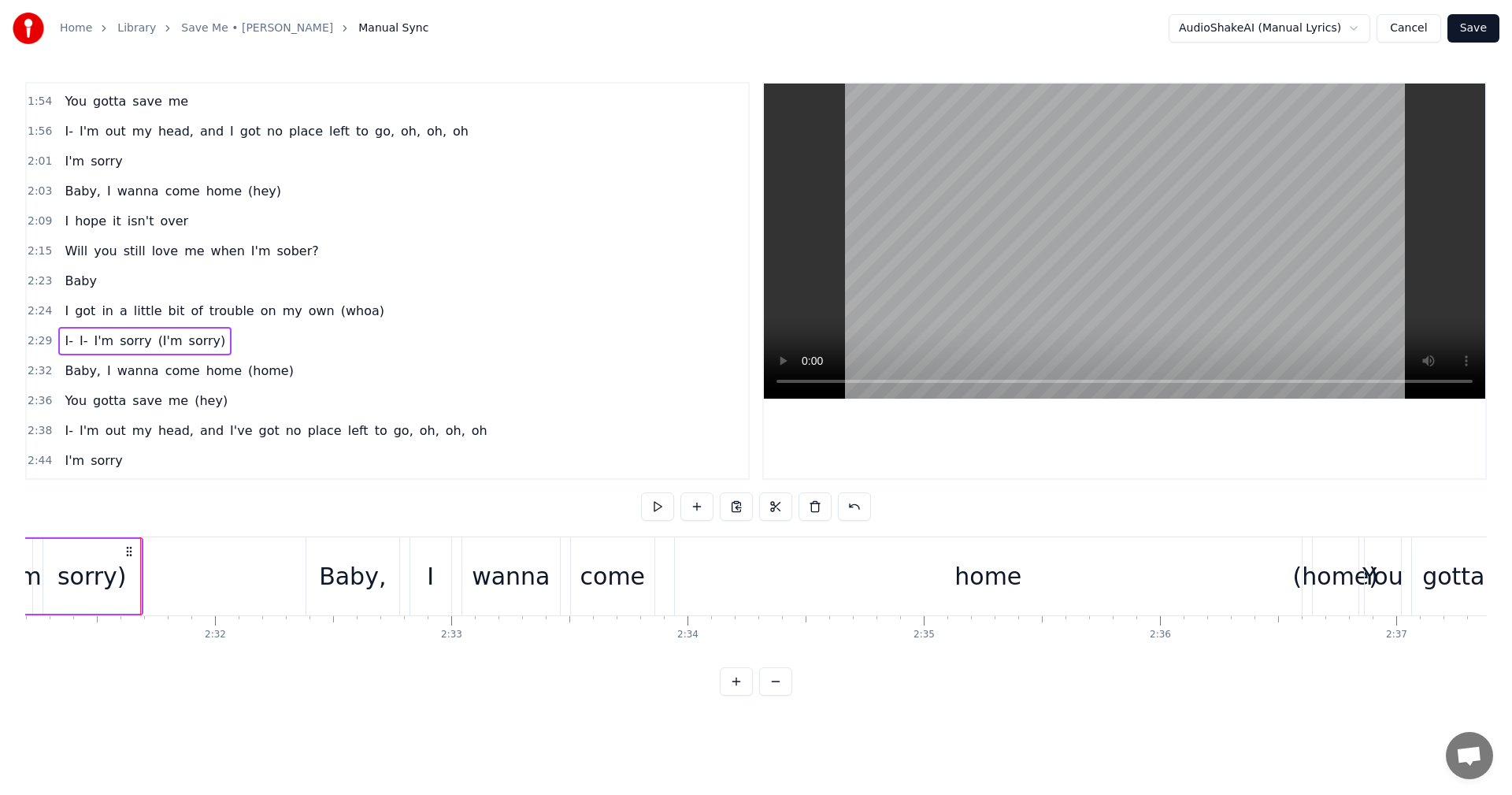
scroll to position [0, 35725]
click at [666, 509] on button at bounding box center [658, 507] width 33 height 29
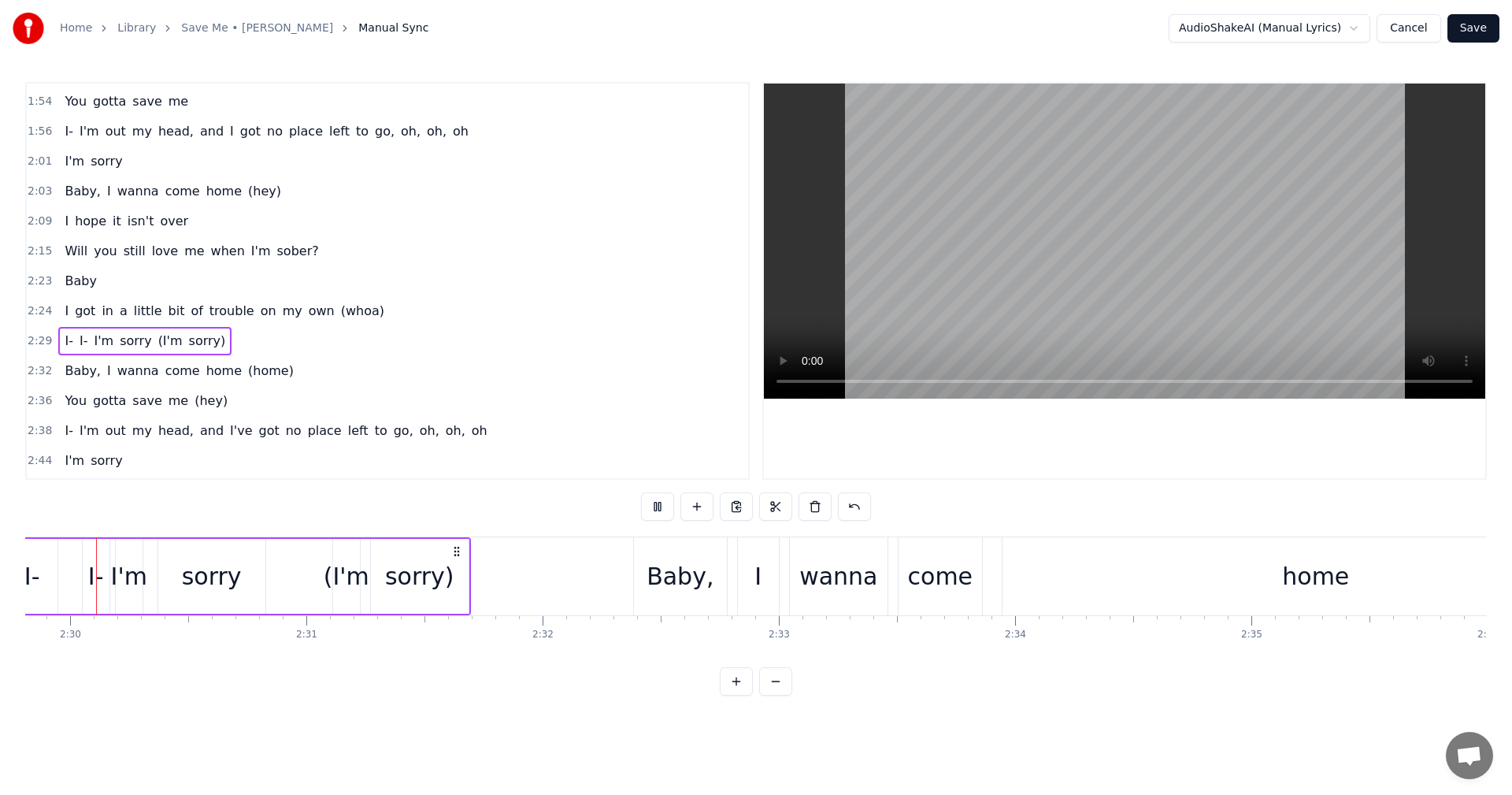
scroll to position [0, 35343]
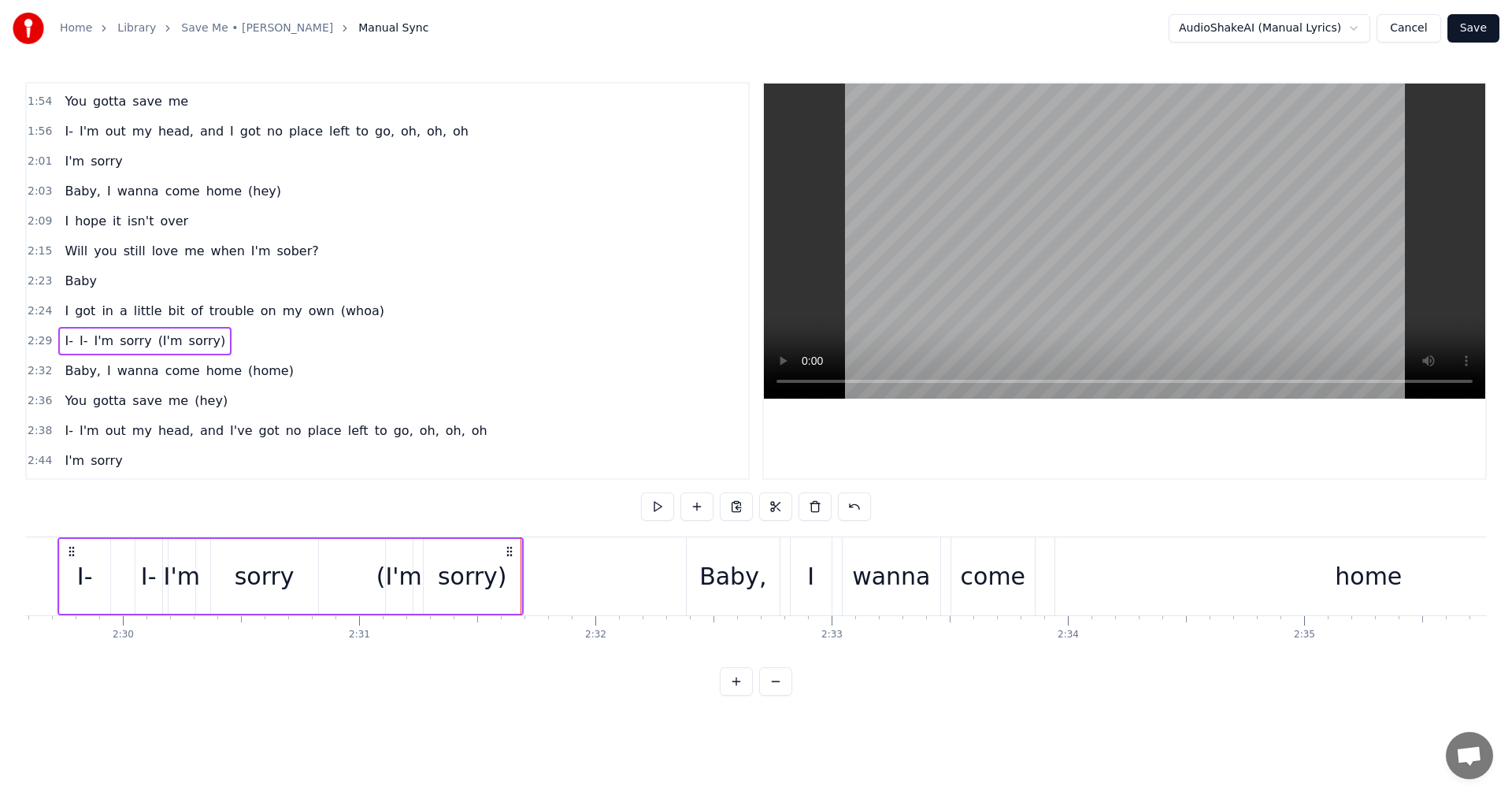
click at [33, 369] on span "2:32" at bounding box center [40, 372] width 24 height 16
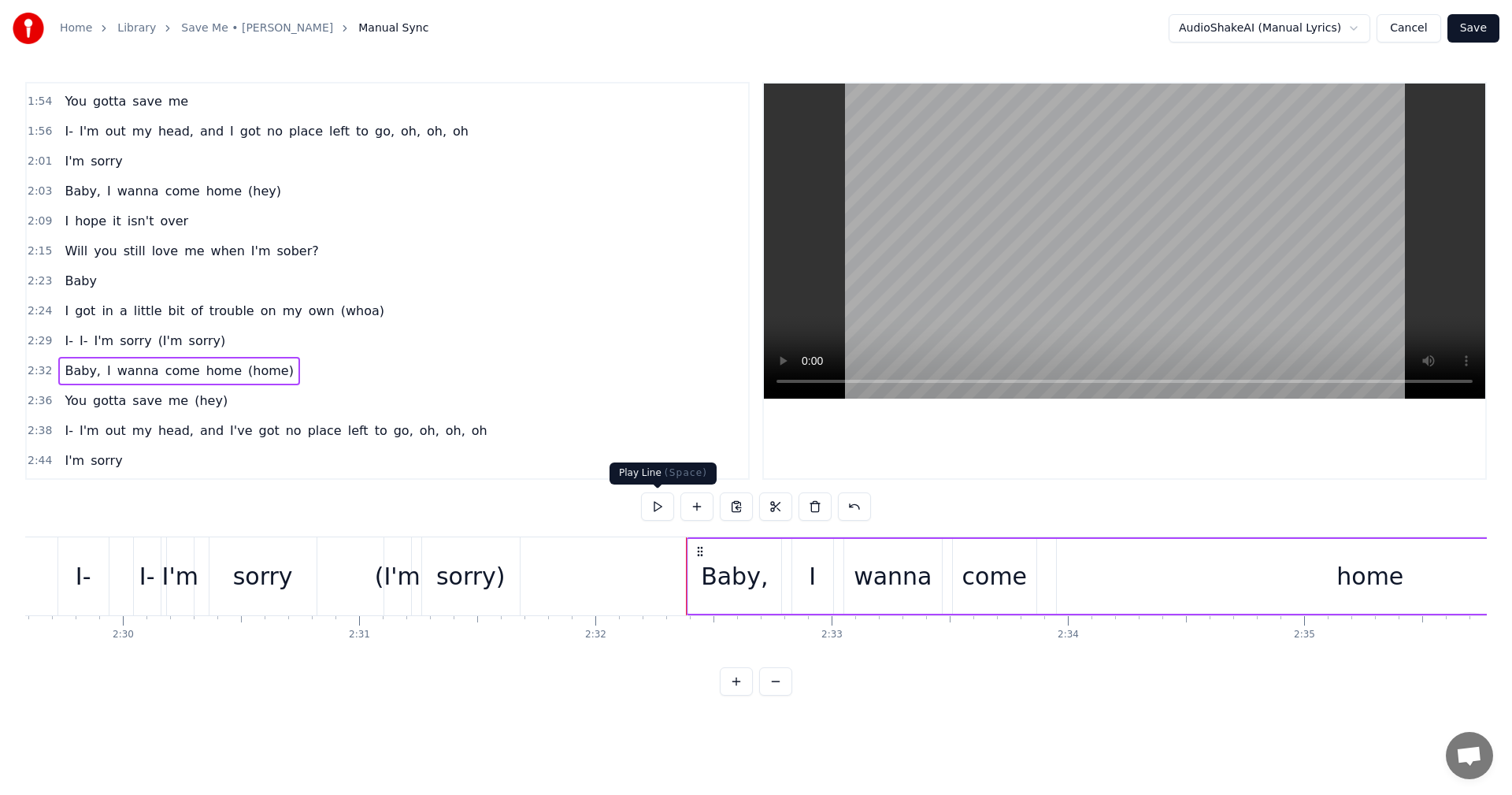
click at [652, 503] on button at bounding box center [658, 507] width 33 height 29
click at [656, 503] on button at bounding box center [658, 507] width 33 height 29
click at [1348, 578] on div "home" at bounding box center [1369, 576] width 67 height 36
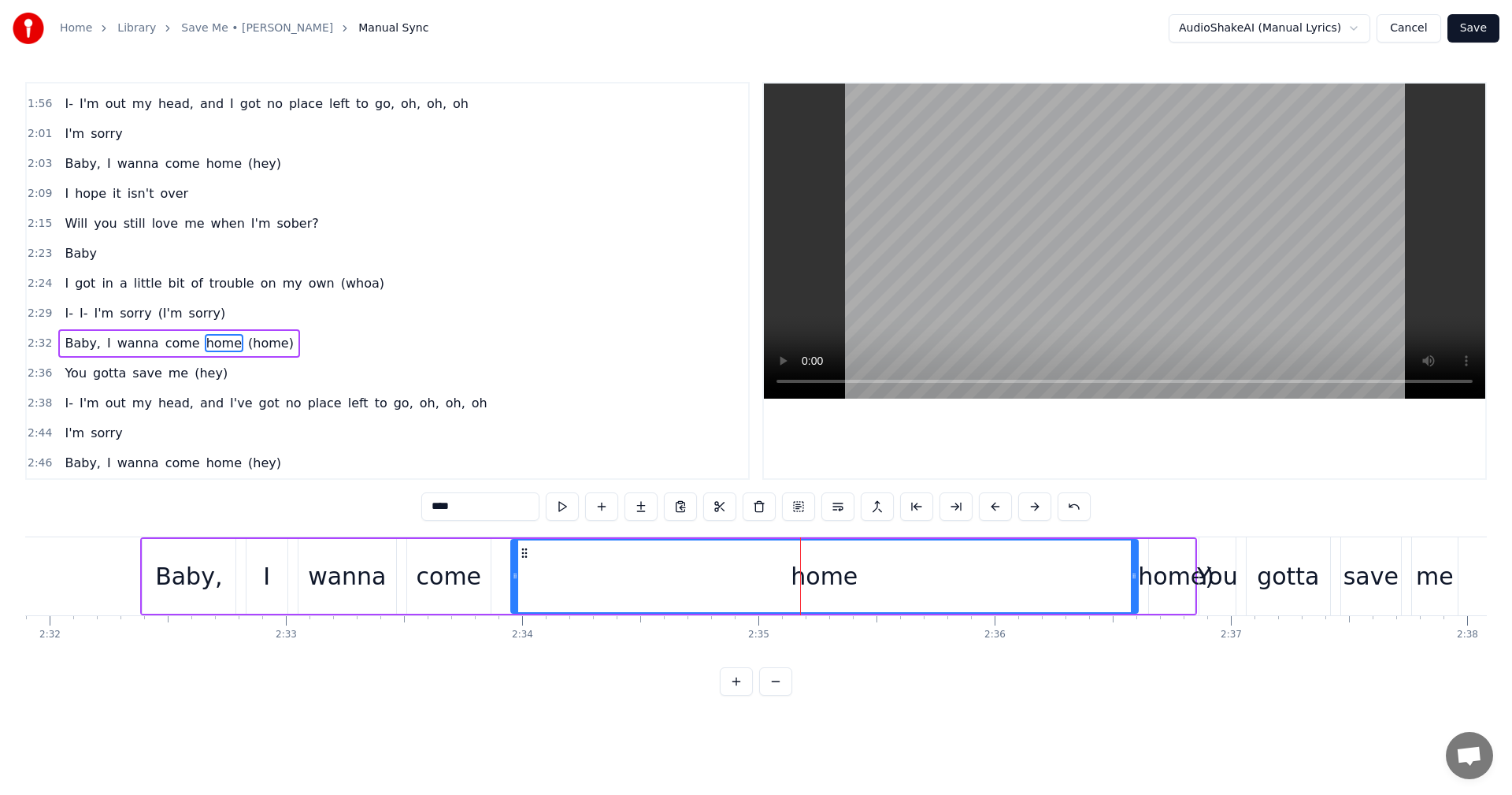
scroll to position [0, 35841]
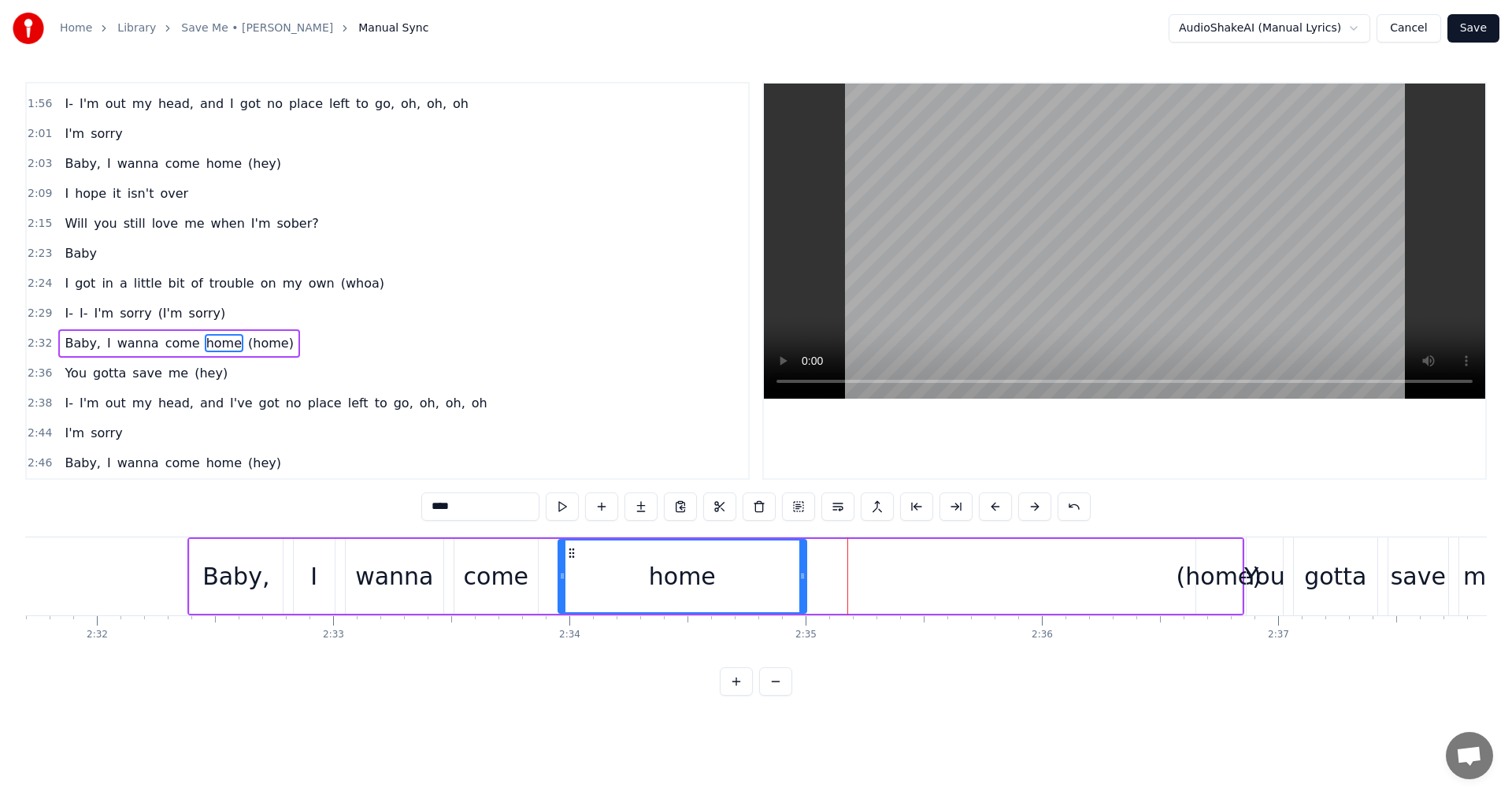
drag, startPoint x: 1183, startPoint y: 585, endPoint x: 804, endPoint y: 572, distance: 379.2
click at [804, 572] on div at bounding box center [802, 576] width 6 height 72
click at [32, 347] on span "2:32" at bounding box center [40, 344] width 24 height 16
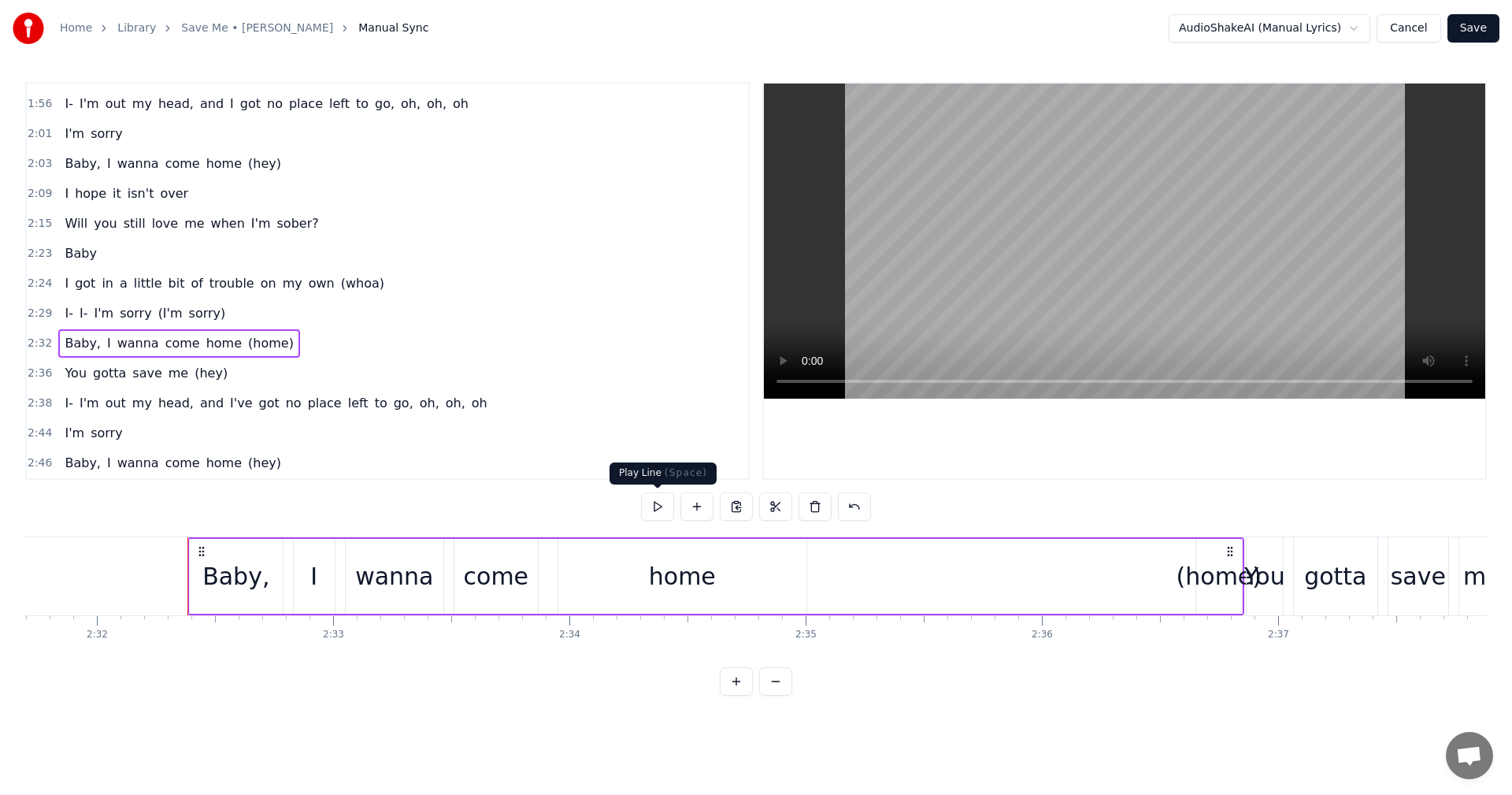
click at [651, 505] on button at bounding box center [658, 507] width 33 height 29
click at [37, 371] on span "2:36" at bounding box center [40, 373] width 24 height 16
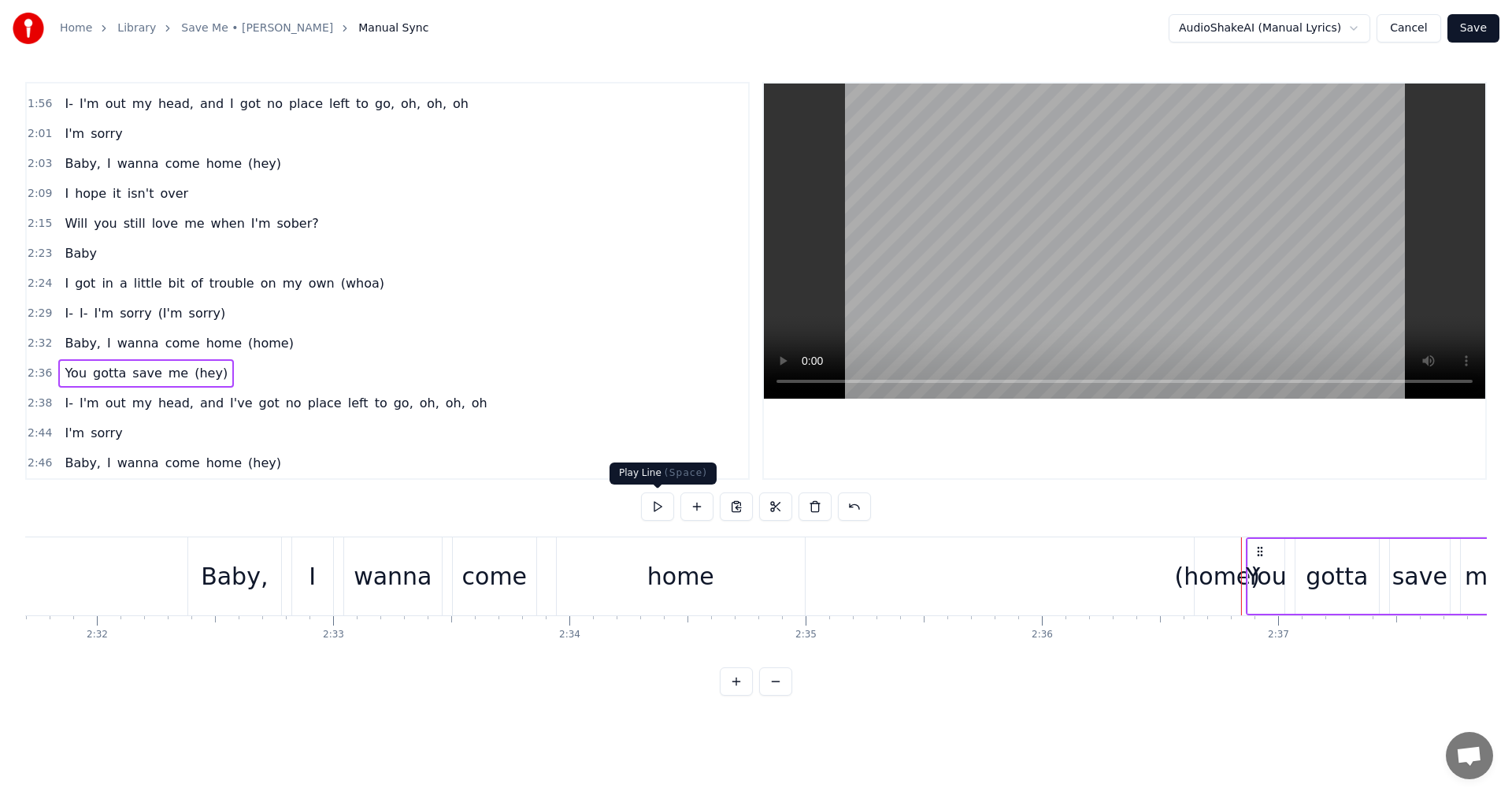
click at [660, 512] on button at bounding box center [658, 507] width 33 height 29
click at [36, 374] on span "2:36" at bounding box center [40, 373] width 24 height 16
click at [662, 507] on button at bounding box center [658, 507] width 33 height 29
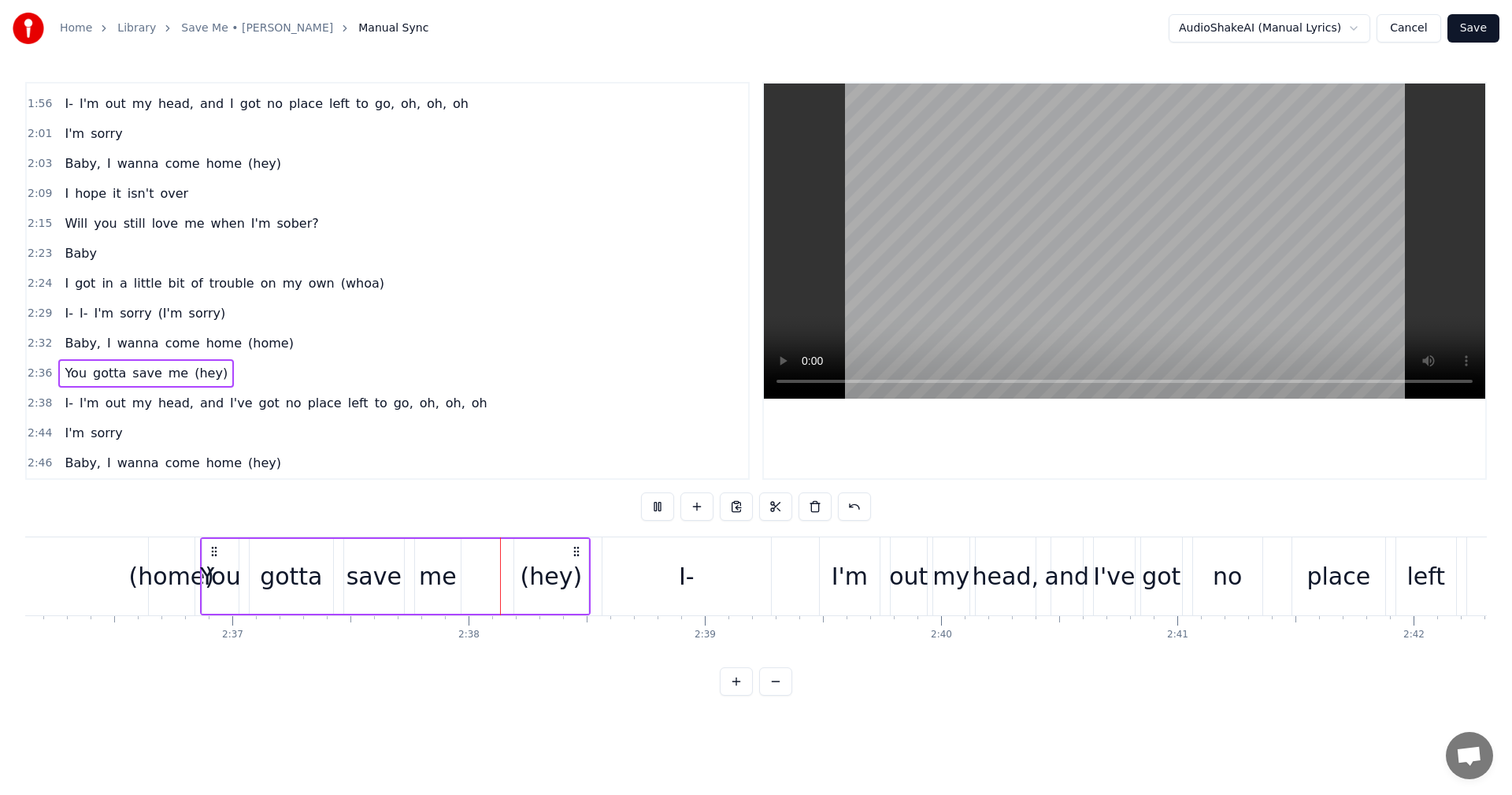
scroll to position [0, 37160]
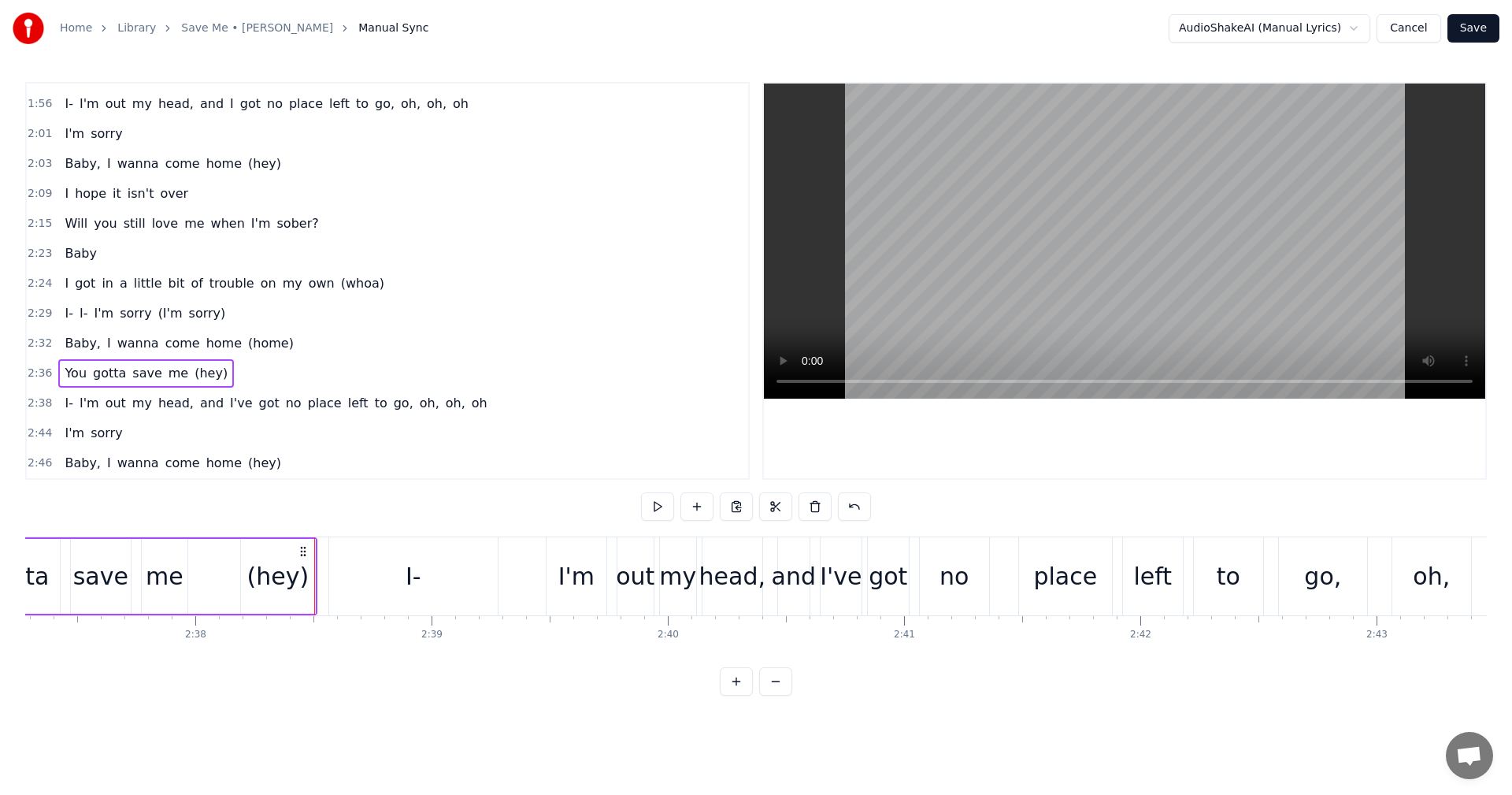
click at [29, 405] on span "2:38" at bounding box center [40, 404] width 24 height 16
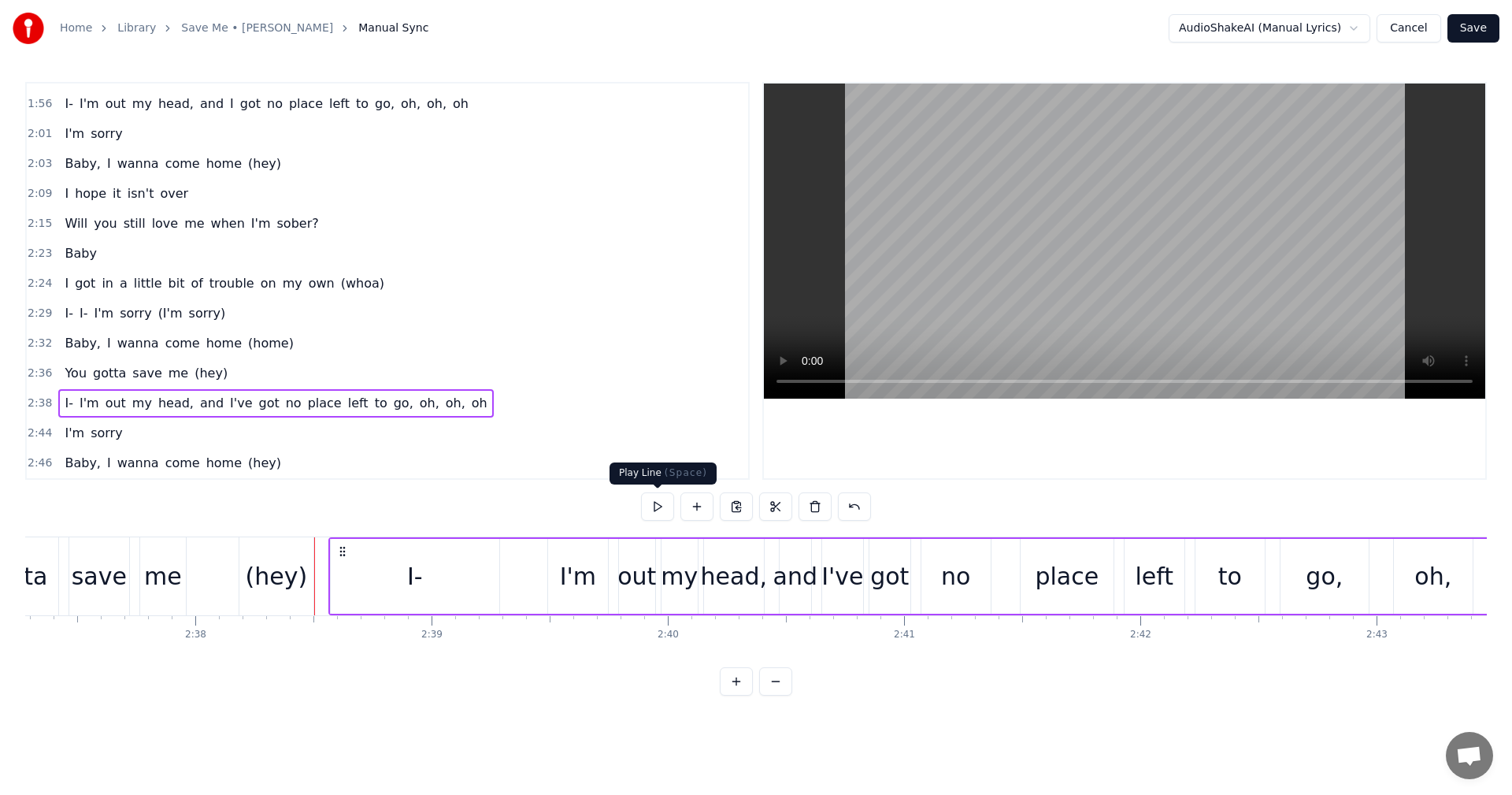
click at [656, 507] on button at bounding box center [658, 507] width 33 height 29
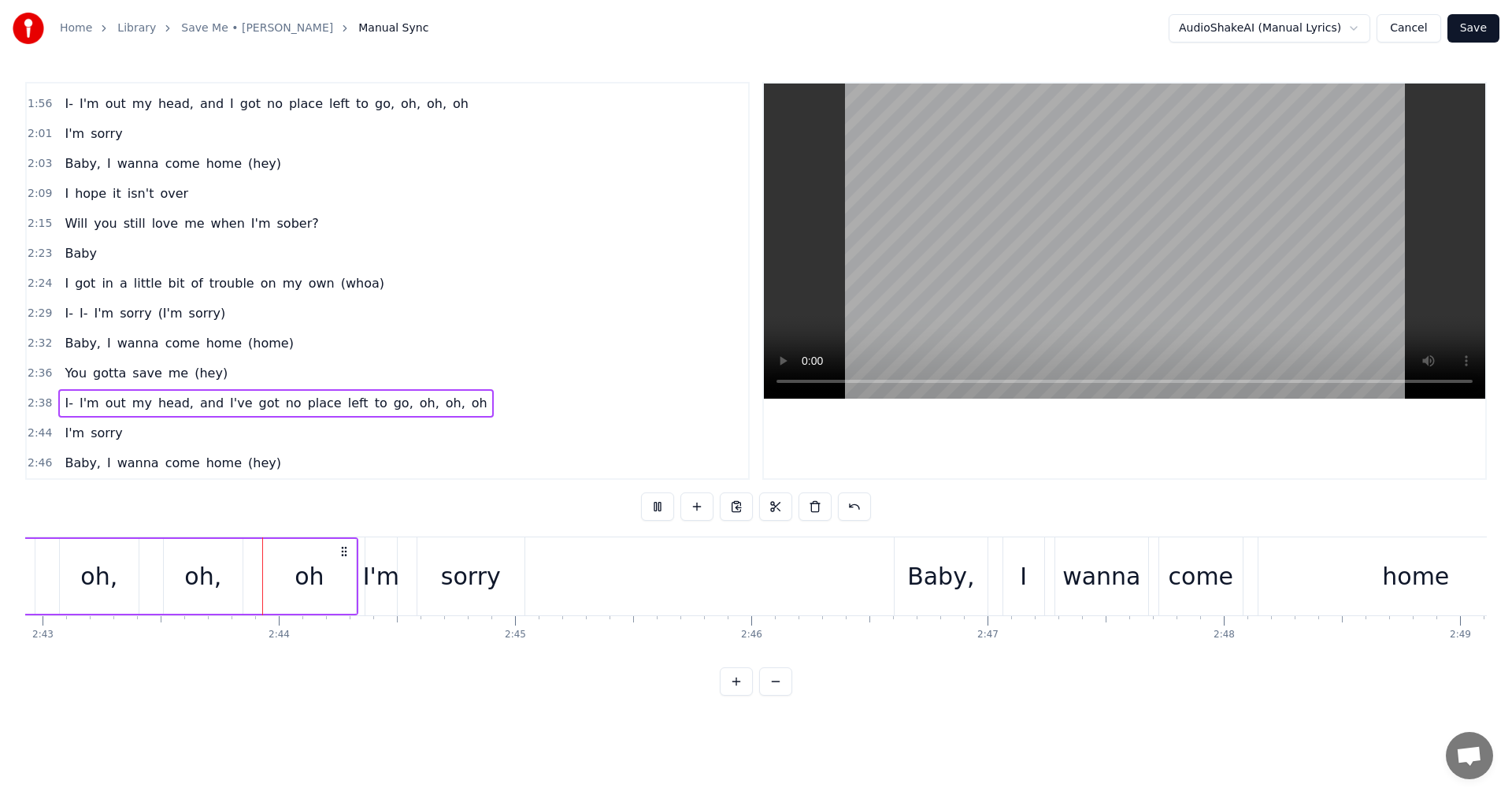
scroll to position [0, 38497]
click at [30, 434] on span "2:44" at bounding box center [40, 433] width 24 height 16
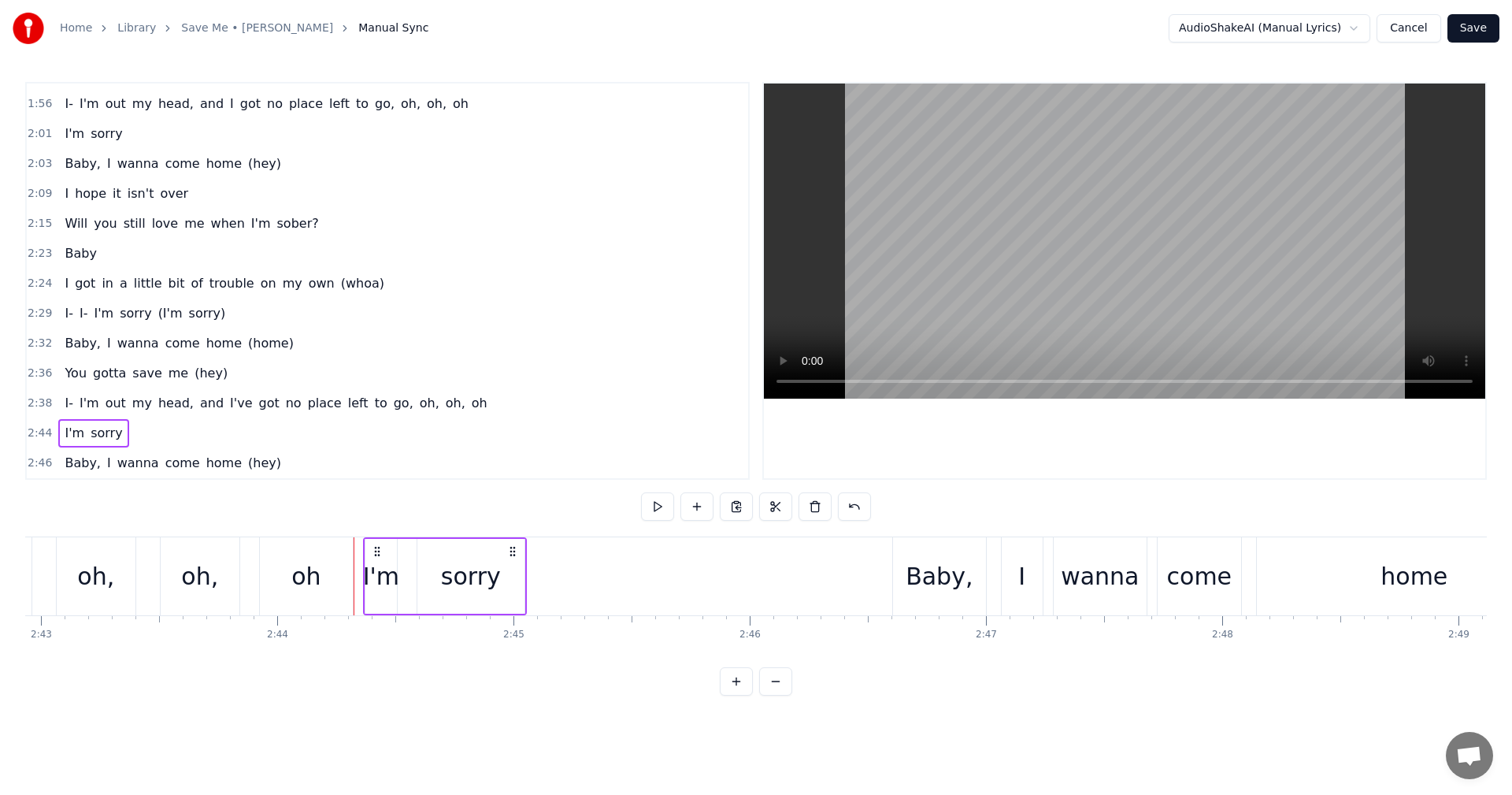
click at [648, 506] on button at bounding box center [658, 507] width 33 height 29
click at [38, 465] on span "2:46" at bounding box center [40, 463] width 24 height 16
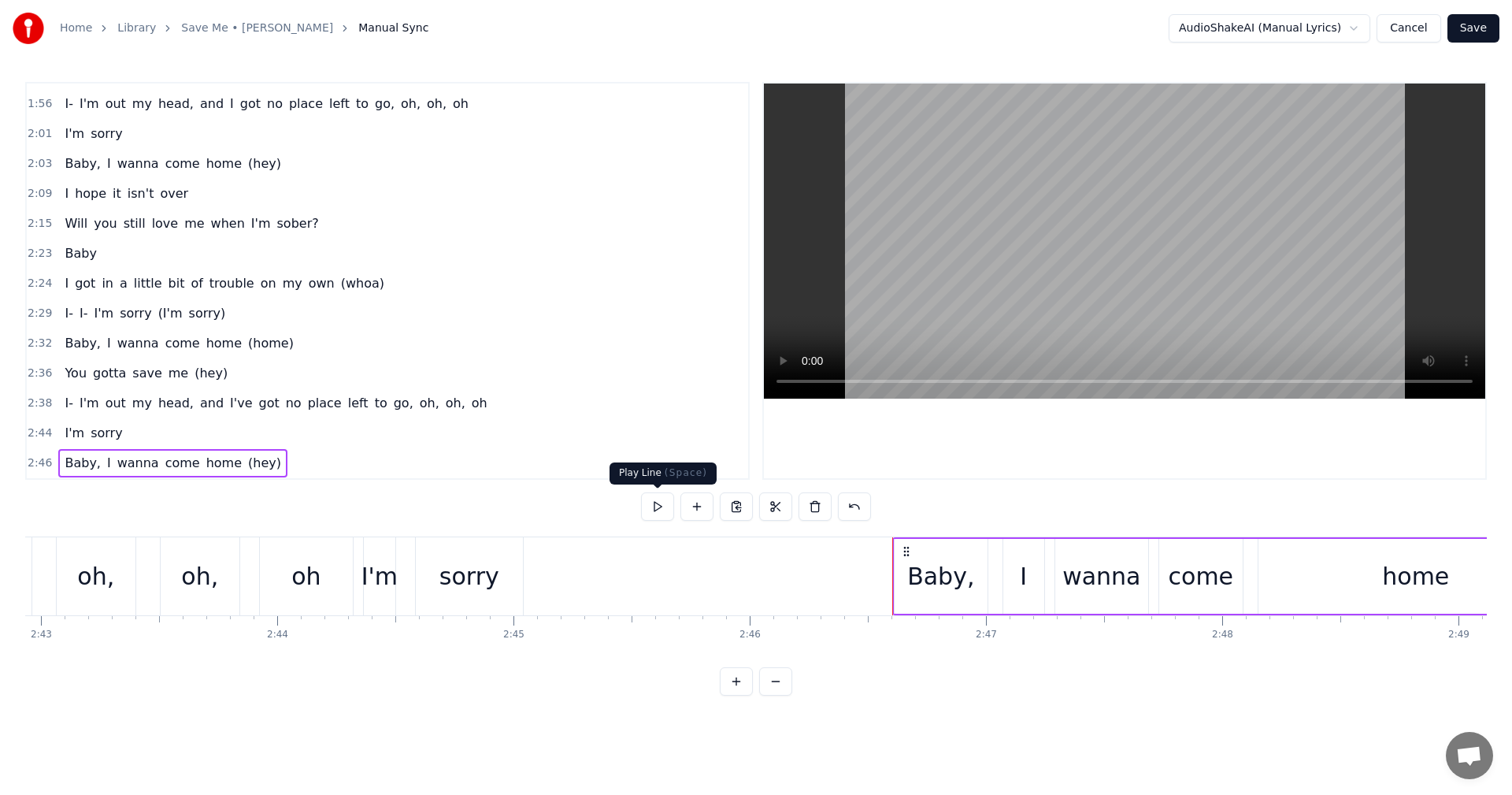
click at [660, 513] on button at bounding box center [658, 507] width 33 height 29
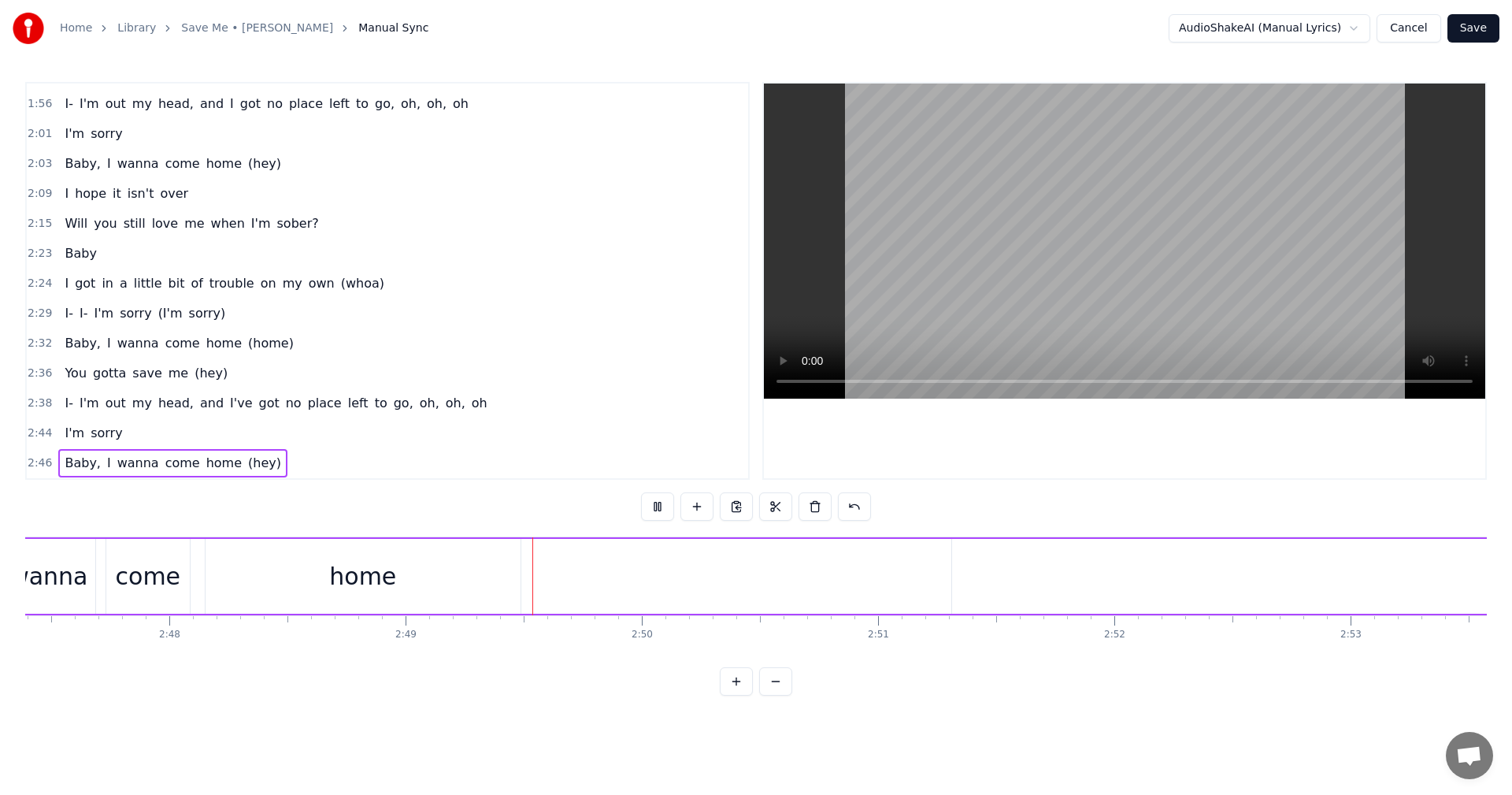
scroll to position [0, 39837]
click at [660, 513] on button at bounding box center [658, 507] width 33 height 29
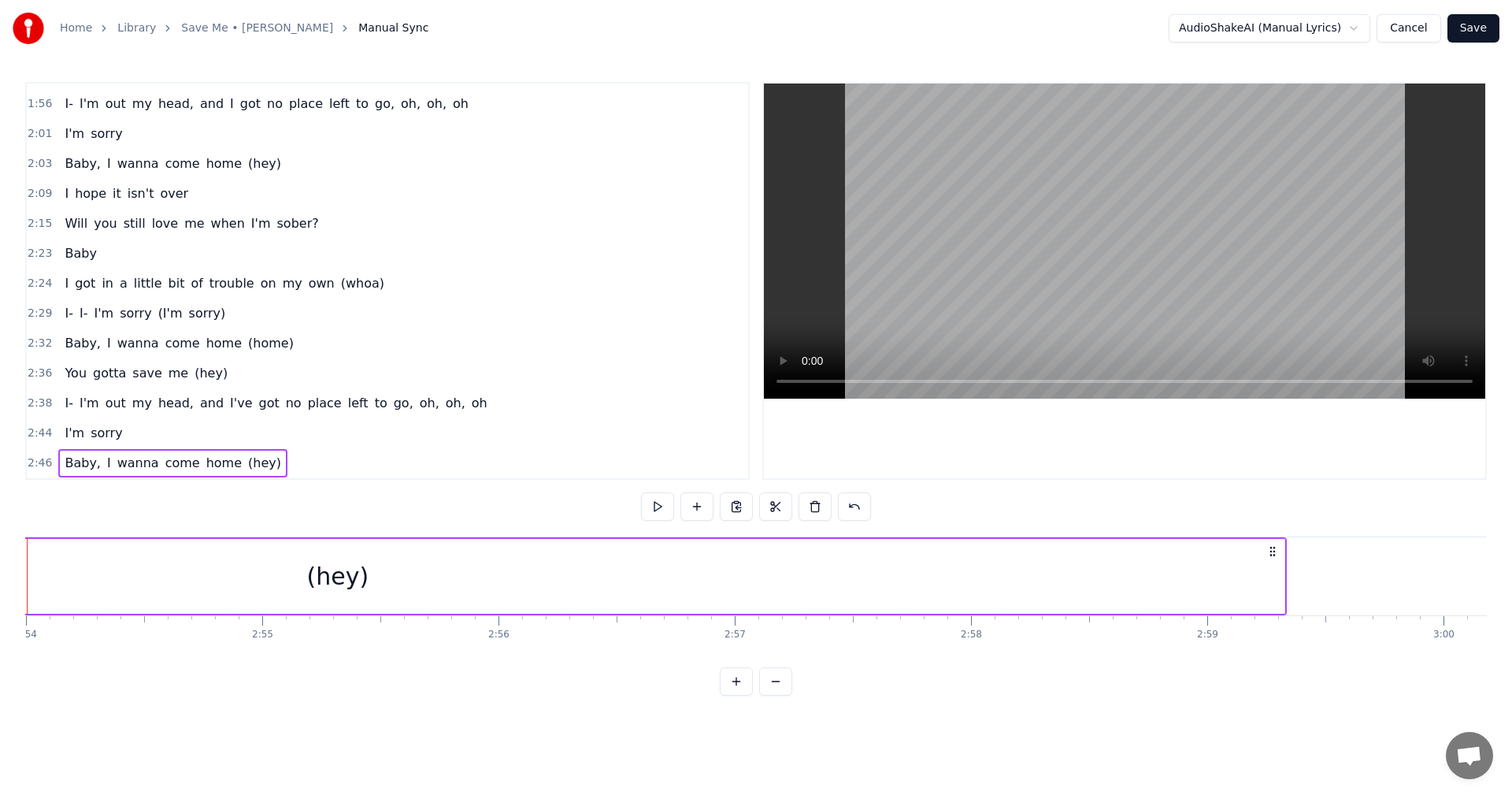
scroll to position [0, 41205]
click at [1161, 582] on div "(hey)" at bounding box center [243, 576] width 1894 height 74
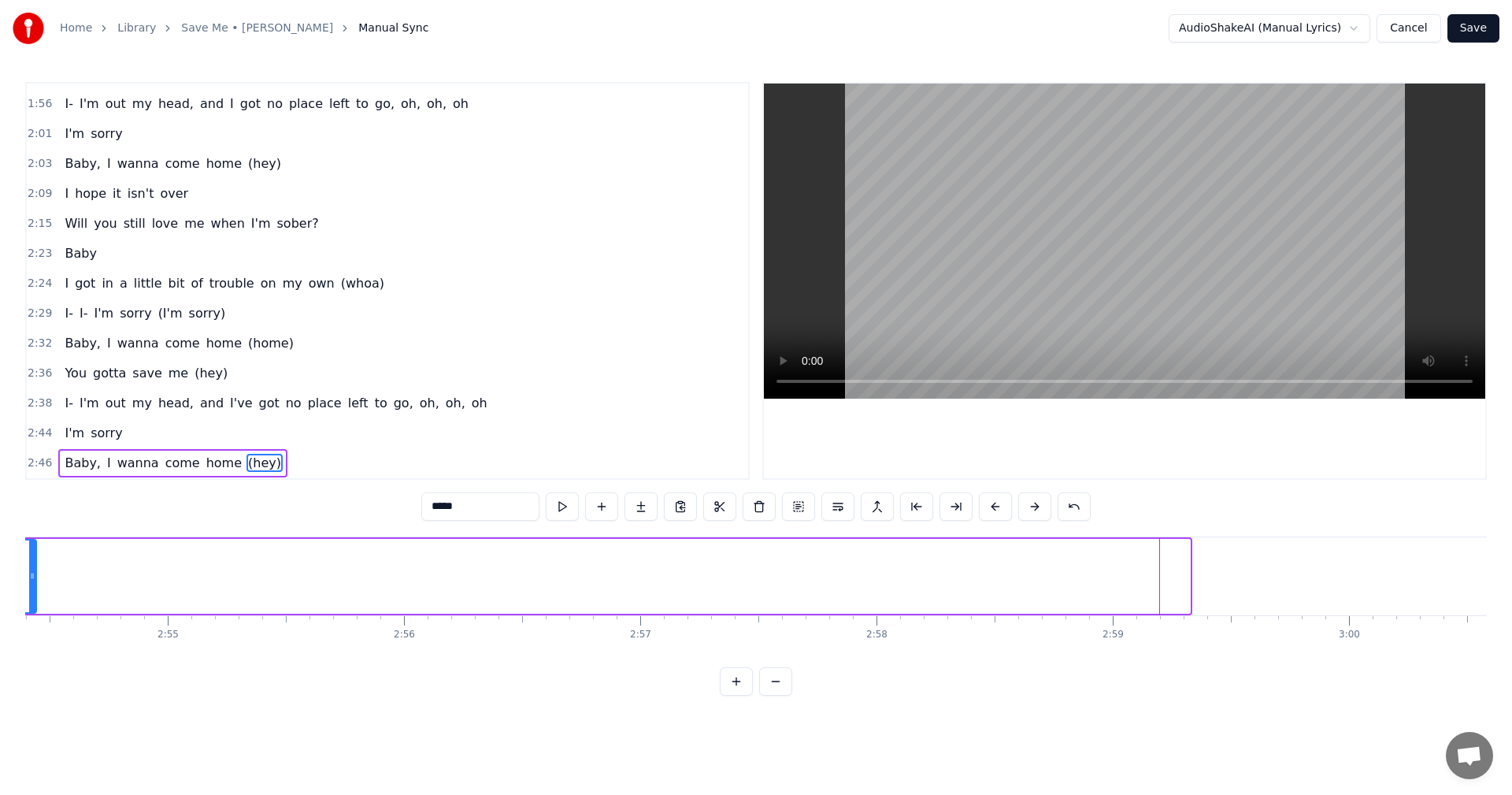
drag, startPoint x: 1187, startPoint y: 582, endPoint x: 34, endPoint y: 565, distance: 1153.1
click at [34, 565] on div at bounding box center [32, 576] width 6 height 72
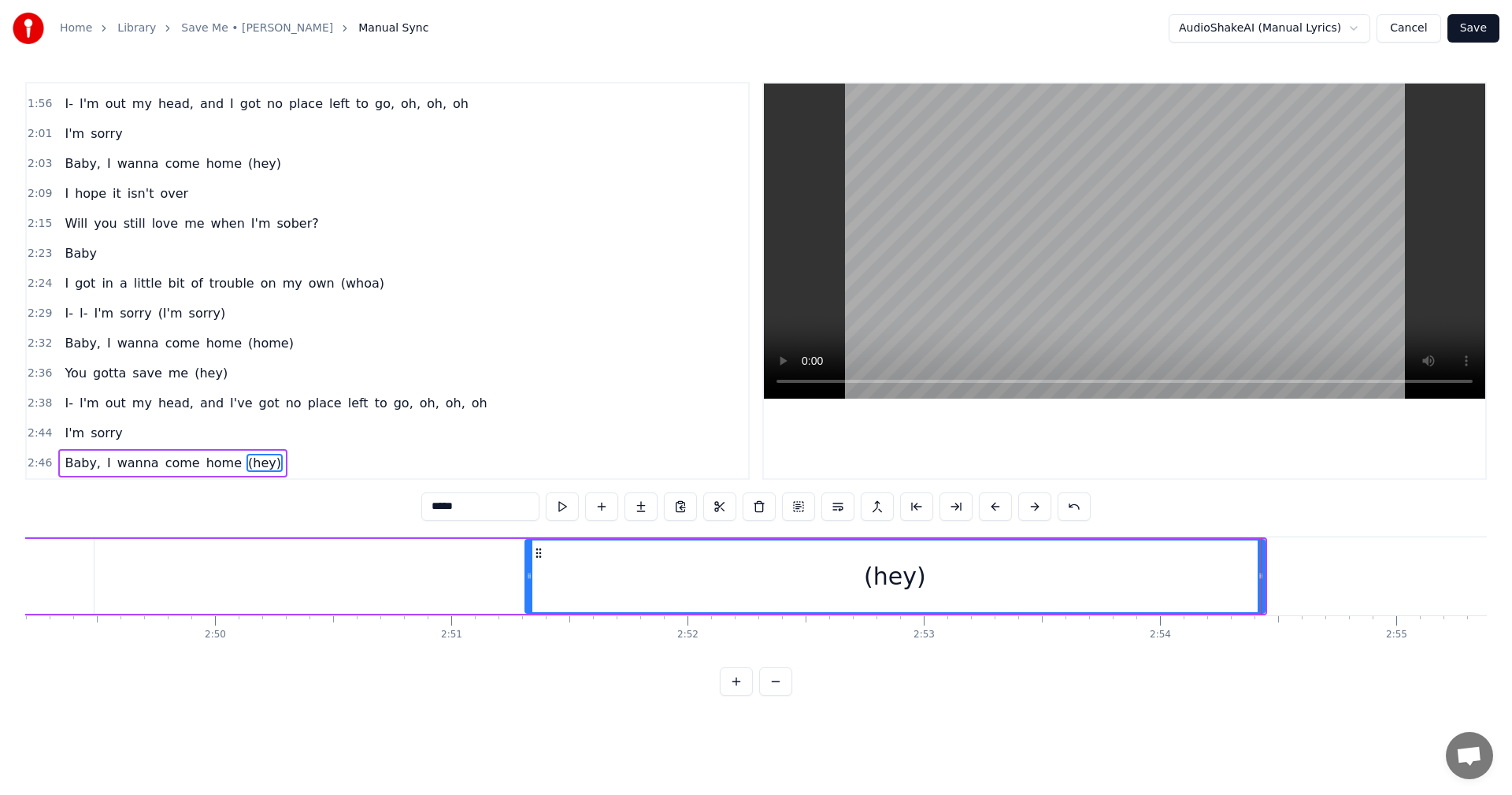
scroll to position [0, 39929]
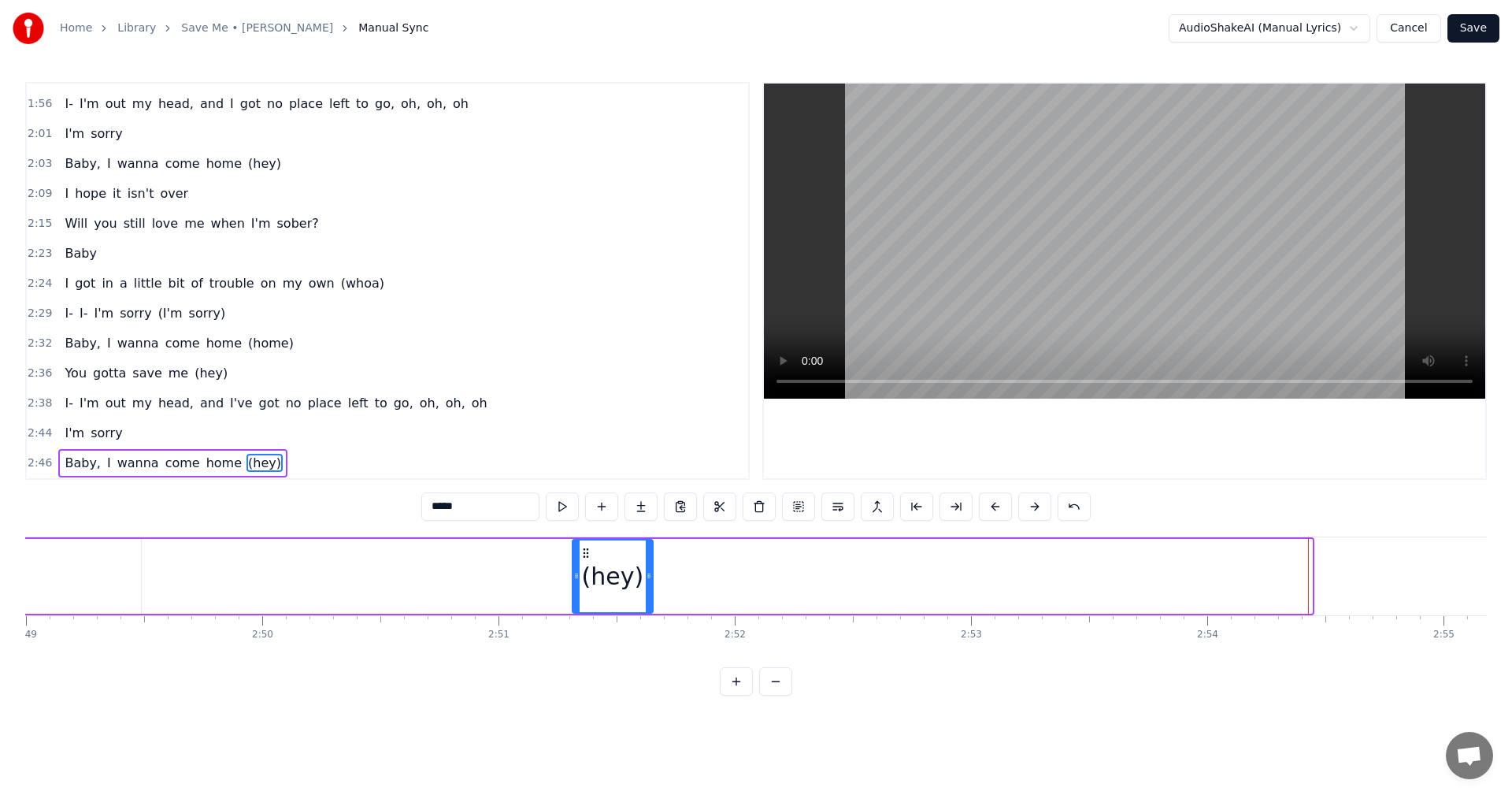
drag, startPoint x: 1307, startPoint y: 583, endPoint x: 647, endPoint y: 591, distance: 660.0
click at [647, 591] on div at bounding box center [648, 576] width 6 height 72
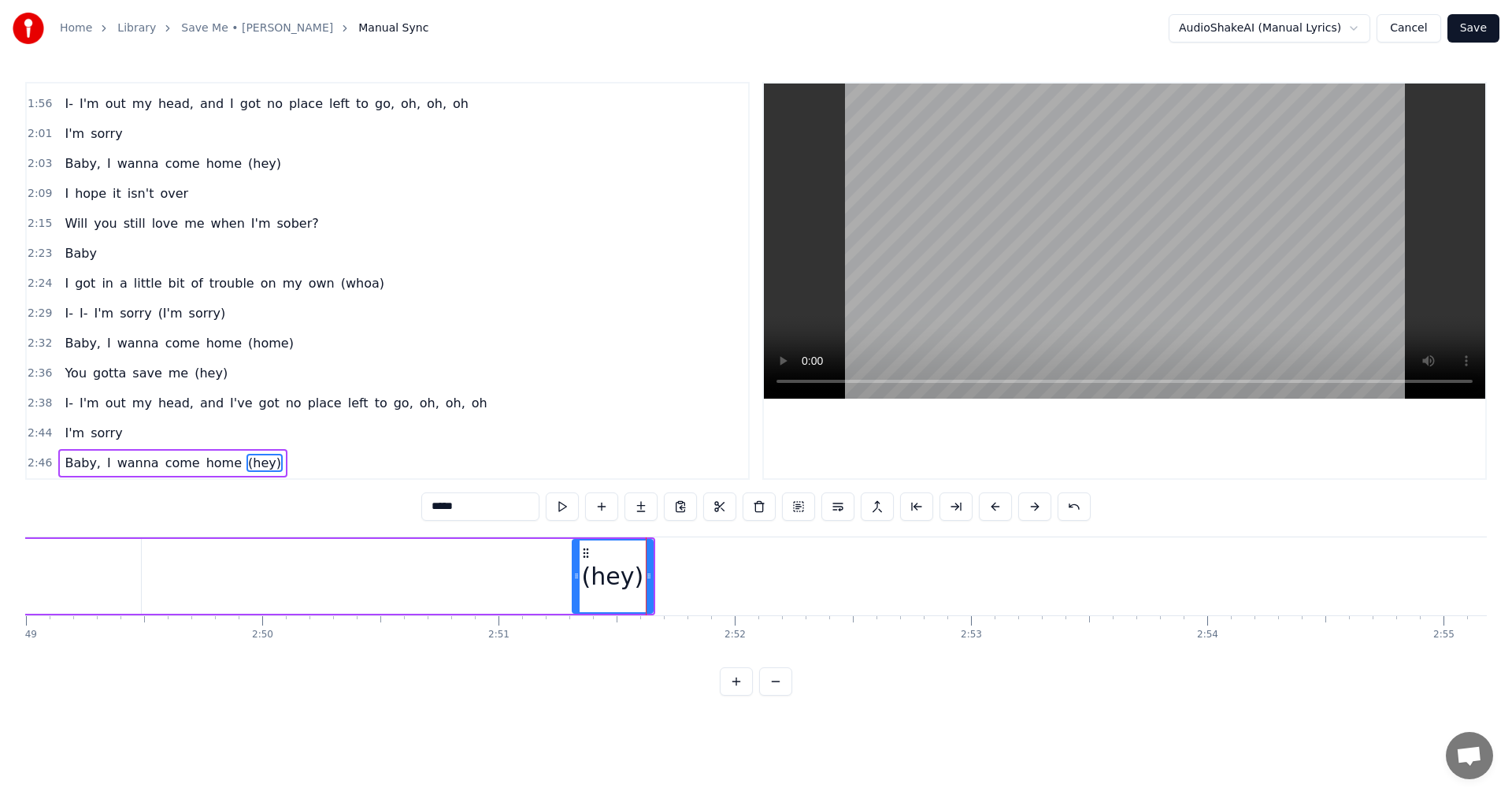
click at [35, 464] on span "2:46" at bounding box center [40, 463] width 24 height 16
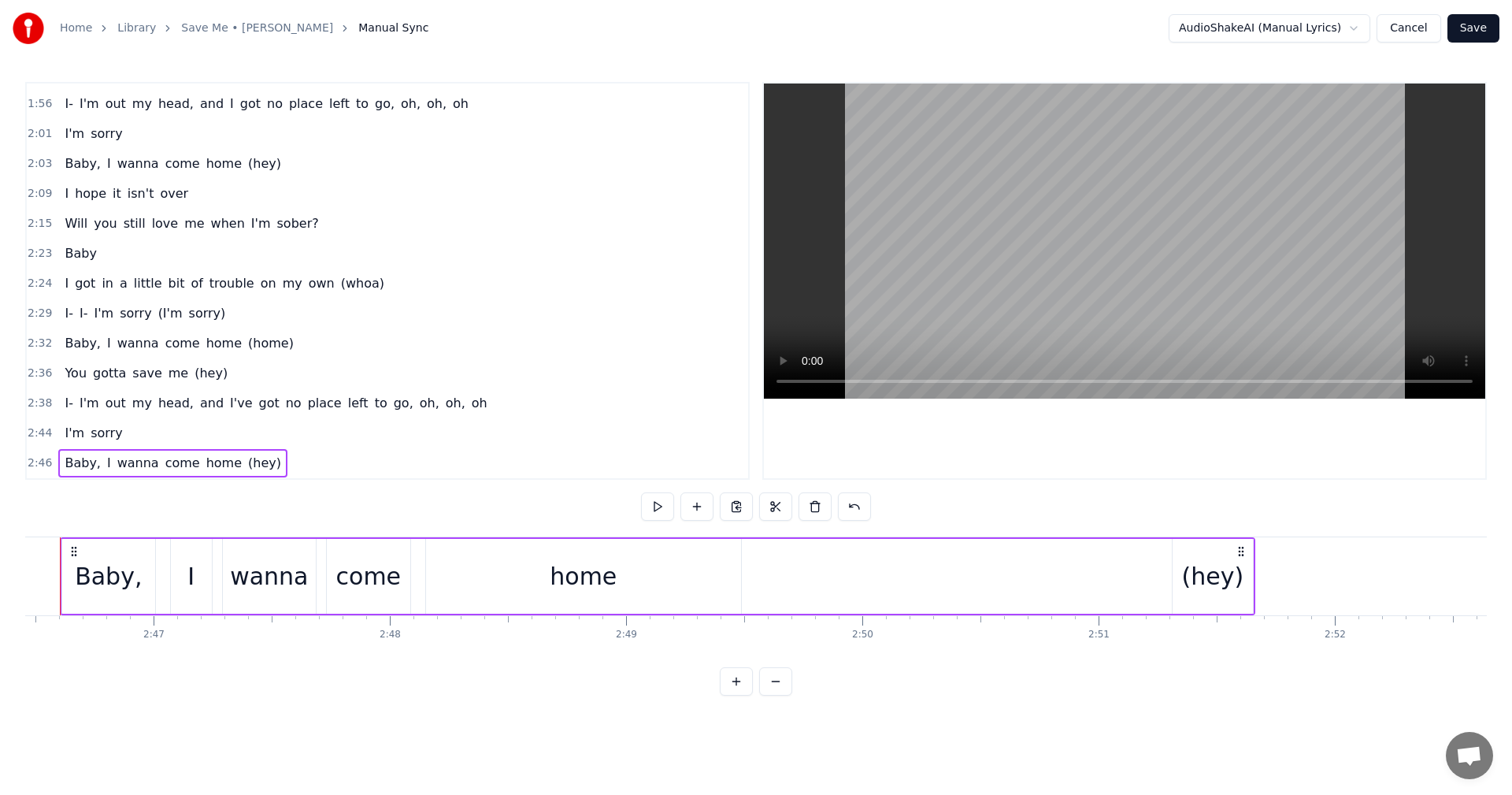
scroll to position [0, 39284]
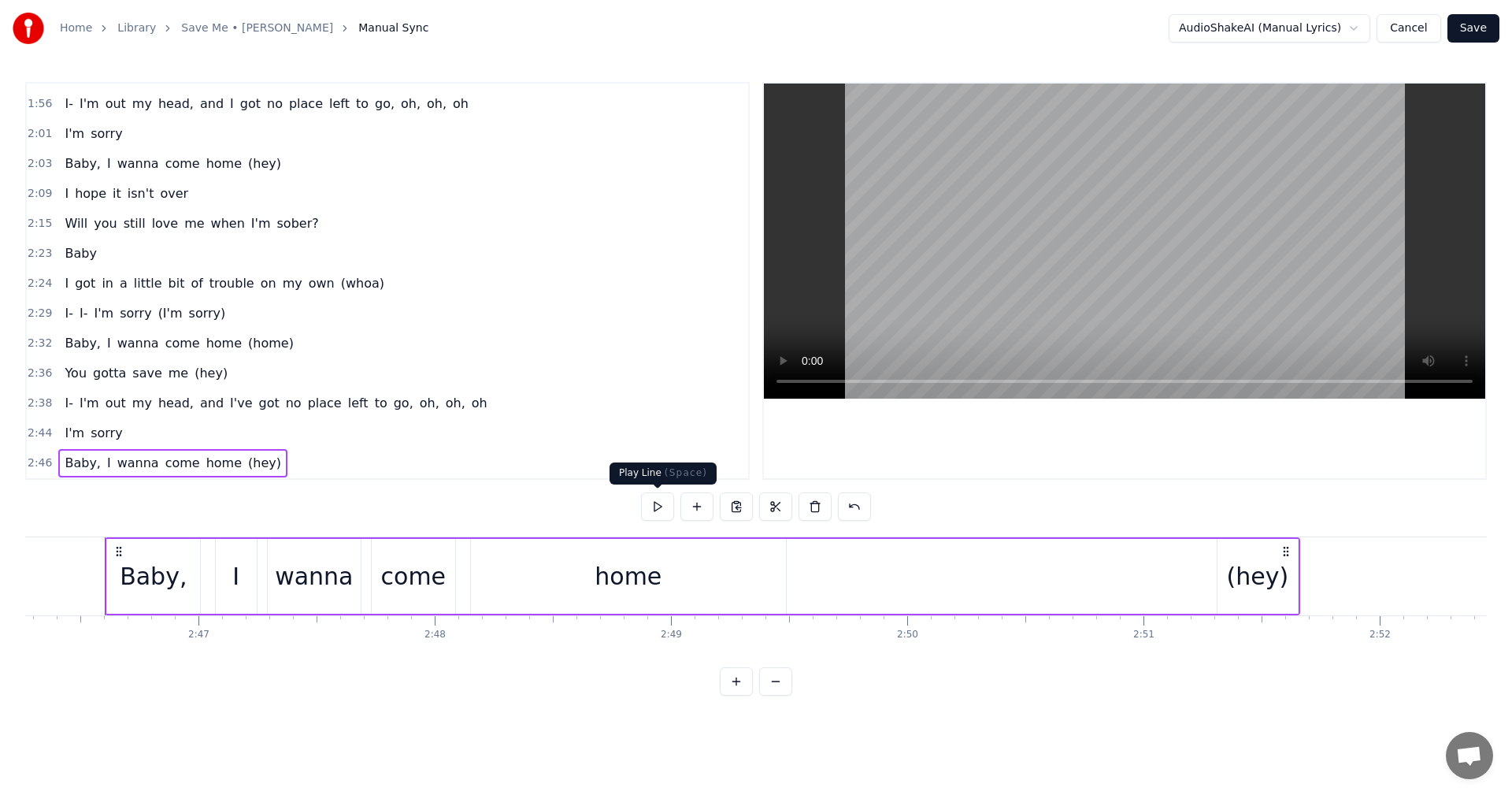
click at [657, 504] on button at bounding box center [658, 507] width 33 height 29
click at [1246, 573] on div "(hey)" at bounding box center [1258, 576] width 62 height 36
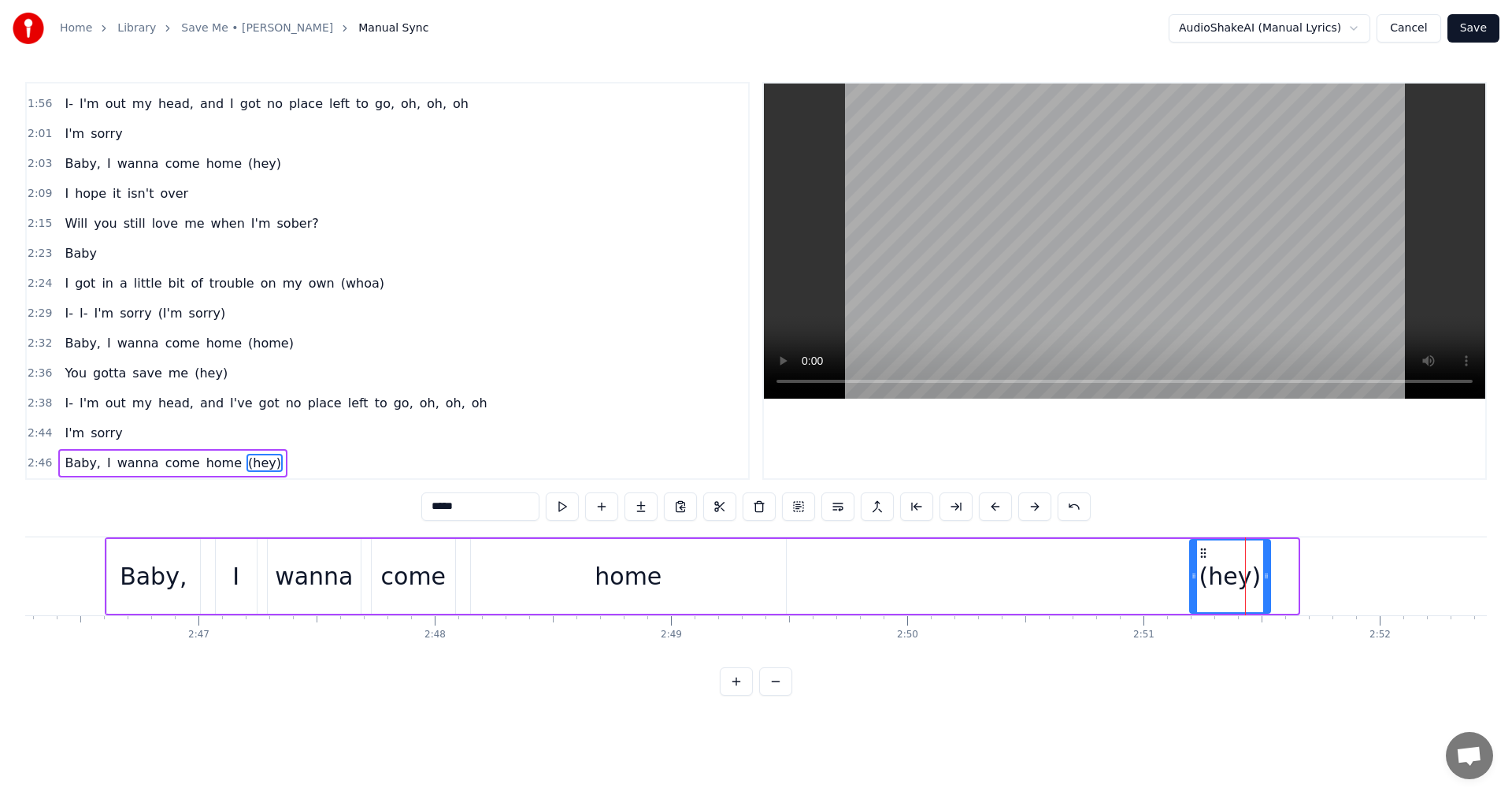
drag, startPoint x: 1233, startPoint y: 553, endPoint x: 1206, endPoint y: 556, distance: 27.2
click at [1206, 556] on icon at bounding box center [1203, 553] width 13 height 13
click at [34, 463] on span "2:46" at bounding box center [40, 463] width 24 height 16
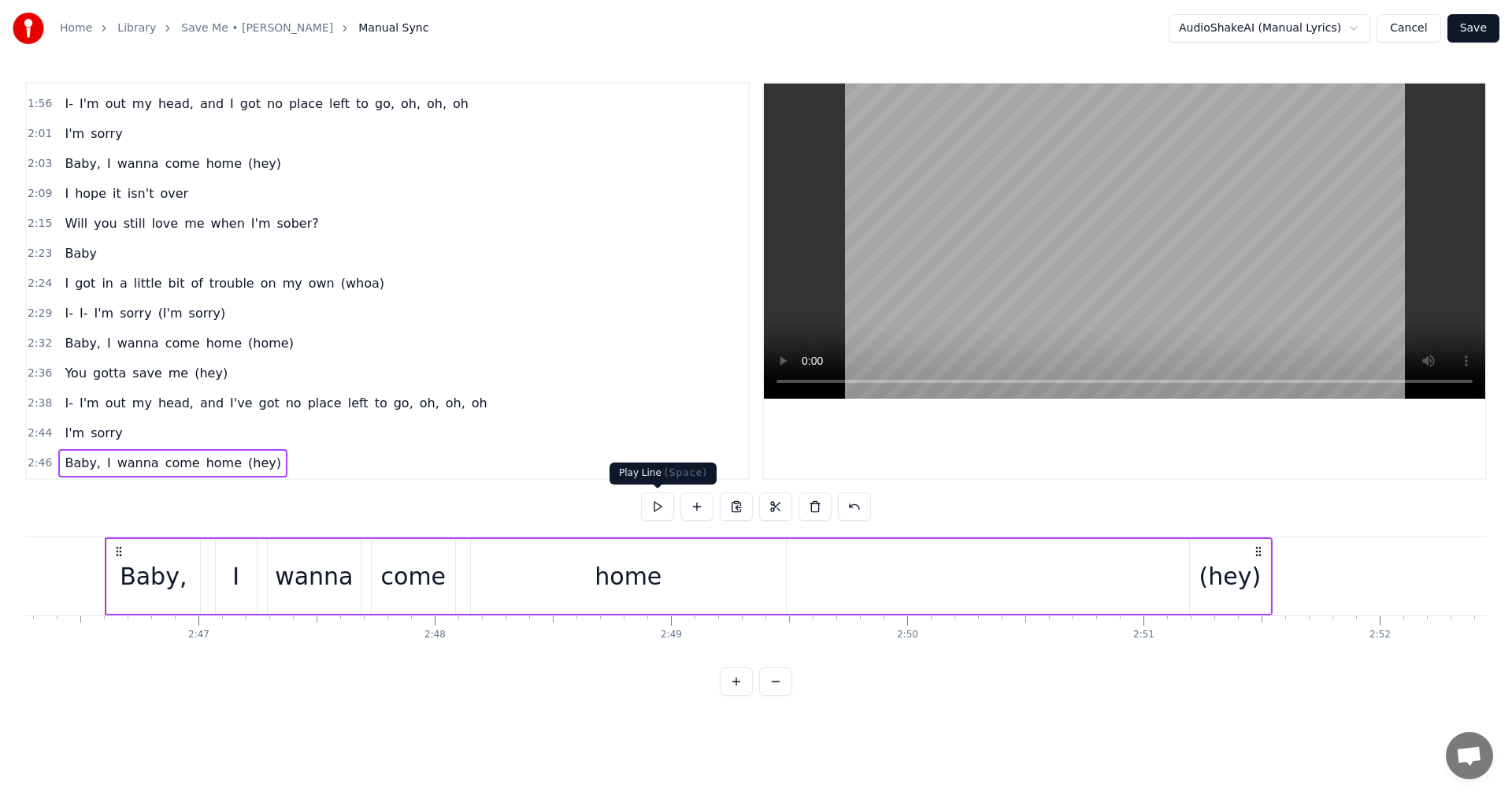
click at [660, 506] on button at bounding box center [658, 507] width 33 height 29
click at [1470, 32] on button "Save" at bounding box center [1474, 28] width 52 height 29
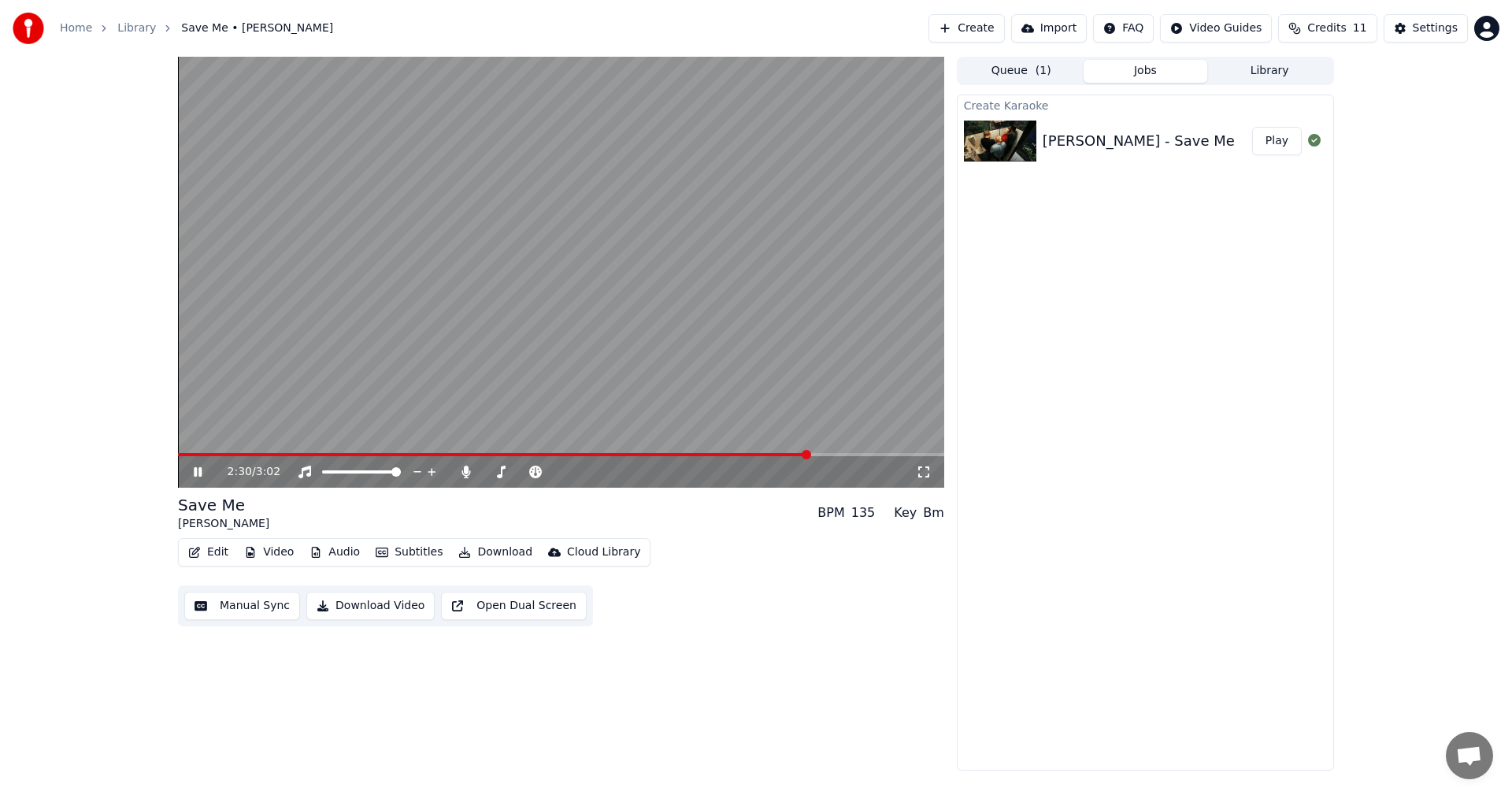
click at [198, 473] on icon at bounding box center [209, 472] width 37 height 13
click at [213, 552] on button "Edit" at bounding box center [208, 552] width 53 height 22
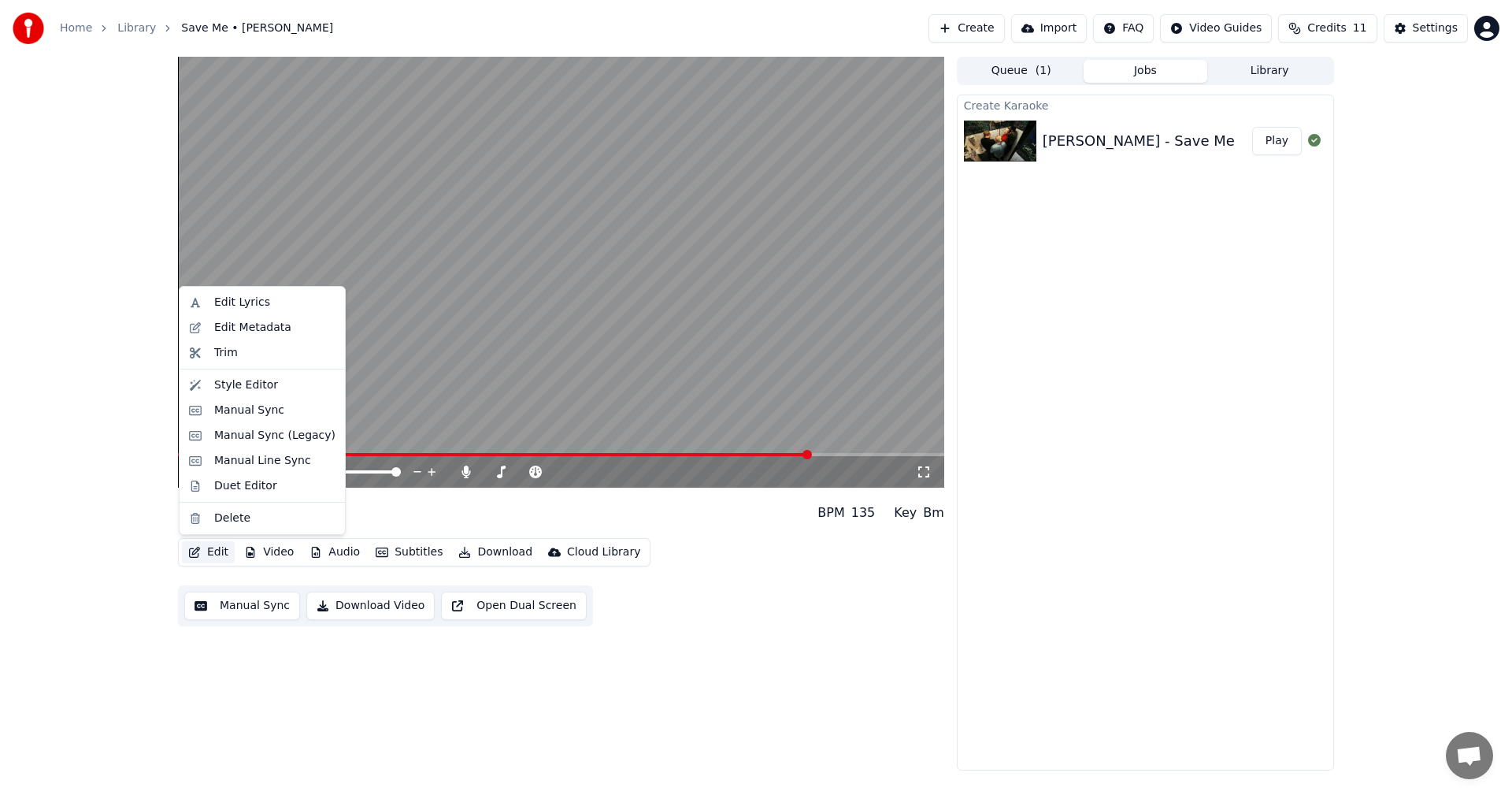
drag, startPoint x: 235, startPoint y: 298, endPoint x: 258, endPoint y: 416, distance: 120.2
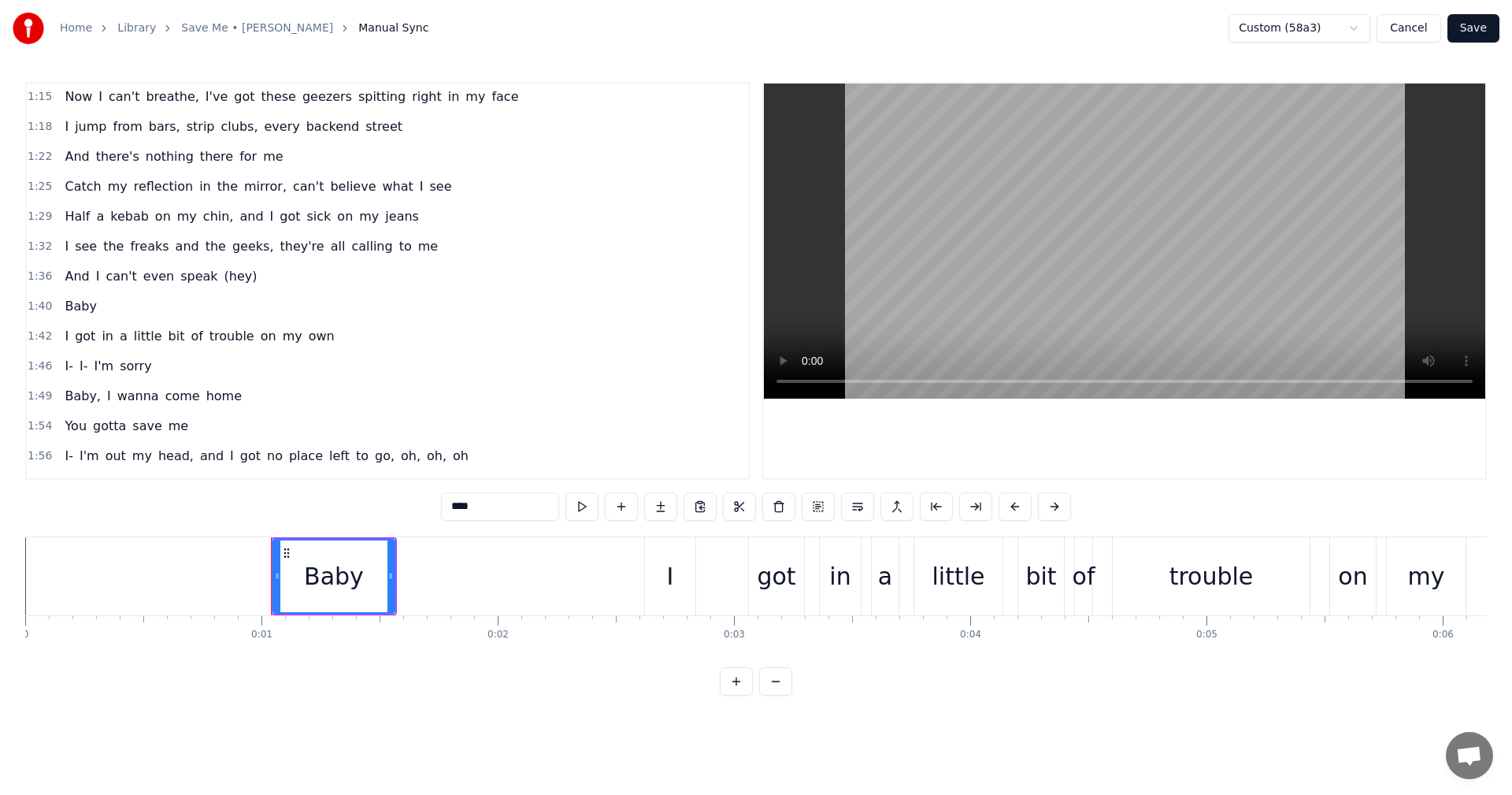
scroll to position [709, 0]
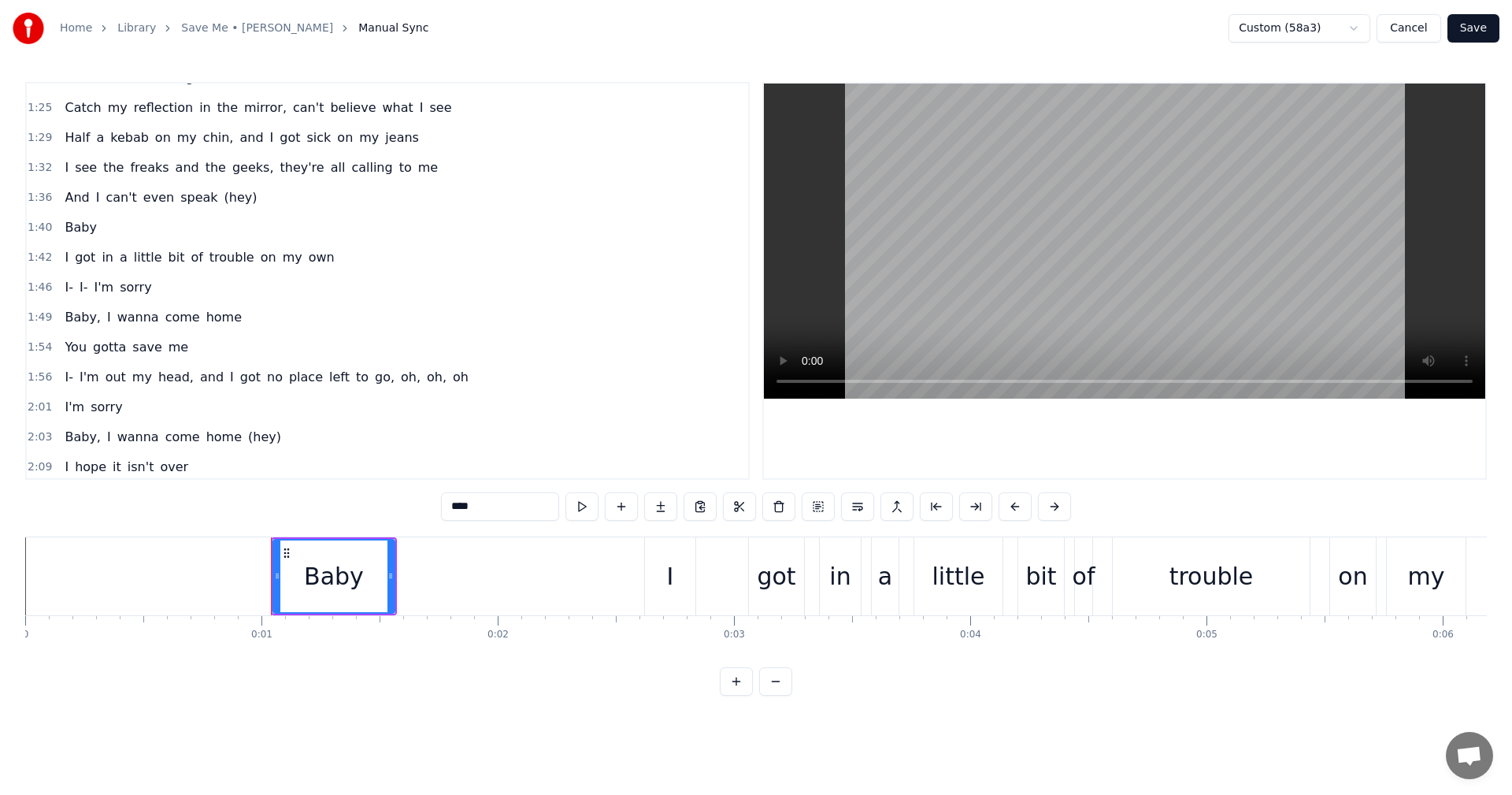
click at [58, 227] on div "Baby" at bounding box center [80, 228] width 44 height 29
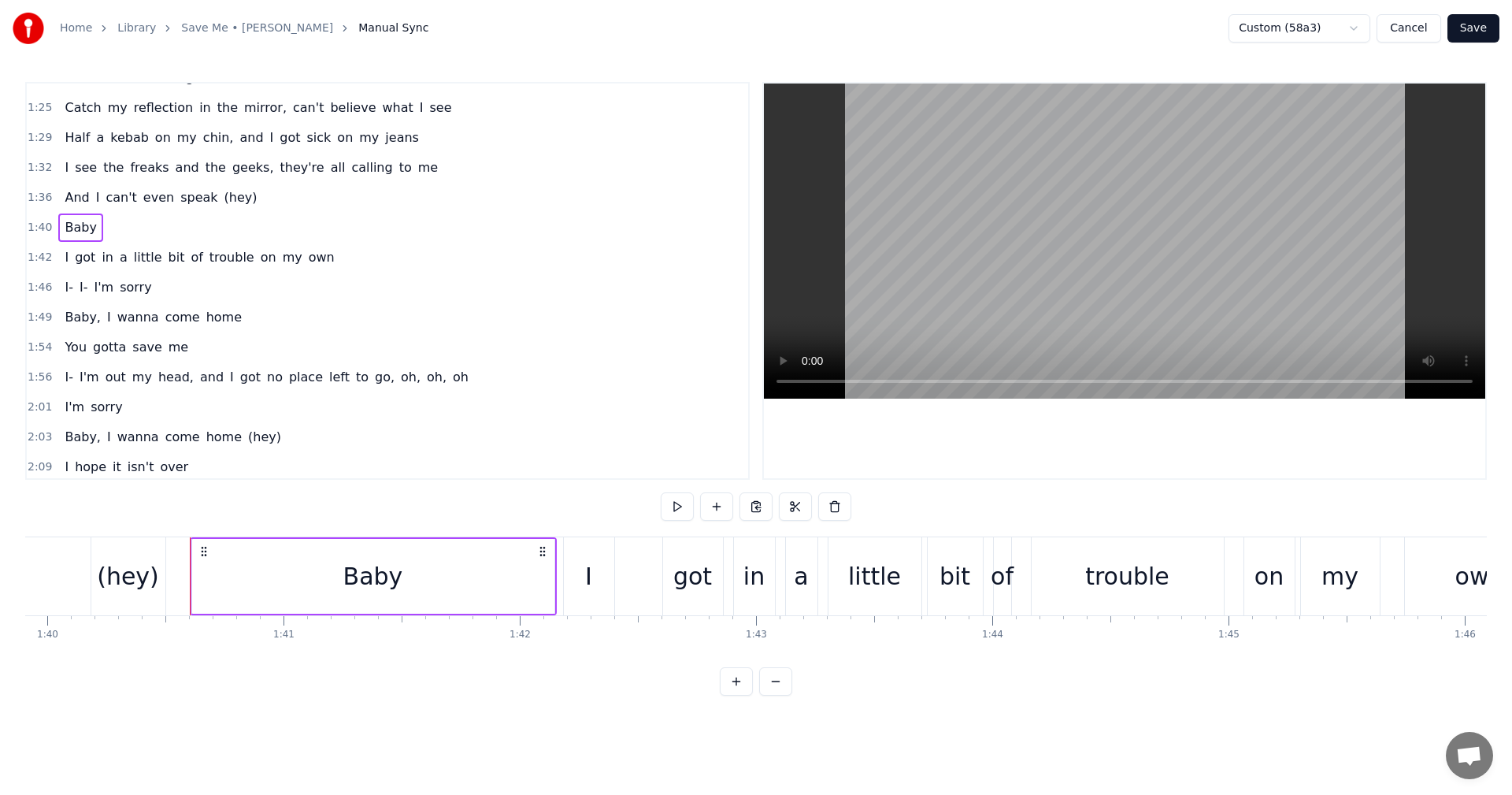
scroll to position [0, 23690]
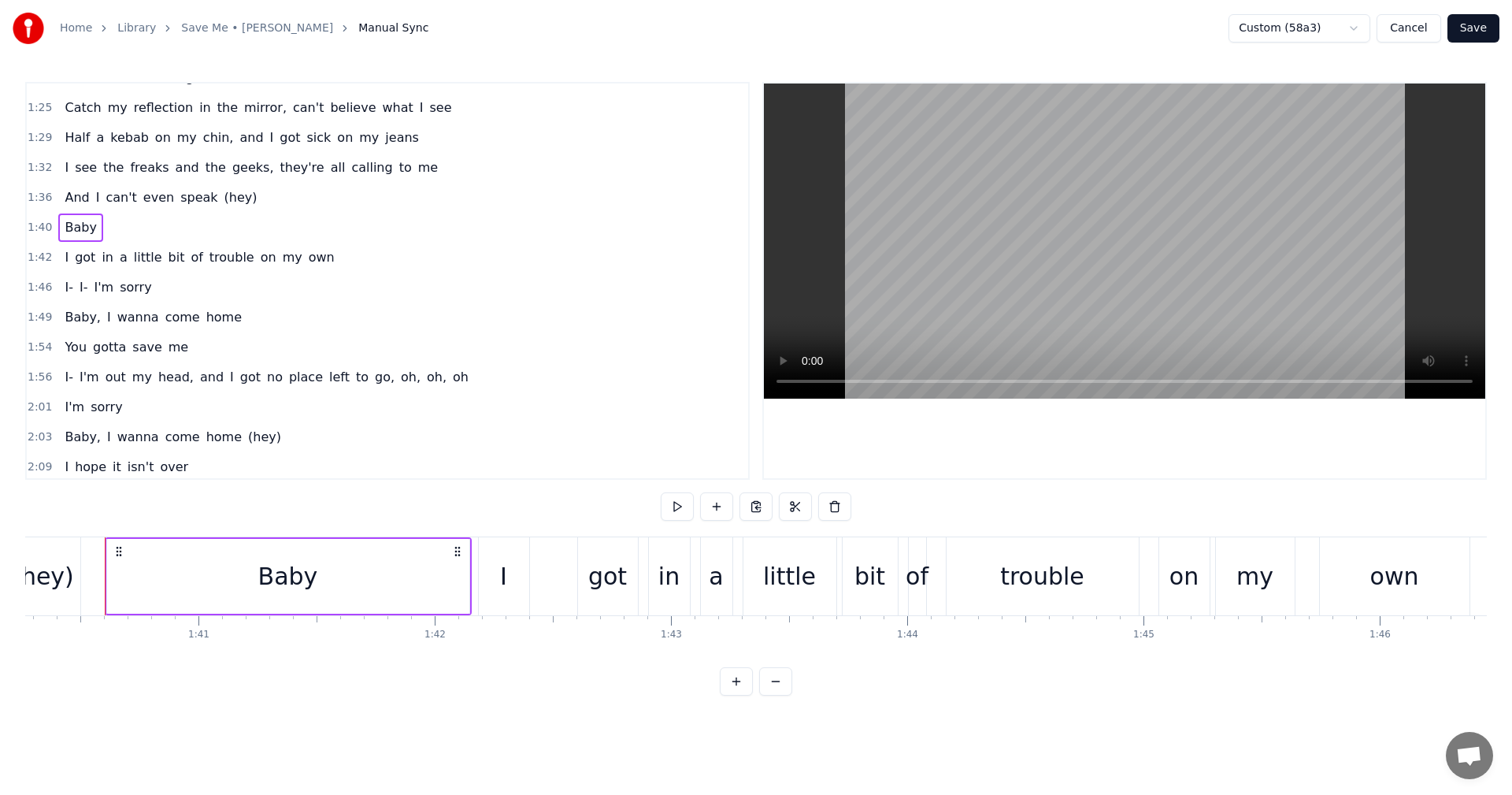
click at [35, 228] on span "1:40" at bounding box center [40, 228] width 24 height 16
click at [672, 507] on button at bounding box center [677, 507] width 33 height 29
click at [352, 584] on div "Baby" at bounding box center [288, 576] width 363 height 74
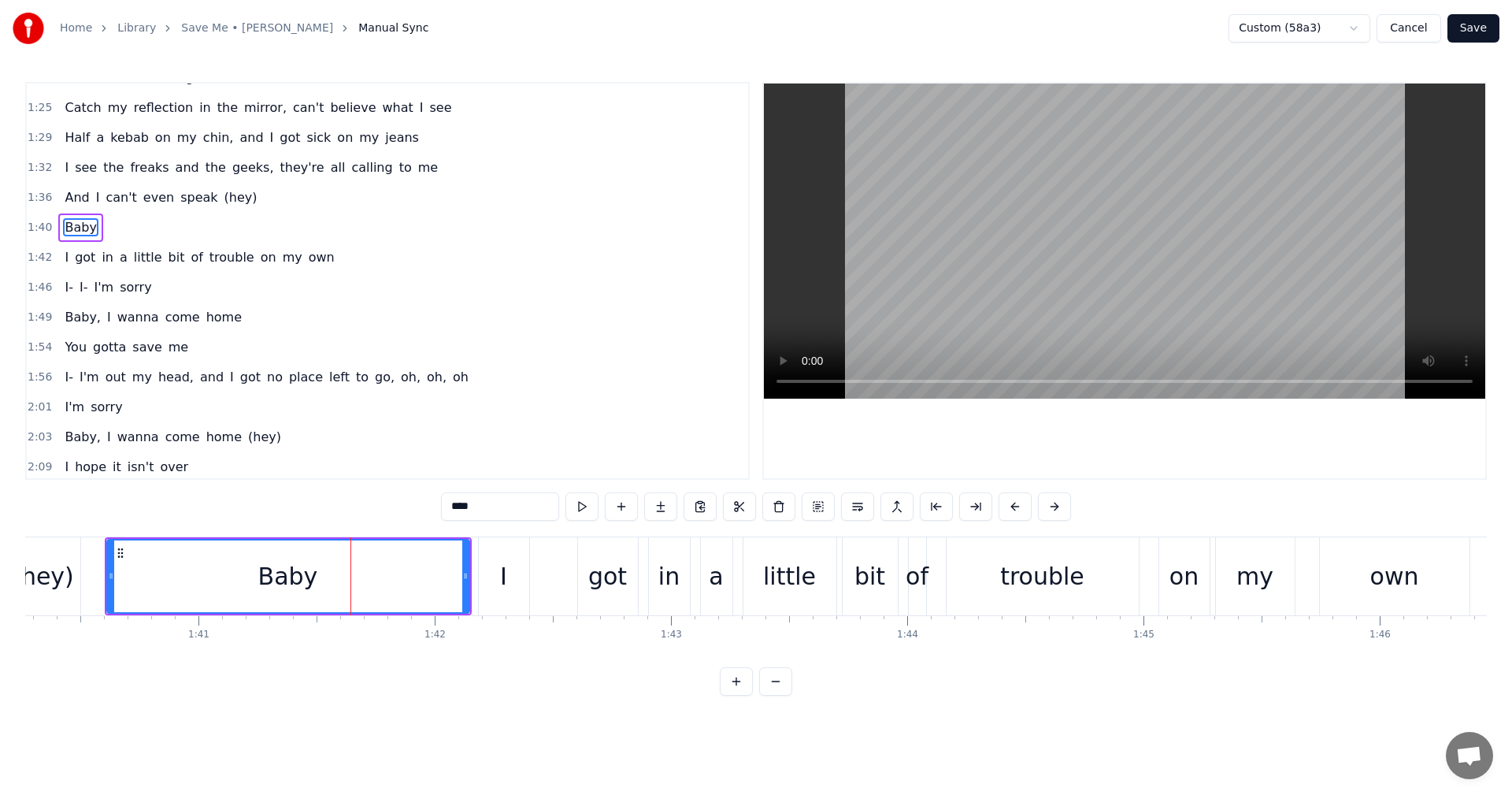
scroll to position [656, 0]
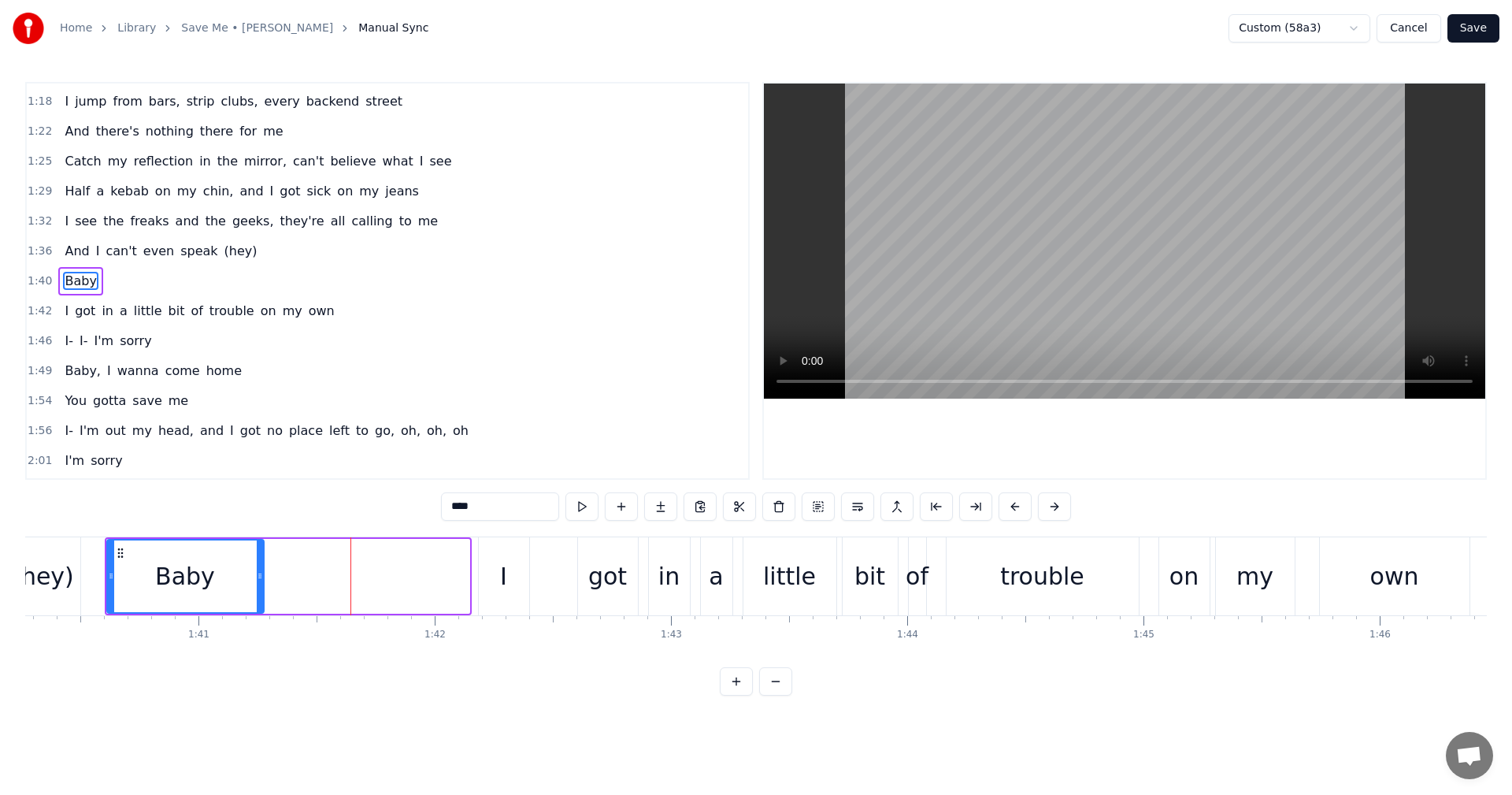
drag, startPoint x: 466, startPoint y: 578, endPoint x: 261, endPoint y: 578, distance: 205.0
click at [261, 578] on icon at bounding box center [260, 576] width 6 height 13
click at [37, 280] on span "1:40" at bounding box center [40, 281] width 24 height 16
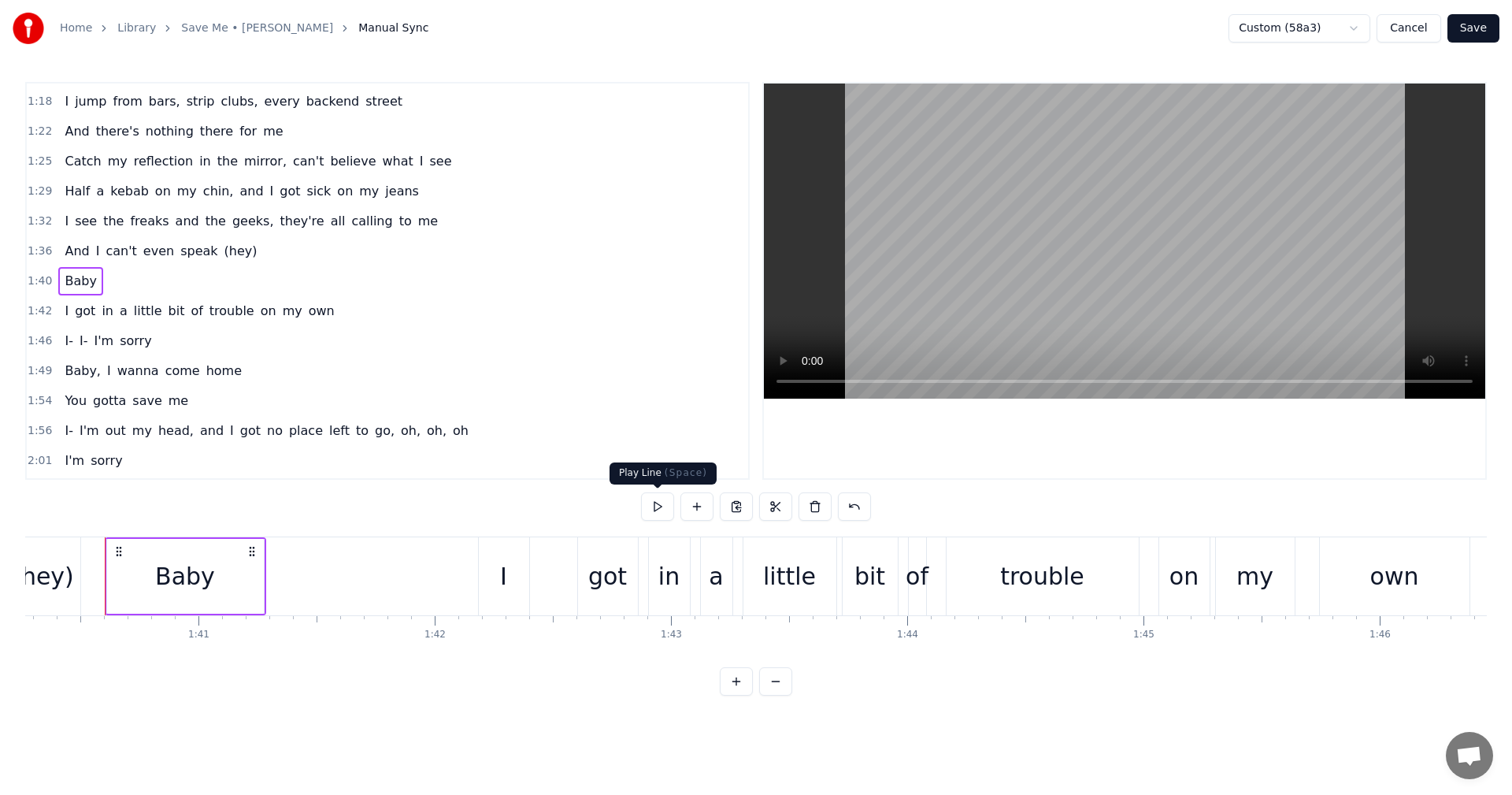
click at [664, 505] on button at bounding box center [658, 507] width 33 height 29
click at [252, 581] on div "Baby" at bounding box center [185, 576] width 157 height 74
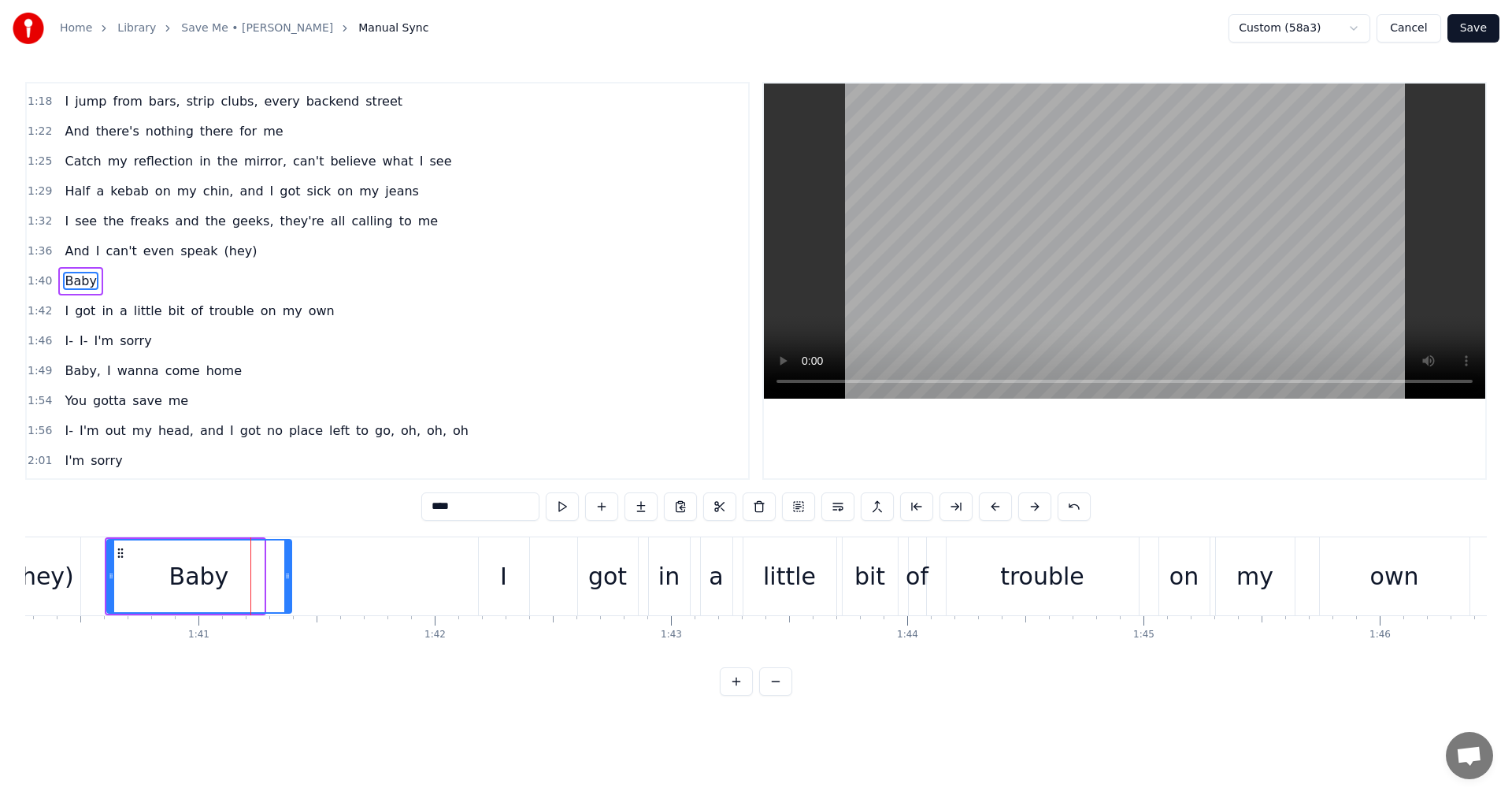
drag, startPoint x: 258, startPoint y: 581, endPoint x: 286, endPoint y: 582, distance: 28.0
click at [286, 582] on div at bounding box center [287, 576] width 6 height 72
click at [45, 280] on span "1:40" at bounding box center [40, 281] width 24 height 16
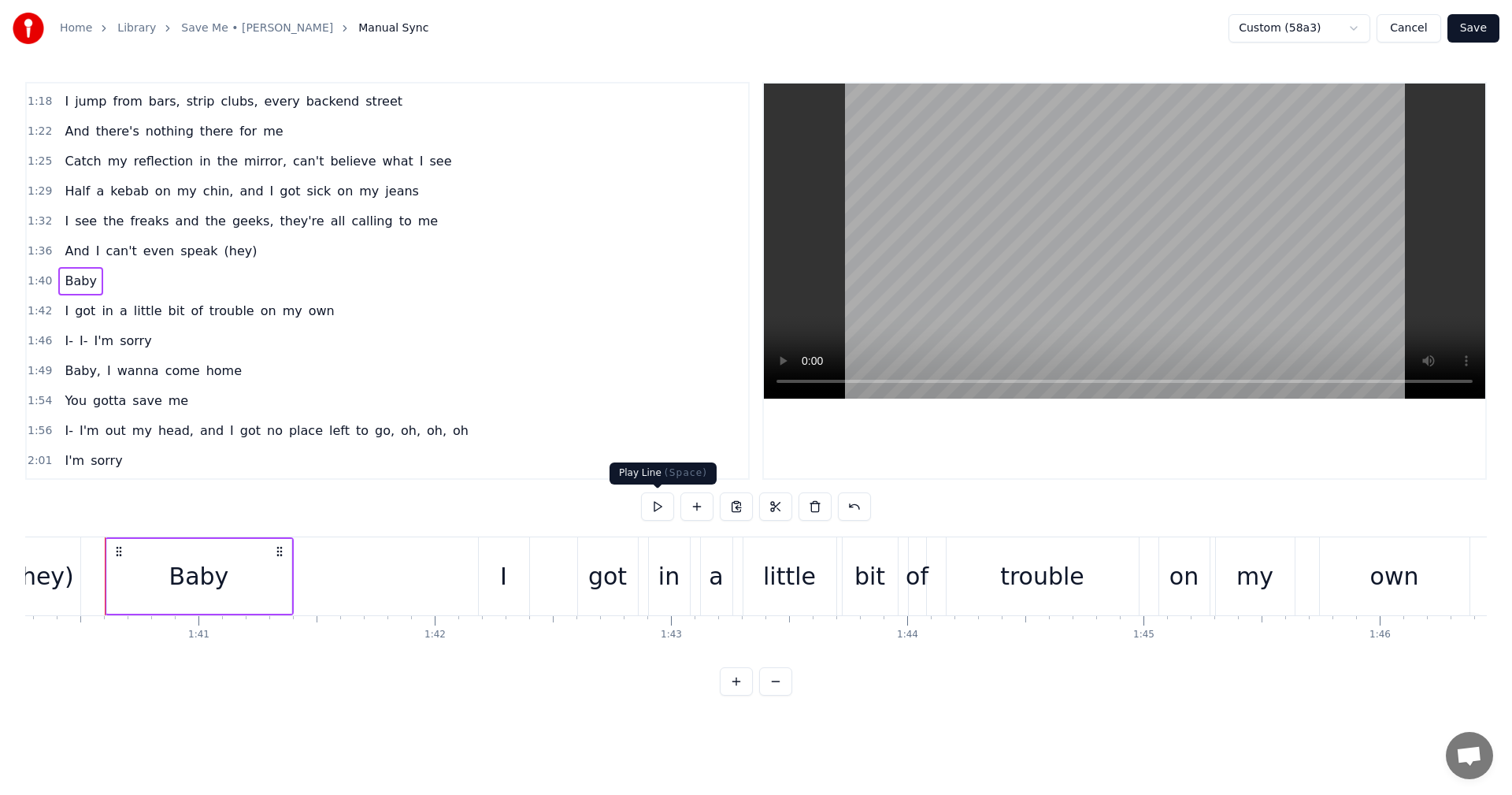
click at [659, 509] on button at bounding box center [658, 507] width 33 height 29
click at [1483, 24] on button "Save" at bounding box center [1474, 28] width 52 height 29
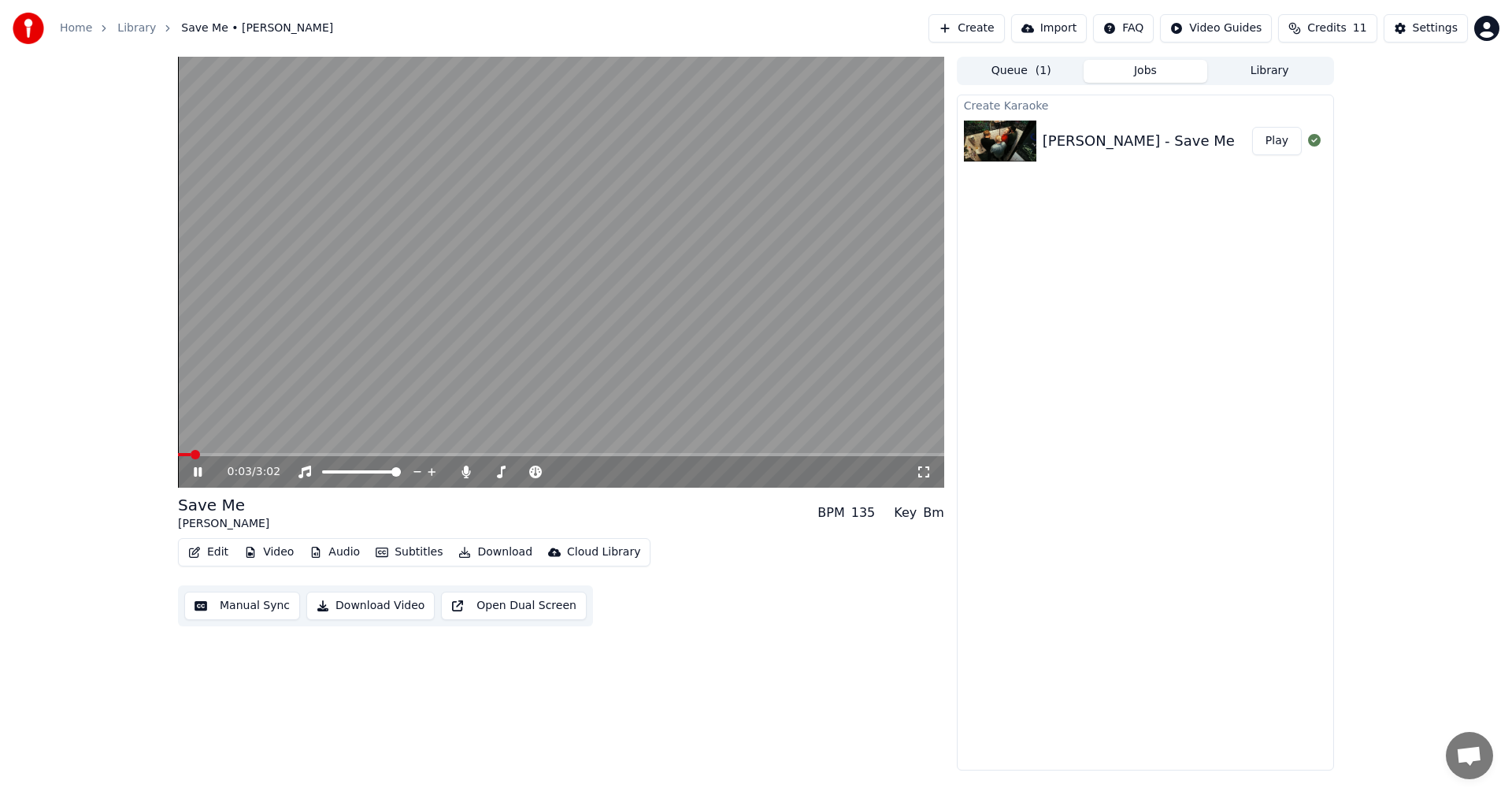
drag, startPoint x: 401, startPoint y: 451, endPoint x: 396, endPoint y: 461, distance: 11.2
click at [401, 451] on video at bounding box center [561, 273] width 766 height 431
click at [404, 453] on span at bounding box center [561, 455] width 766 height 3
click at [196, 470] on icon at bounding box center [197, 472] width 10 height 11
click at [188, 477] on div "1:56 / 3:02" at bounding box center [561, 472] width 754 height 16
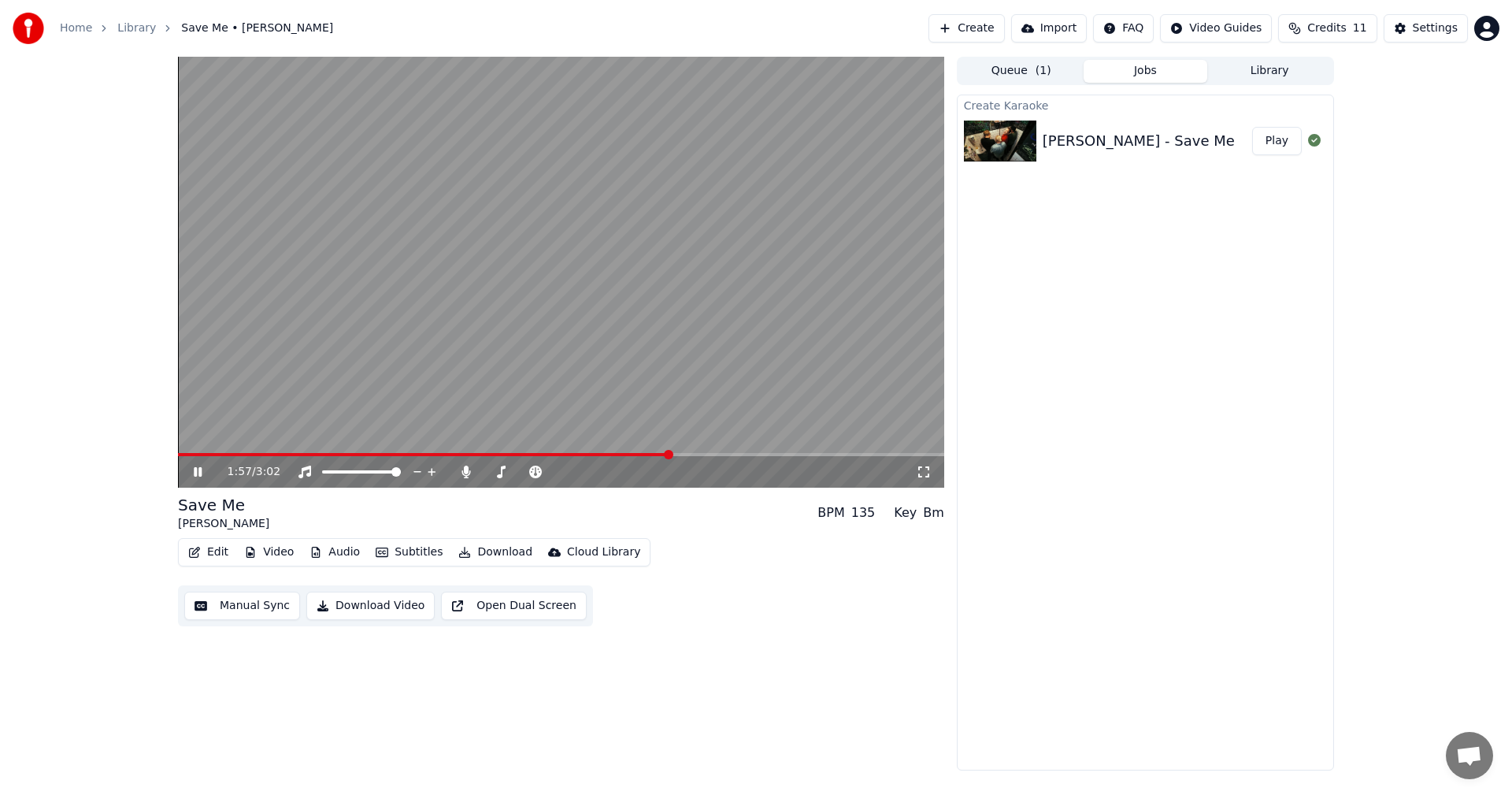
click at [196, 472] on icon at bounding box center [197, 472] width 8 height 10
click at [216, 552] on button "Edit" at bounding box center [208, 552] width 53 height 22
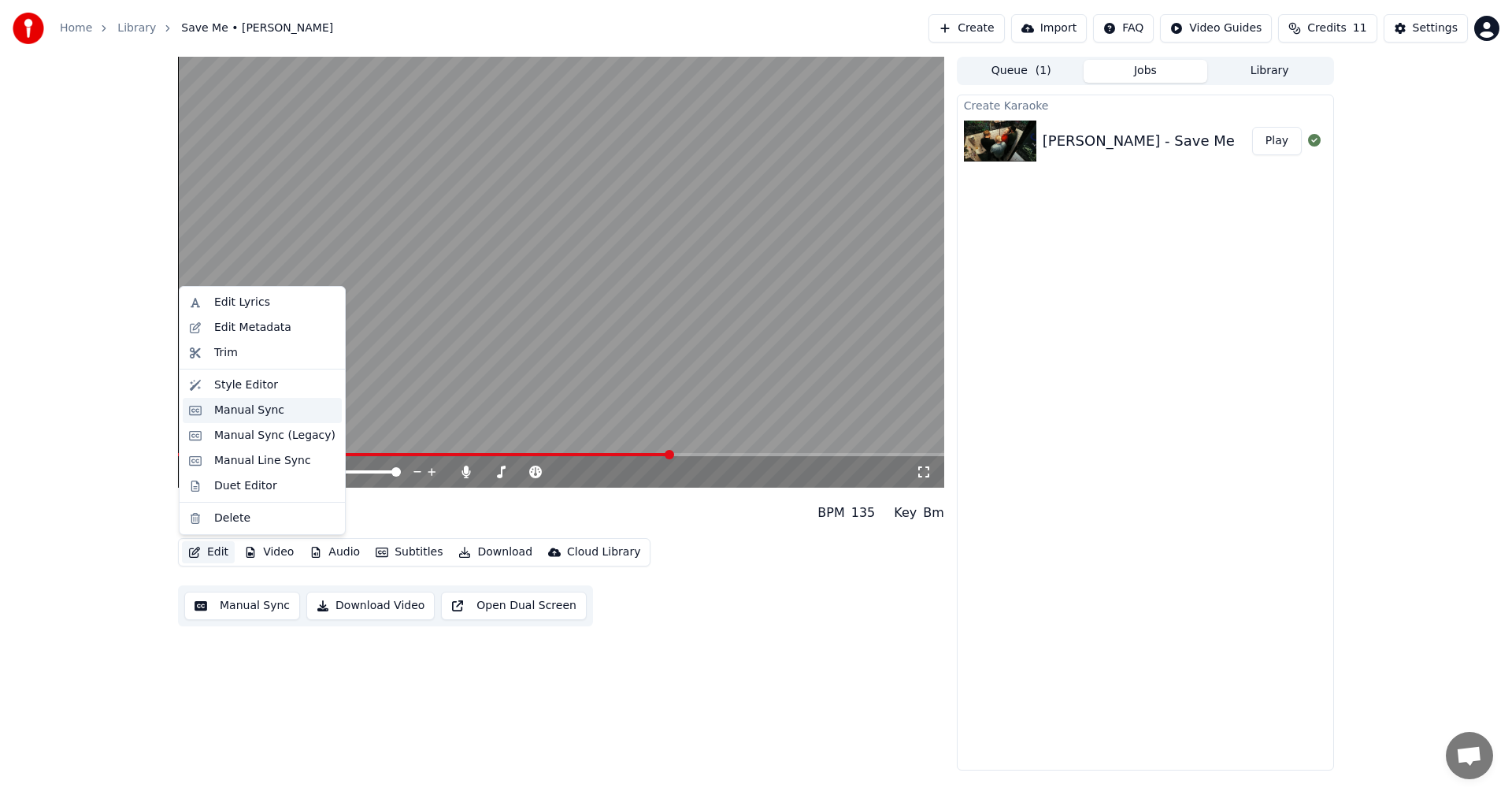
click at [245, 414] on div "Manual Sync" at bounding box center [249, 410] width 70 height 16
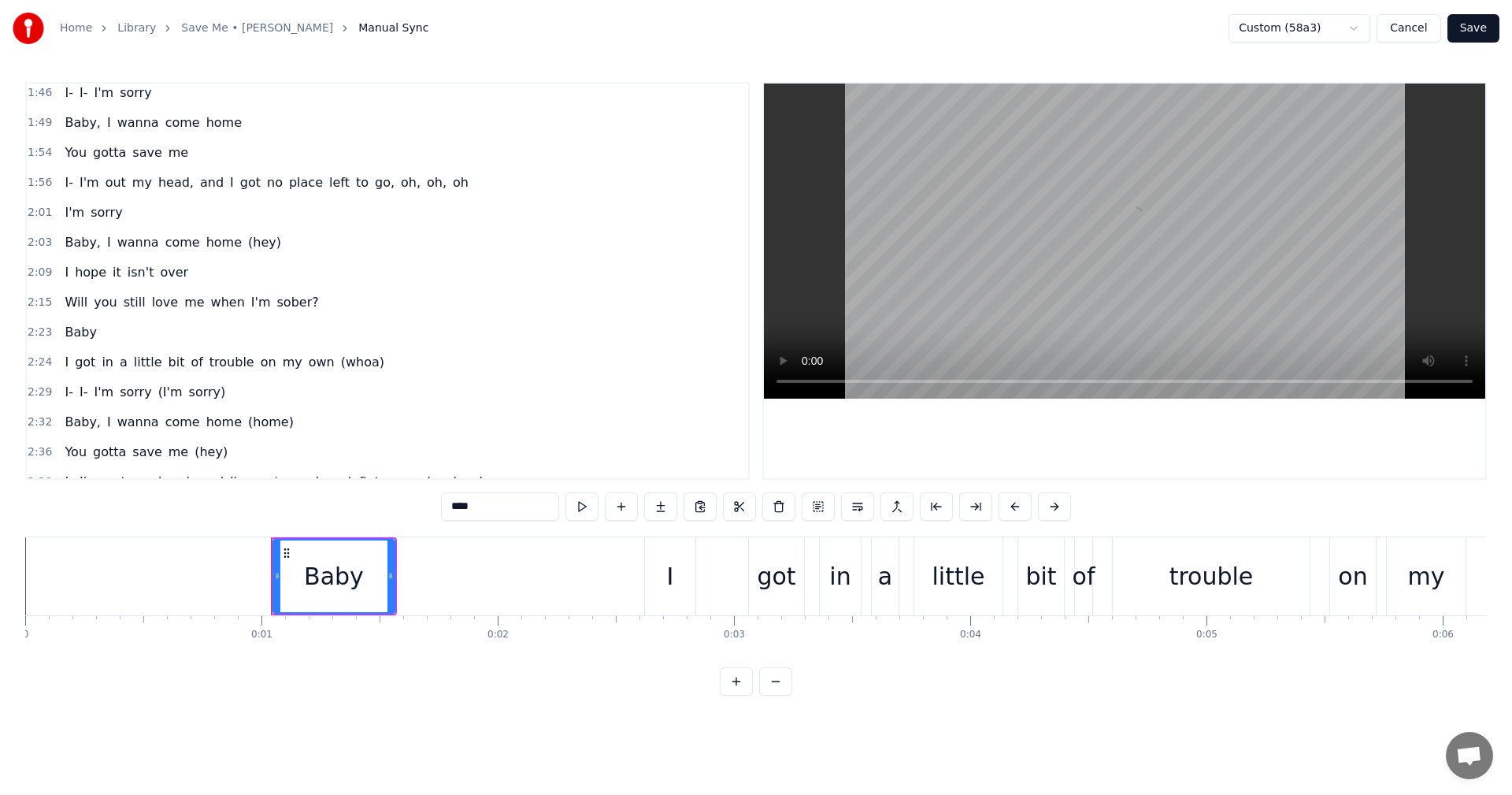
scroll to position [825, 0]
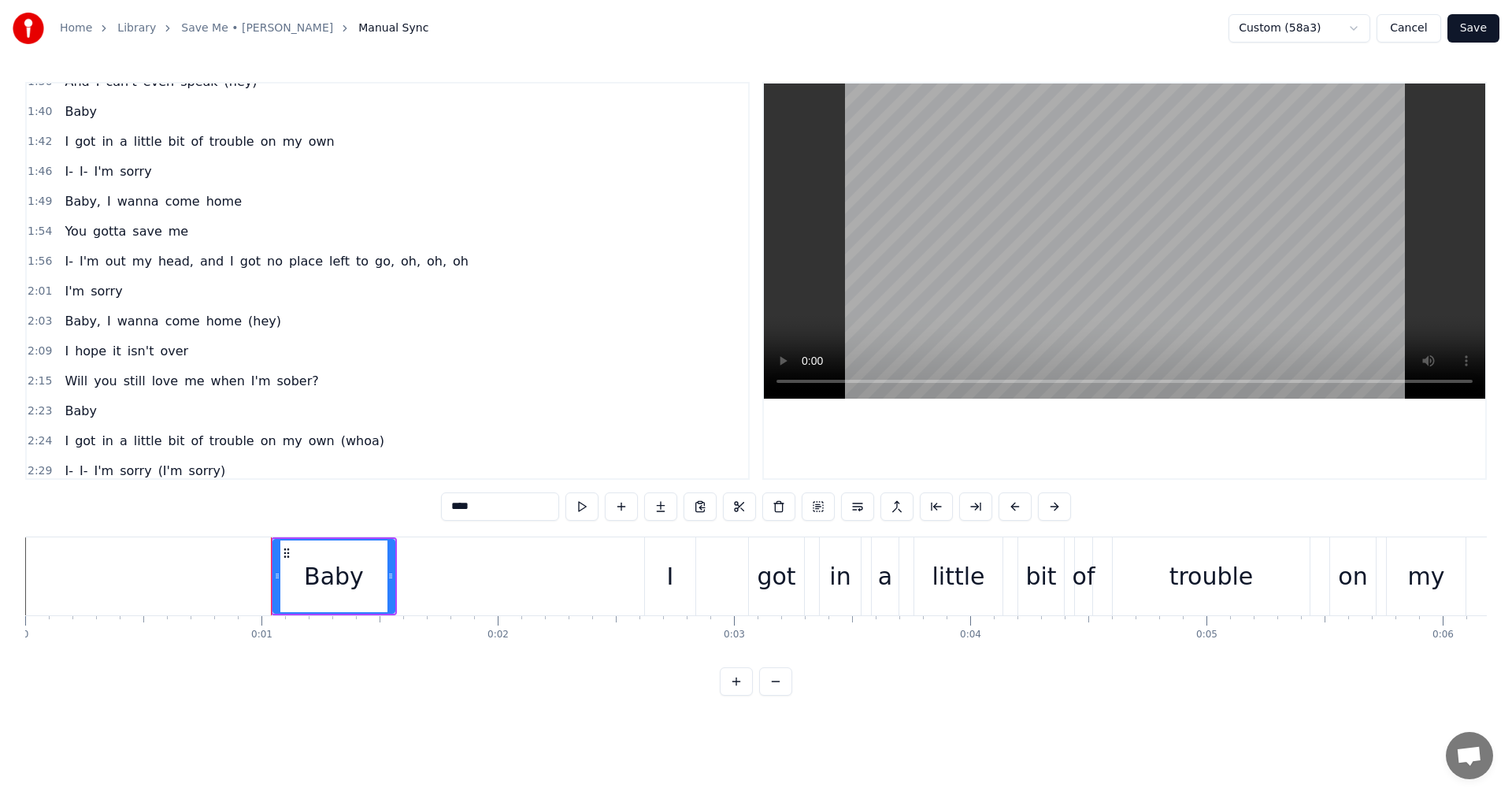
click at [44, 204] on span "1:49" at bounding box center [40, 202] width 24 height 16
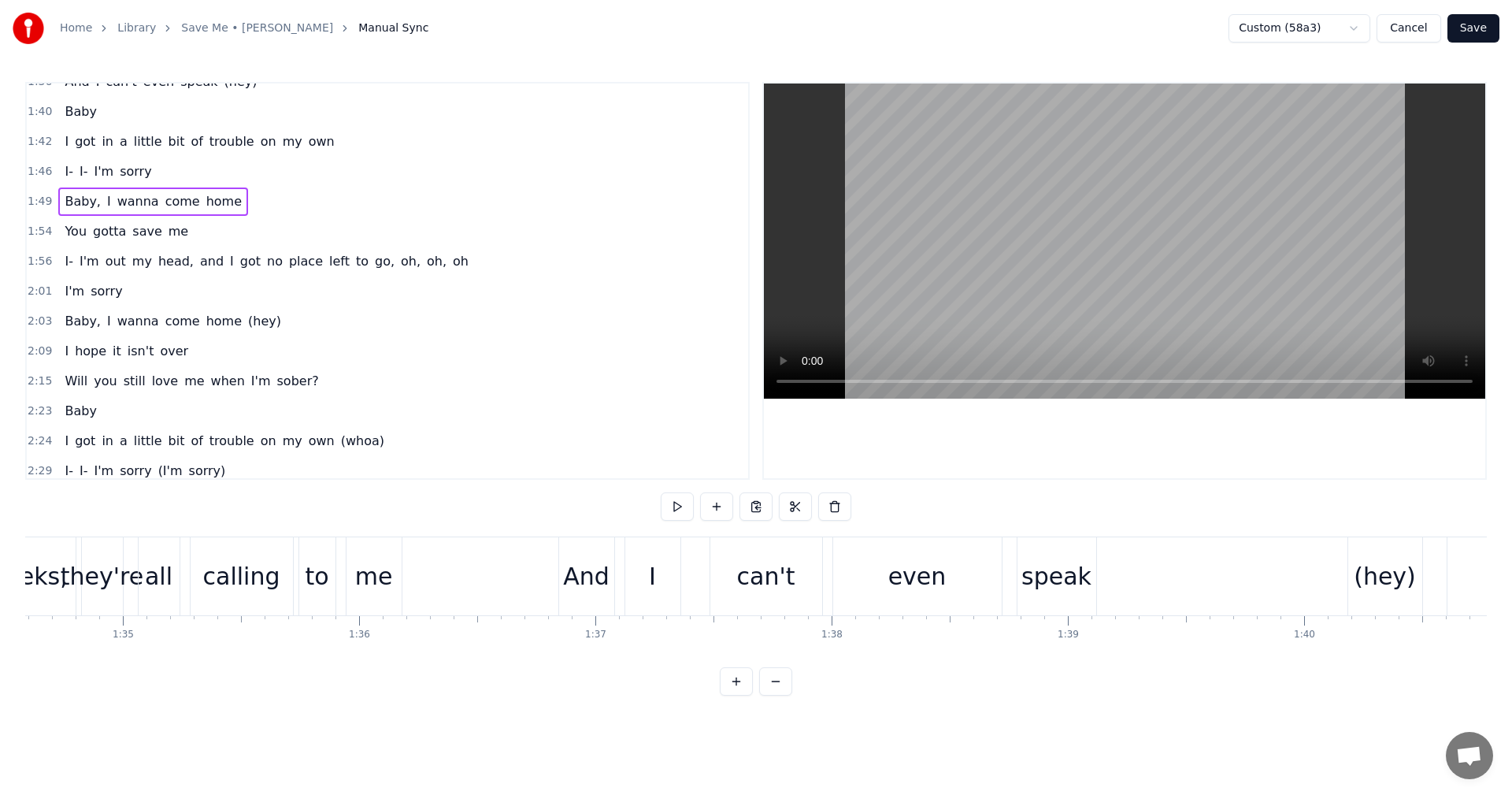
scroll to position [0, 24054]
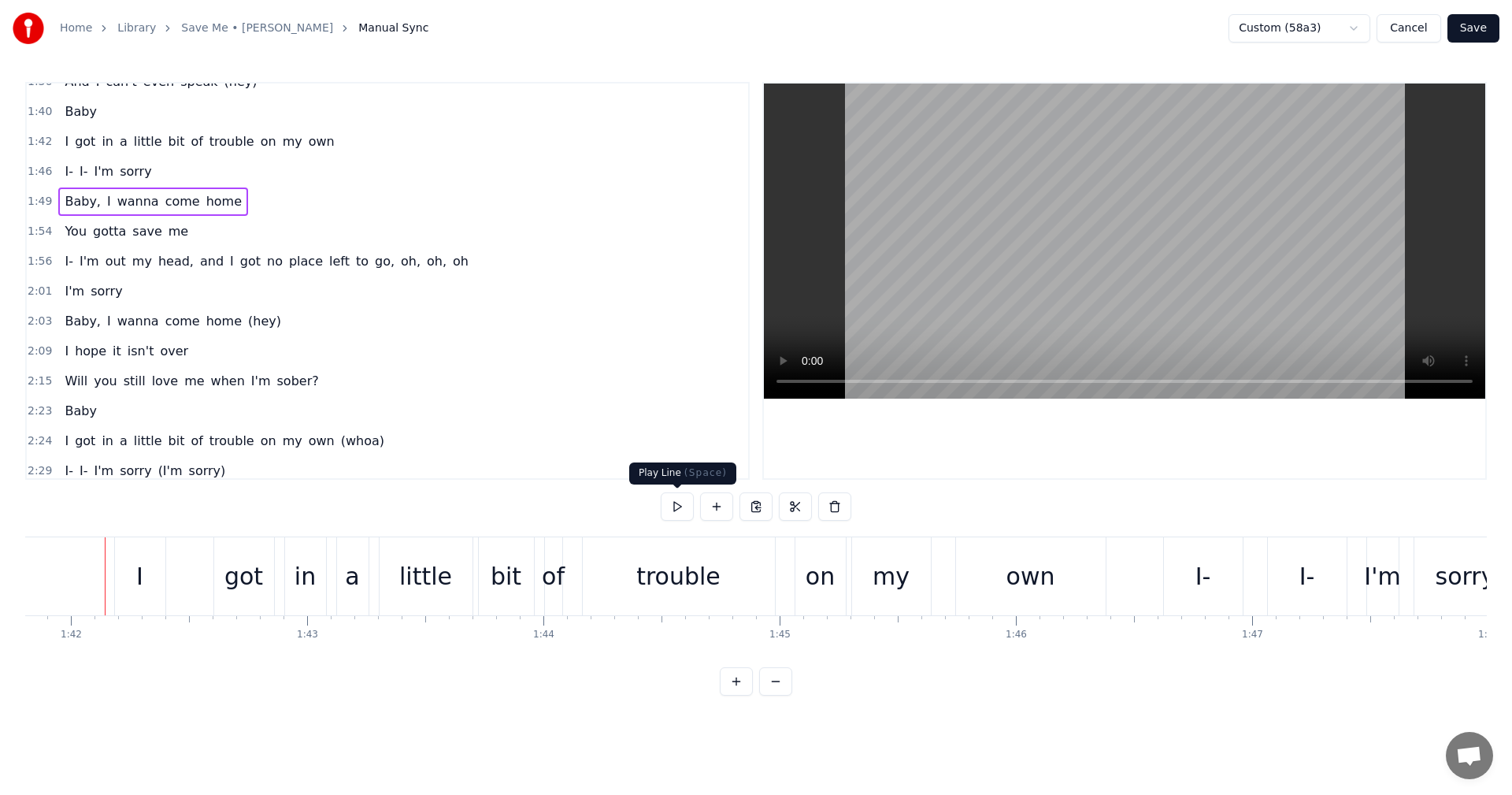
click at [678, 512] on button at bounding box center [677, 507] width 33 height 29
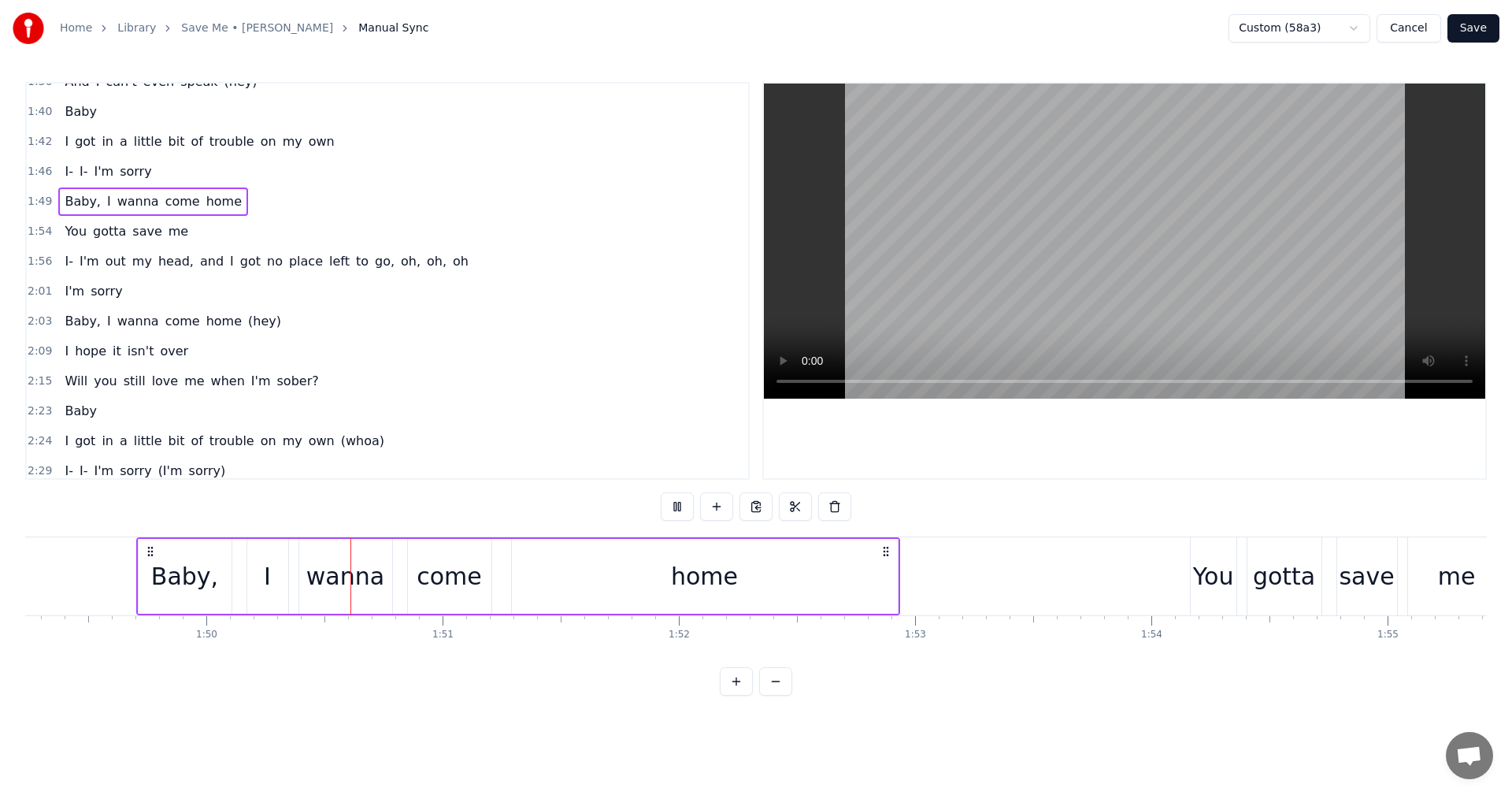
scroll to position [0, 25887]
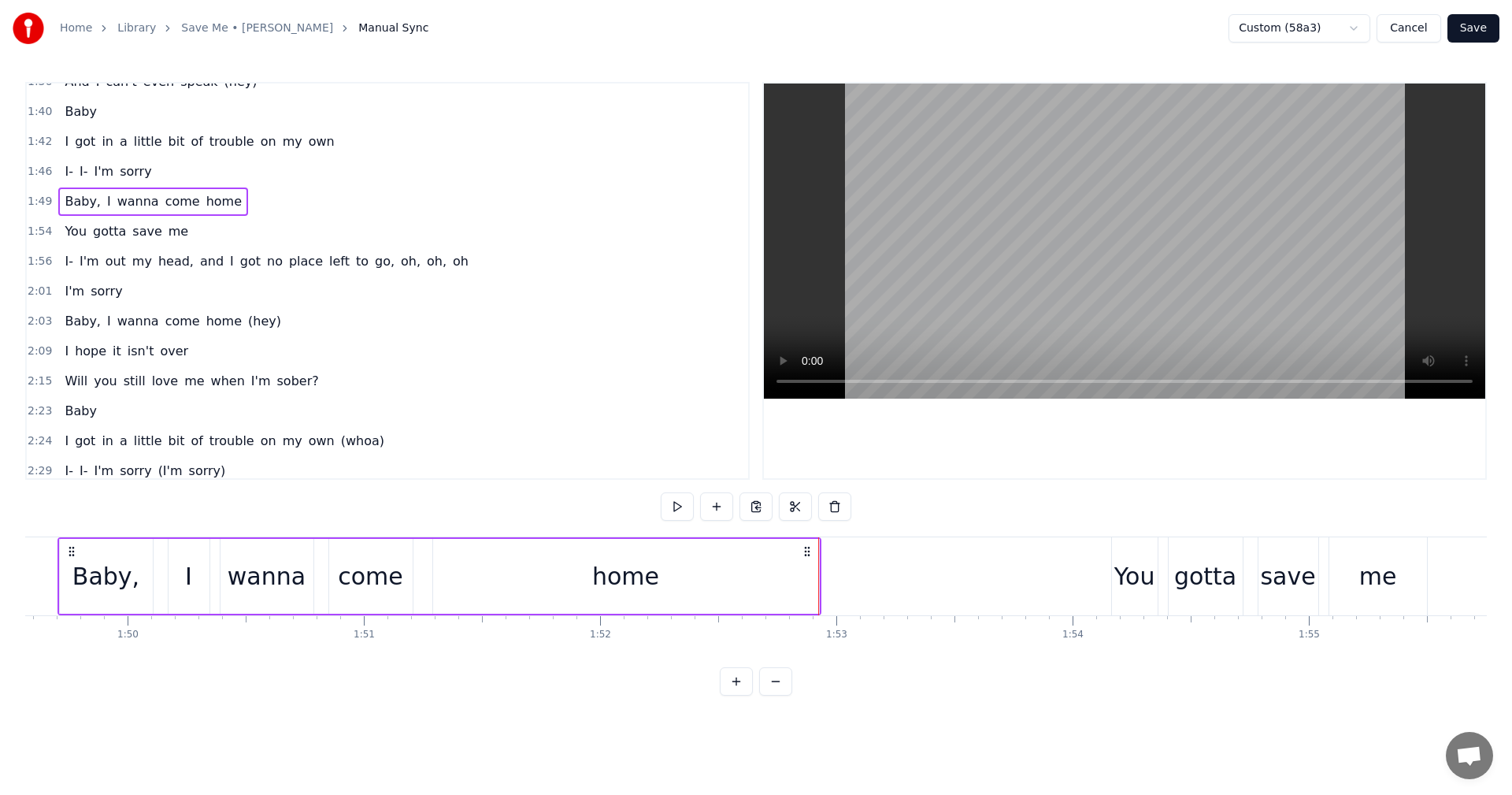
click at [683, 577] on div "home" at bounding box center [626, 576] width 386 height 74
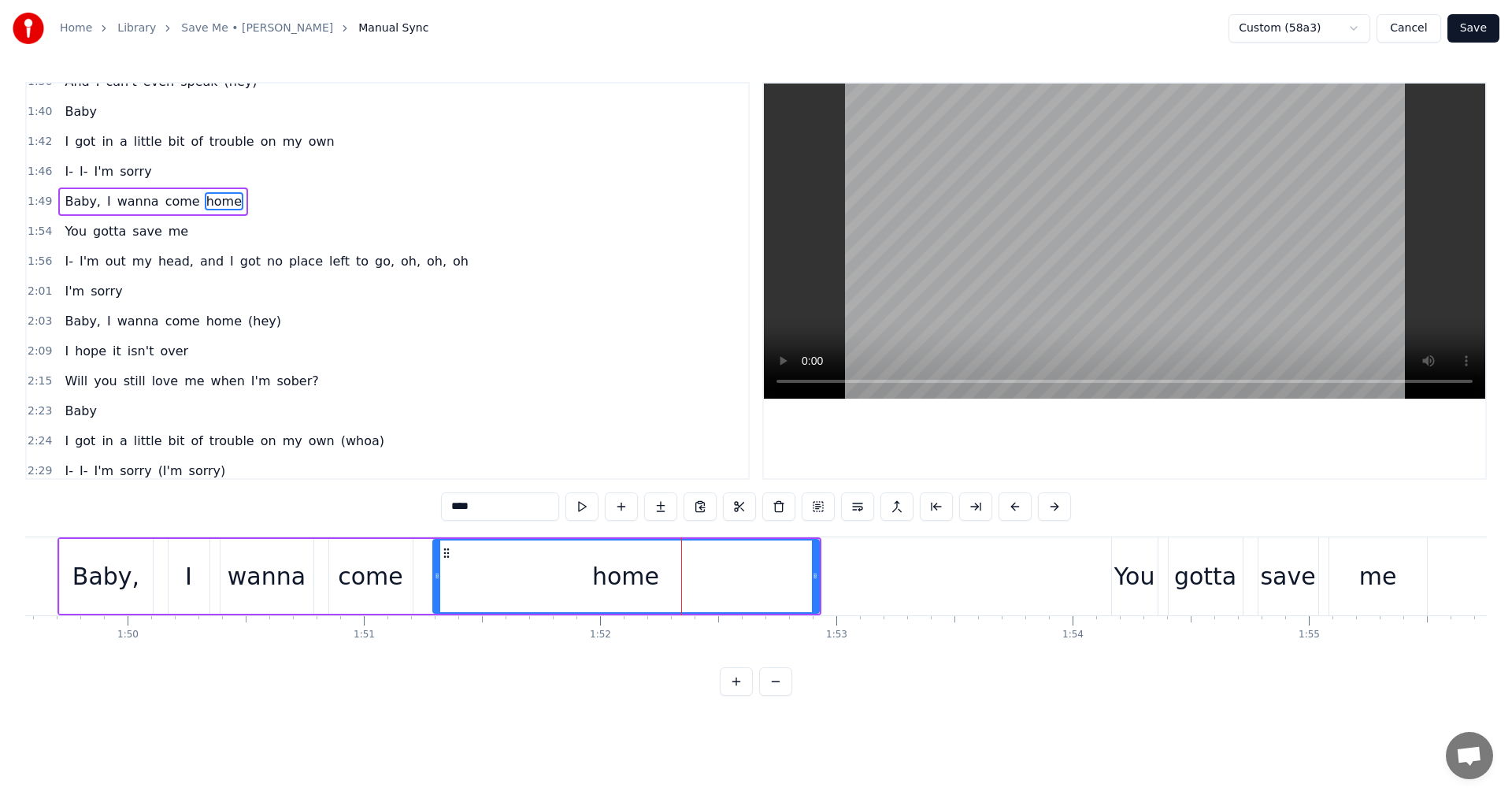
scroll to position [746, 0]
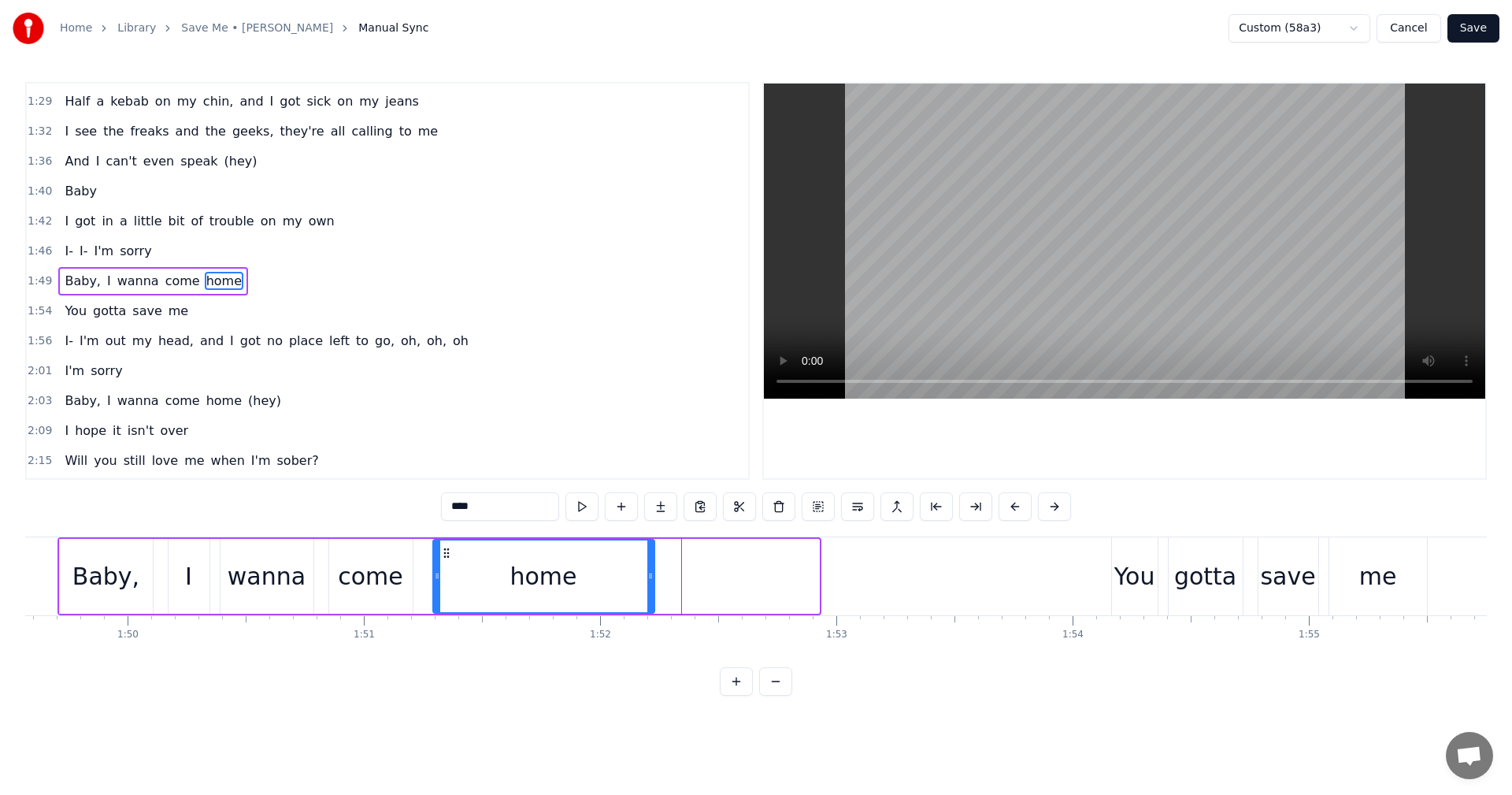
drag, startPoint x: 818, startPoint y: 575, endPoint x: 653, endPoint y: 573, distance: 165.0
click at [653, 573] on icon at bounding box center [650, 576] width 6 height 13
click at [33, 281] on span "1:49" at bounding box center [40, 281] width 24 height 16
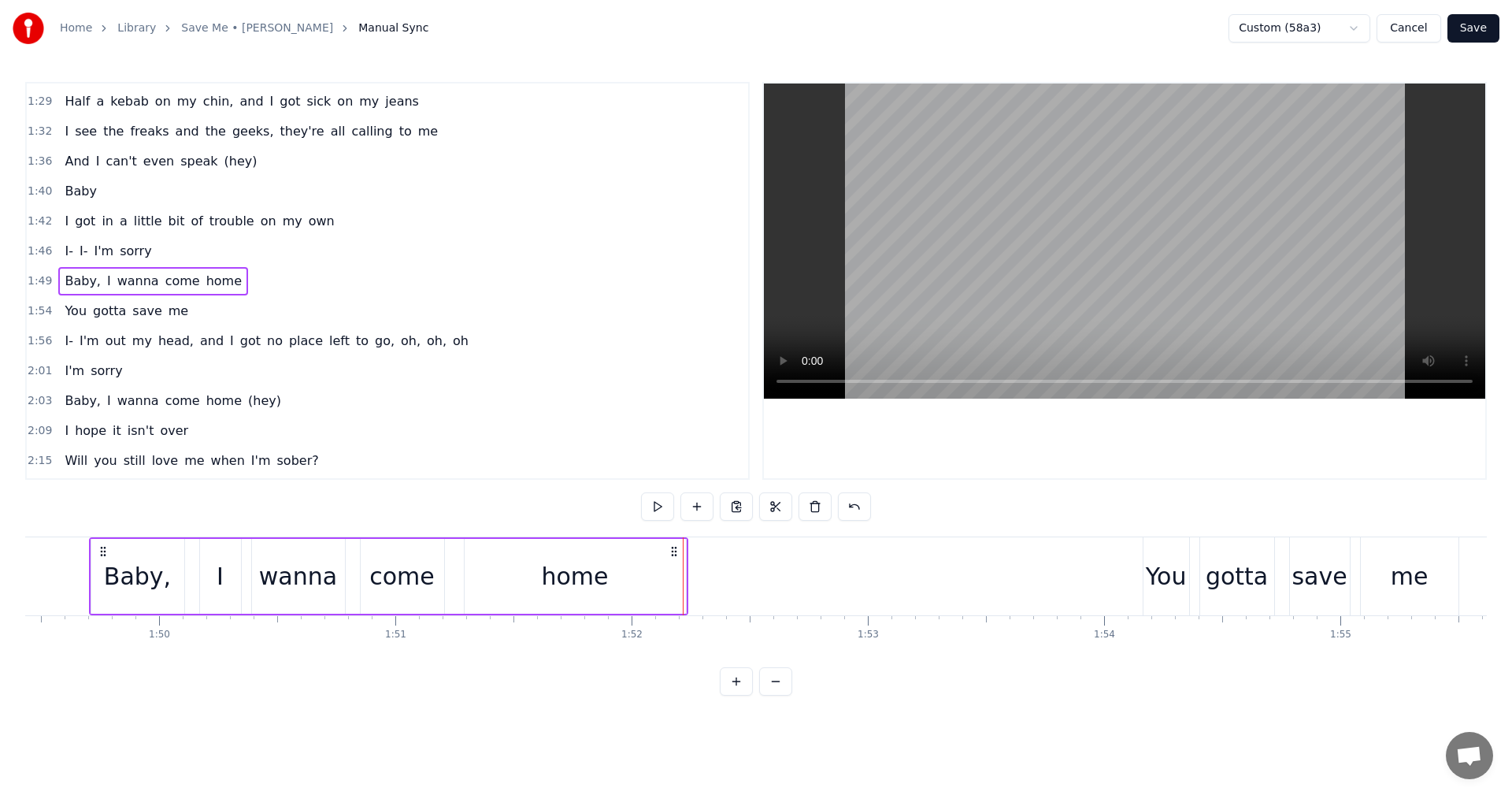
scroll to position [0, 25840]
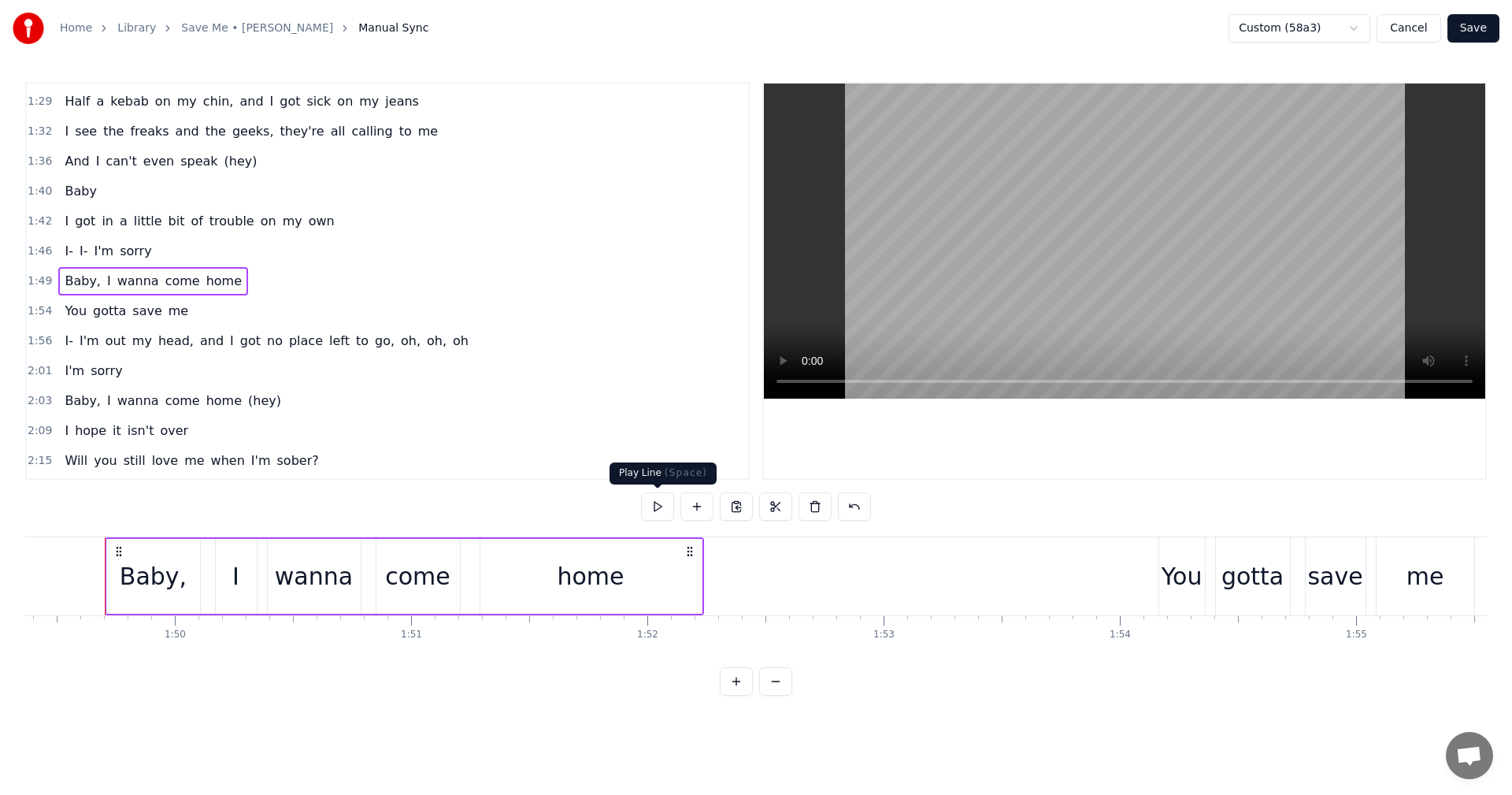
click at [658, 505] on button at bounding box center [658, 507] width 33 height 29
click at [1464, 38] on button "Save" at bounding box center [1474, 28] width 52 height 29
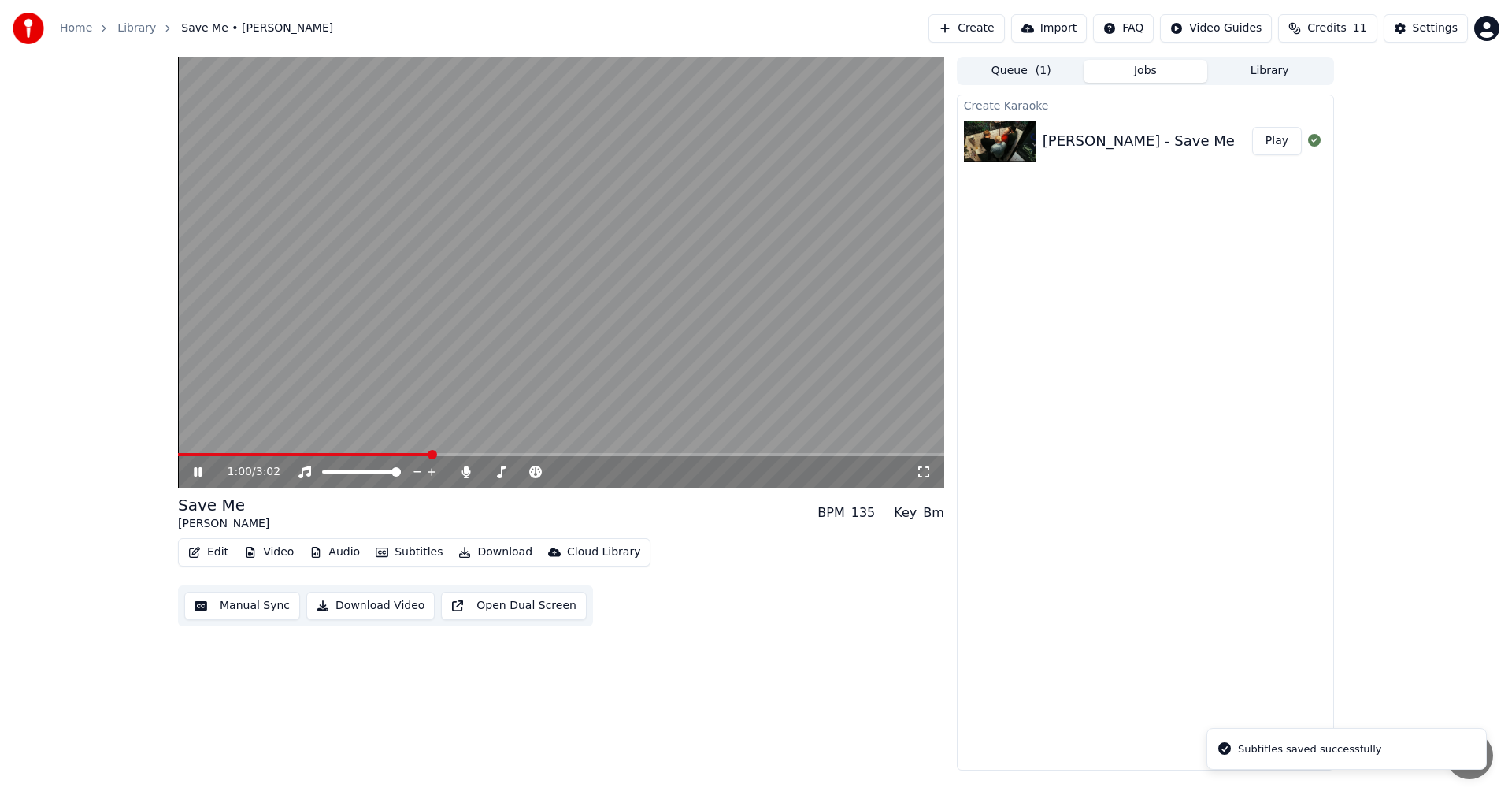
click at [433, 454] on span at bounding box center [561, 455] width 766 height 3
click at [556, 455] on span at bounding box center [561, 455] width 766 height 3
click at [200, 468] on icon at bounding box center [209, 472] width 37 height 13
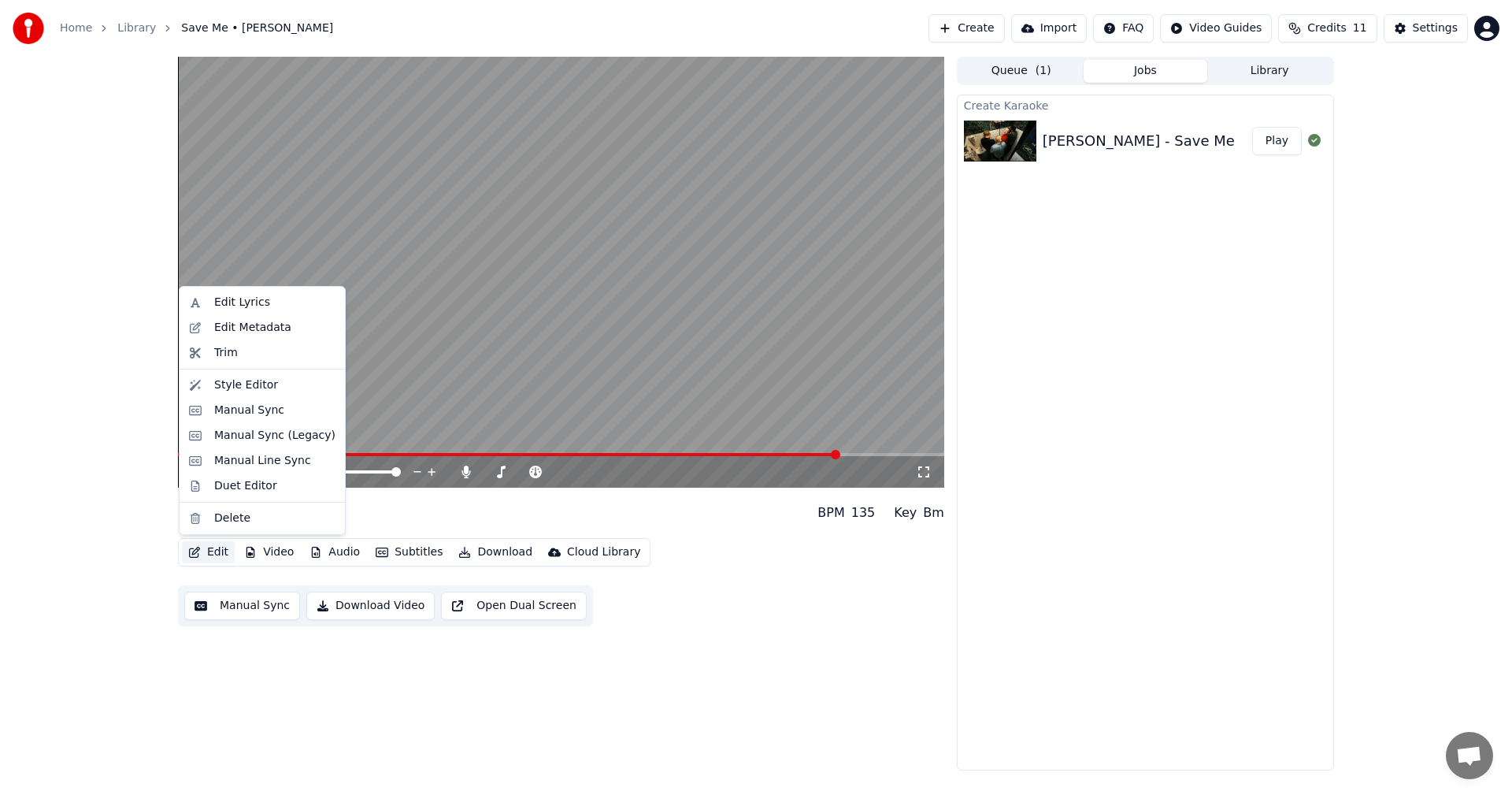
click at [222, 555] on button "Edit" at bounding box center [208, 552] width 53 height 22
click at [252, 412] on div "Manual Sync" at bounding box center [249, 410] width 70 height 16
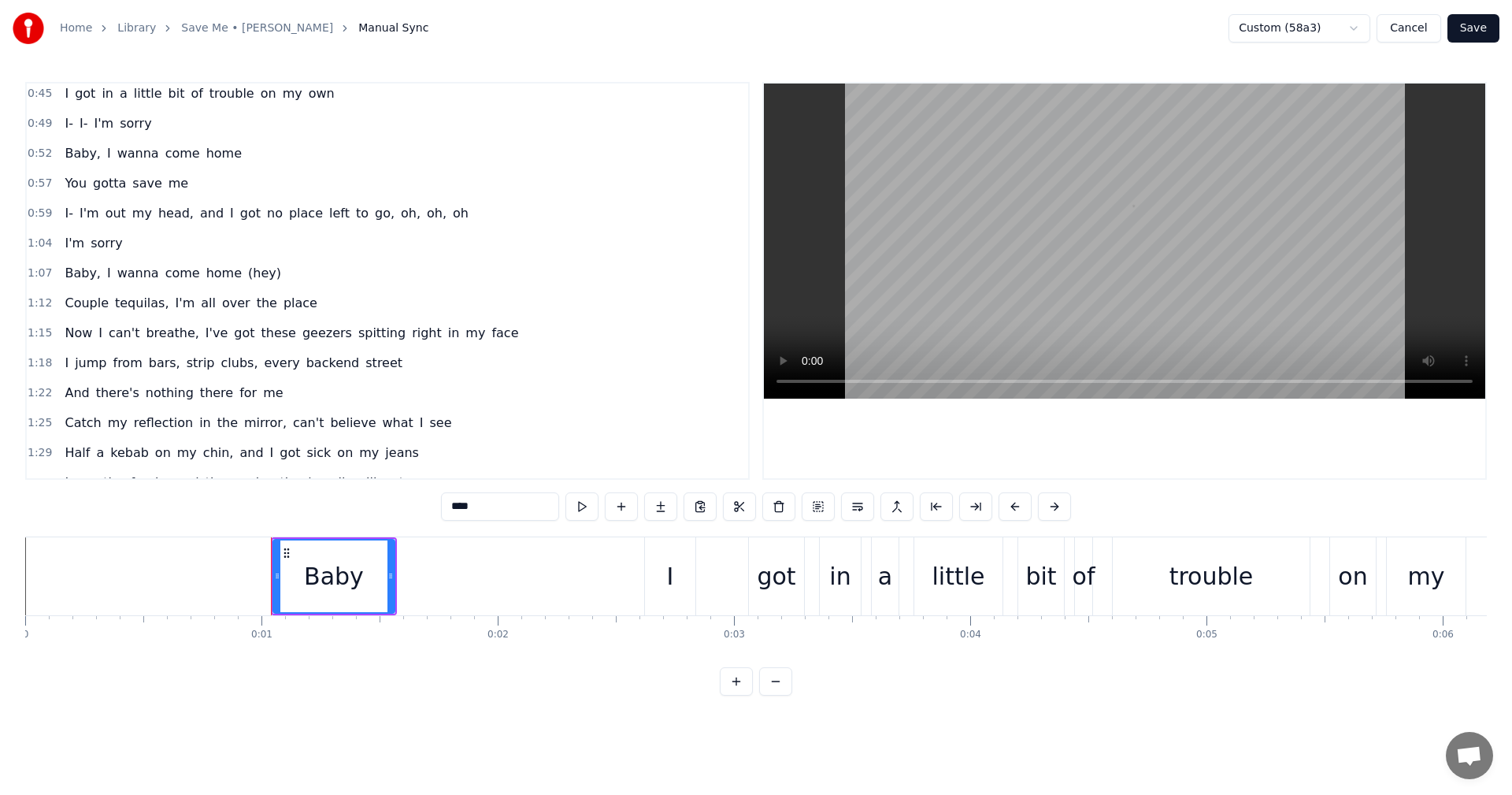
scroll to position [983, 0]
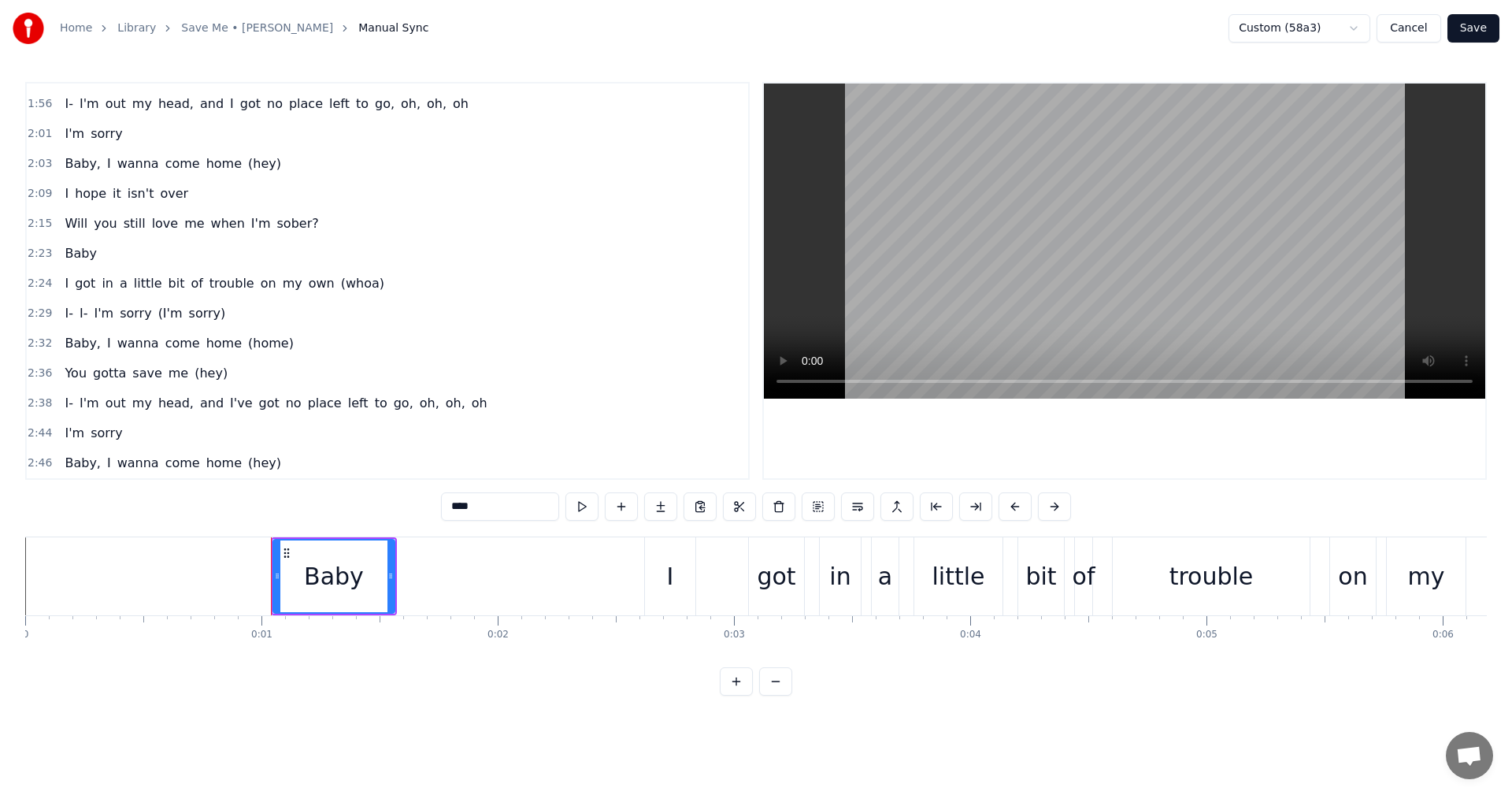
click at [67, 280] on div "I got in a little bit of trouble on my own (whoa)" at bounding box center [224, 283] width 332 height 29
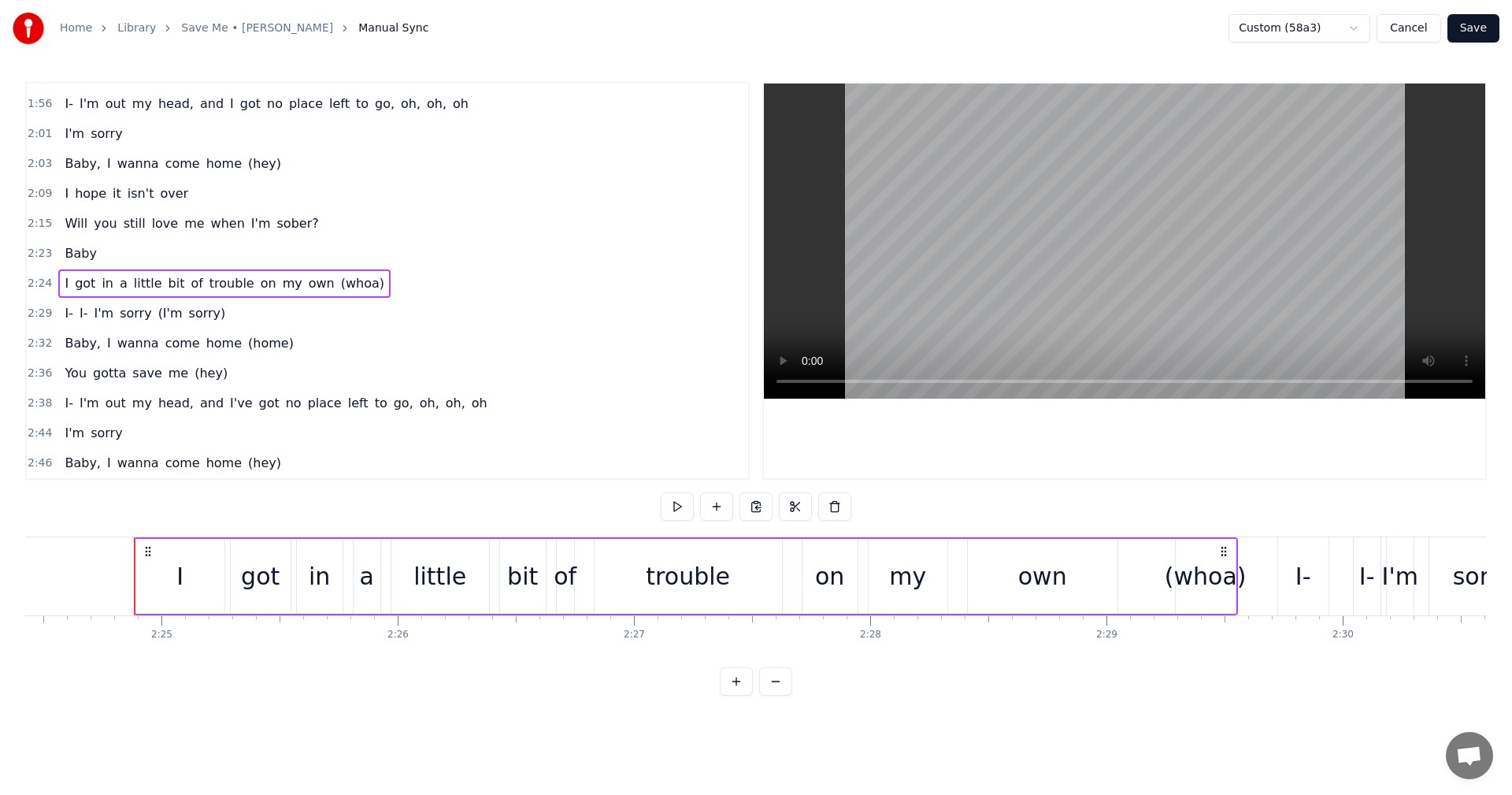
scroll to position [0, 34152]
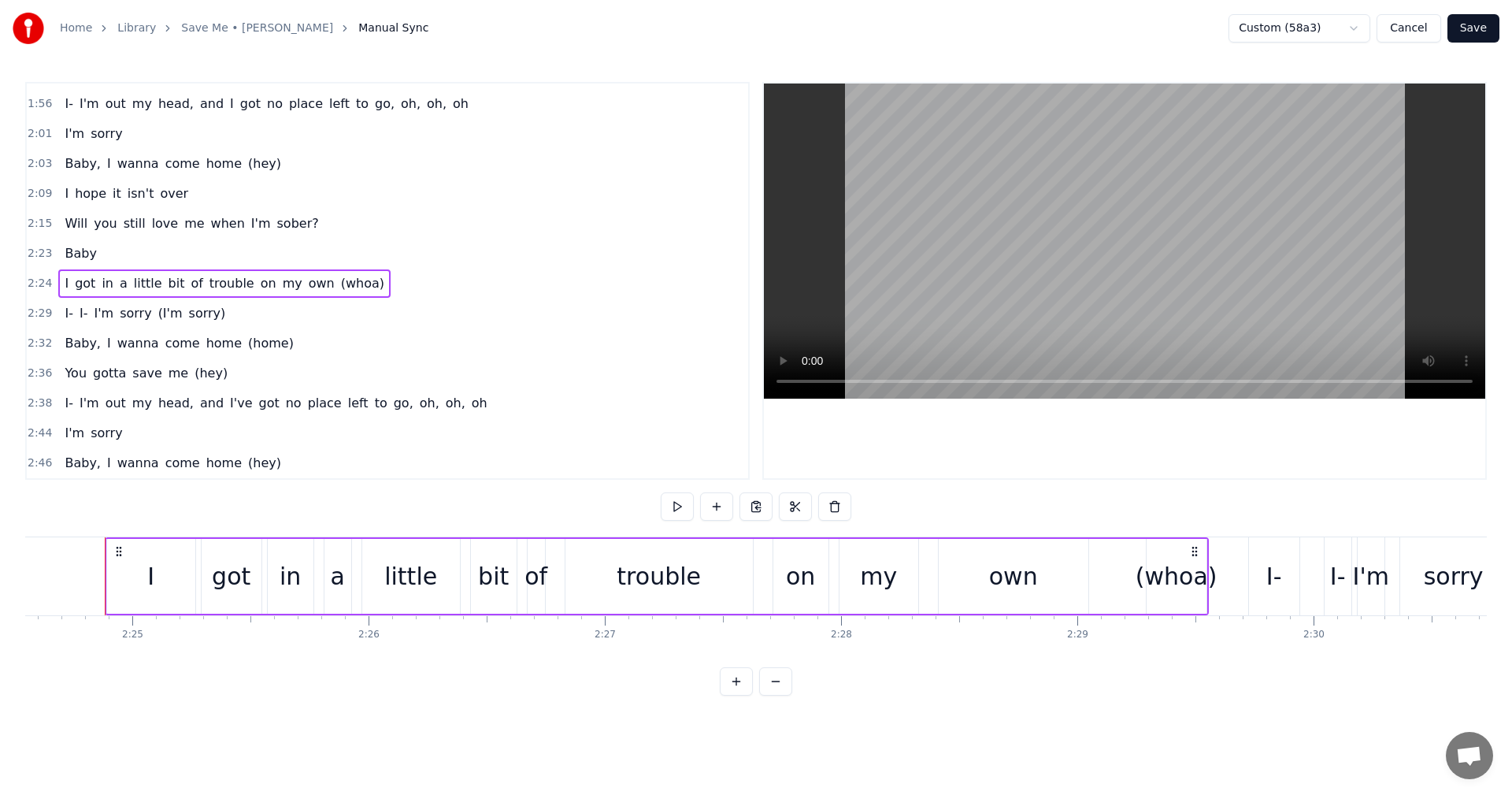
click at [39, 287] on span "2:24" at bounding box center [40, 283] width 24 height 16
click at [41, 276] on span "2:24" at bounding box center [40, 283] width 24 height 16
click at [678, 502] on button at bounding box center [677, 507] width 33 height 29
click at [1182, 579] on div "(whoa)" at bounding box center [1176, 576] width 82 height 36
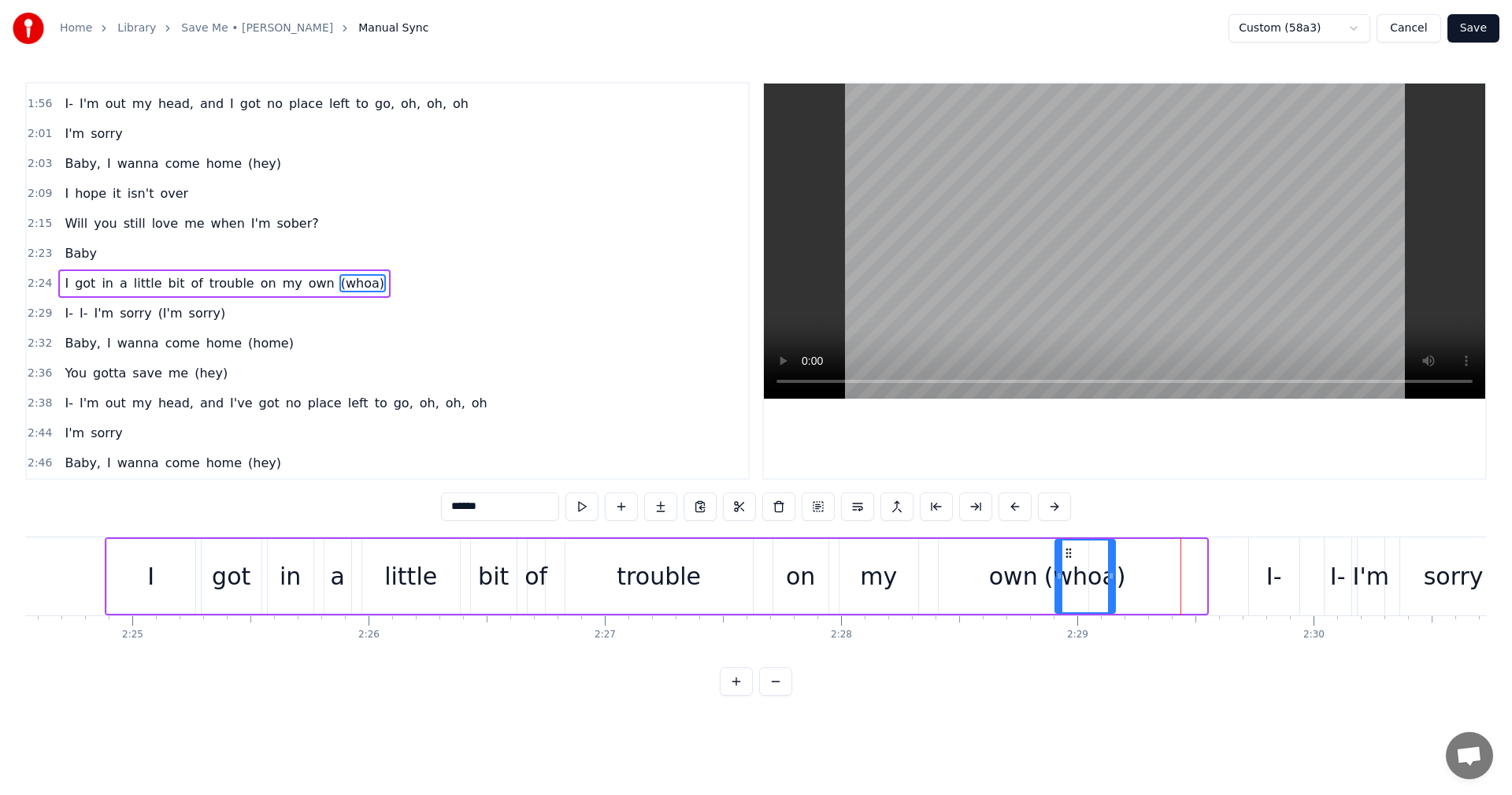
drag, startPoint x: 1161, startPoint y: 556, endPoint x: 1070, endPoint y: 562, distance: 91.2
click at [1070, 562] on div "(whoa)" at bounding box center [1084, 576] width 58 height 72
click at [36, 285] on span "2:24" at bounding box center [40, 283] width 24 height 16
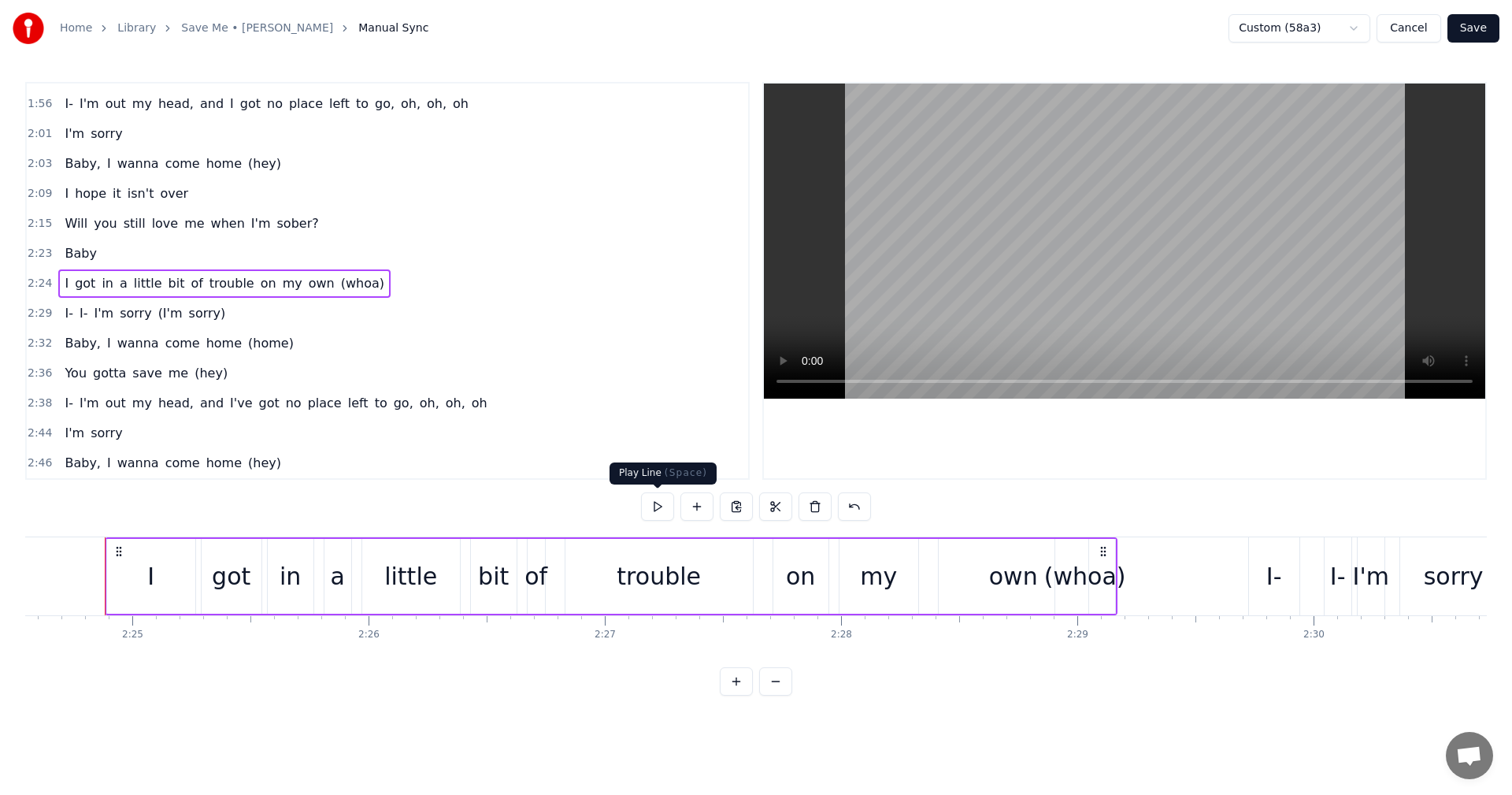
click at [660, 507] on button at bounding box center [658, 507] width 33 height 29
click at [1090, 578] on div "(whoa)" at bounding box center [1085, 576] width 82 height 36
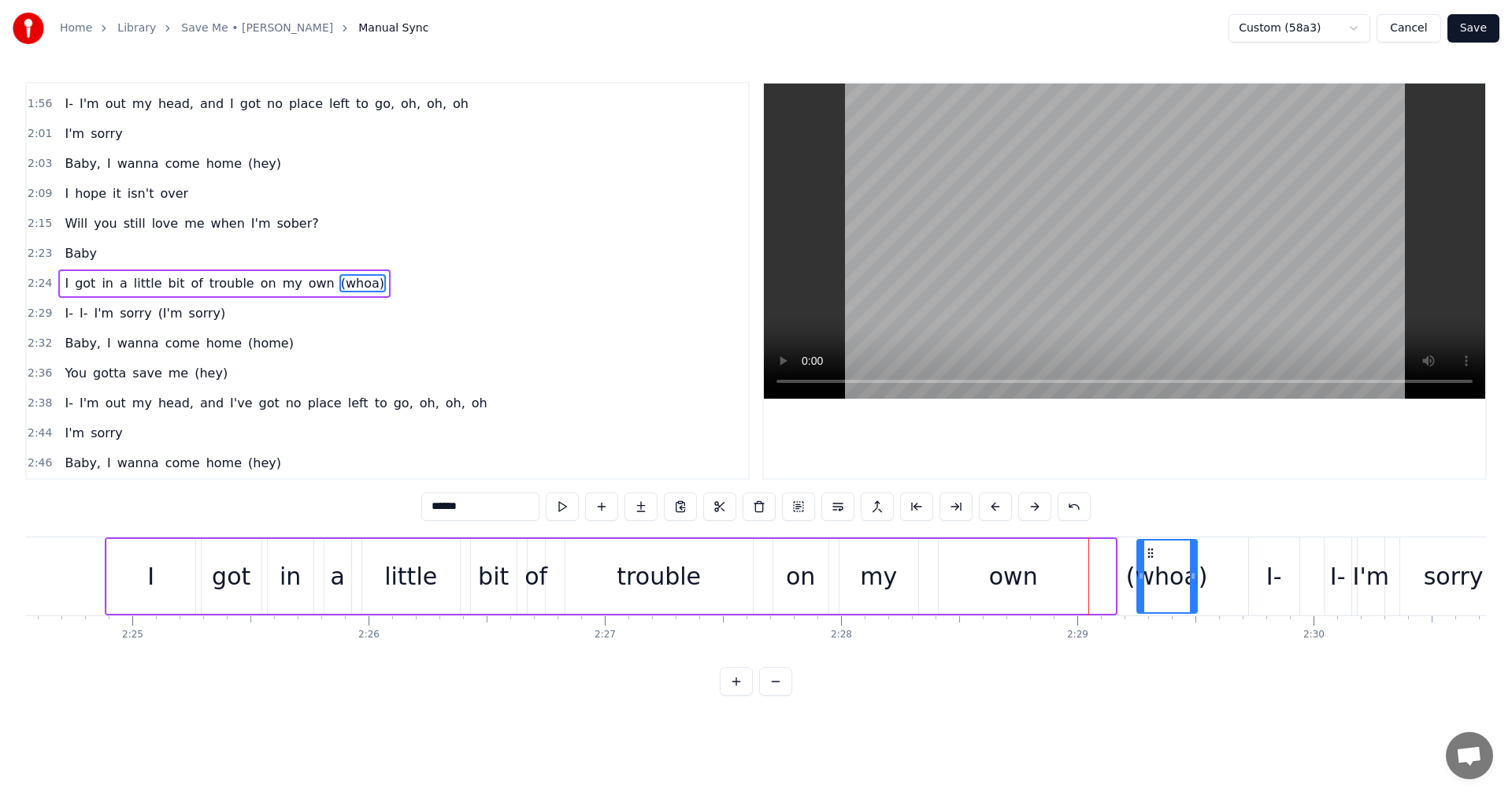
drag, startPoint x: 1067, startPoint y: 554, endPoint x: 1149, endPoint y: 557, distance: 82.1
click at [1149, 557] on icon at bounding box center [1150, 553] width 13 height 13
click at [39, 281] on span "2:24" at bounding box center [40, 283] width 24 height 16
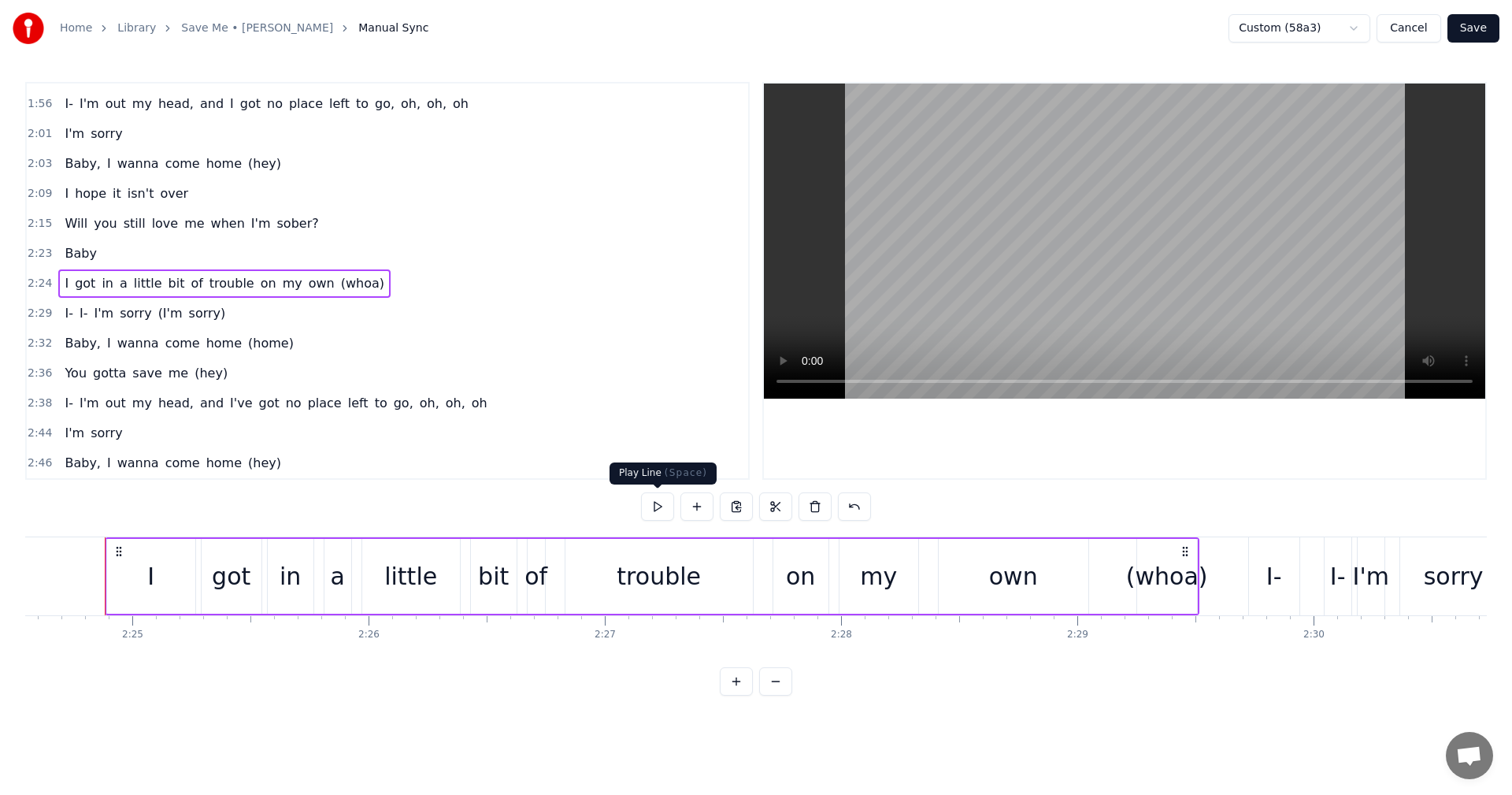
click at [660, 507] on button at bounding box center [658, 507] width 33 height 29
drag, startPoint x: 1186, startPoint y: 550, endPoint x: 1184, endPoint y: 563, distance: 13.2
click at [1184, 563] on div "I got in a little bit of trouble on my own (whoa)" at bounding box center [650, 577] width 1095 height 78
click at [1155, 588] on div "(whoa)" at bounding box center [1165, 576] width 82 height 36
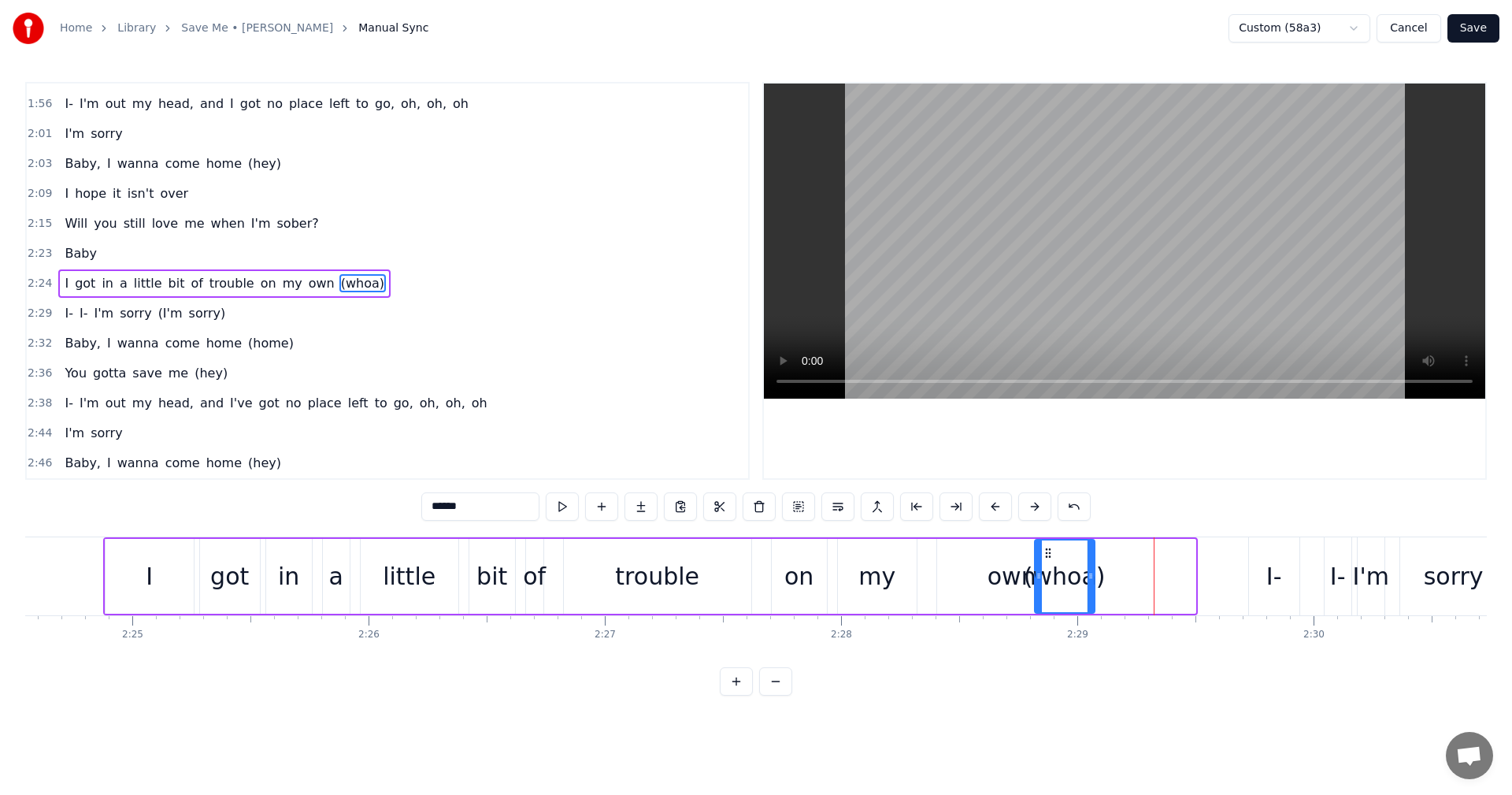
drag, startPoint x: 1147, startPoint y: 553, endPoint x: 1046, endPoint y: 565, distance: 101.7
click at [1046, 565] on div "(whoa)" at bounding box center [1065, 576] width 58 height 72
click at [38, 285] on span "2:24" at bounding box center [40, 283] width 24 height 16
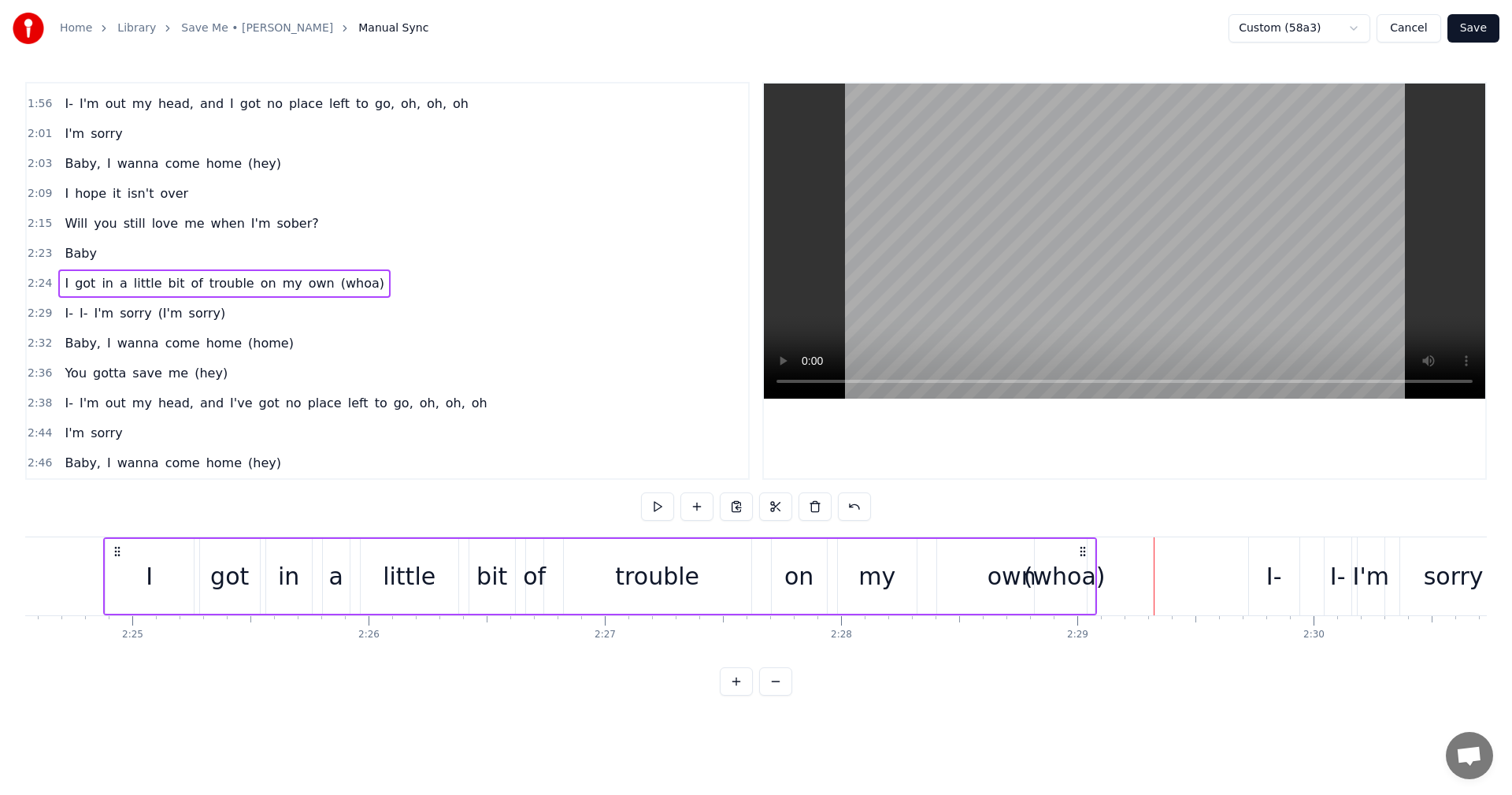
scroll to position [0, 34150]
click at [666, 504] on button at bounding box center [658, 507] width 33 height 29
click at [1078, 573] on div "(whoa)" at bounding box center [1066, 576] width 82 height 36
drag, startPoint x: 1050, startPoint y: 550, endPoint x: 1066, endPoint y: 551, distance: 16.0
click at [1066, 551] on icon at bounding box center [1066, 553] width 13 height 13
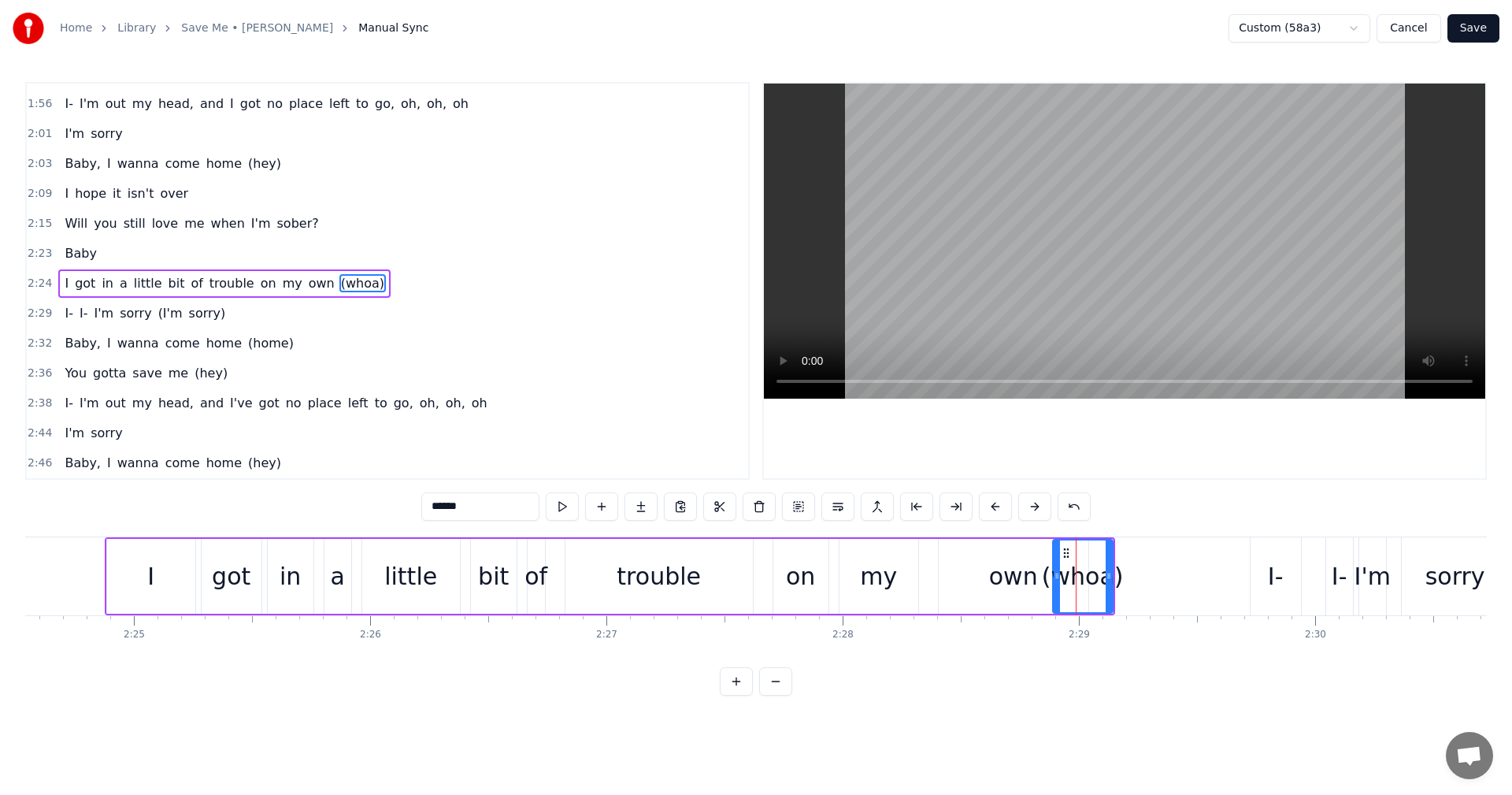
click at [58, 311] on div "I- I- I'm sorry (I'm sorry)" at bounding box center [145, 313] width 173 height 29
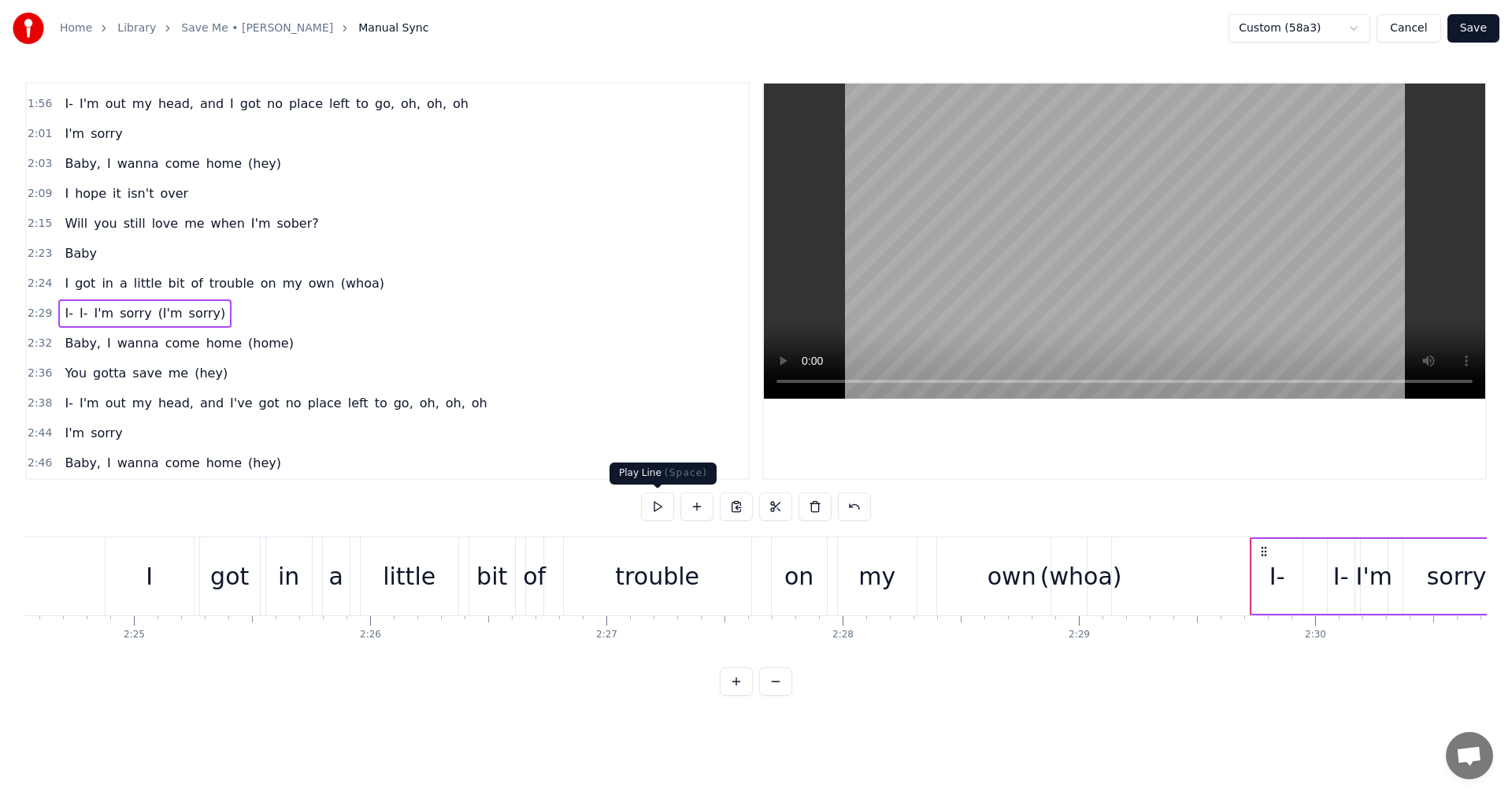
click at [651, 508] on button at bounding box center [658, 507] width 33 height 29
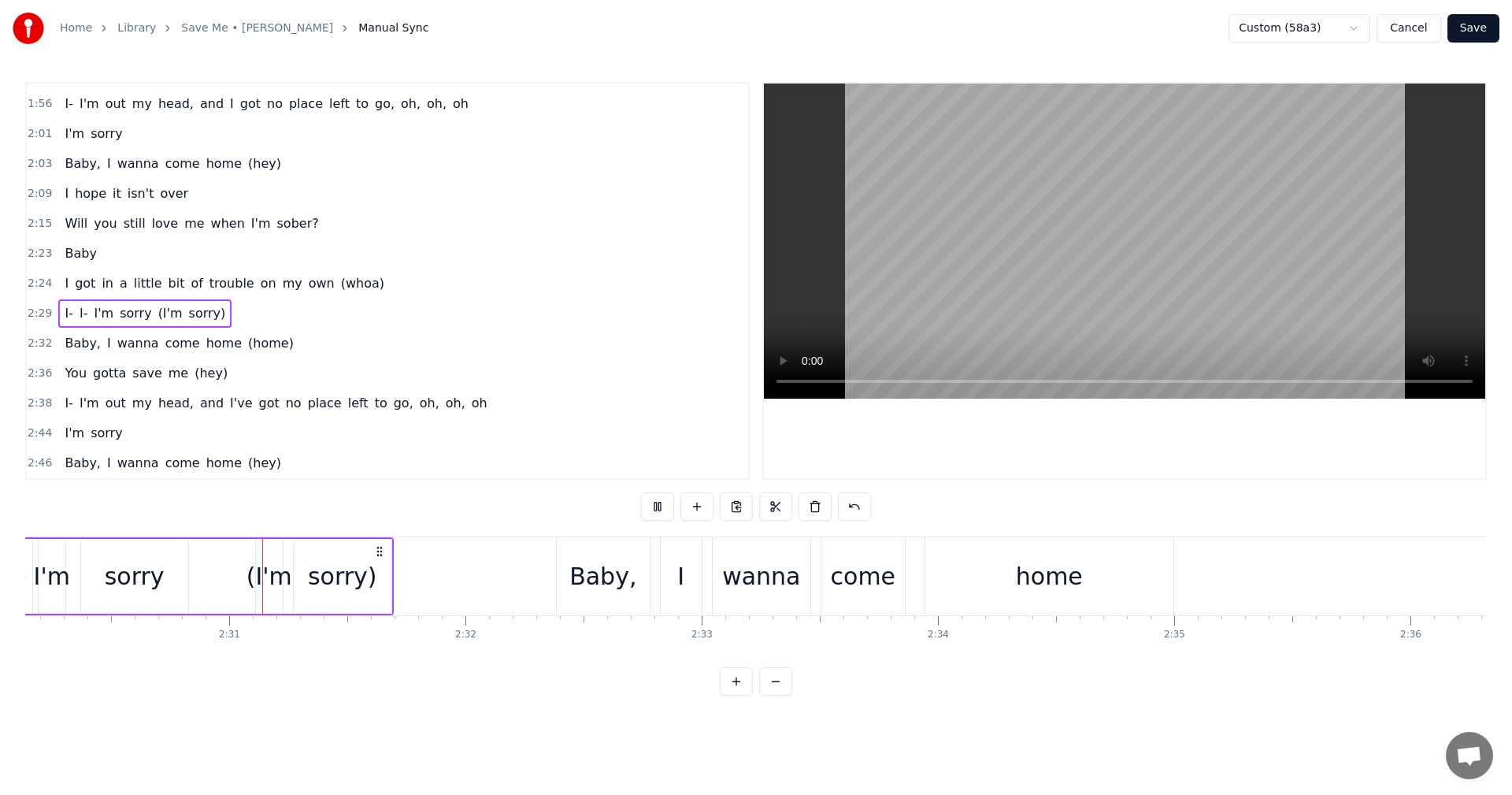
scroll to position [0, 35474]
click at [47, 278] on span "2:24" at bounding box center [40, 283] width 24 height 16
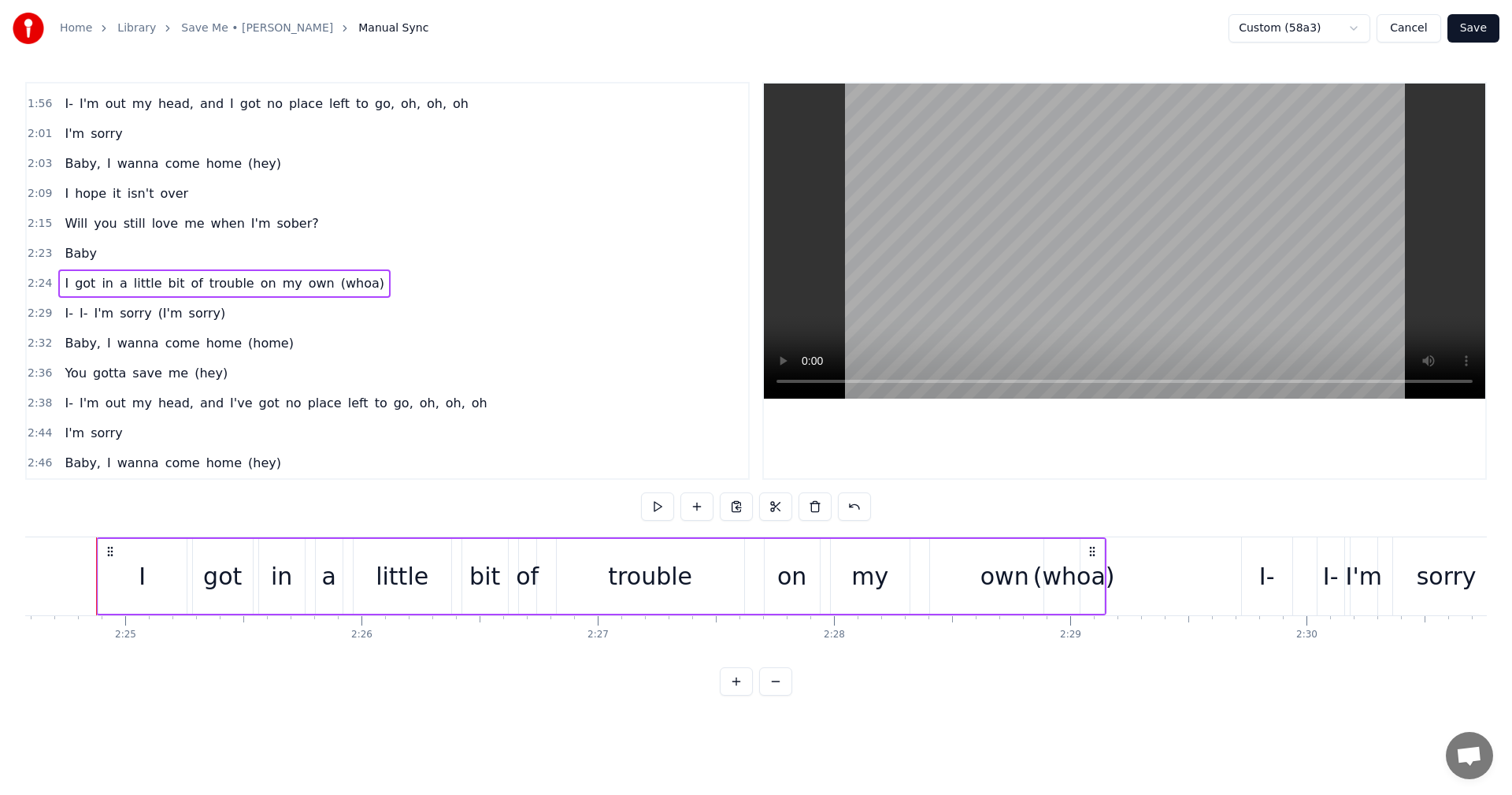
scroll to position [0, 34150]
click at [660, 503] on button at bounding box center [658, 507] width 33 height 29
click at [1076, 577] on div "(whoa)" at bounding box center [1083, 576] width 82 height 36
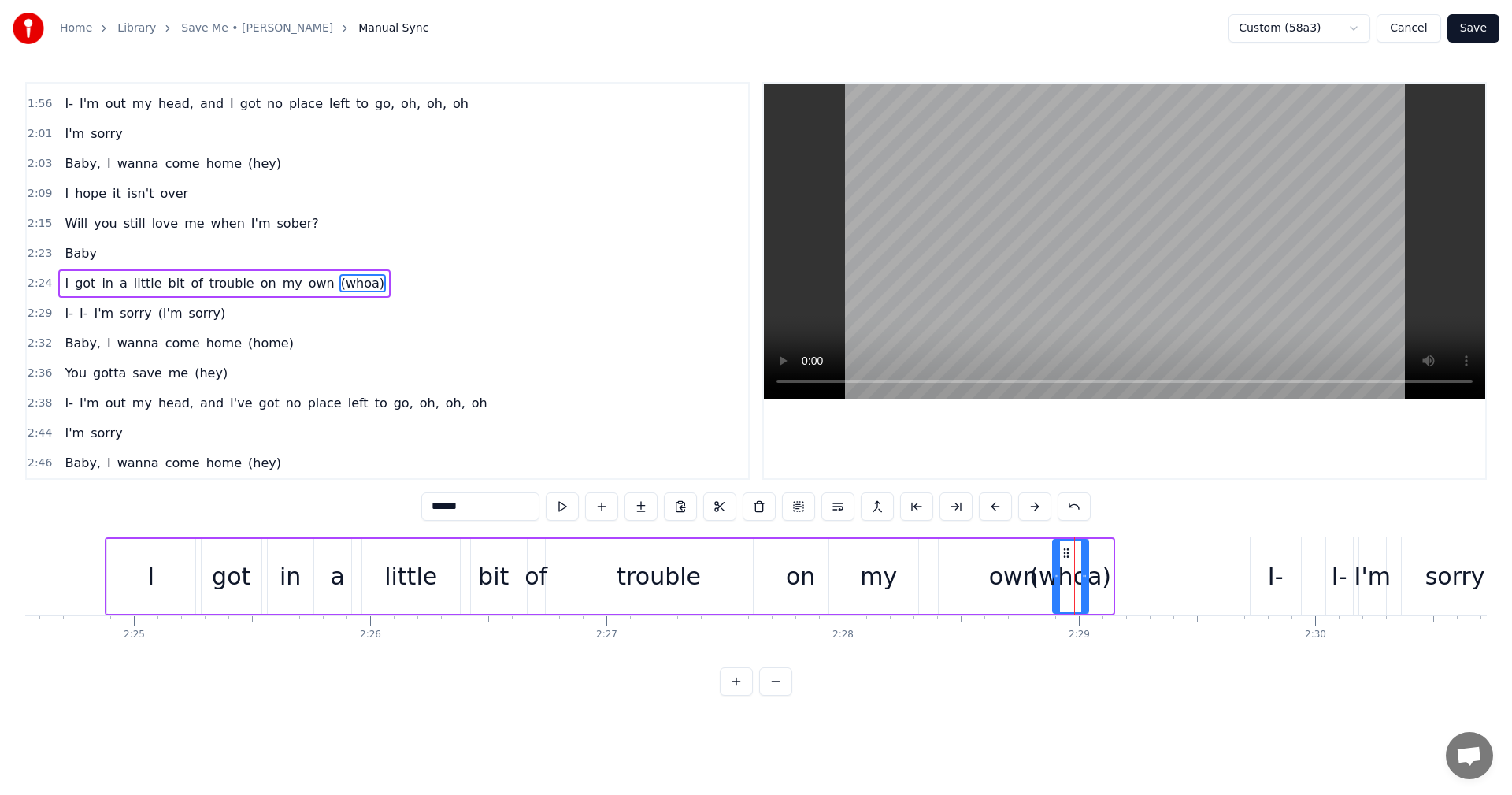
drag, startPoint x: 1107, startPoint y: 578, endPoint x: 1082, endPoint y: 578, distance: 25.0
click at [1082, 578] on icon at bounding box center [1084, 576] width 6 height 13
click at [33, 286] on span "2:24" at bounding box center [40, 283] width 24 height 16
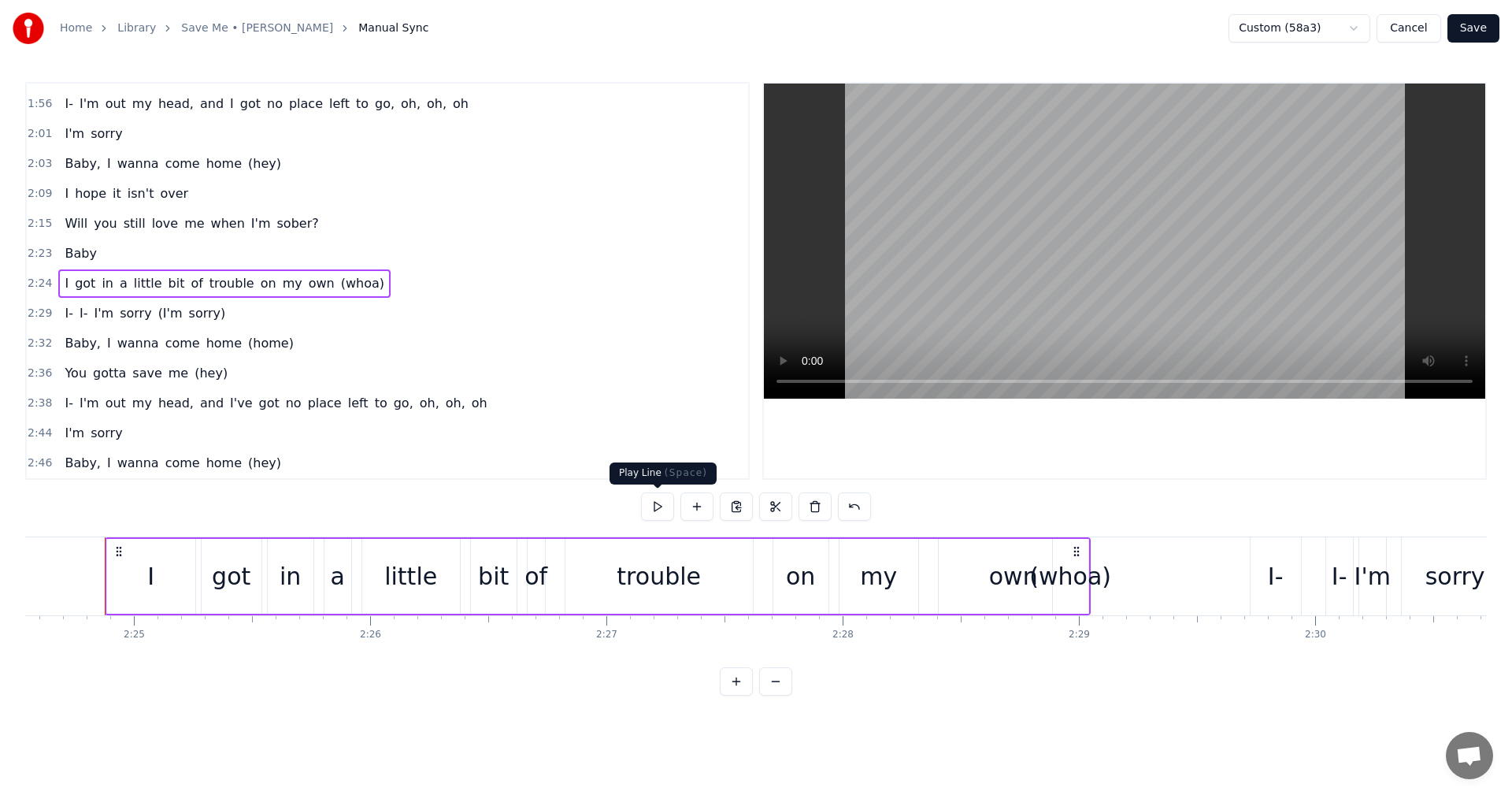
click at [659, 498] on button at bounding box center [658, 507] width 33 height 29
click at [1483, 32] on button "Save" at bounding box center [1474, 28] width 52 height 29
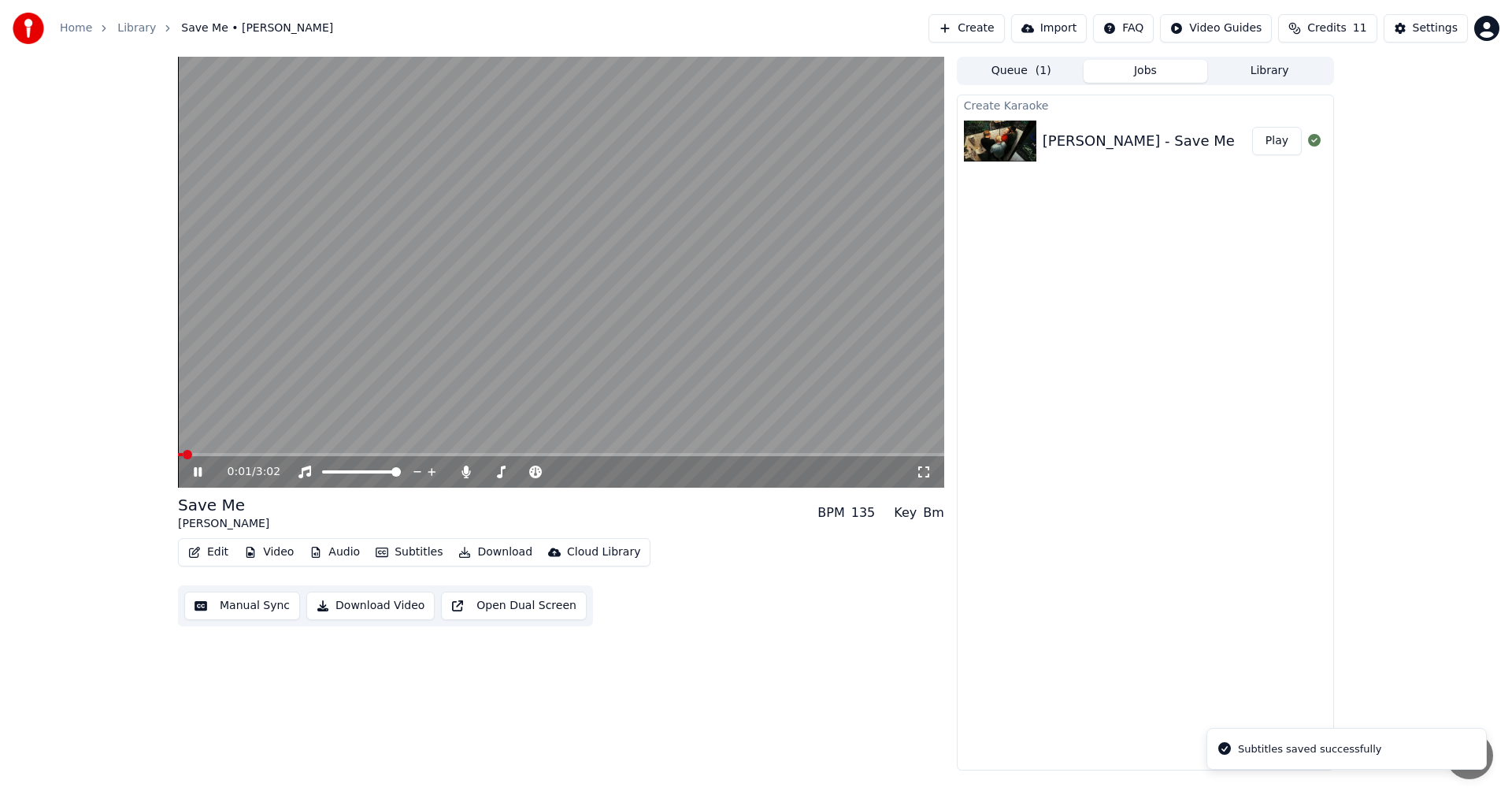
click at [747, 451] on video at bounding box center [561, 273] width 766 height 431
click at [747, 455] on span at bounding box center [561, 455] width 766 height 3
click at [203, 469] on icon at bounding box center [209, 472] width 37 height 13
click at [737, 456] on span at bounding box center [458, 455] width 559 height 3
click at [202, 473] on icon at bounding box center [197, 472] width 8 height 10
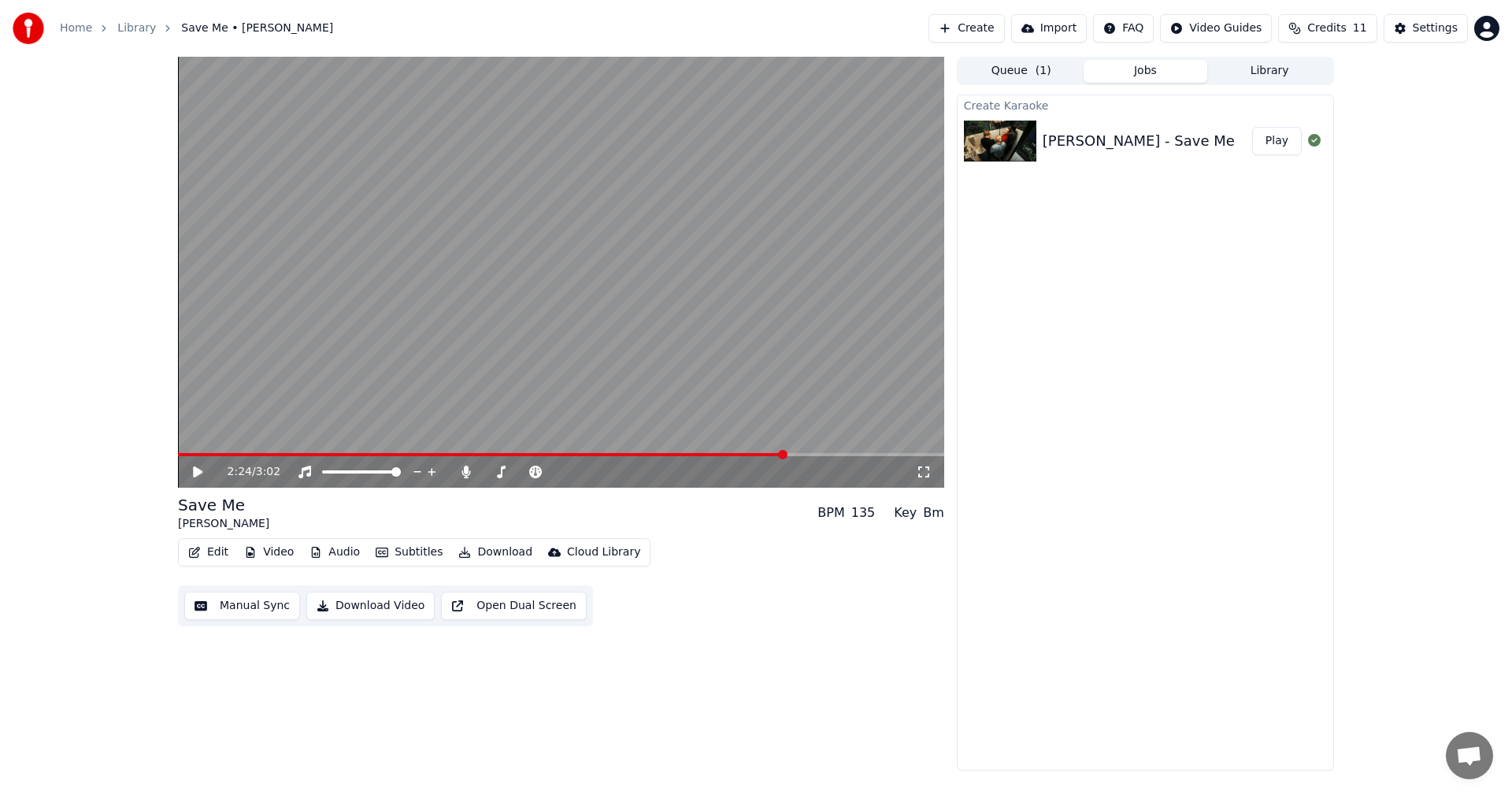
click at [207, 552] on button "Edit" at bounding box center [208, 552] width 53 height 22
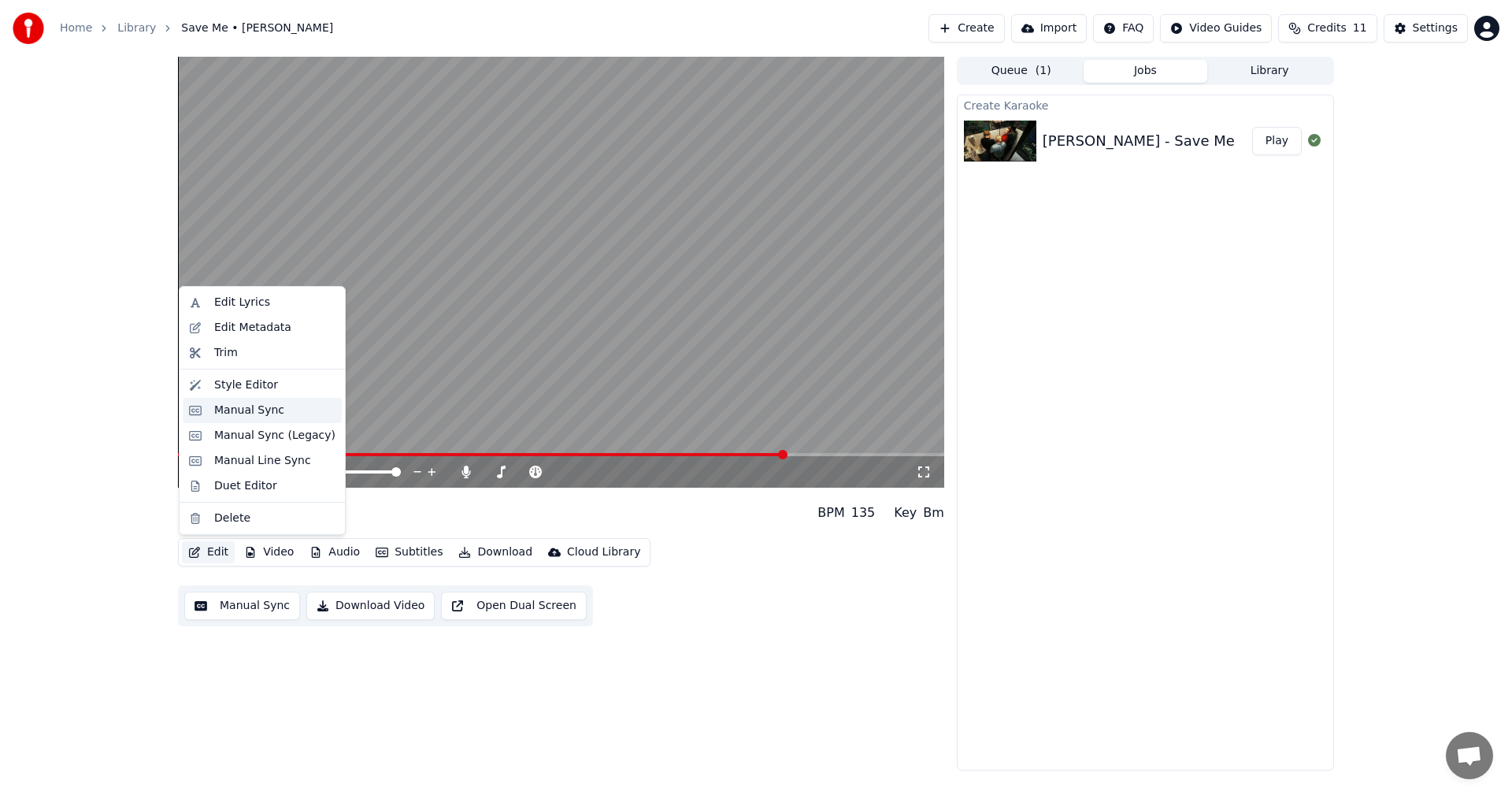
click at [227, 407] on div "Manual Sync" at bounding box center [249, 410] width 70 height 16
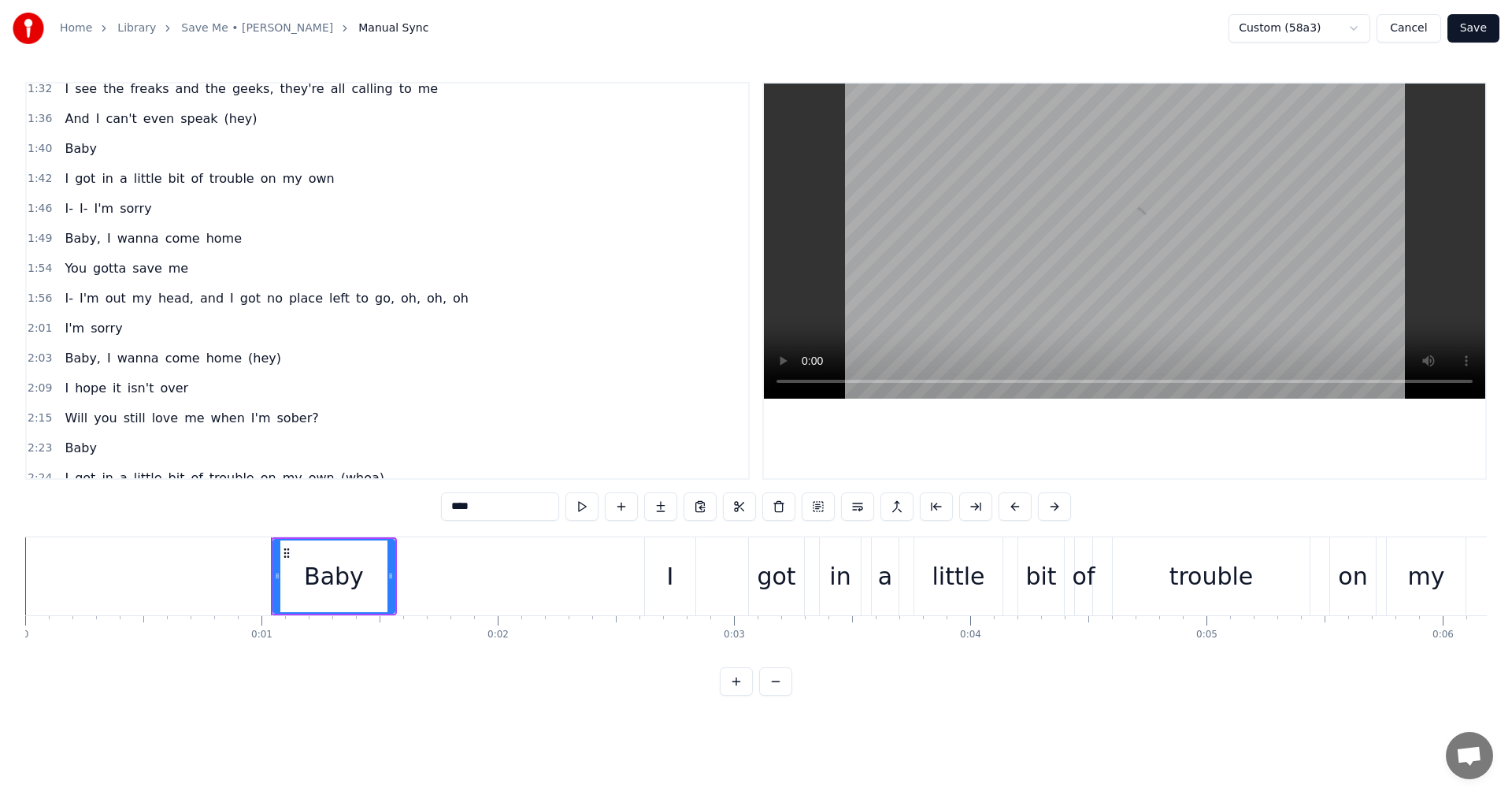
scroll to position [983, 0]
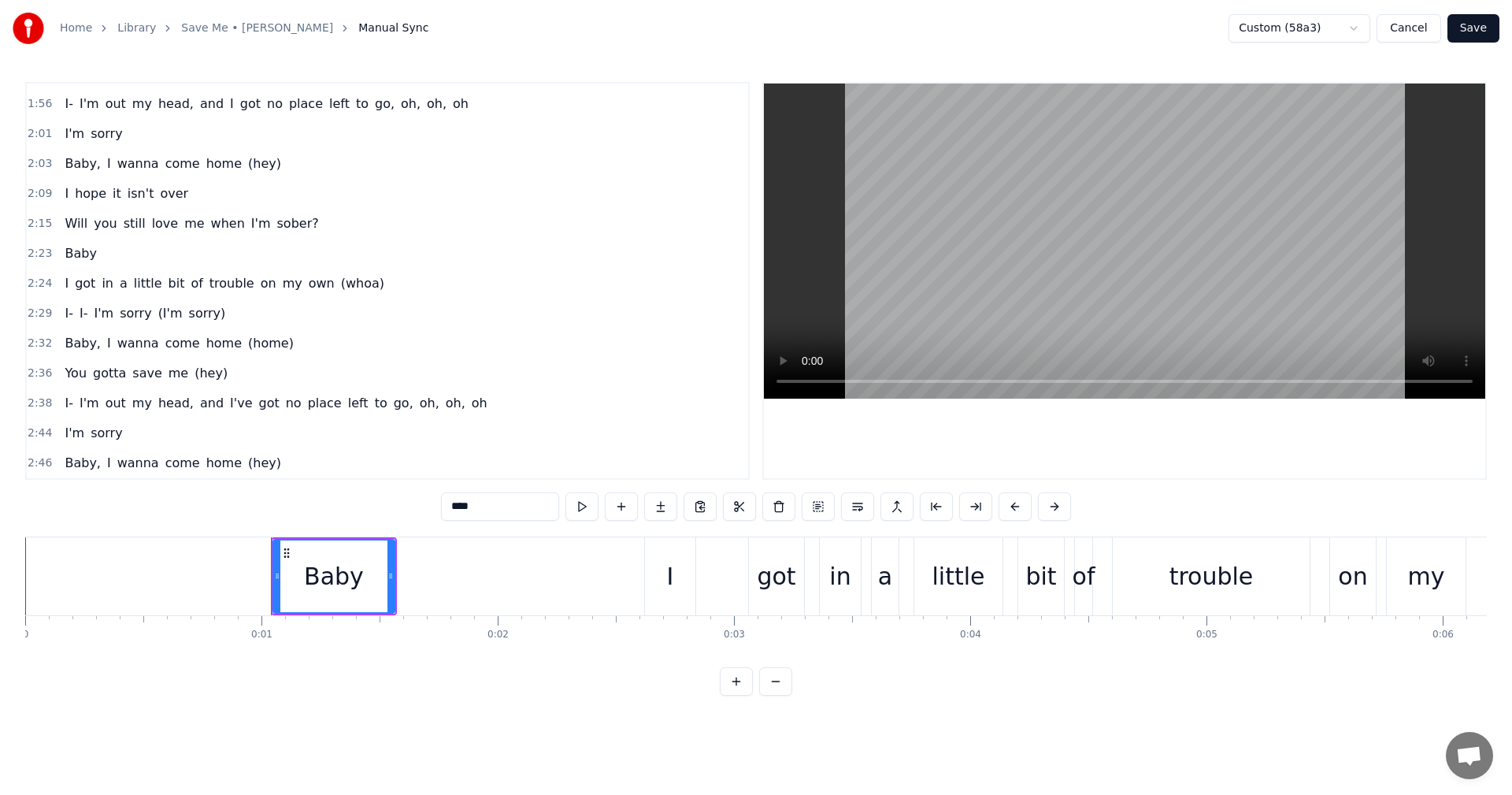
click at [35, 256] on span "2:23" at bounding box center [40, 254] width 24 height 16
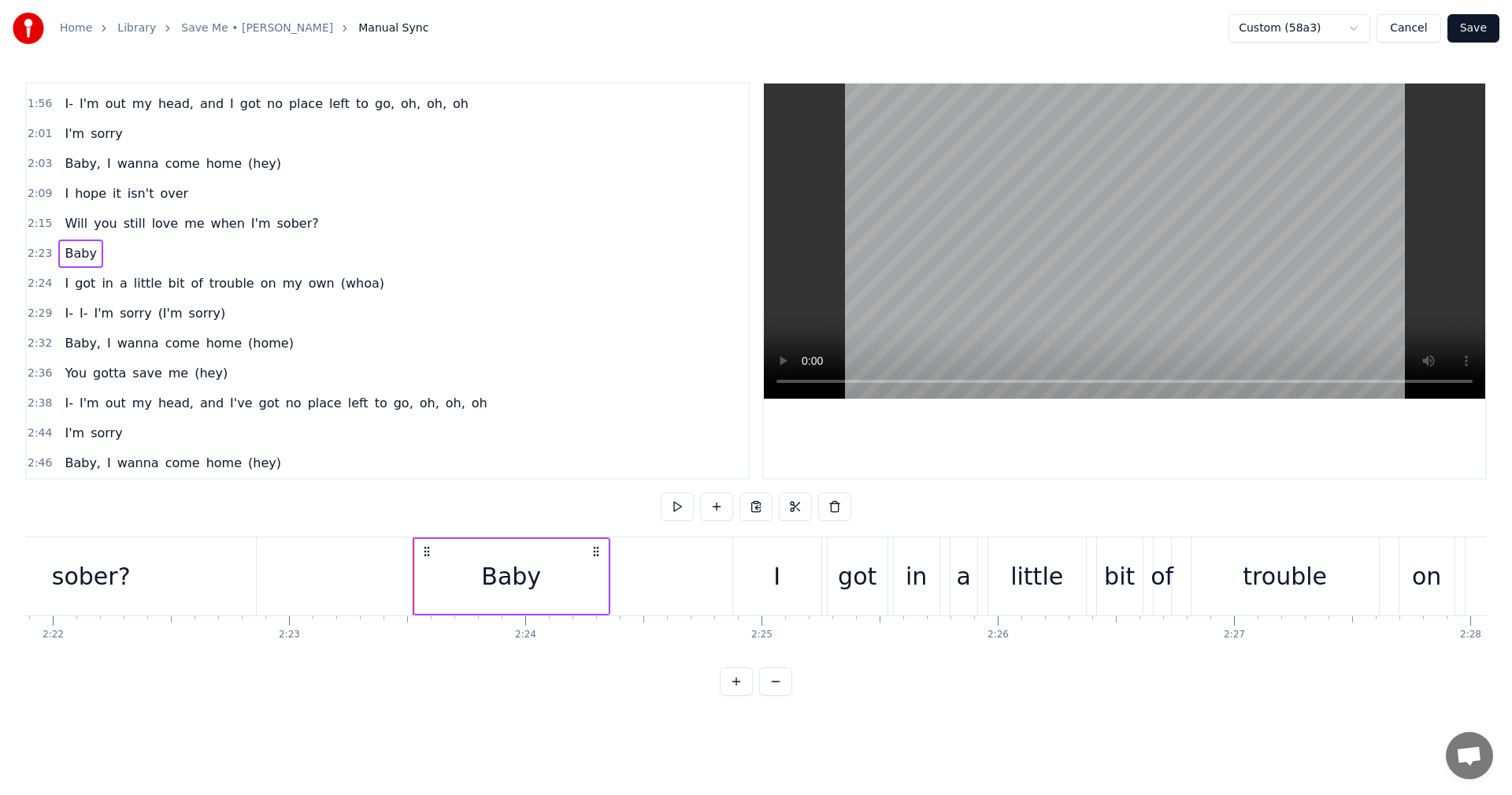
scroll to position [0, 33831]
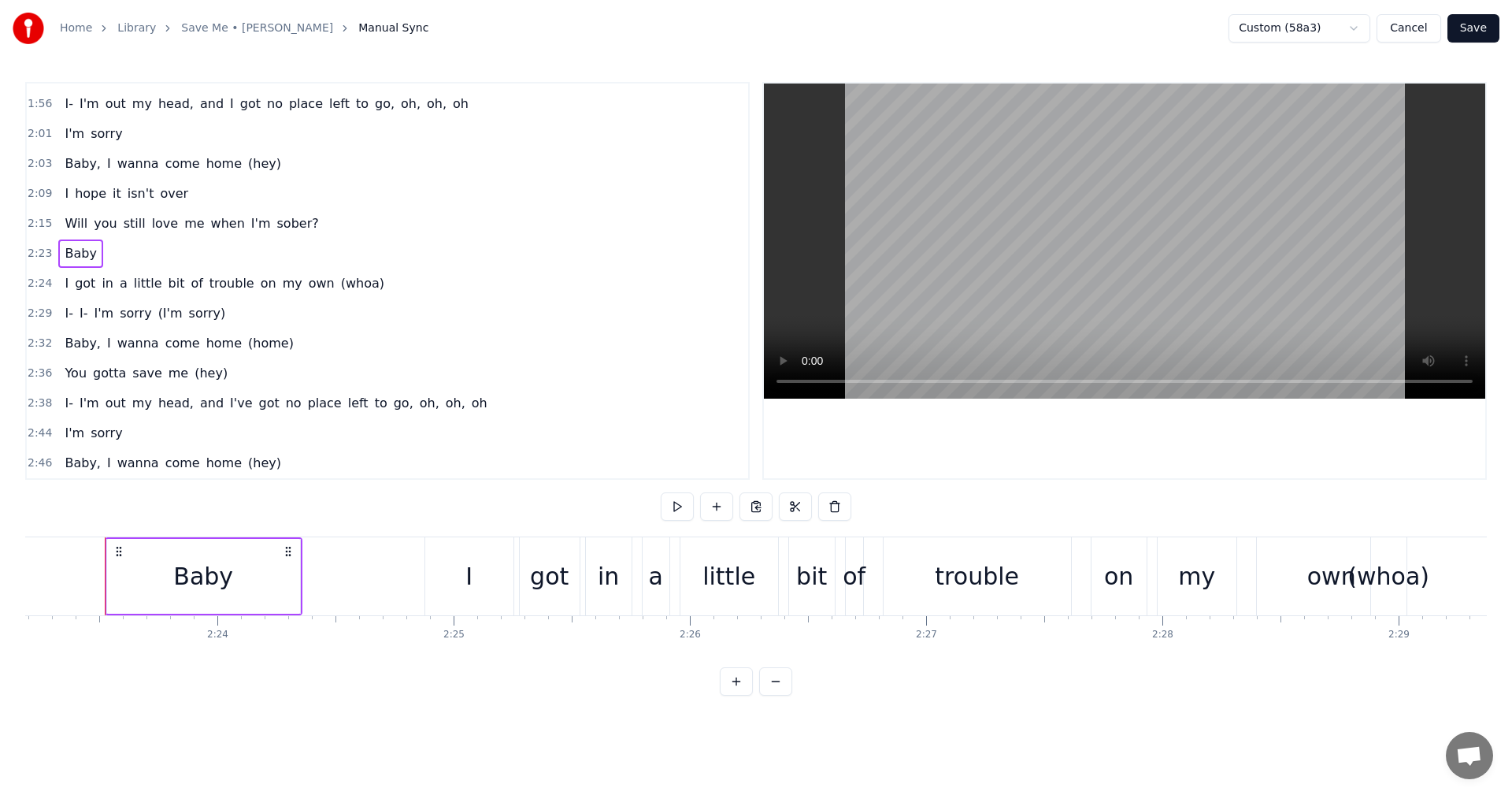
click at [192, 579] on div "Baby" at bounding box center [203, 576] width 60 height 36
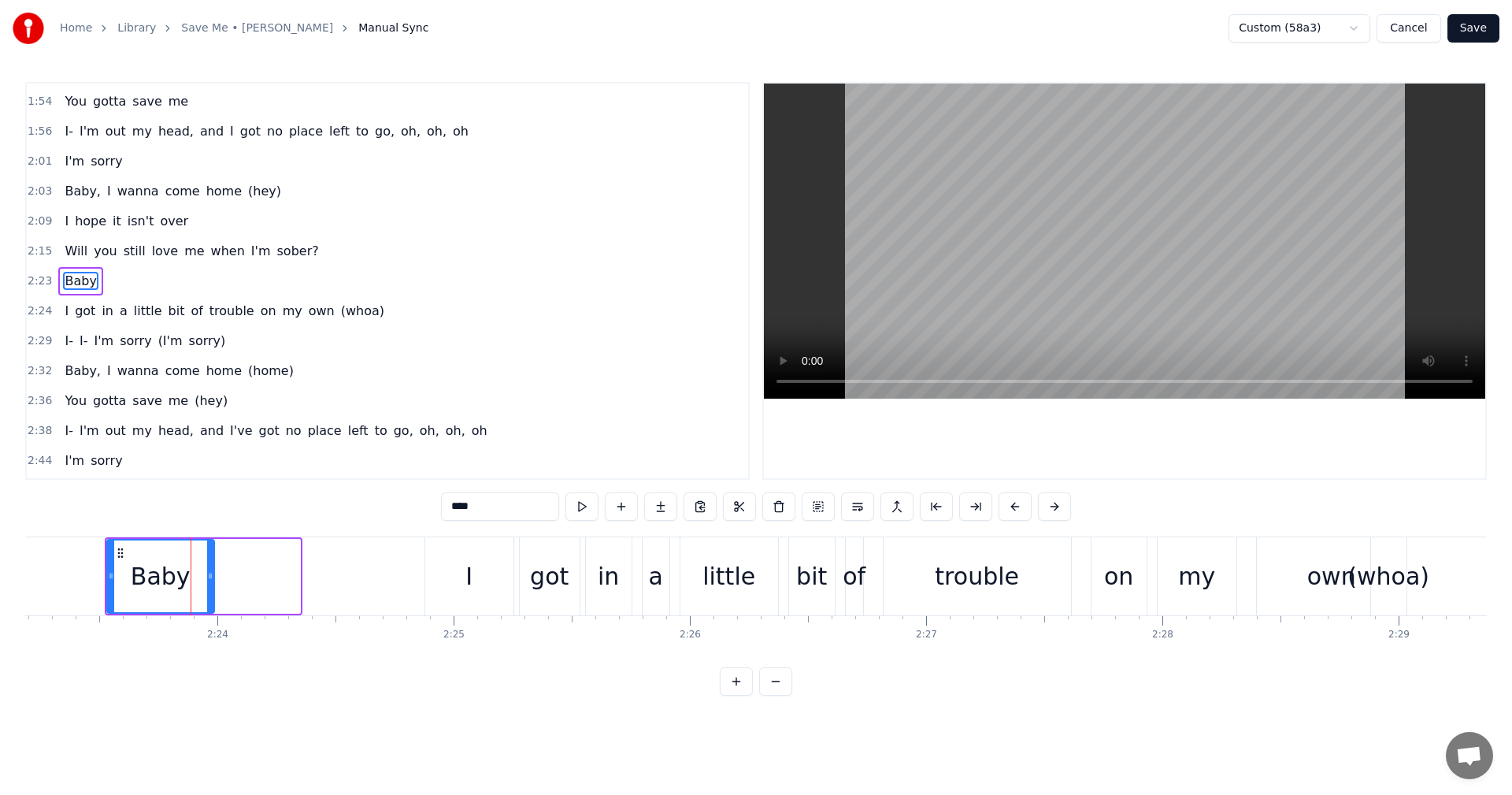
drag, startPoint x: 298, startPoint y: 578, endPoint x: 212, endPoint y: 583, distance: 86.1
click at [212, 583] on div at bounding box center [209, 576] width 6 height 72
click at [24, 283] on div "Home Library Save Me • Olly Murs Manual Sync Custom (58a3) Cancel Save 0:01 Bab…" at bounding box center [756, 348] width 1512 height 696
click at [38, 279] on span "2:23" at bounding box center [40, 281] width 24 height 16
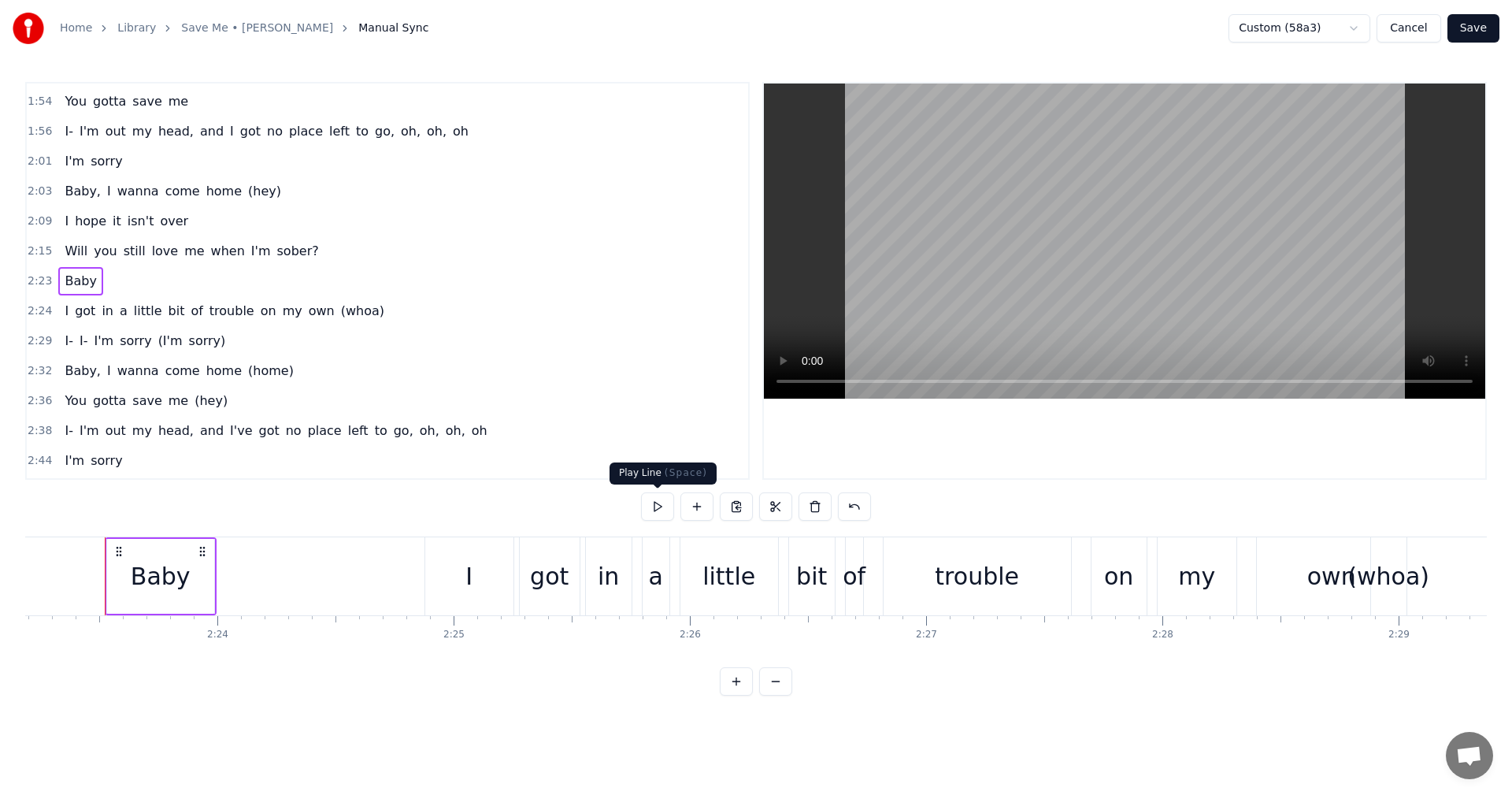
click at [652, 509] on button at bounding box center [658, 507] width 33 height 29
click at [1484, 24] on button "Save" at bounding box center [1474, 28] width 52 height 29
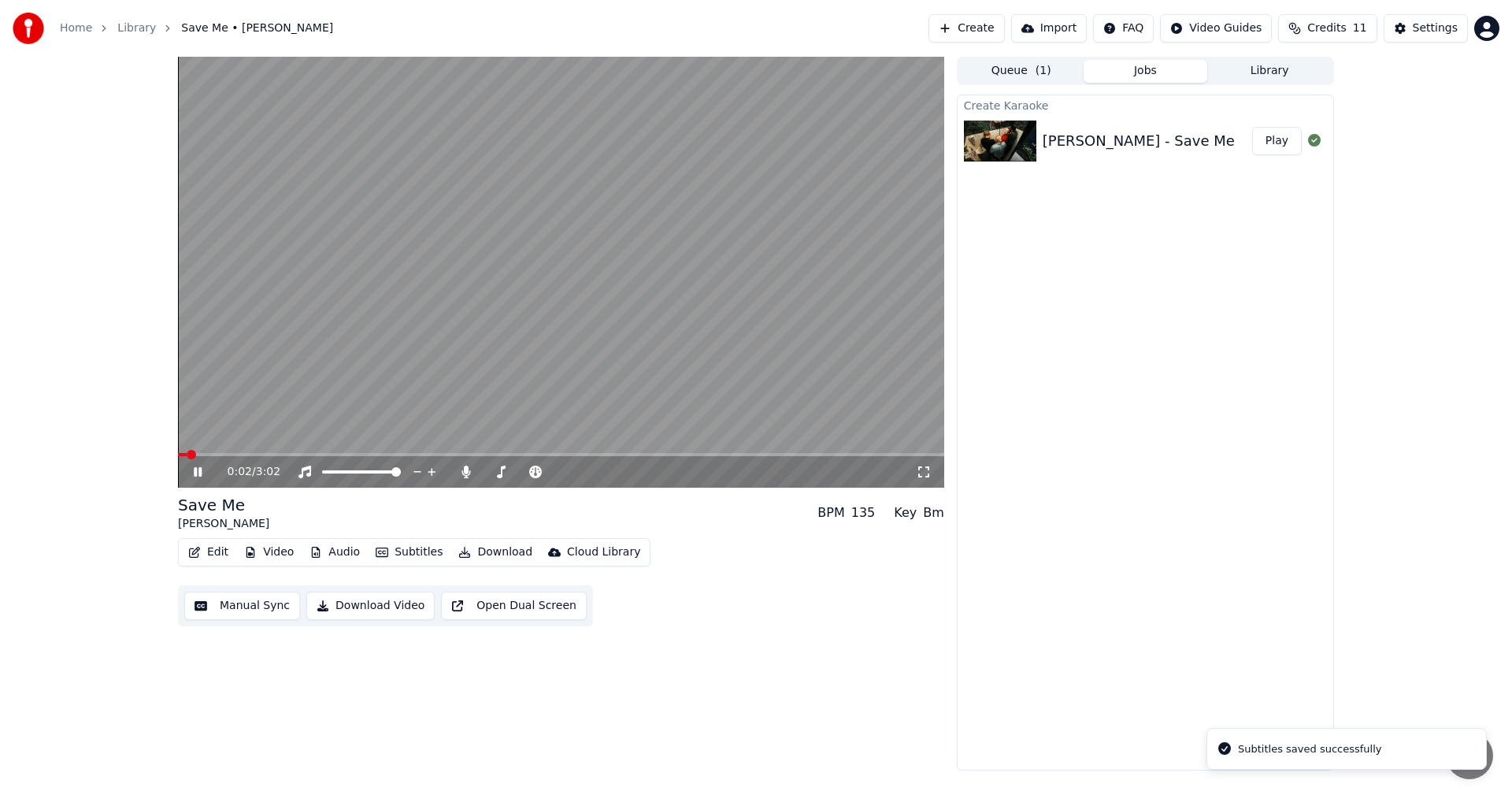
click at [750, 451] on video at bounding box center [561, 273] width 766 height 431
click at [752, 458] on div "0:02 / 3:02" at bounding box center [561, 472] width 766 height 31
click at [755, 453] on span at bounding box center [561, 455] width 766 height 3
click at [191, 472] on icon at bounding box center [209, 472] width 37 height 13
click at [195, 469] on icon at bounding box center [209, 472] width 37 height 13
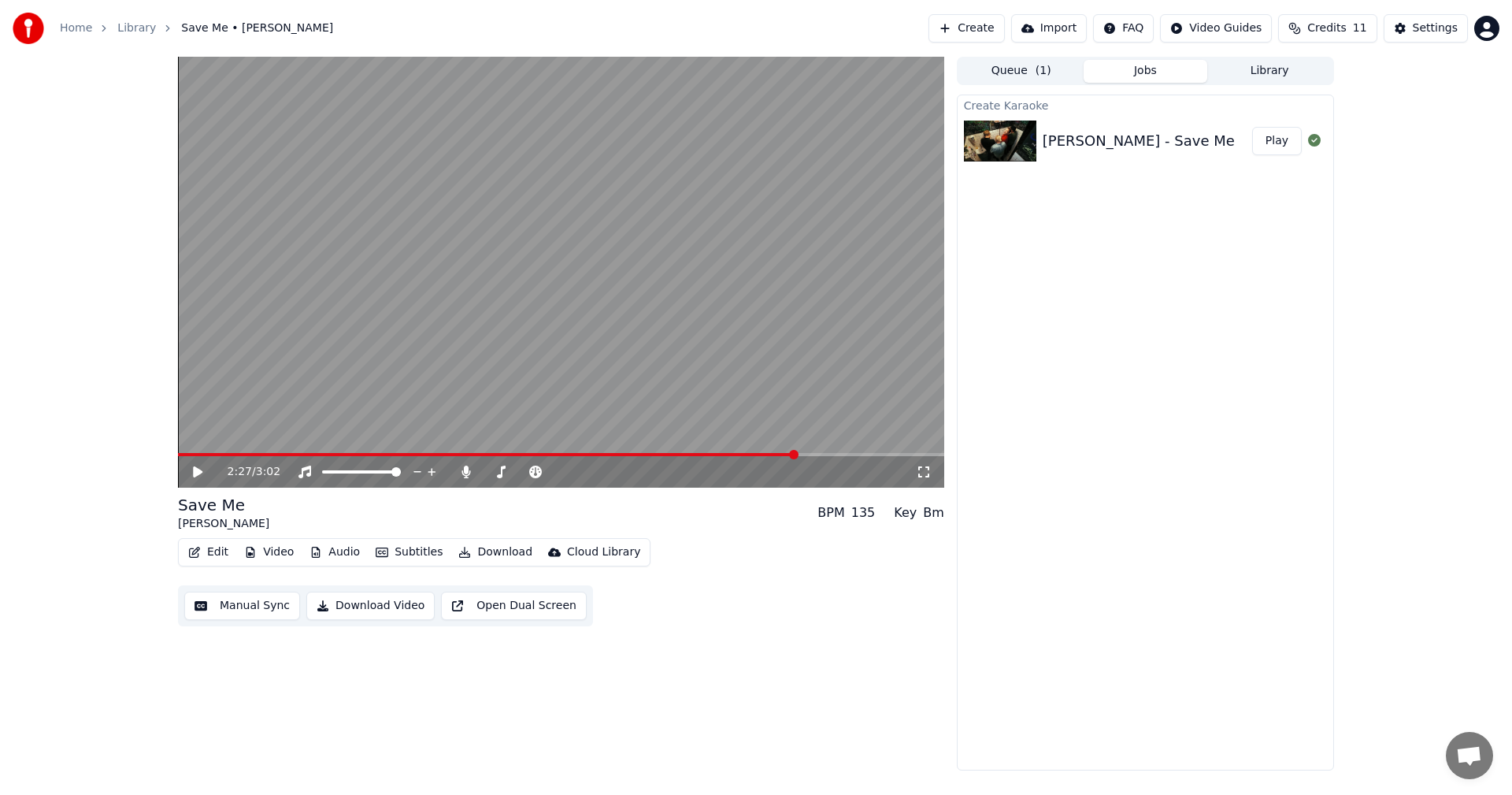
click at [208, 554] on button "Edit" at bounding box center [208, 552] width 53 height 22
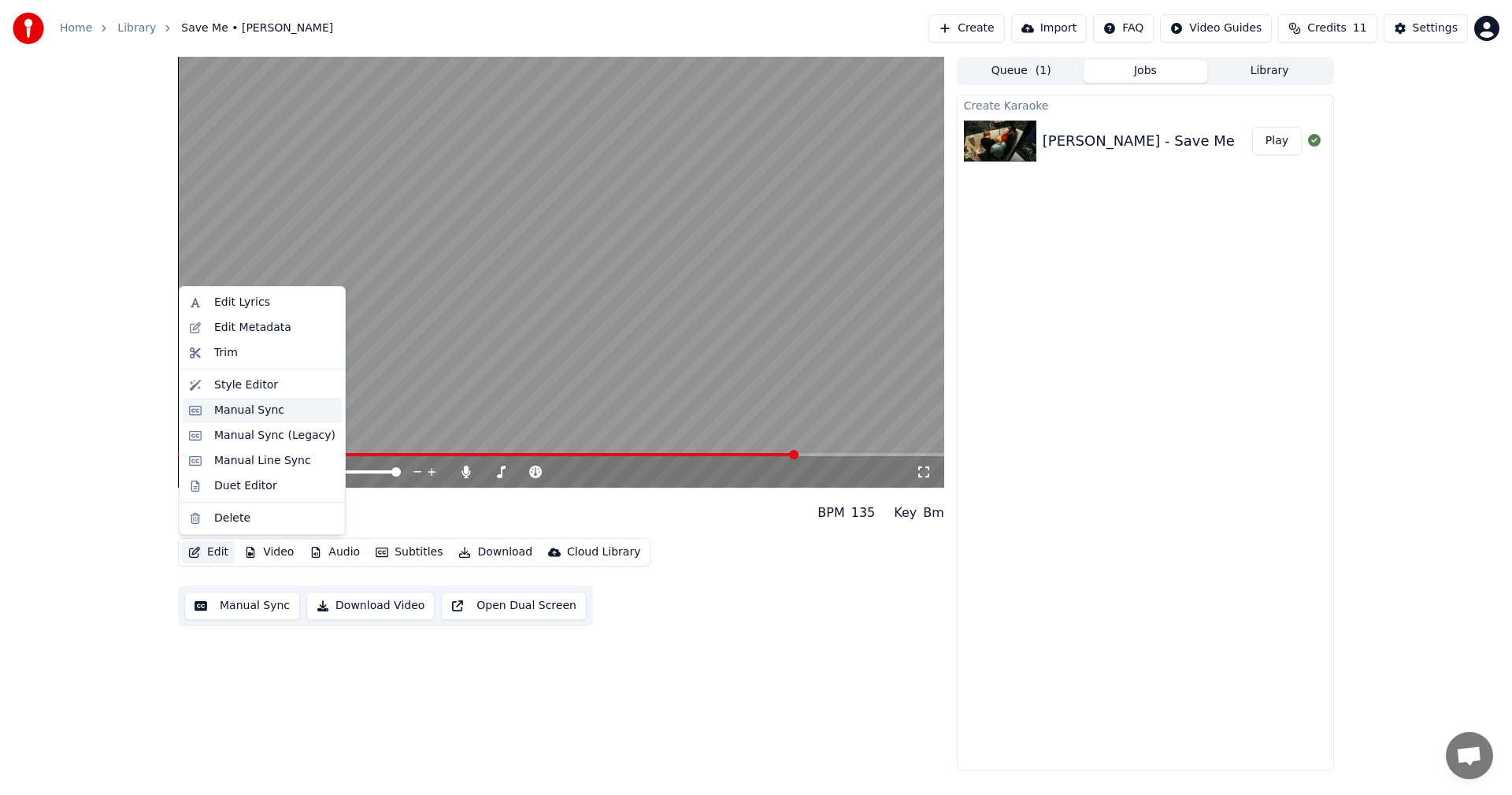
click at [223, 410] on div "Manual Sync" at bounding box center [249, 410] width 70 height 16
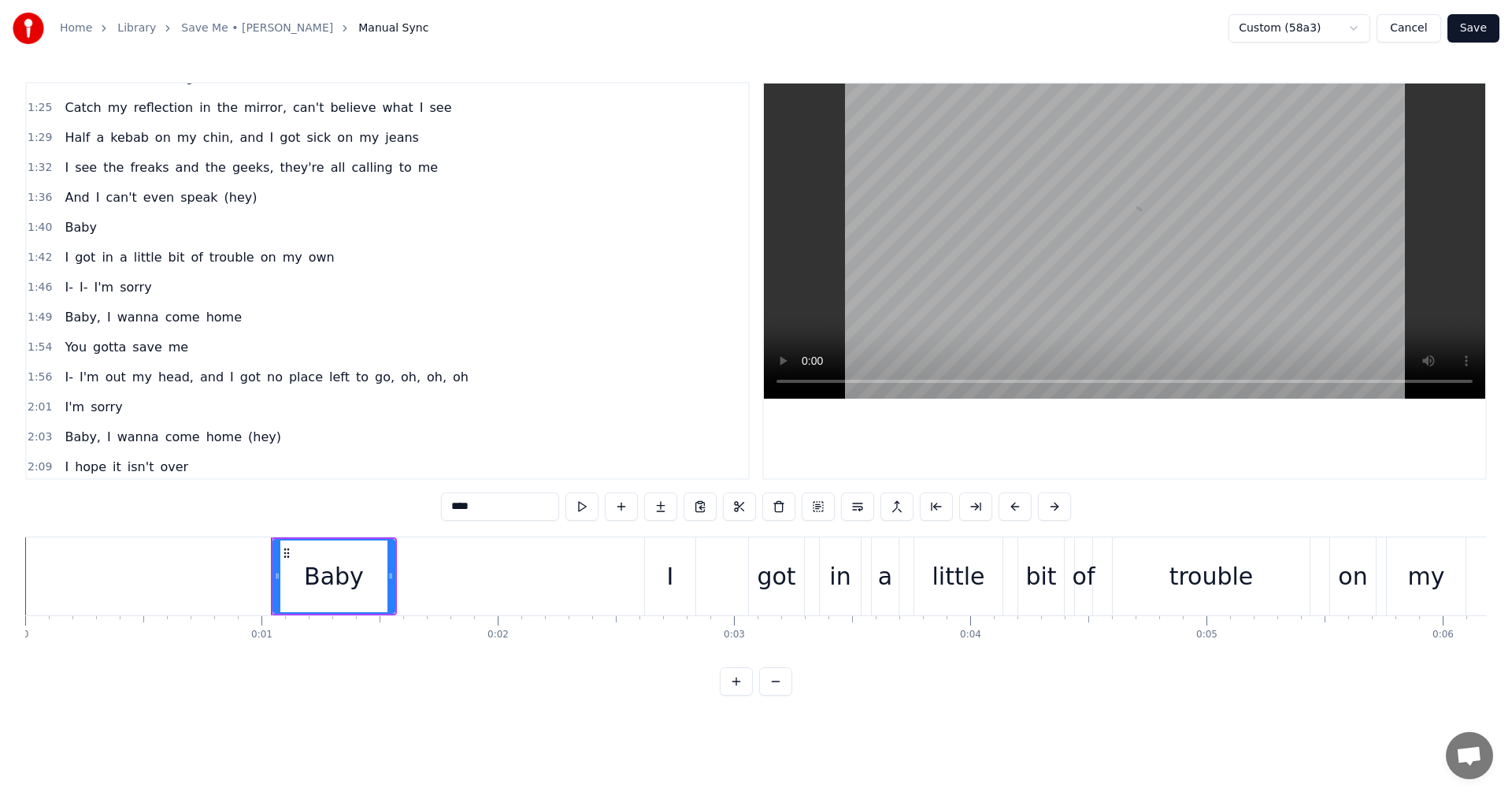
scroll to position [983, 0]
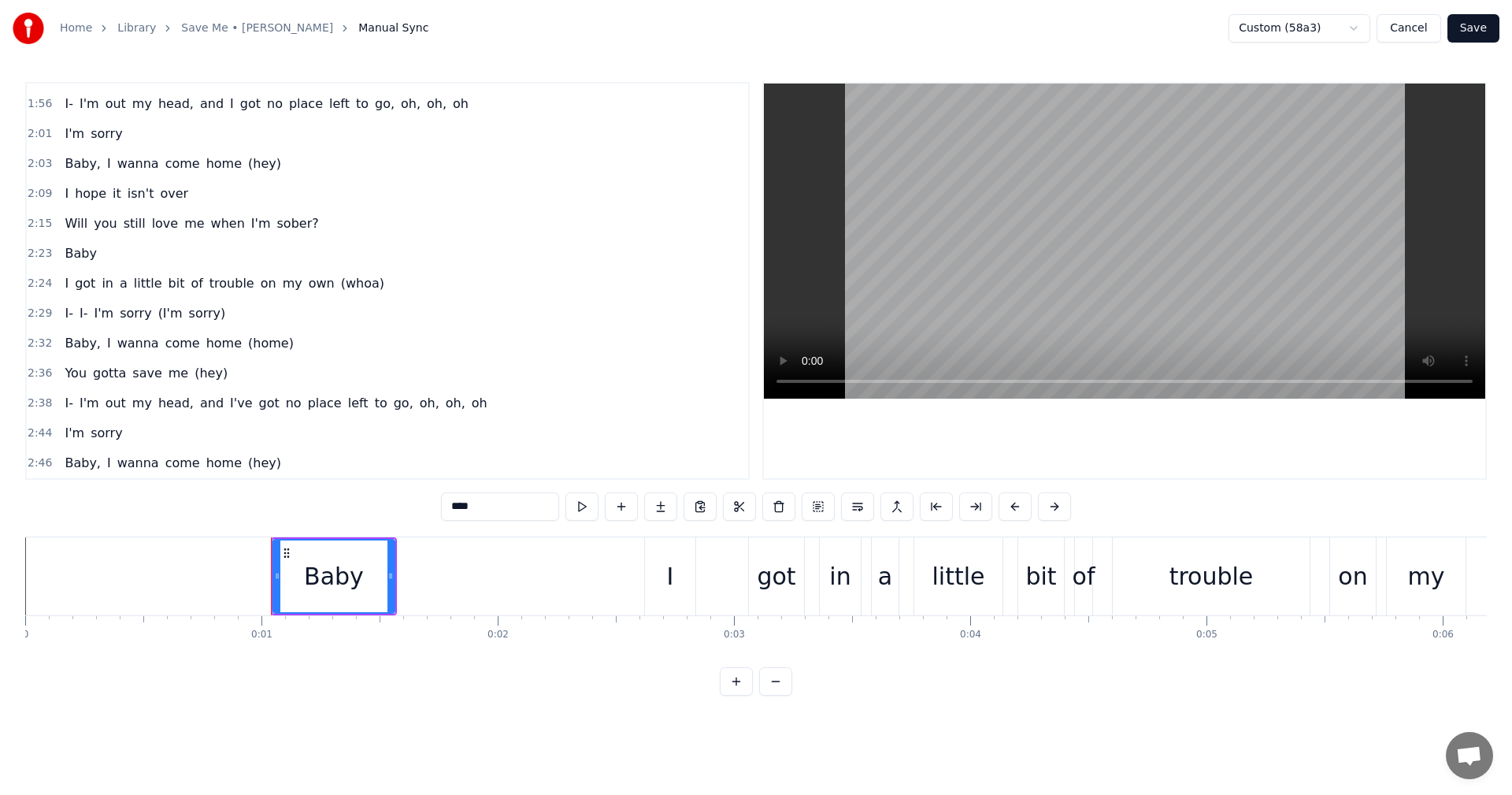
click at [41, 256] on span "2:23" at bounding box center [40, 254] width 24 height 16
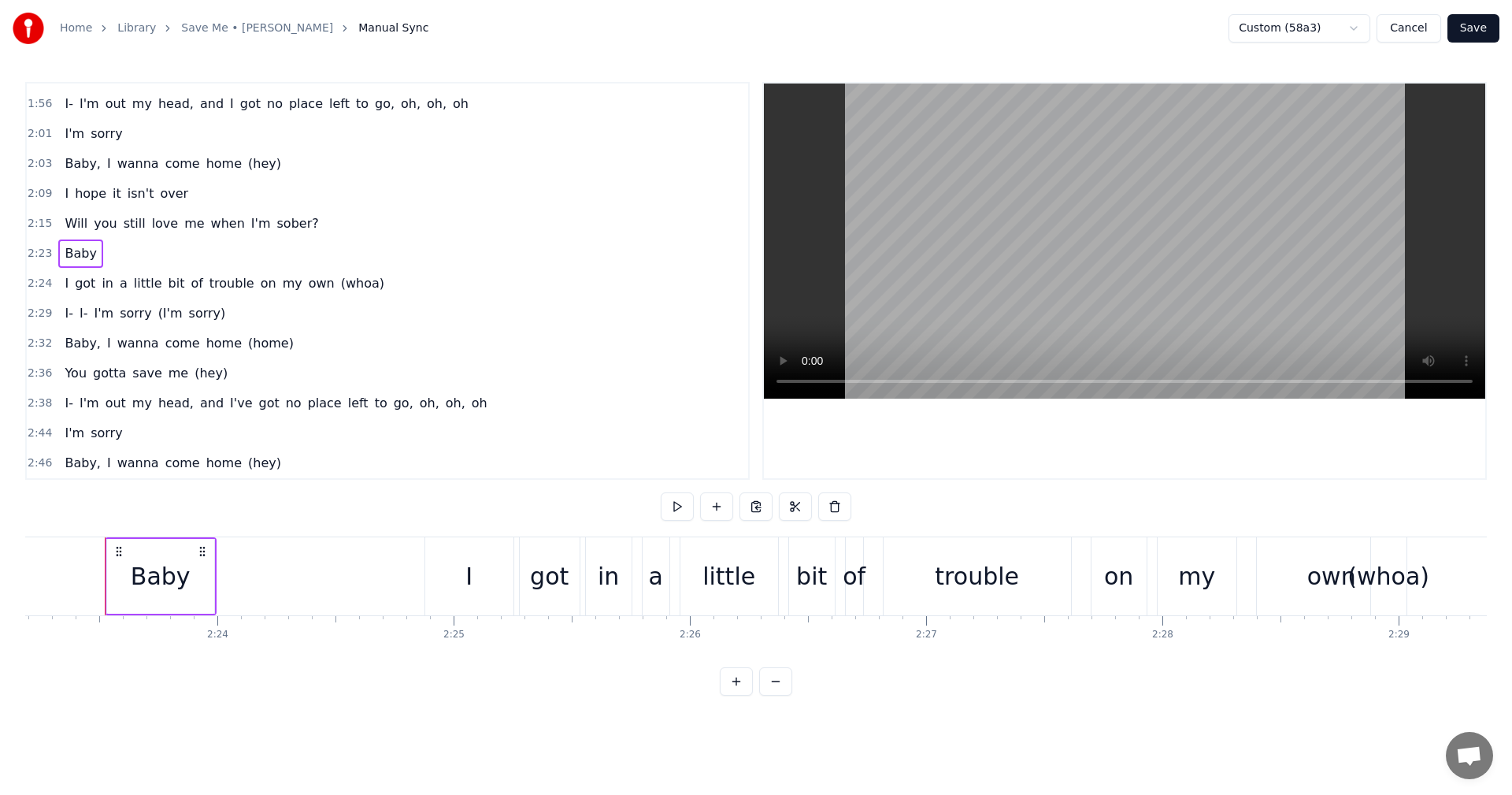
scroll to position [0, 33337]
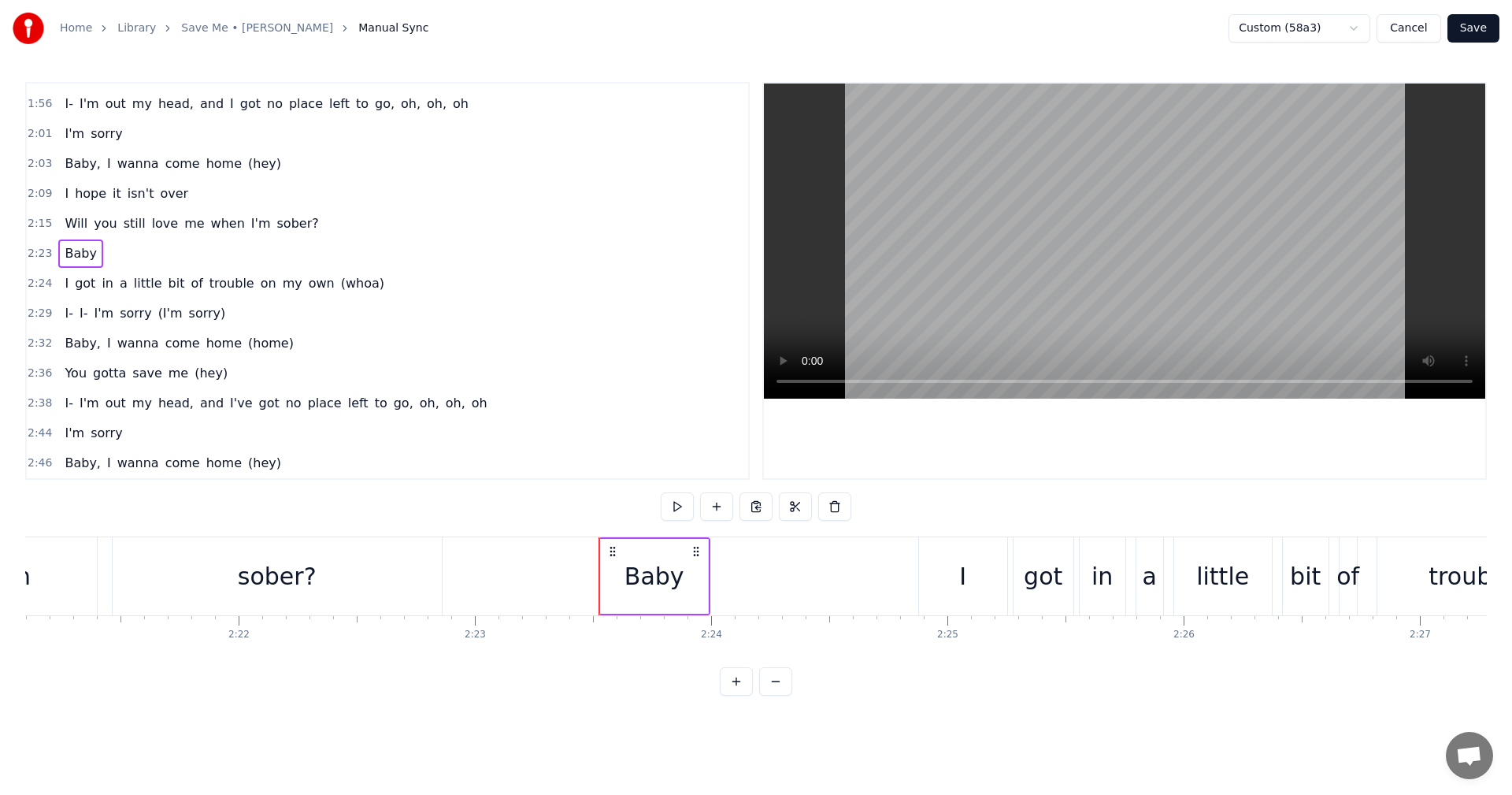
click at [650, 573] on div "Baby" at bounding box center [654, 576] width 60 height 36
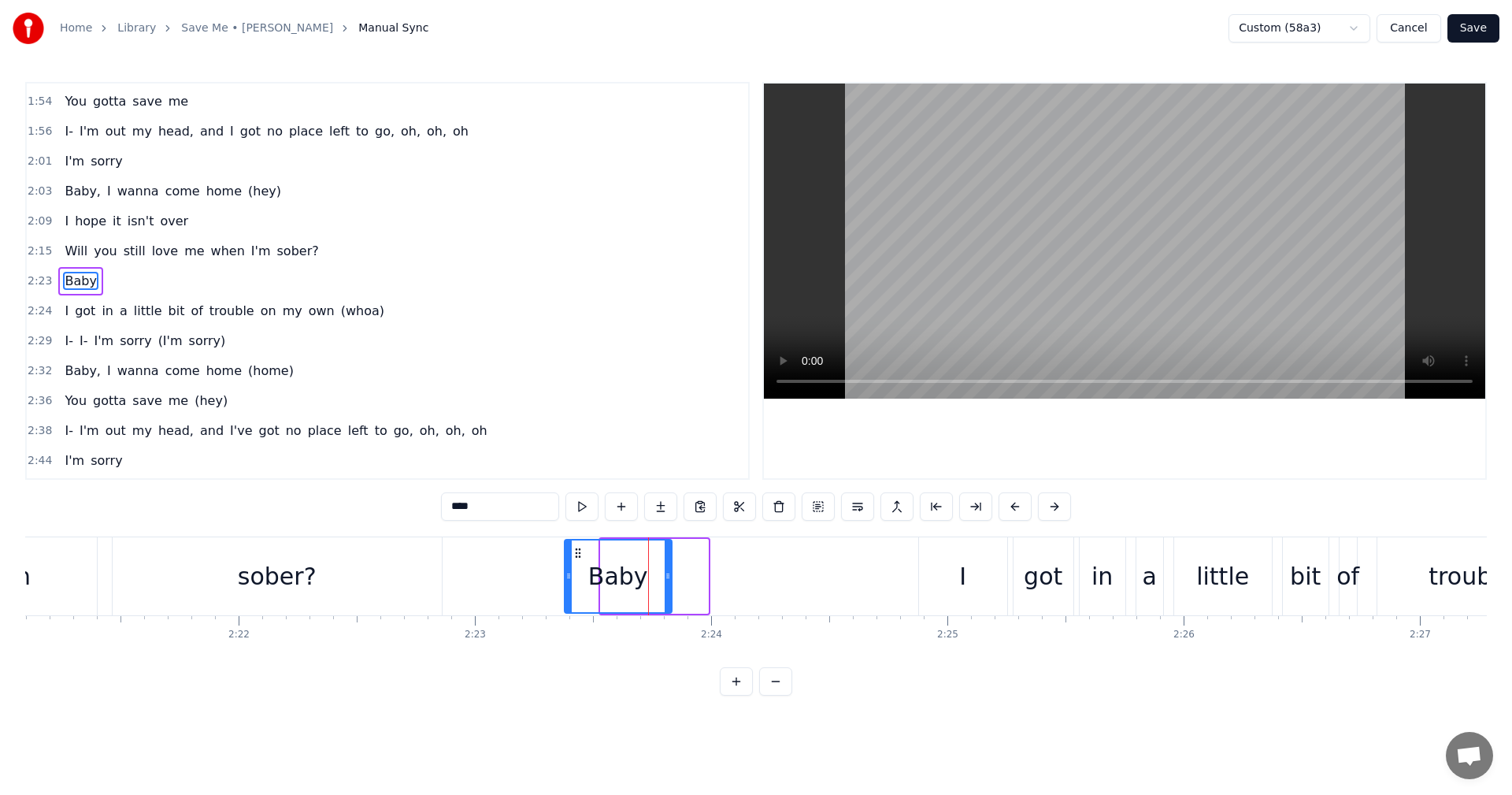
drag, startPoint x: 613, startPoint y: 550, endPoint x: 576, endPoint y: 548, distance: 37.1
click at [576, 548] on circle at bounding box center [576, 548] width 1 height 1
click at [41, 282] on span "2:23" at bounding box center [40, 281] width 24 height 16
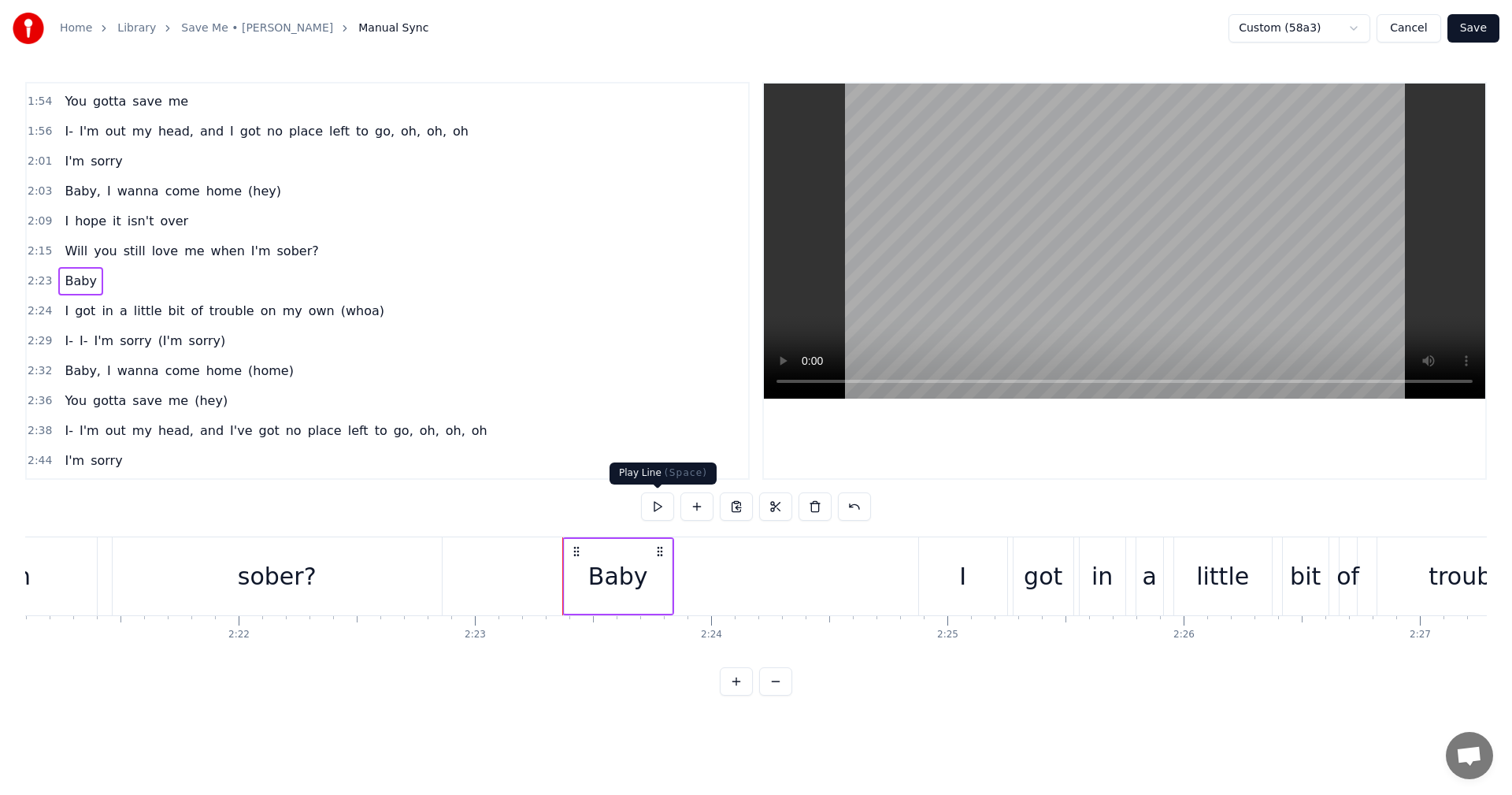
click at [662, 507] on button at bounding box center [658, 507] width 33 height 29
click at [1471, 28] on button "Save" at bounding box center [1474, 28] width 52 height 29
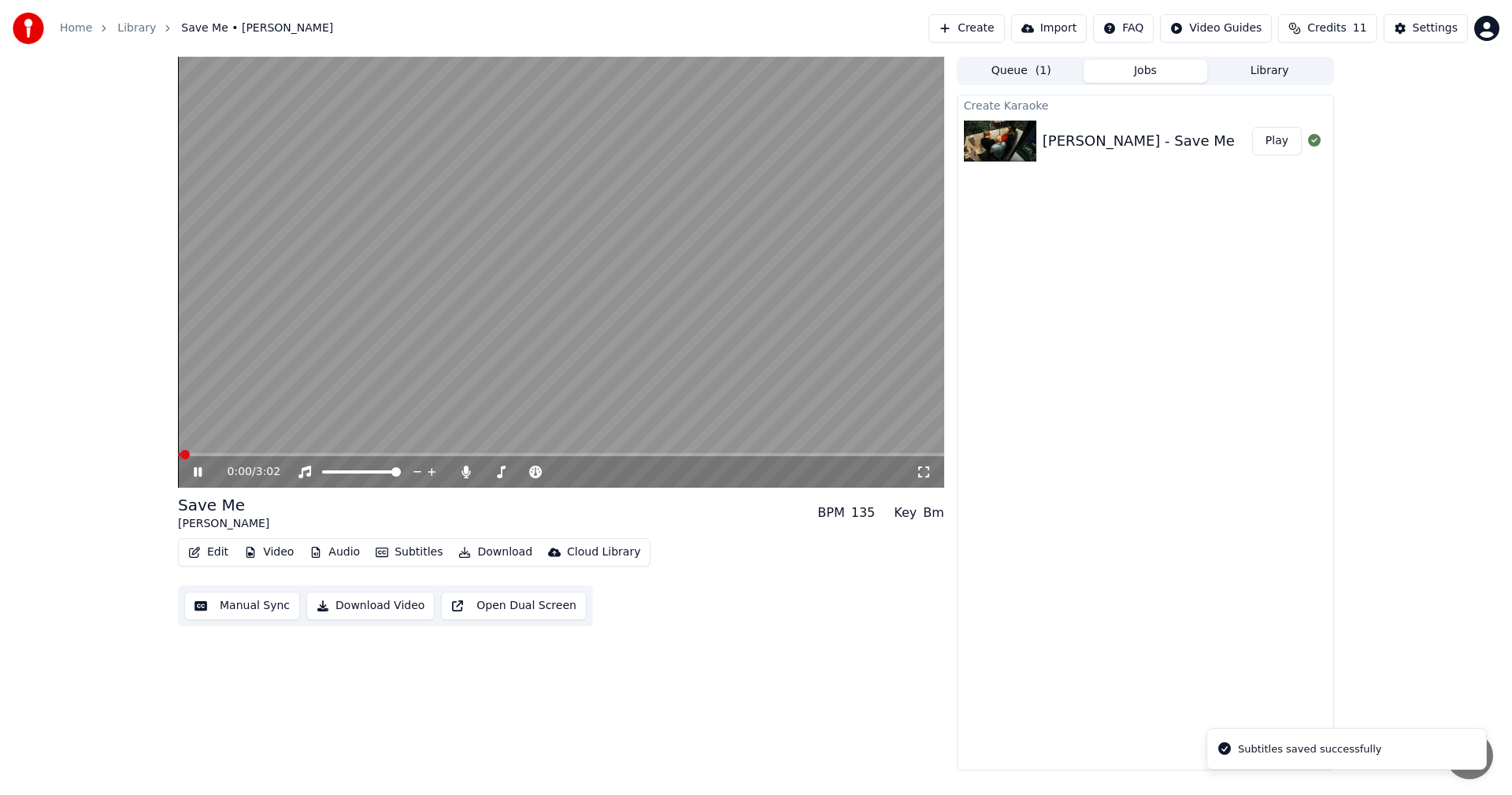
click at [694, 451] on video at bounding box center [561, 273] width 766 height 431
click at [695, 453] on span at bounding box center [561, 455] width 766 height 3
click at [645, 457] on div "2:03 / 3:02" at bounding box center [561, 472] width 766 height 31
click at [646, 452] on video at bounding box center [561, 273] width 766 height 431
click at [645, 456] on span at bounding box center [412, 455] width 467 height 3
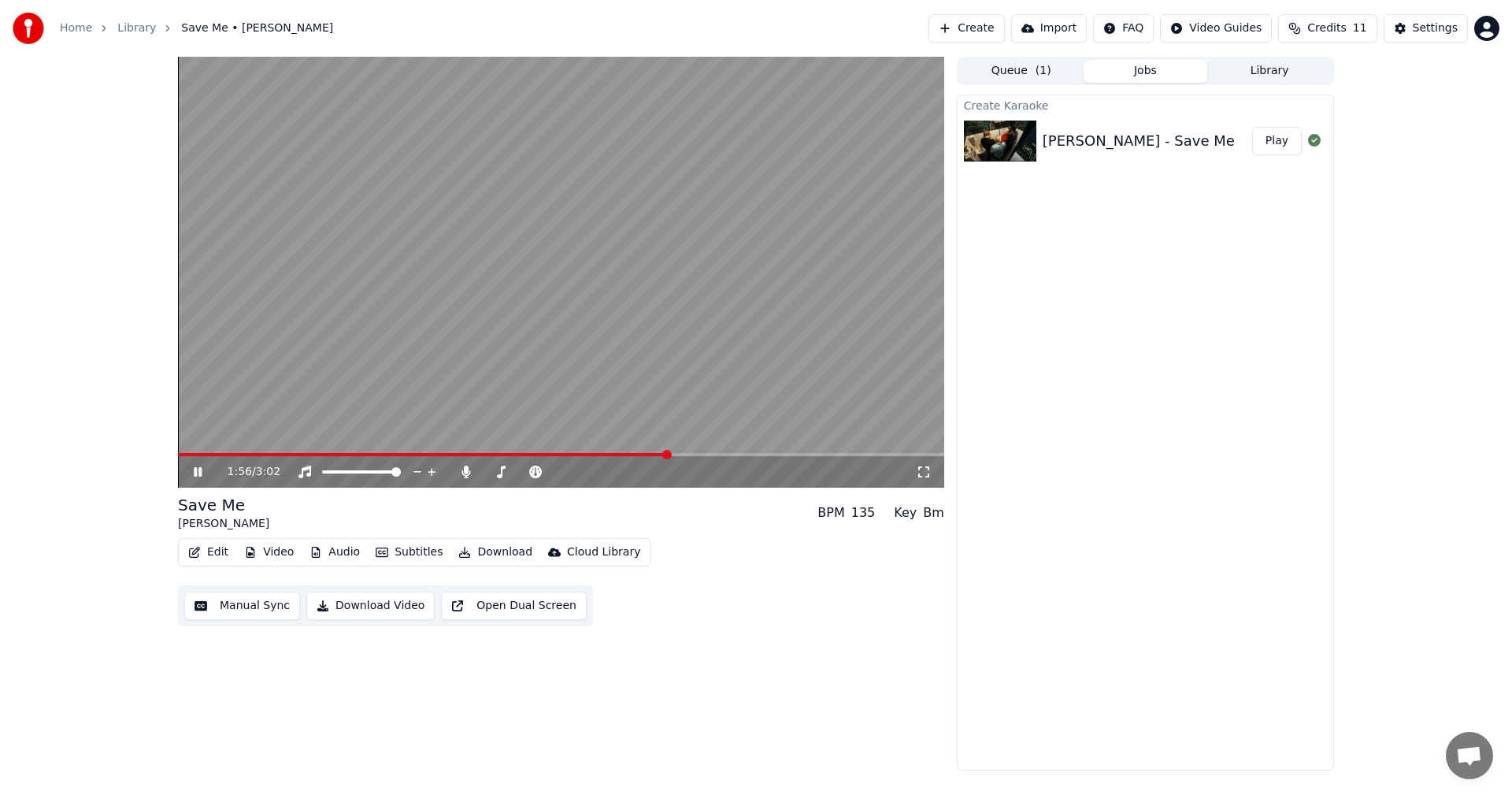
click at [744, 454] on span at bounding box center [561, 455] width 766 height 3
click at [770, 454] on span at bounding box center [474, 455] width 593 height 3
click at [199, 469] on icon at bounding box center [197, 472] width 8 height 10
click at [223, 557] on button "Edit" at bounding box center [208, 552] width 53 height 22
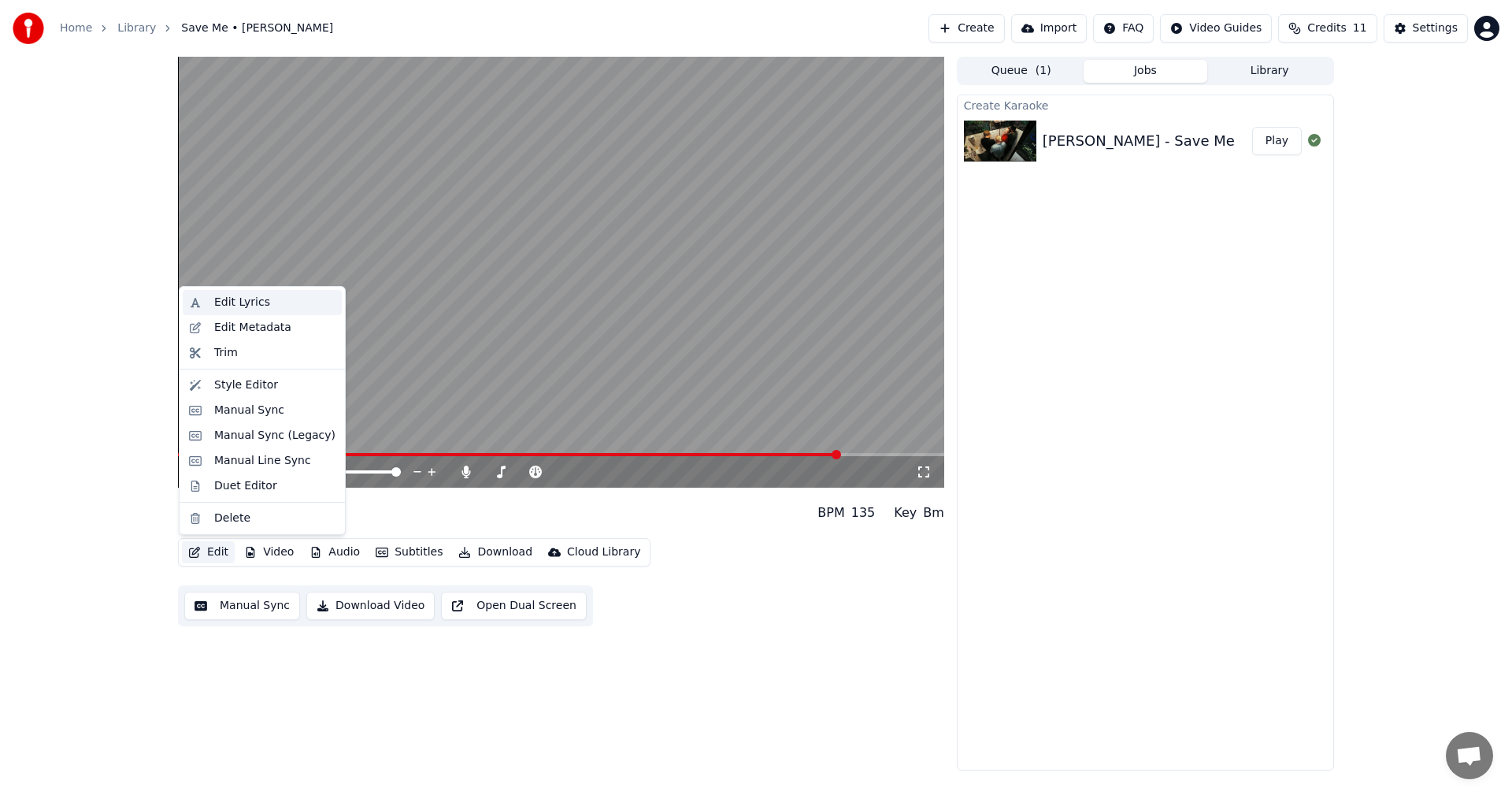
click at [245, 301] on div "Edit Lyrics" at bounding box center [242, 302] width 56 height 16
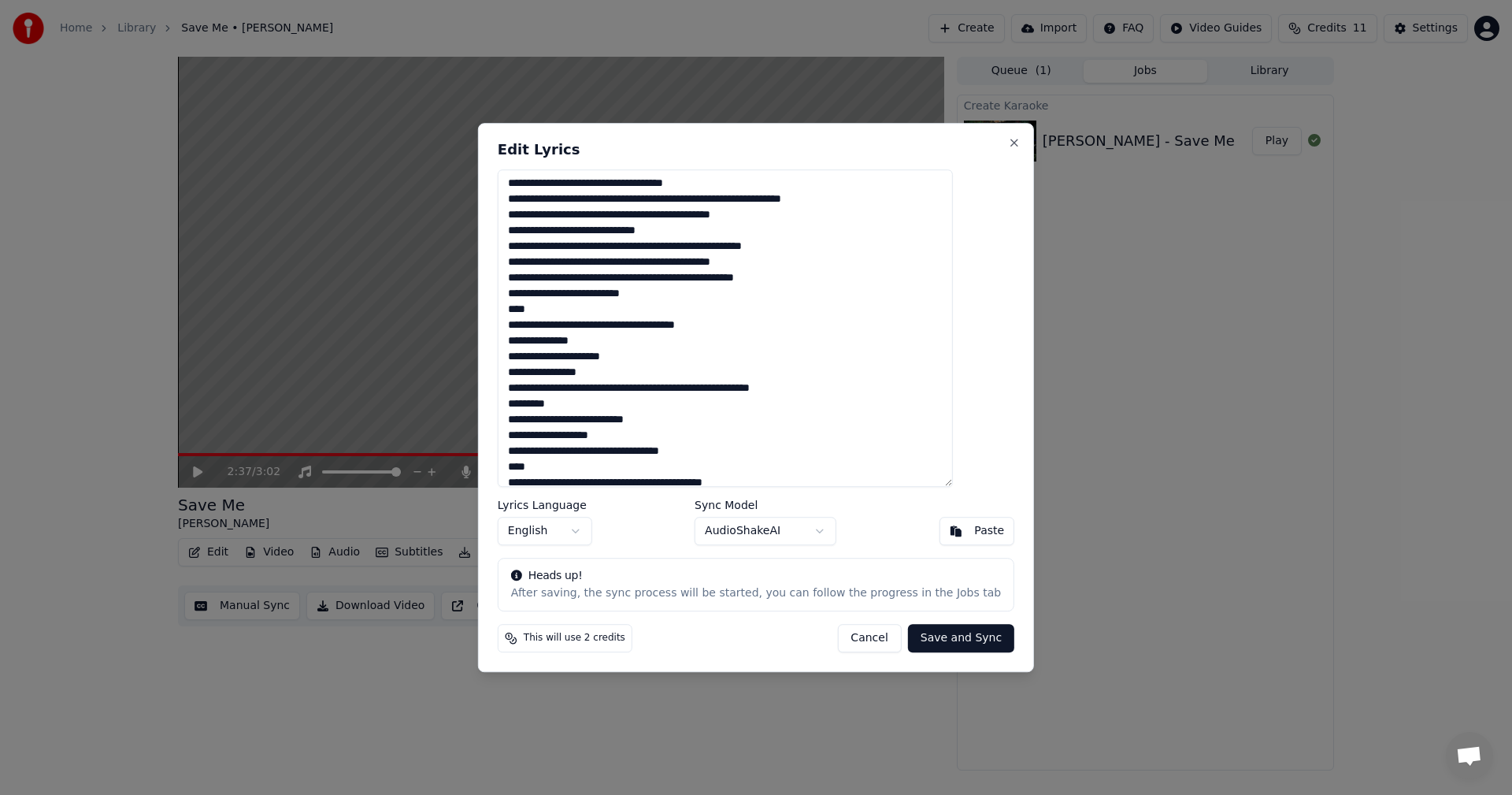
scroll to position [420, 0]
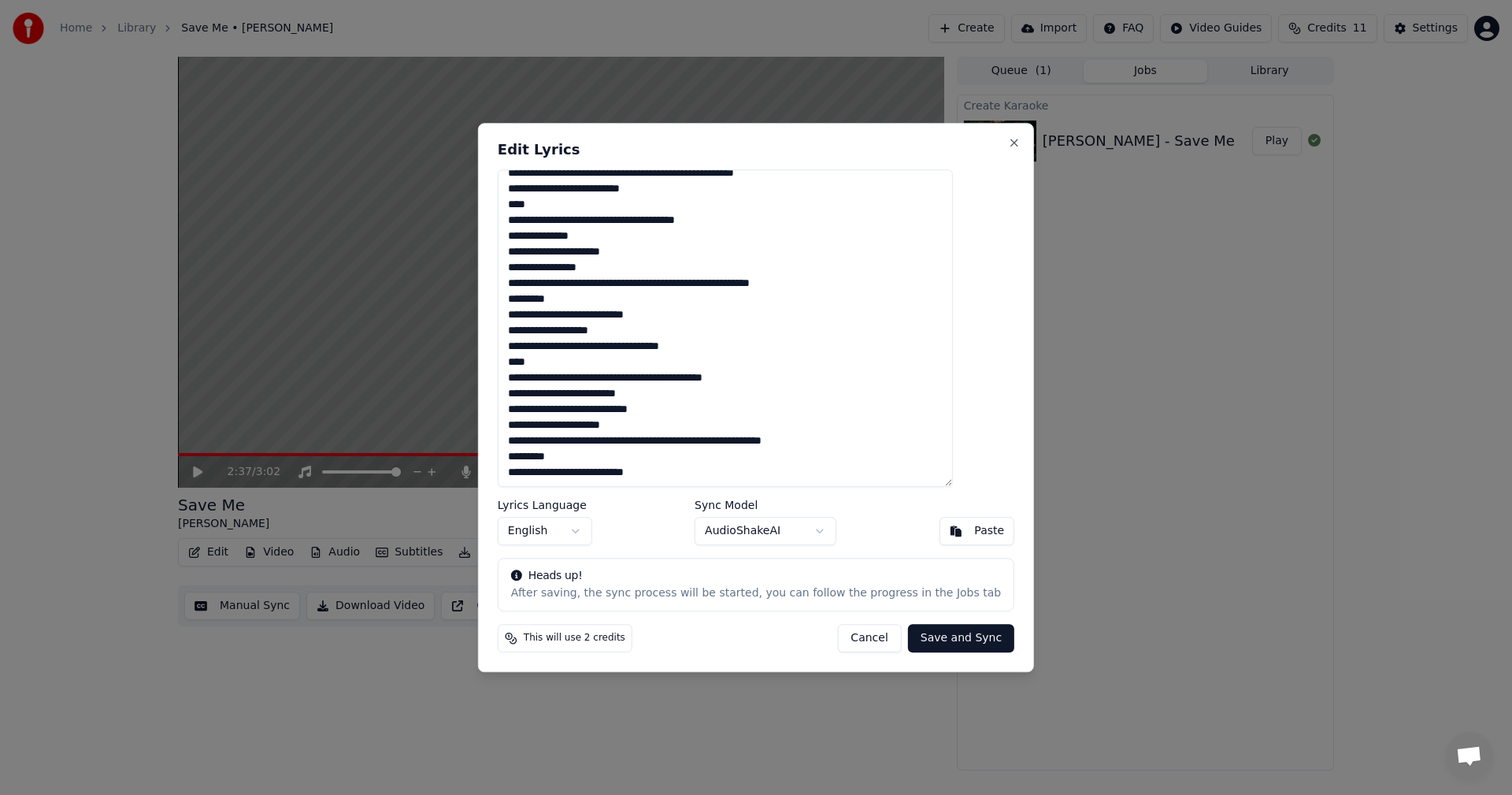
click at [705, 411] on textarea at bounding box center [725, 329] width 455 height 319
click at [853, 643] on button "Cancel" at bounding box center [869, 638] width 64 height 29
type textarea "**********"
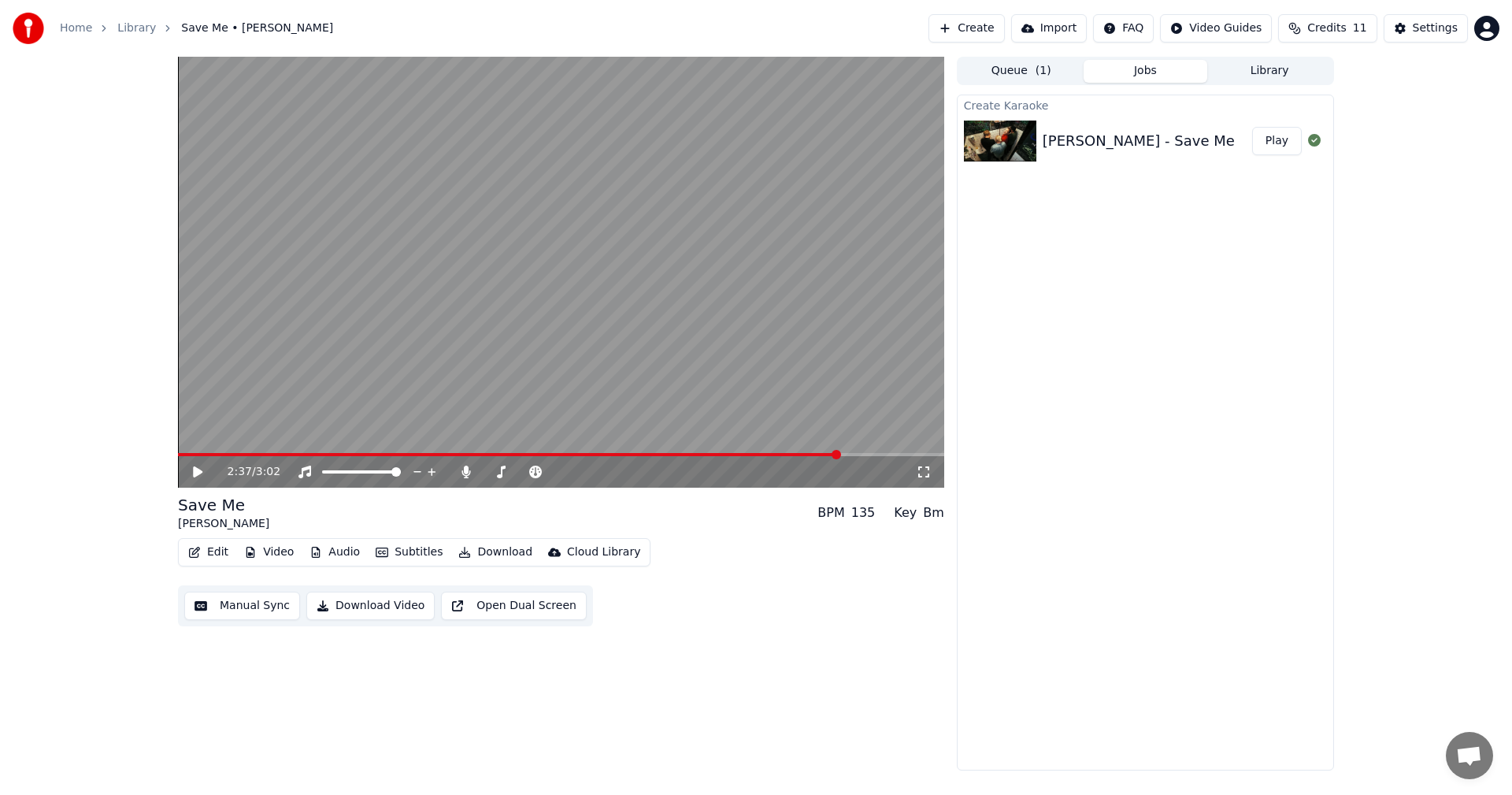
click at [798, 454] on span at bounding box center [509, 455] width 662 height 3
click at [203, 471] on icon at bounding box center [209, 472] width 37 height 13
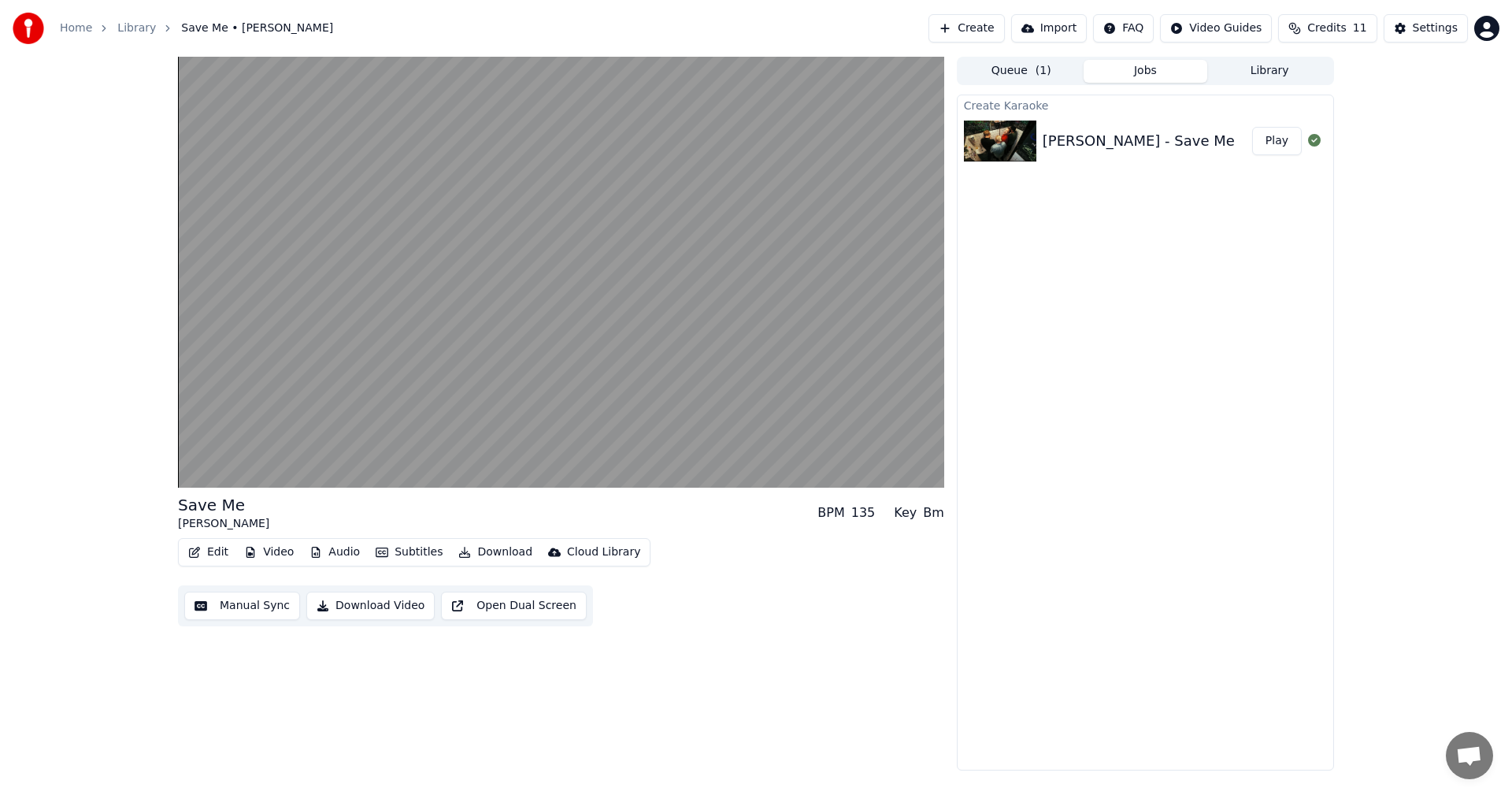
click at [358, 610] on button "Download Video" at bounding box center [370, 605] width 128 height 29
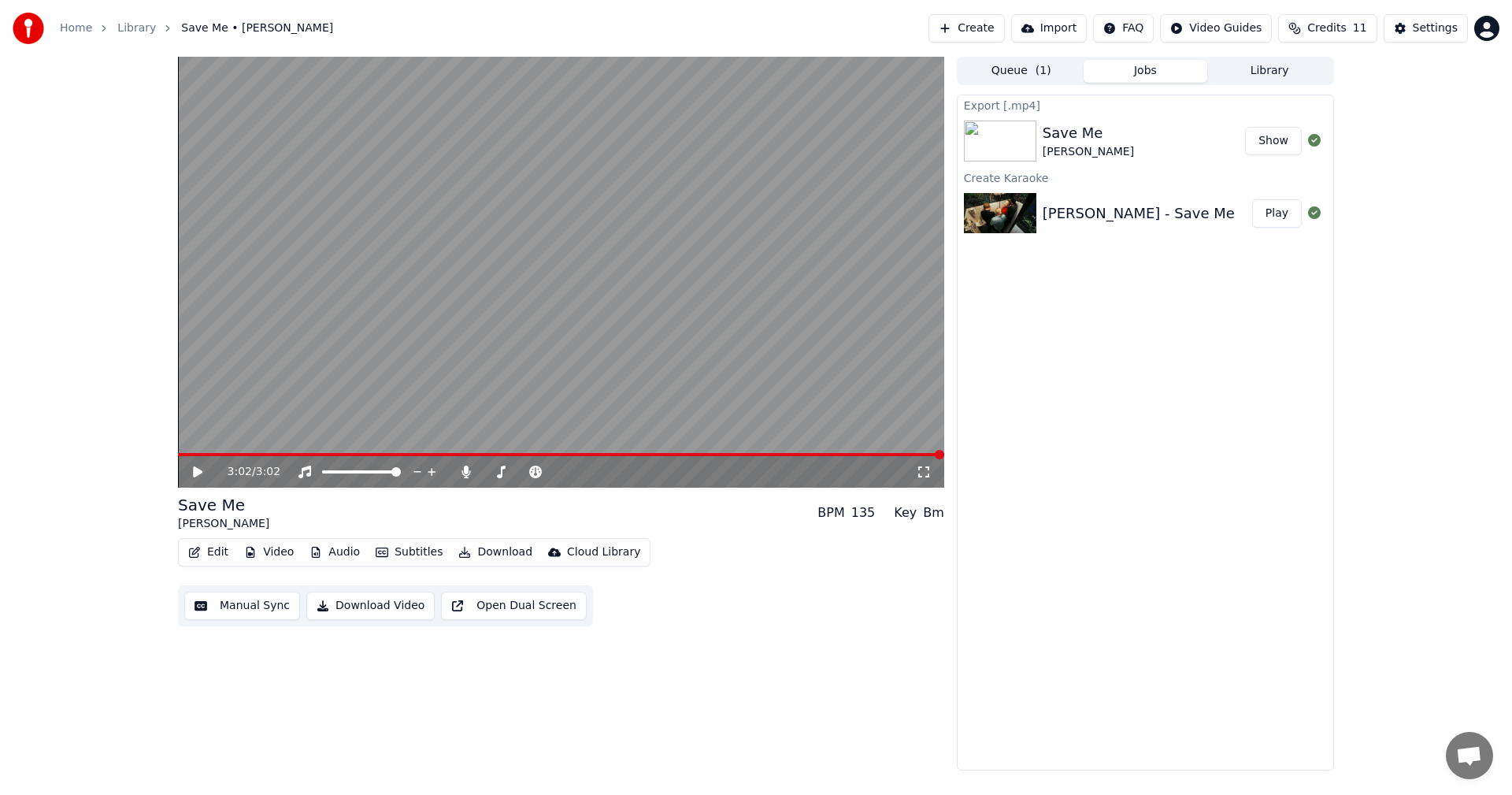
click at [1267, 138] on button "Show" at bounding box center [1274, 141] width 57 height 29
